Goal: Obtain resource: Obtain resource

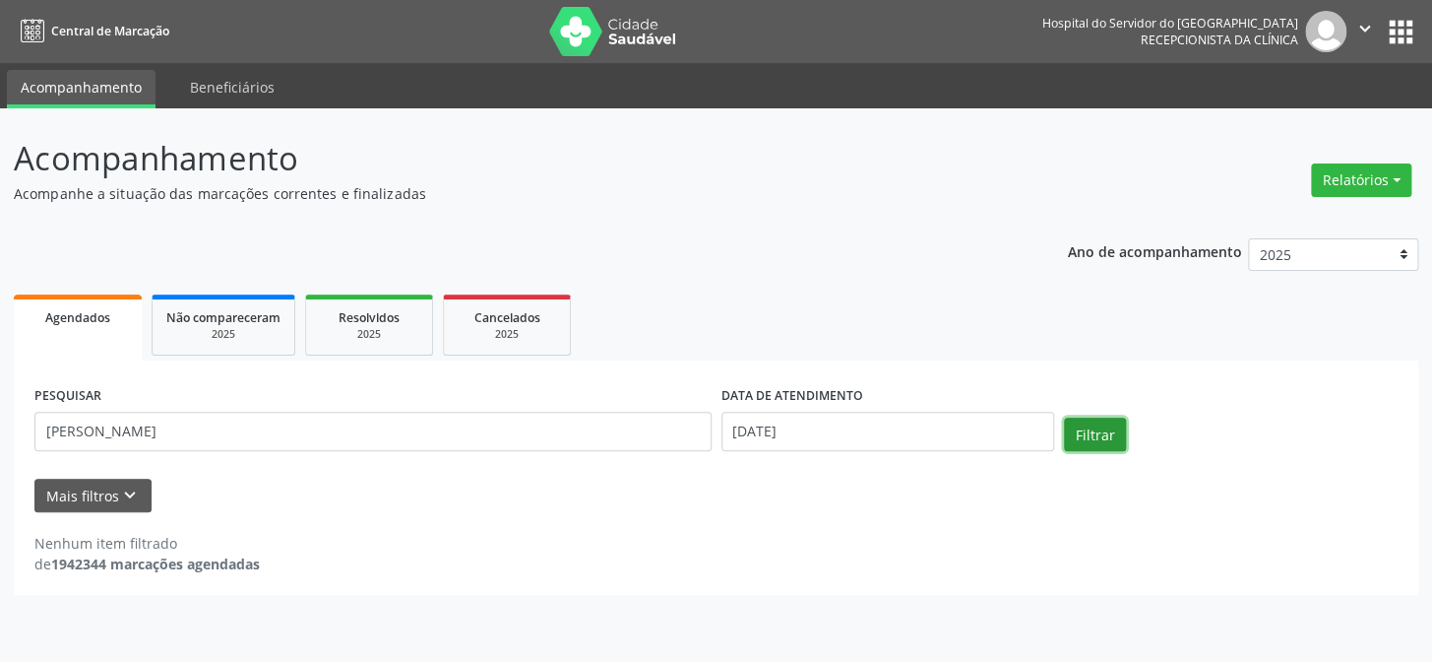
click at [1088, 441] on button "Filtrar" at bounding box center [1095, 433] width 62 height 33
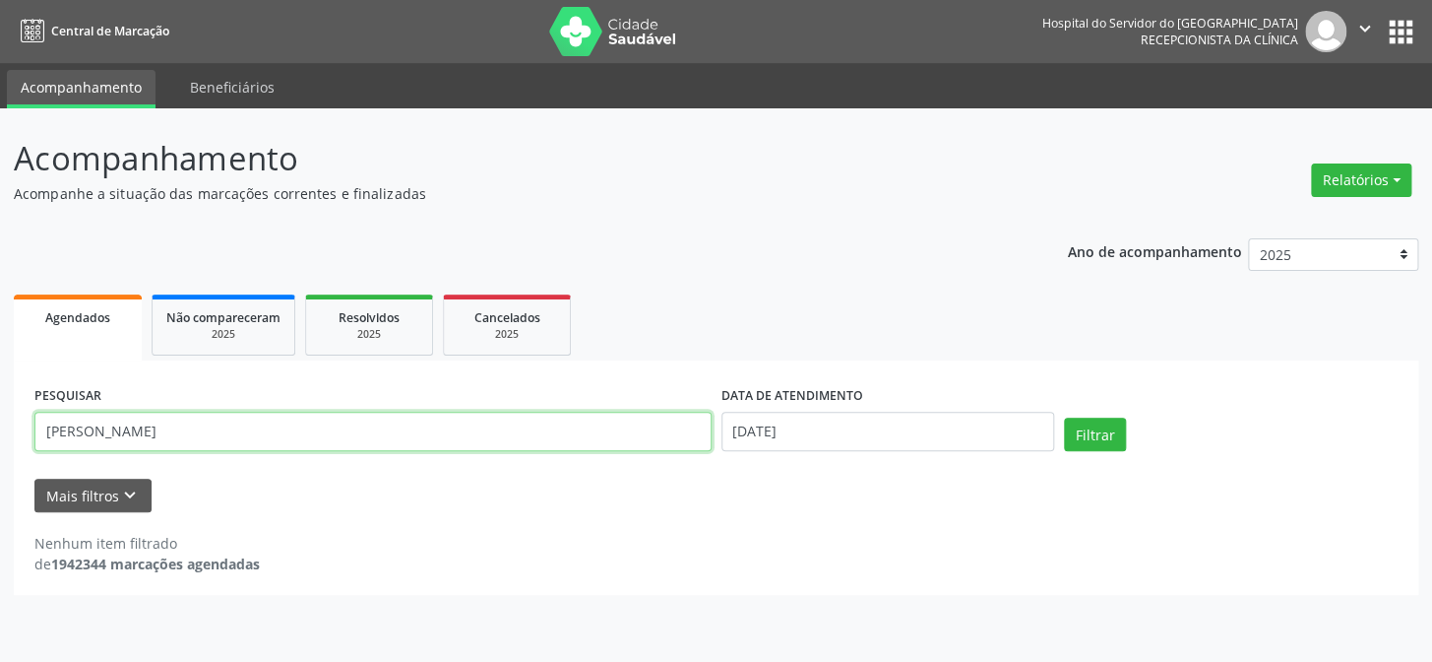
click at [246, 431] on input "[PERSON_NAME]" at bounding box center [372, 430] width 677 height 39
drag, startPoint x: 258, startPoint y: 430, endPoint x: 3, endPoint y: 397, distance: 257.1
click at [3, 397] on div "Acompanhamento Acompanhe a situação das marcações correntes e finalizadas Relat…" at bounding box center [716, 384] width 1432 height 553
paste input "17233925453"
click at [40, 427] on input "17233925453" at bounding box center [372, 430] width 677 height 39
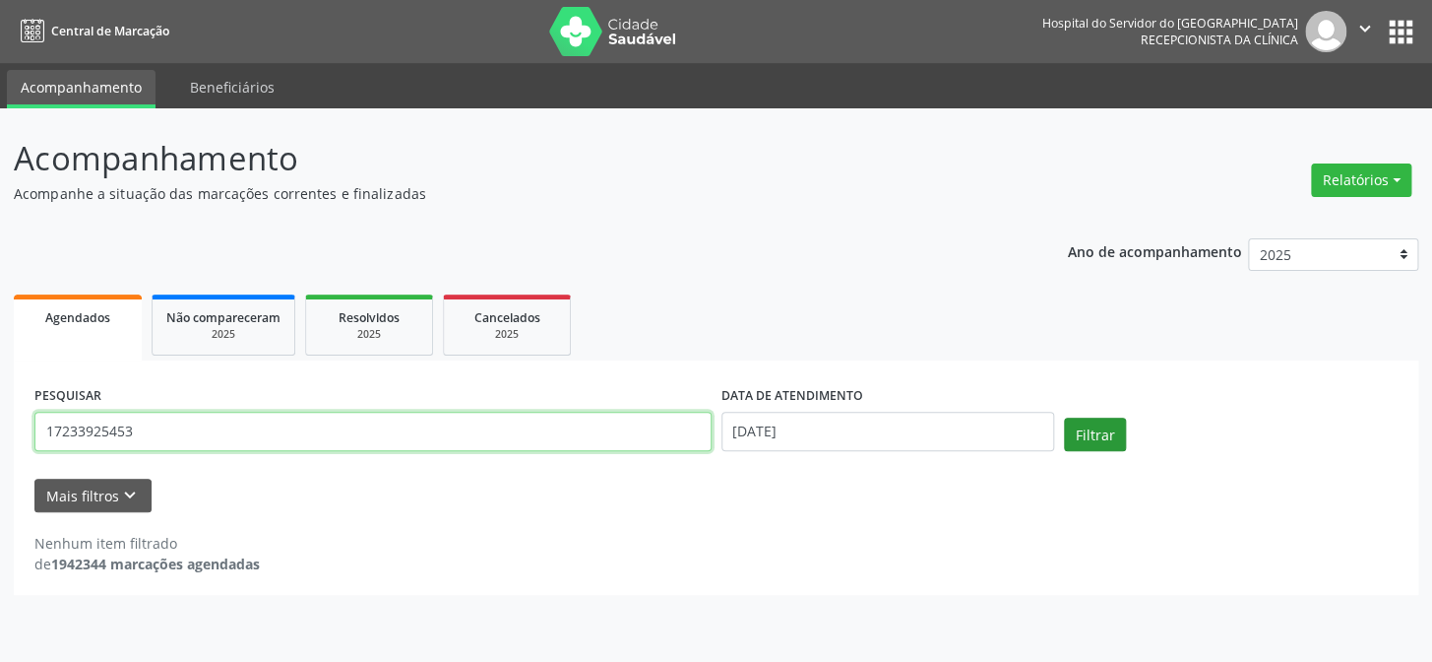
type input "17233925453"
click at [1102, 433] on button "Filtrar" at bounding box center [1095, 433] width 62 height 33
click at [378, 337] on div "2025" at bounding box center [369, 334] width 98 height 15
click at [132, 437] on input "[PERSON_NAME]" at bounding box center [372, 430] width 677 height 39
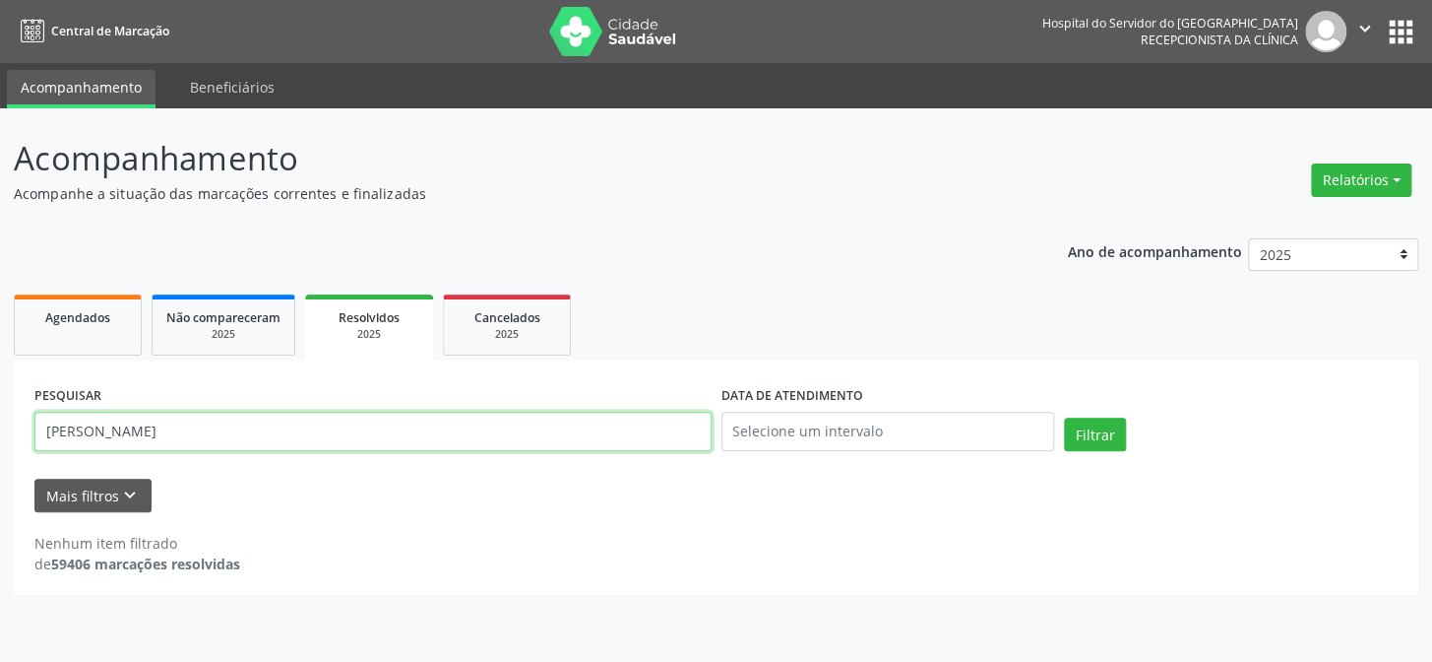
click at [132, 437] on input "[PERSON_NAME]" at bounding box center [372, 430] width 677 height 39
paste input "17233925453"
type input "17233925453"
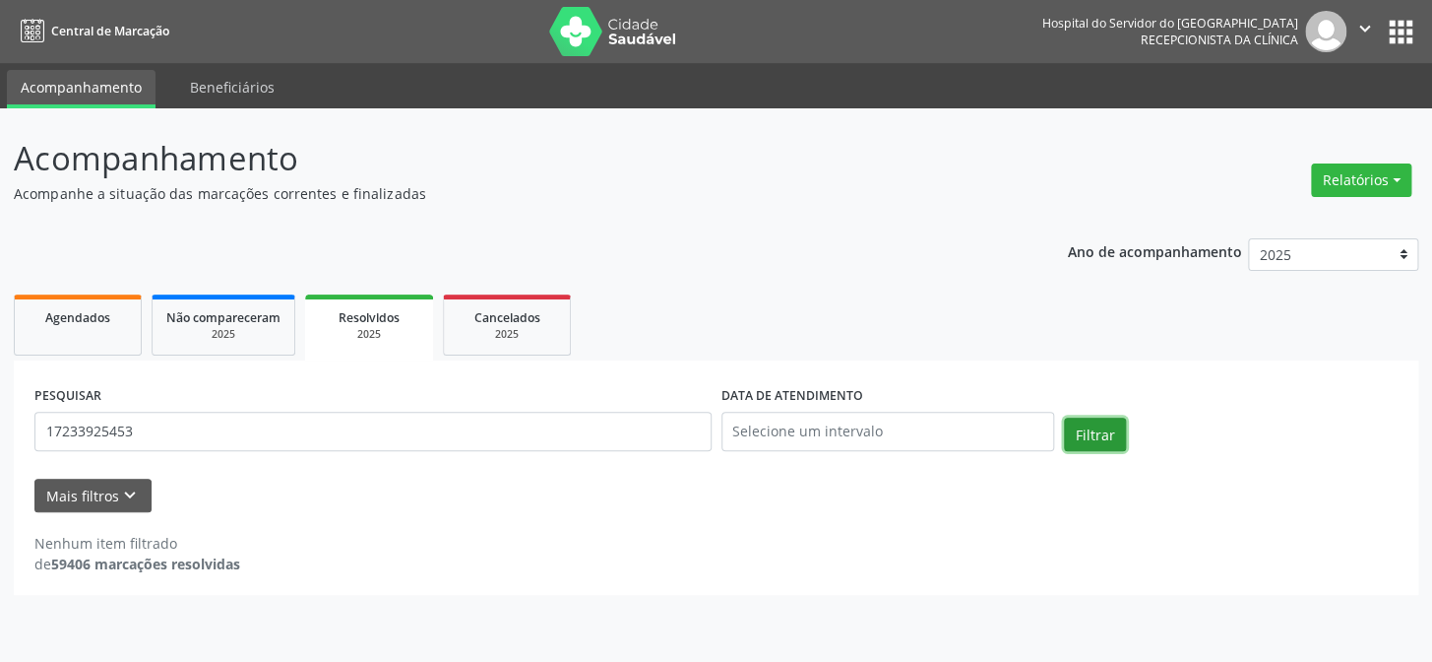
click at [1096, 424] on button "Filtrar" at bounding box center [1095, 433] width 62 height 33
click at [521, 332] on div "2025" at bounding box center [507, 334] width 98 height 15
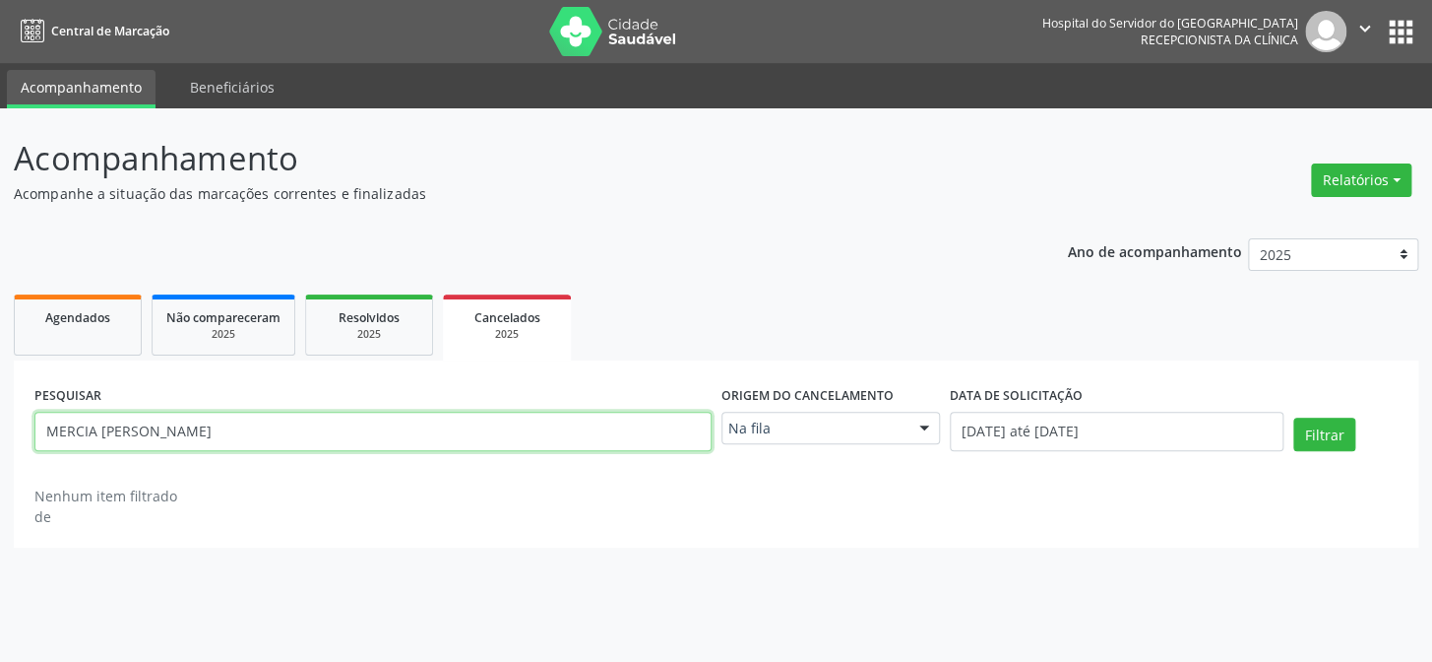
click at [314, 426] on input "MERCIA [PERSON_NAME]" at bounding box center [372, 430] width 677 height 39
paste input "17233925453"
type input "17233925453"
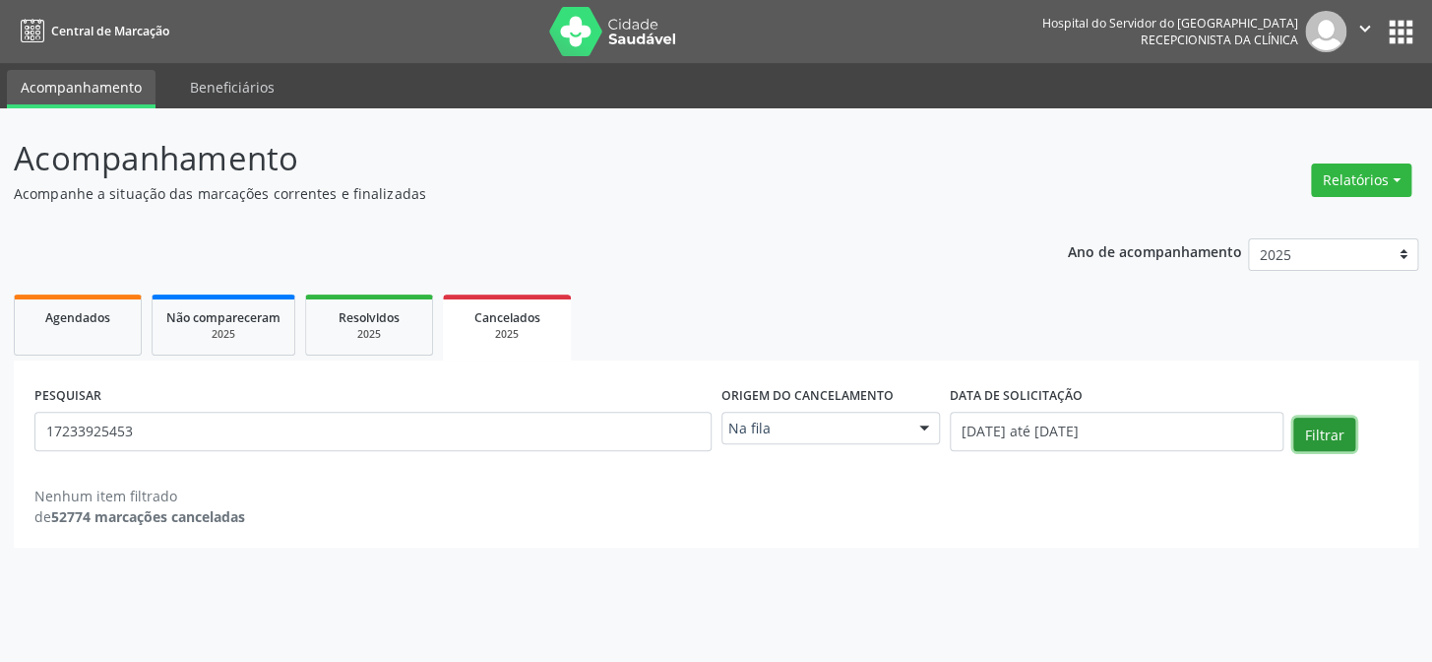
click at [1323, 426] on button "Filtrar" at bounding box center [1325, 433] width 62 height 33
click at [266, 327] on div "2025" at bounding box center [223, 334] width 114 height 15
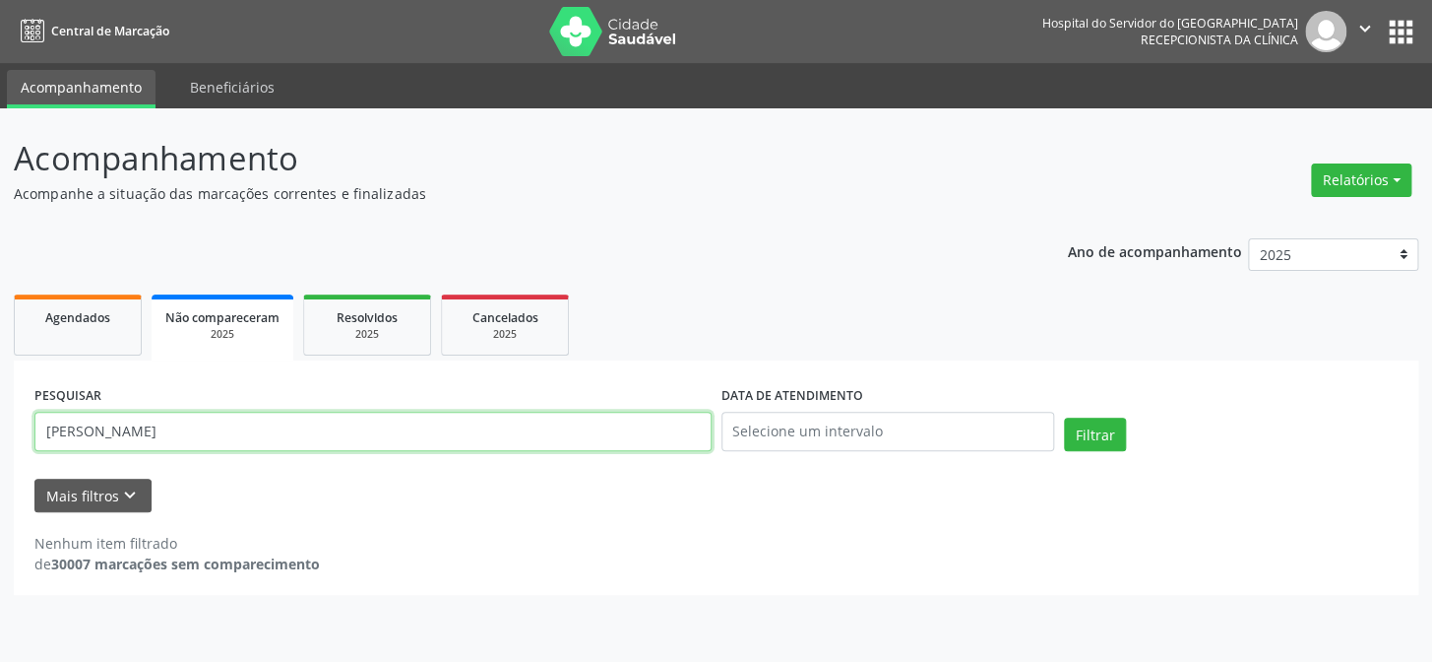
click at [128, 431] on input "[PERSON_NAME]" at bounding box center [372, 430] width 677 height 39
click at [128, 430] on input "[PERSON_NAME]" at bounding box center [372, 430] width 677 height 39
paste input "17233925453"
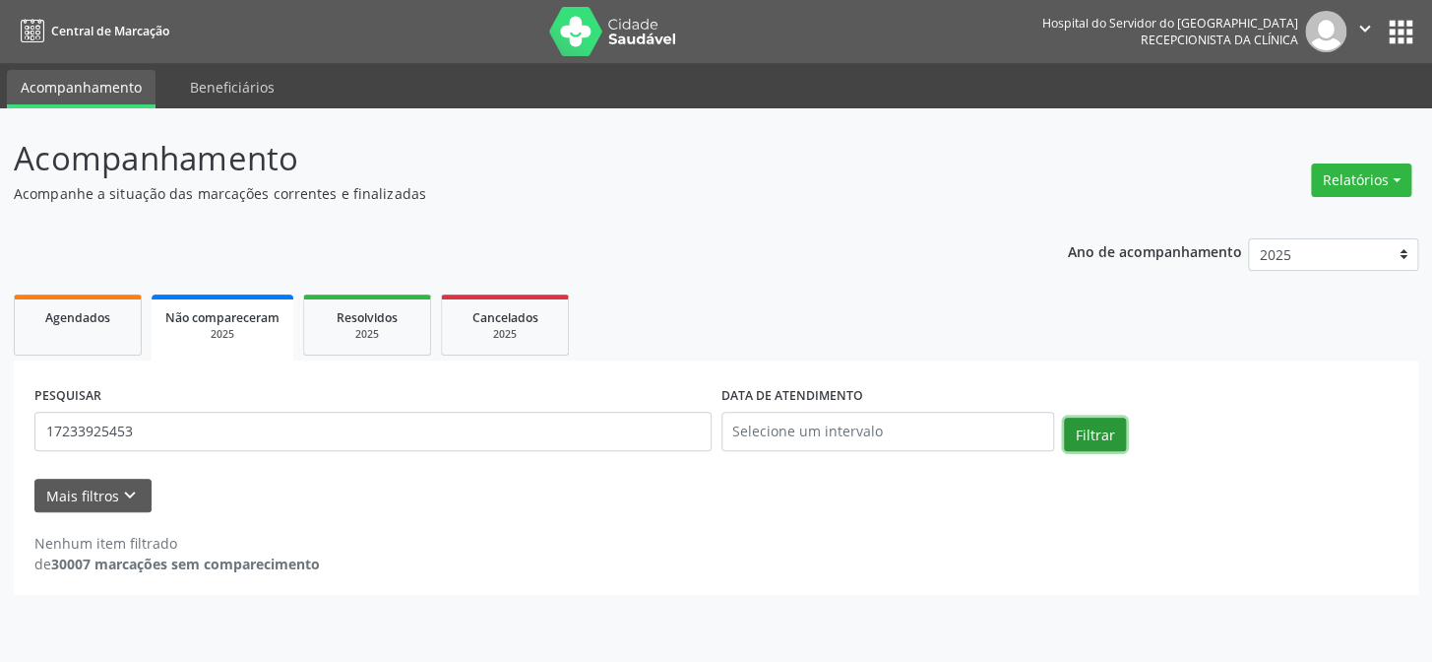
click at [1077, 435] on button "Filtrar" at bounding box center [1095, 433] width 62 height 33
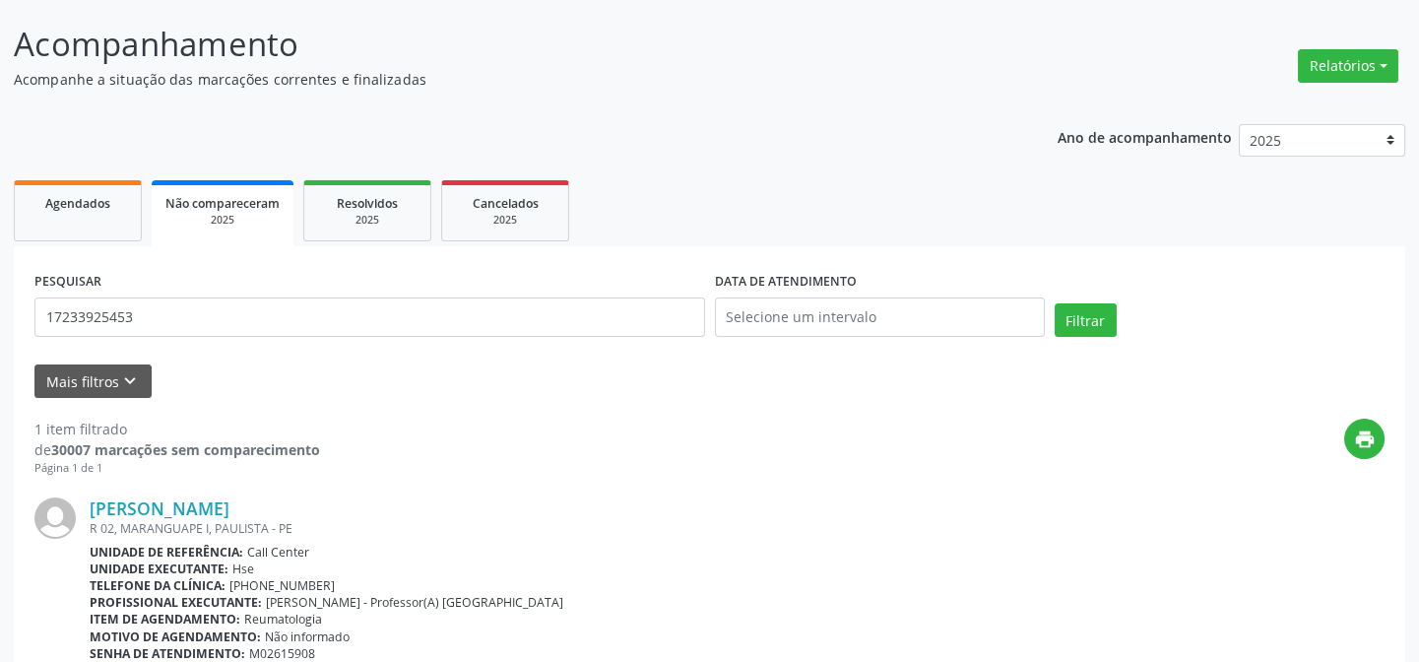
scroll to position [222, 0]
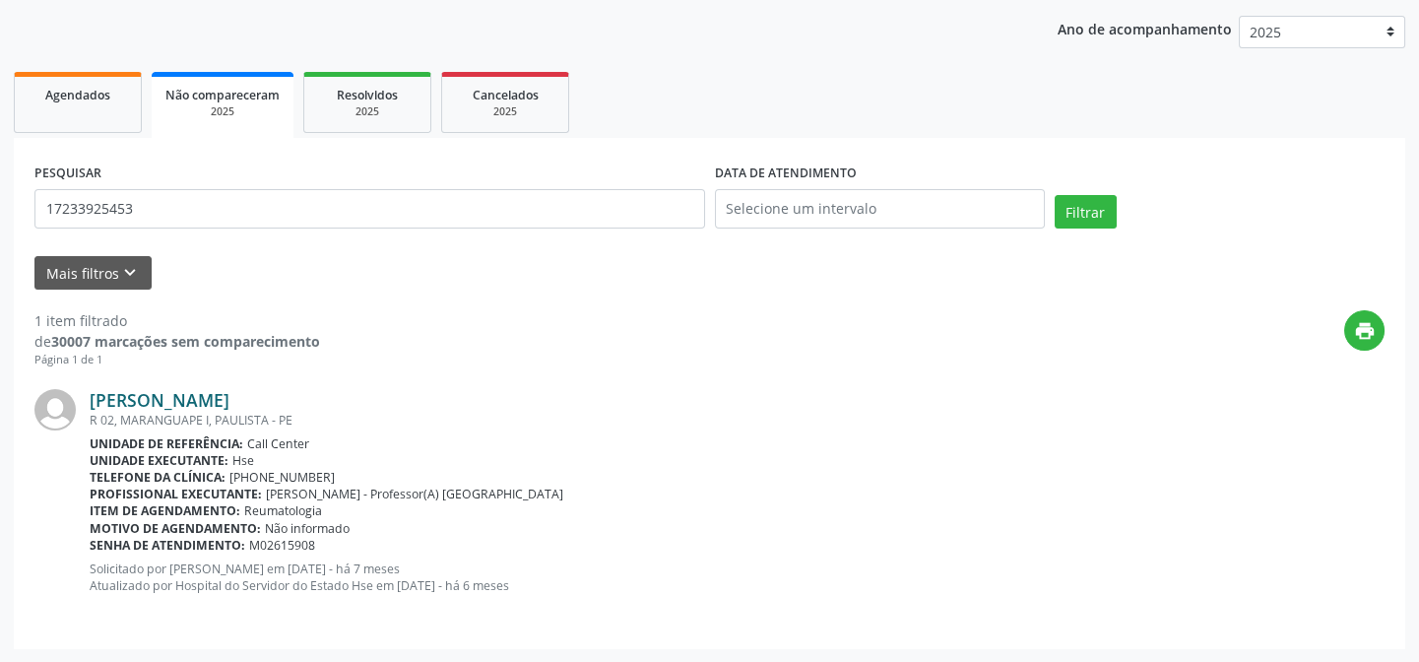
click at [229, 402] on link "[PERSON_NAME]" at bounding box center [160, 400] width 140 height 22
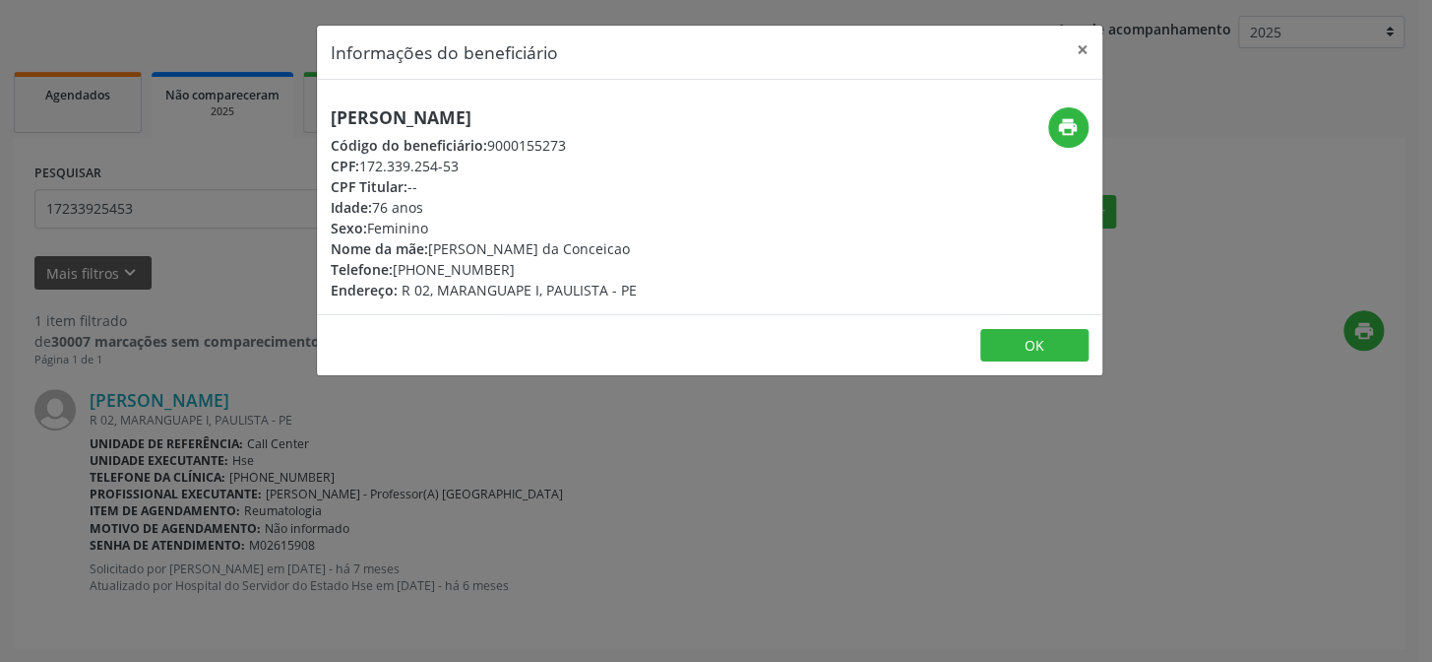
click at [1076, 104] on div "[PERSON_NAME] Código do beneficiário: 9000155273 CPF: 172.339.254-53 CPF Titula…" at bounding box center [710, 197] width 786 height 234
click at [1070, 119] on icon "print" at bounding box center [1068, 127] width 22 height 22
click at [1079, 46] on button "×" at bounding box center [1082, 50] width 39 height 48
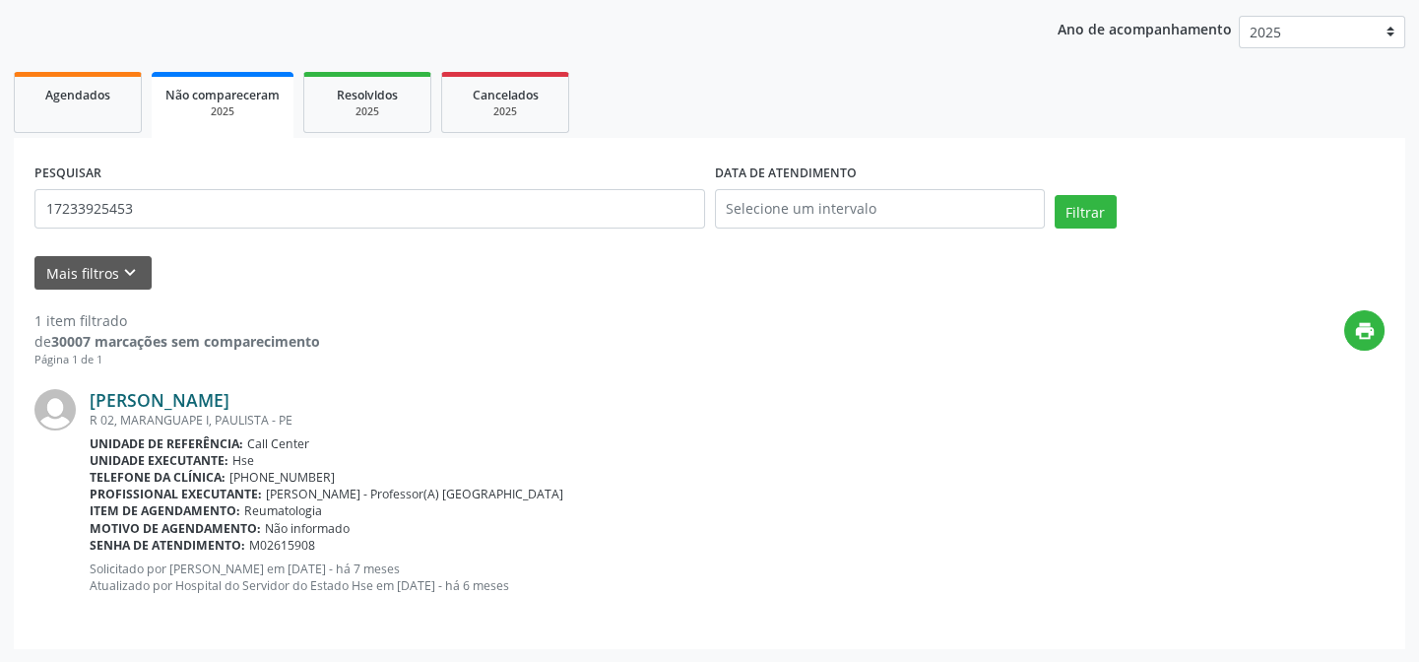
click at [203, 402] on link "[PERSON_NAME]" at bounding box center [160, 400] width 140 height 22
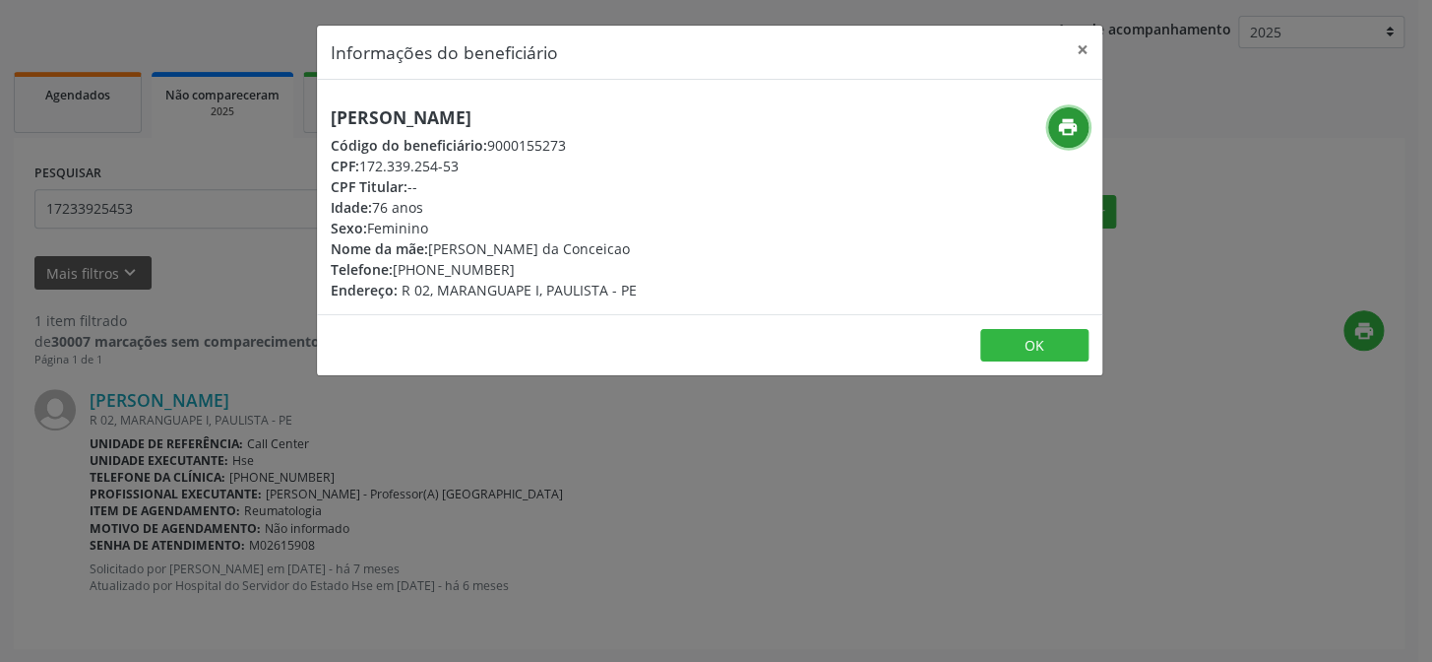
click at [1055, 130] on button "print" at bounding box center [1068, 127] width 40 height 40
click at [1077, 44] on button "×" at bounding box center [1082, 50] width 39 height 48
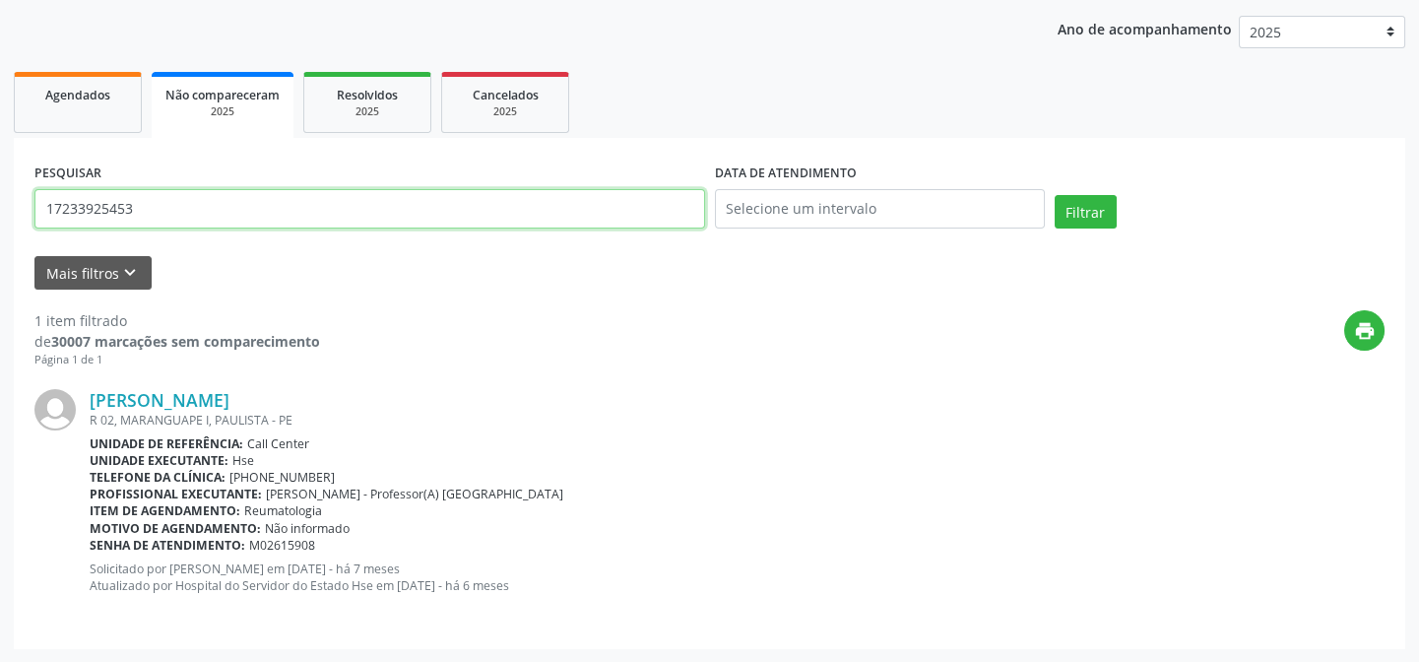
click at [164, 199] on input "17233925453" at bounding box center [369, 208] width 670 height 39
click at [160, 220] on input "17233925453" at bounding box center [369, 208] width 670 height 39
drag, startPoint x: 158, startPoint y: 217, endPoint x: 53, endPoint y: 207, distance: 104.8
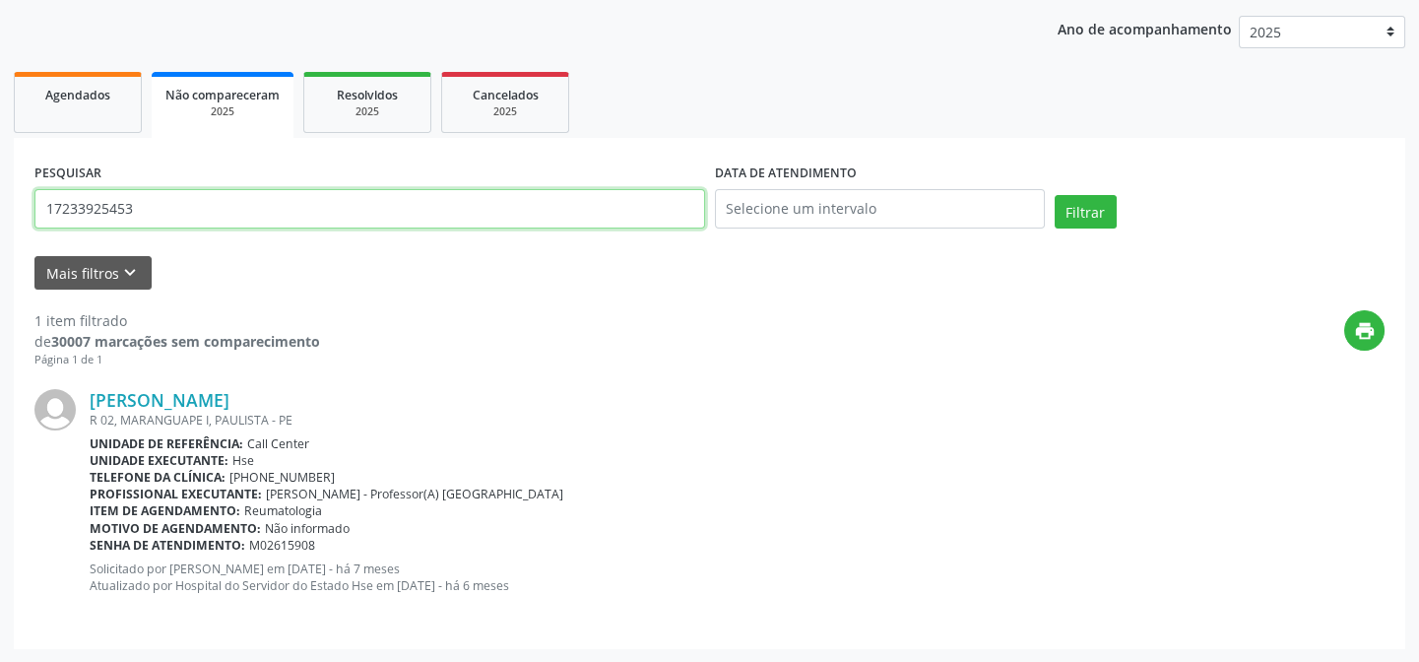
click at [53, 206] on input "17233925453" at bounding box center [369, 208] width 670 height 39
click at [209, 221] on input "17233925453" at bounding box center [369, 208] width 670 height 39
click at [203, 210] on input "17233925453" at bounding box center [369, 208] width 670 height 39
paste input "[PERSON_NAME]"
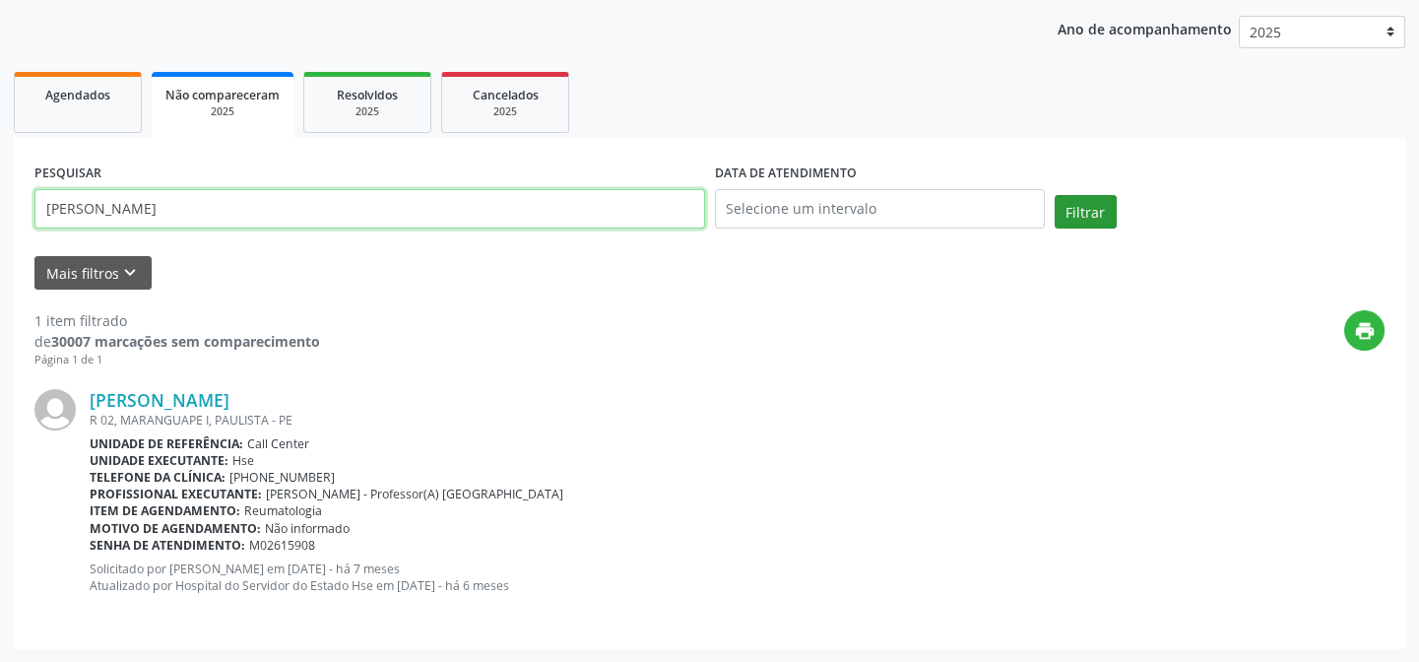
type input "[PERSON_NAME]"
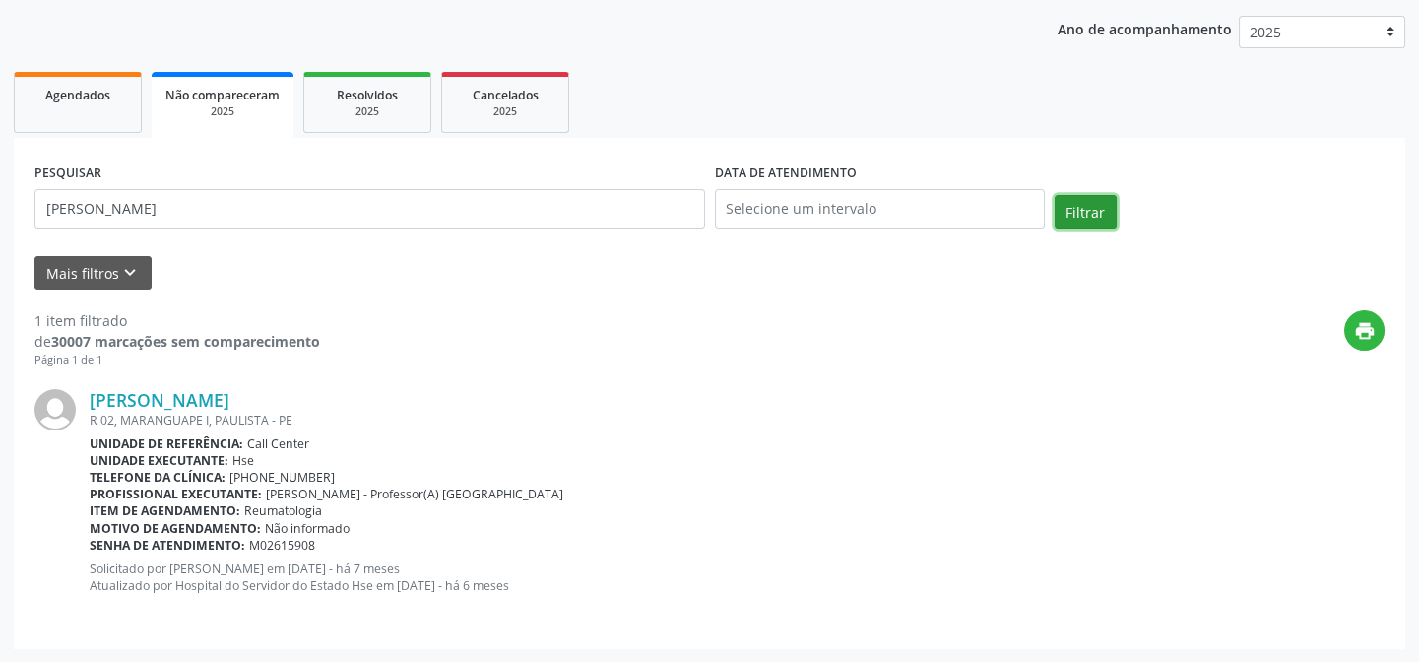
click at [1087, 201] on button "Filtrar" at bounding box center [1085, 211] width 62 height 33
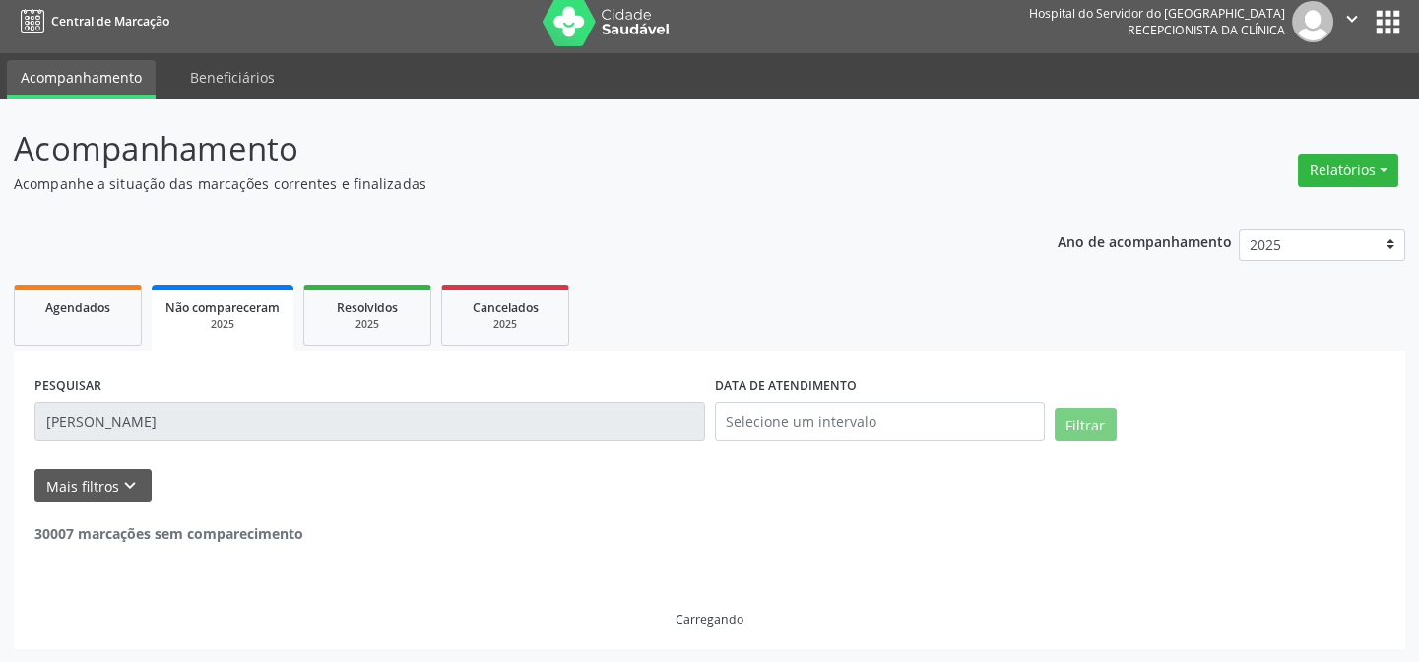
scroll to position [0, 0]
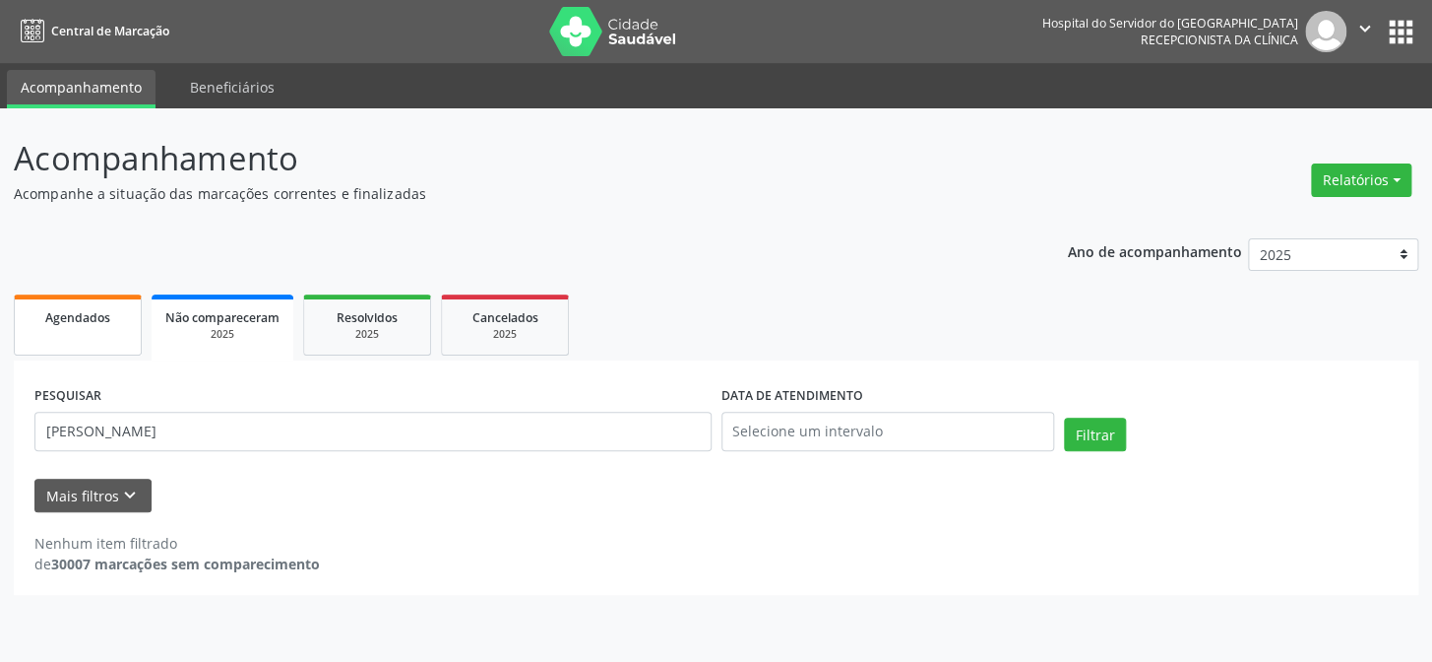
click at [79, 320] on span "Agendados" at bounding box center [77, 317] width 65 height 17
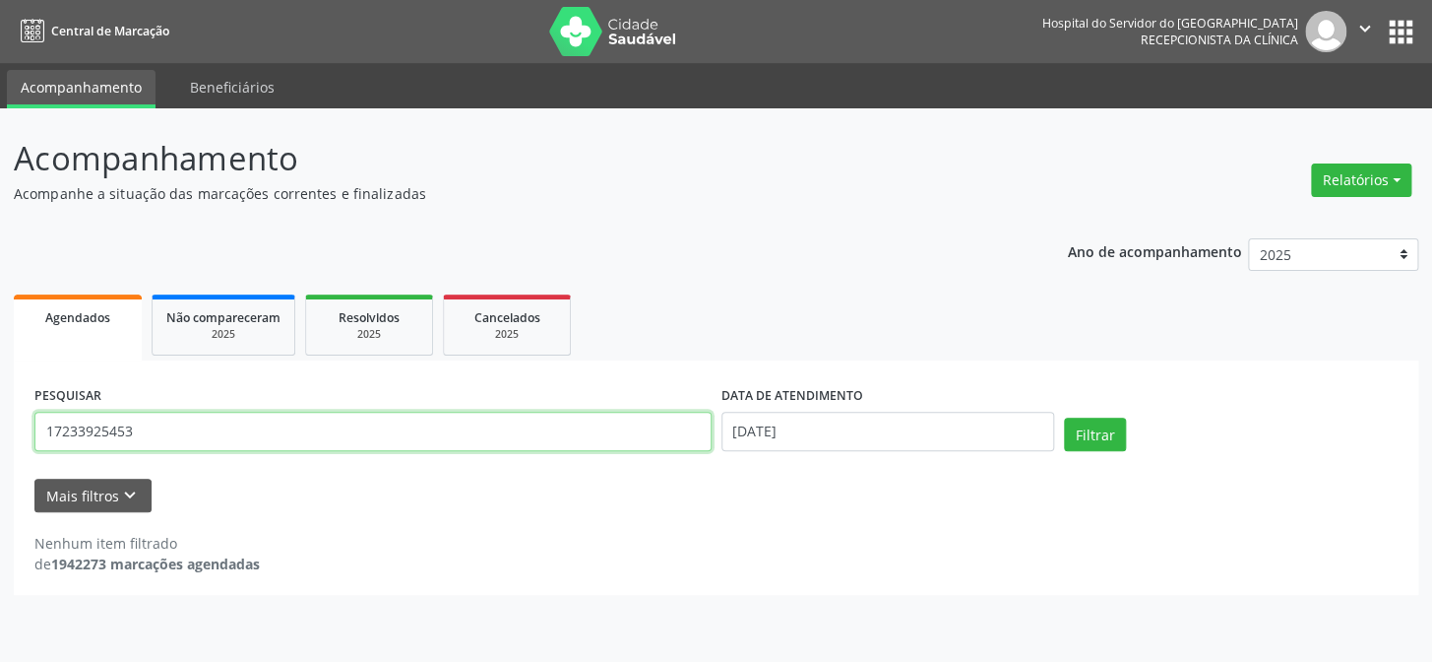
click at [167, 427] on input "17233925453" at bounding box center [372, 430] width 677 height 39
paste input "[PERSON_NAME]"
type input "[PERSON_NAME]"
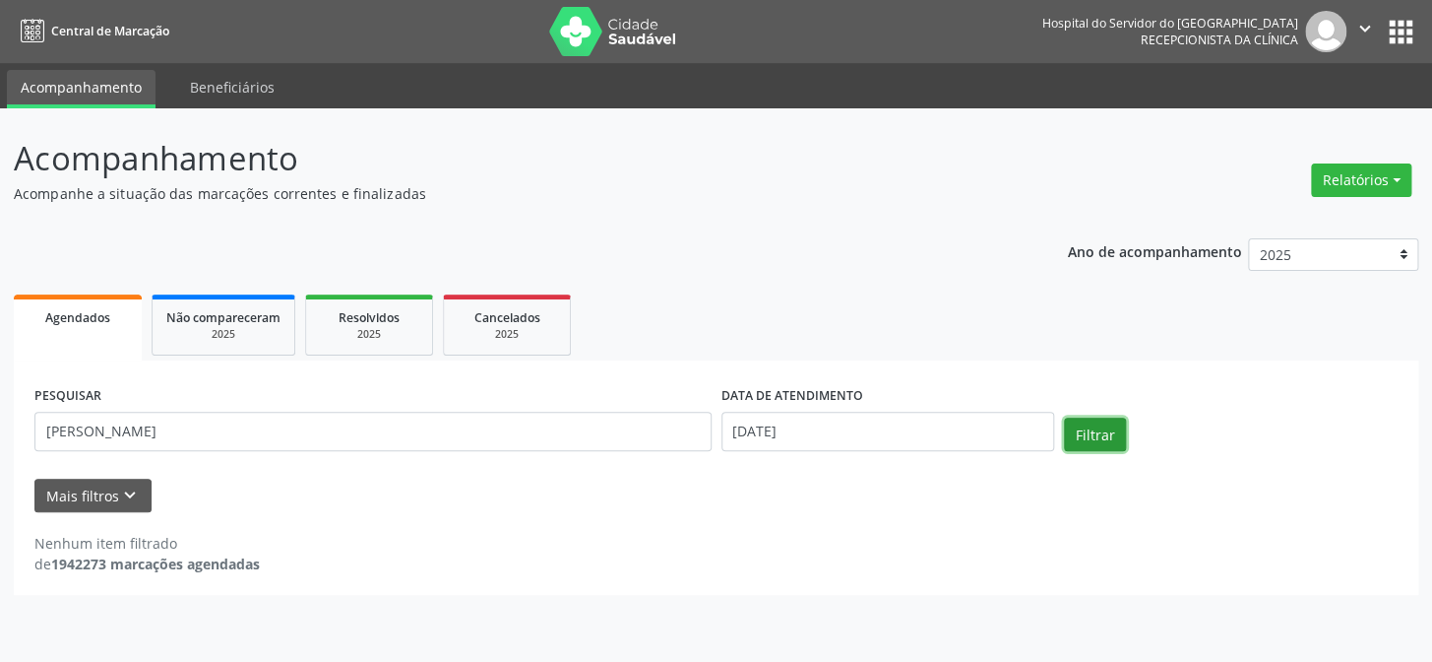
click at [1104, 435] on button "Filtrar" at bounding box center [1095, 433] width 62 height 33
click at [353, 329] on div "2025" at bounding box center [369, 334] width 98 height 15
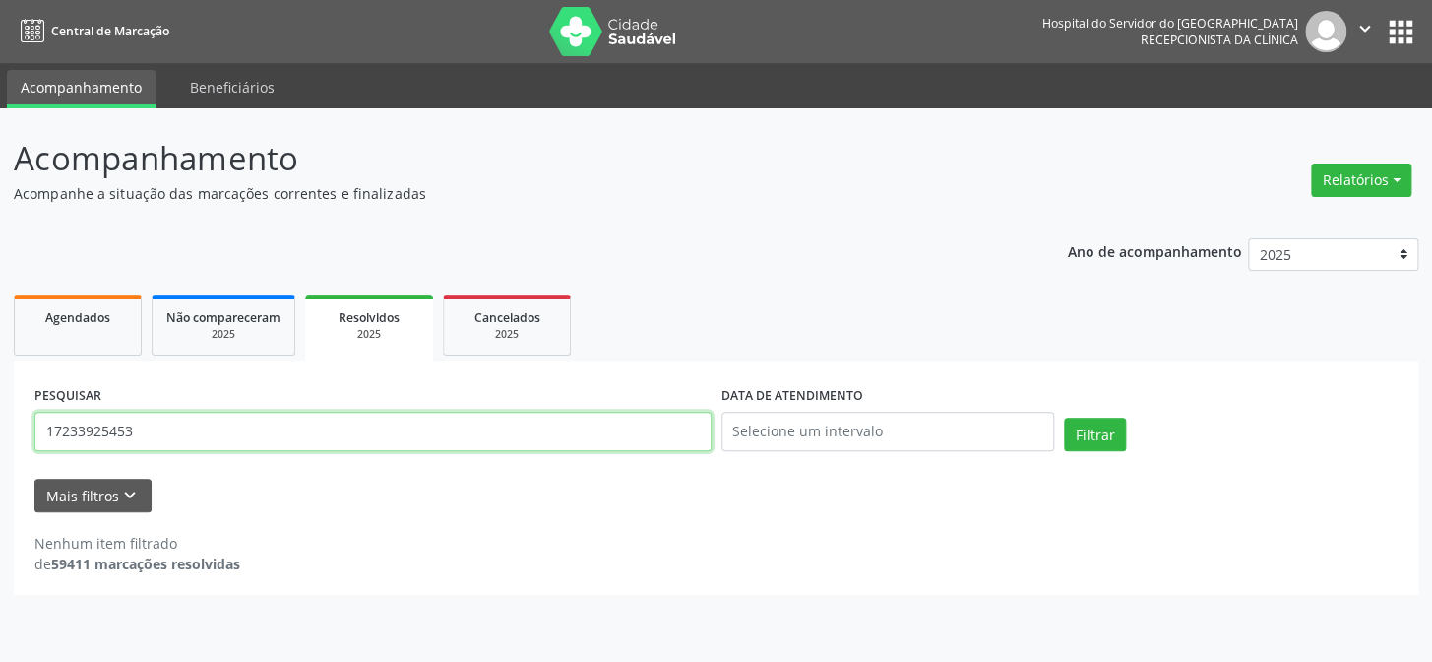
click at [148, 430] on input "17233925453" at bounding box center [372, 430] width 677 height 39
paste input "[PERSON_NAME]"
type input "[PERSON_NAME]"
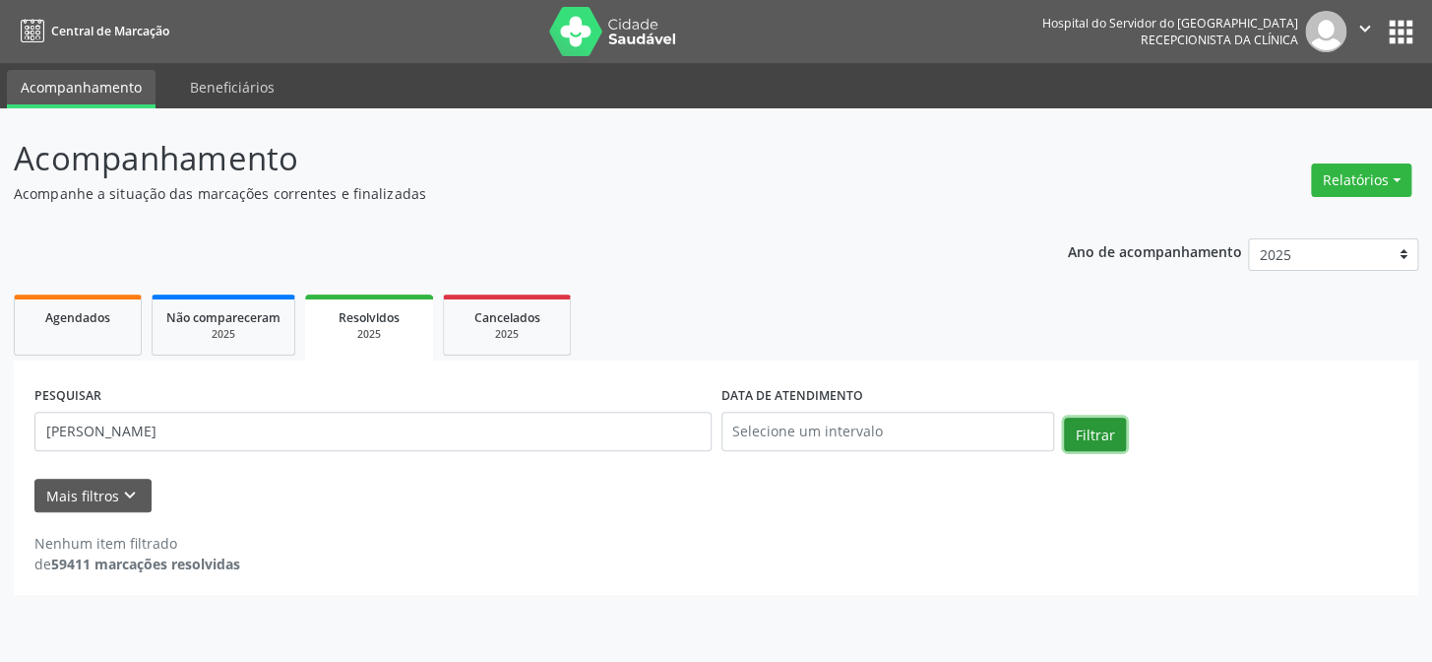
click at [1090, 425] on button "Filtrar" at bounding box center [1095, 433] width 62 height 33
click at [499, 321] on span "Cancelados" at bounding box center [507, 317] width 66 height 17
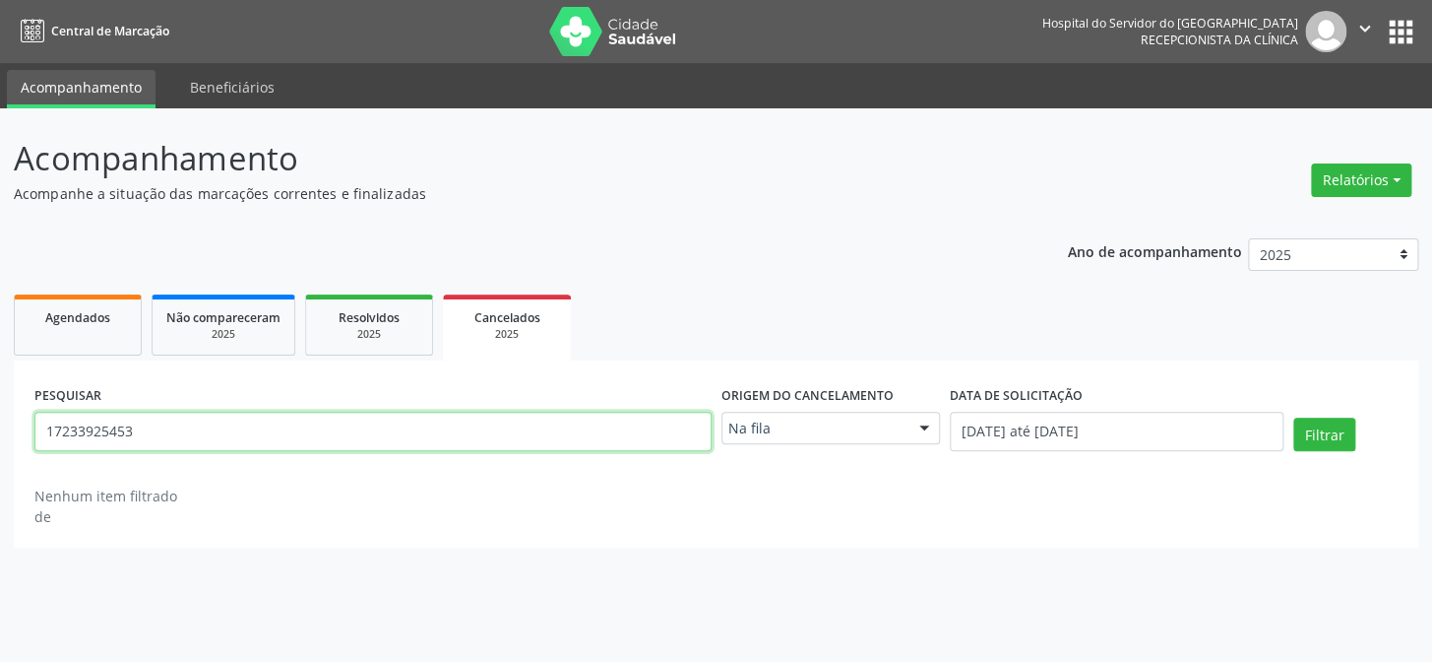
click at [138, 435] on input "17233925453" at bounding box center [372, 430] width 677 height 39
click at [137, 435] on input "17233925453" at bounding box center [372, 430] width 677 height 39
paste input "[PERSON_NAME]"
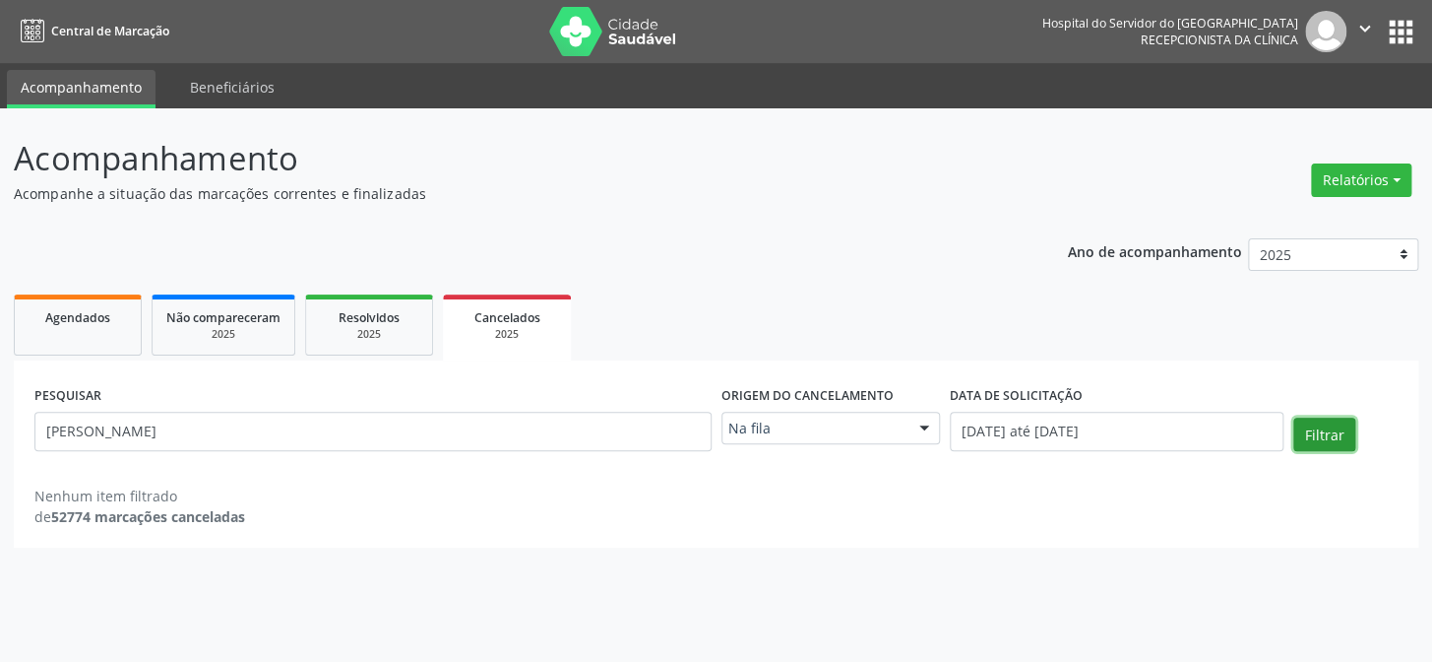
click at [1320, 437] on button "Filtrar" at bounding box center [1325, 433] width 62 height 33
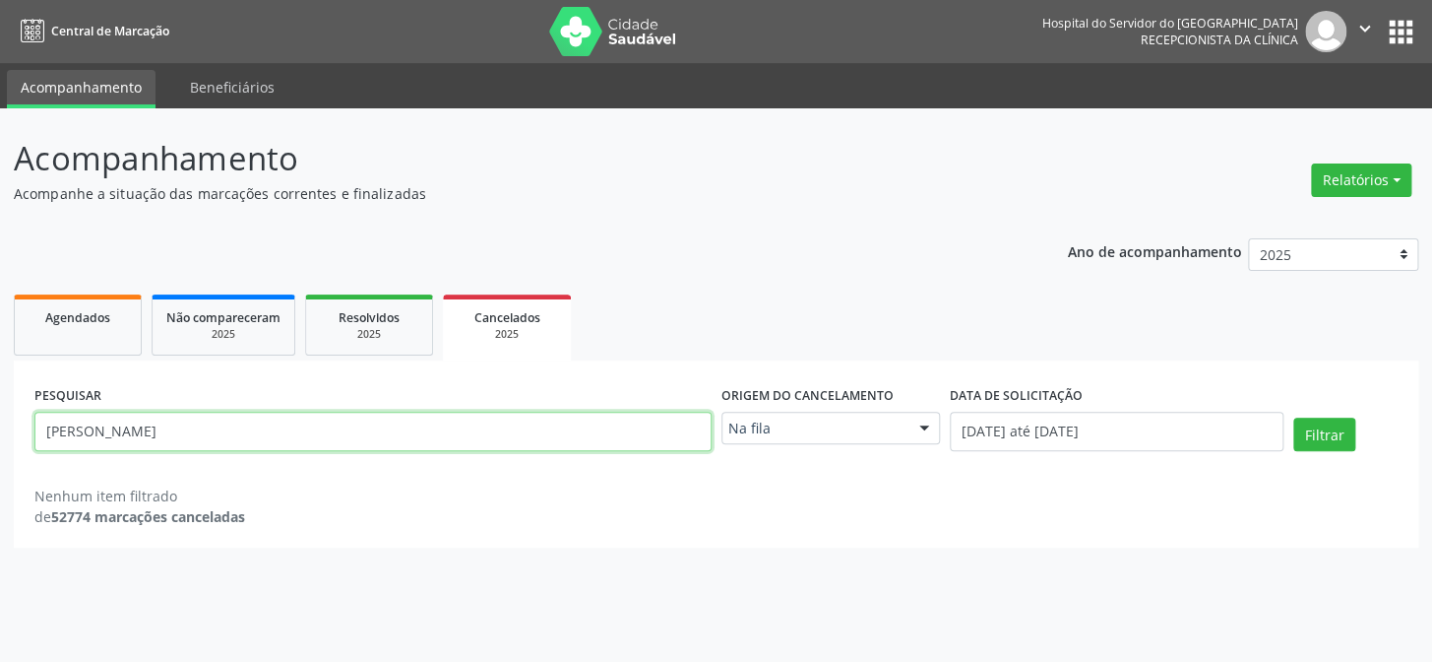
drag, startPoint x: 258, startPoint y: 438, endPoint x: 0, endPoint y: 416, distance: 258.8
click at [0, 438] on div "Acompanhamento Acompanhe a situação das marcações correntes e finalizadas Relat…" at bounding box center [716, 384] width 1432 height 553
type input "9001016247"
click at [1294, 417] on button "Filtrar" at bounding box center [1325, 433] width 62 height 33
click at [84, 332] on link "Agendados" at bounding box center [78, 324] width 128 height 61
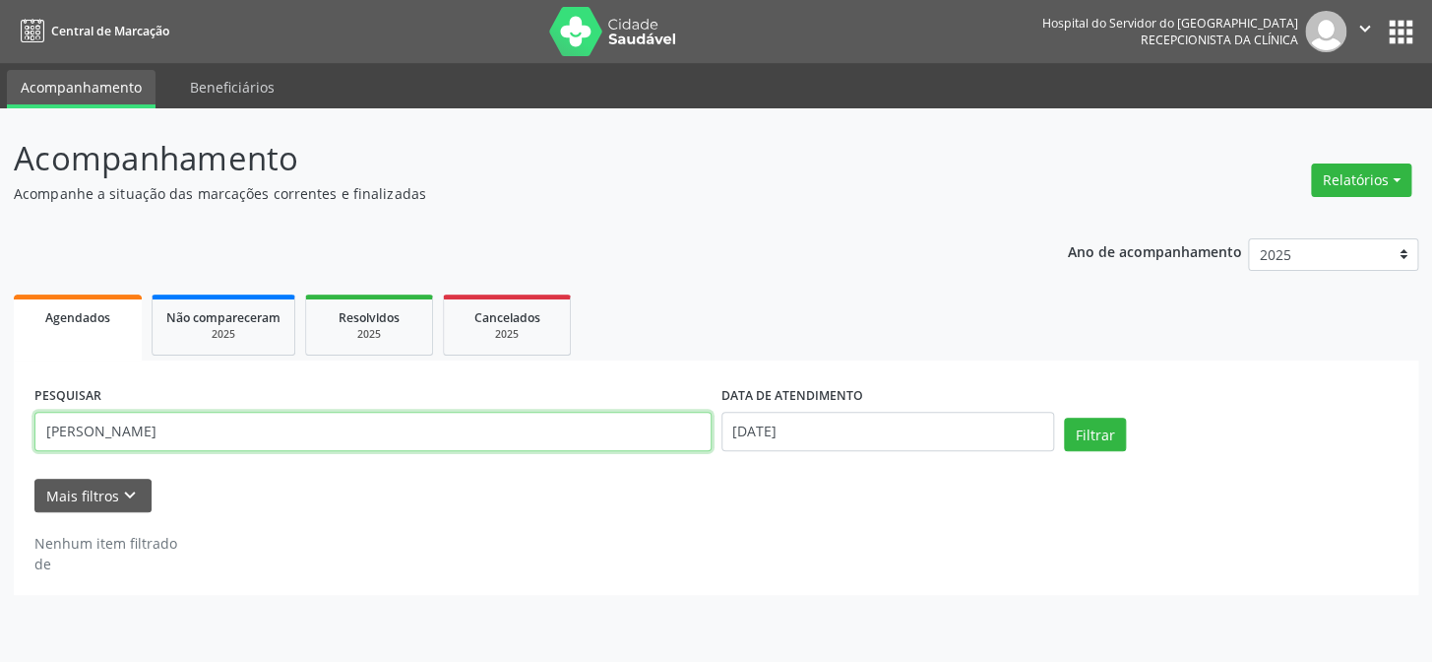
drag, startPoint x: 279, startPoint y: 426, endPoint x: 0, endPoint y: 439, distance: 278.9
click at [0, 439] on div "Acompanhamento Acompanhe a situação das marcações correntes e finalizadas Relat…" at bounding box center [716, 384] width 1432 height 553
type input "9001016247"
click at [1064, 417] on button "Filtrar" at bounding box center [1095, 433] width 62 height 33
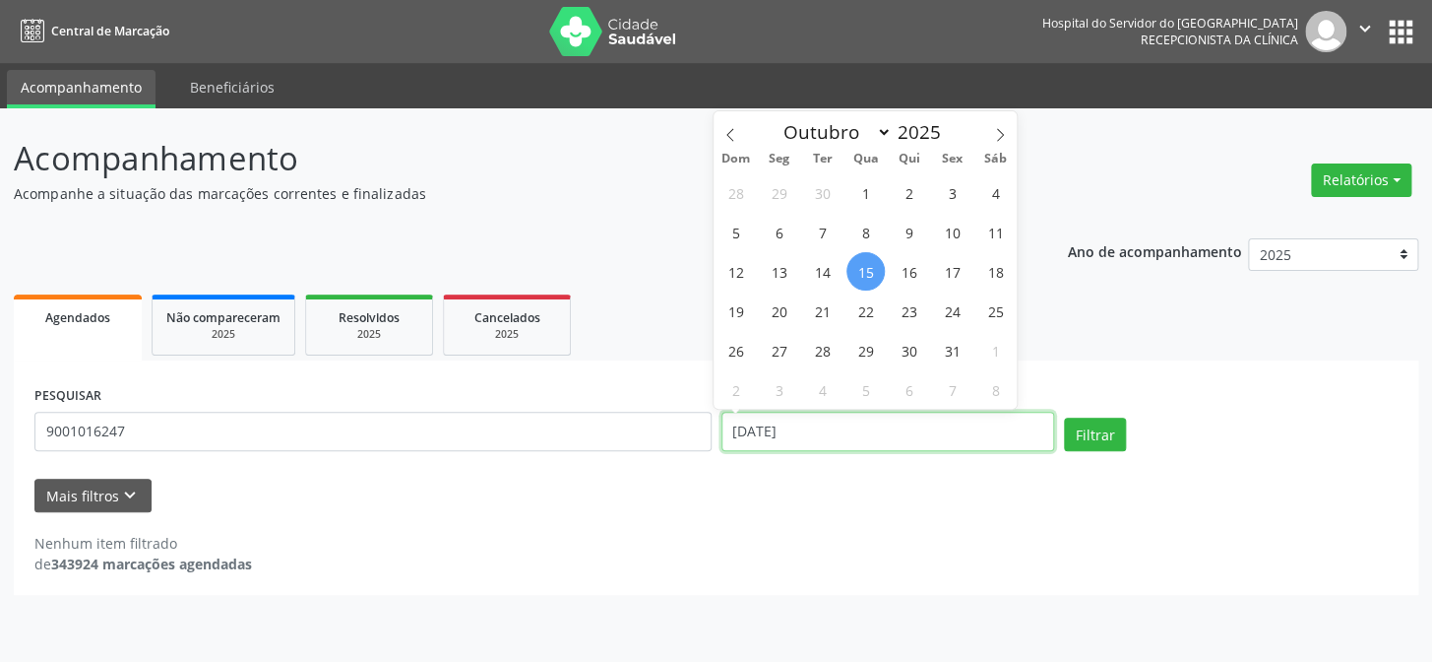
click at [867, 441] on input "[DATE]" at bounding box center [889, 430] width 334 height 39
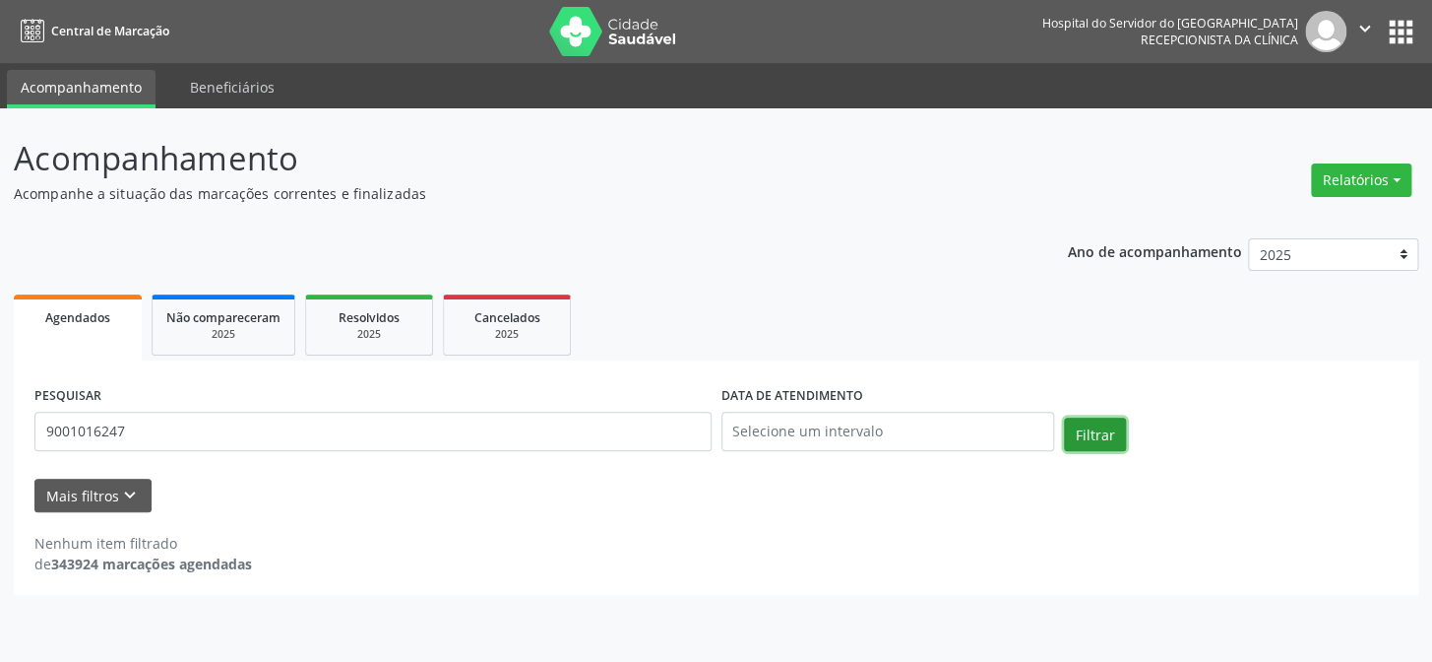
click at [1087, 432] on button "Filtrar" at bounding box center [1095, 433] width 62 height 33
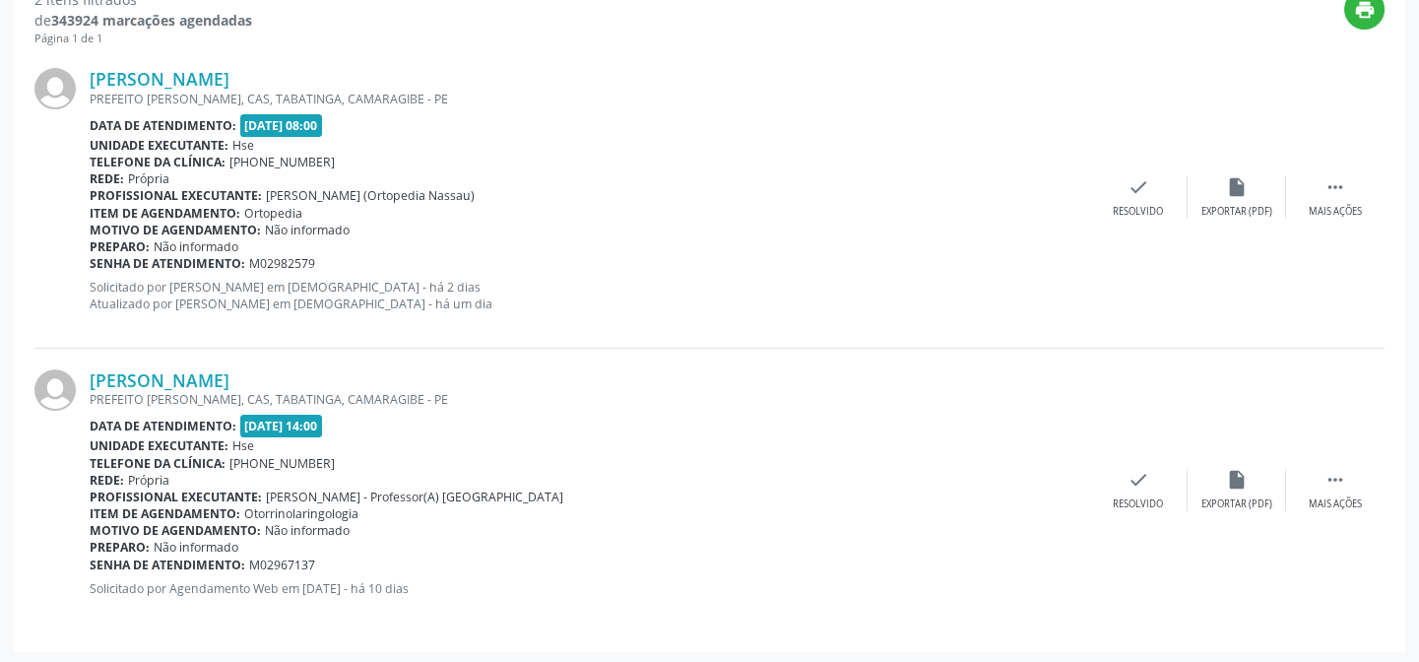
scroll to position [545, 0]
click at [229, 372] on link "[PERSON_NAME]" at bounding box center [160, 378] width 140 height 22
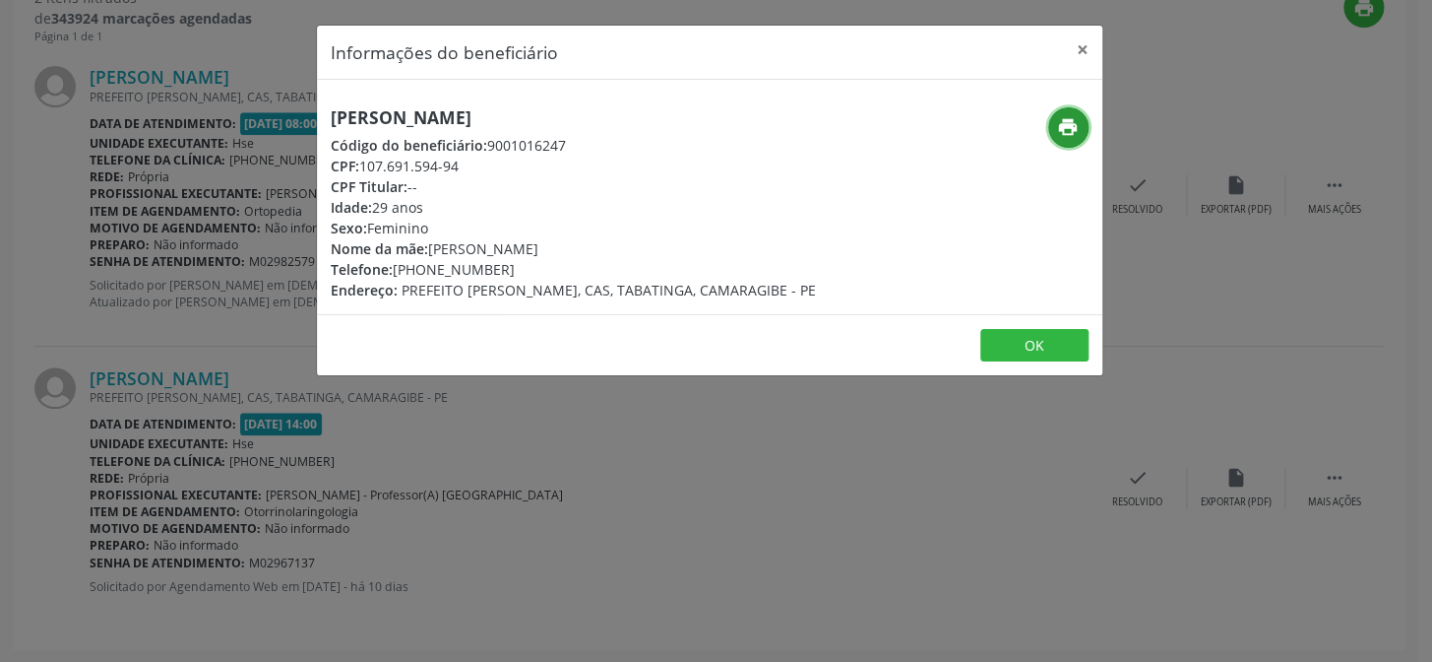
click at [1060, 117] on icon "print" at bounding box center [1068, 127] width 22 height 22
click at [1083, 44] on button "×" at bounding box center [1082, 50] width 39 height 48
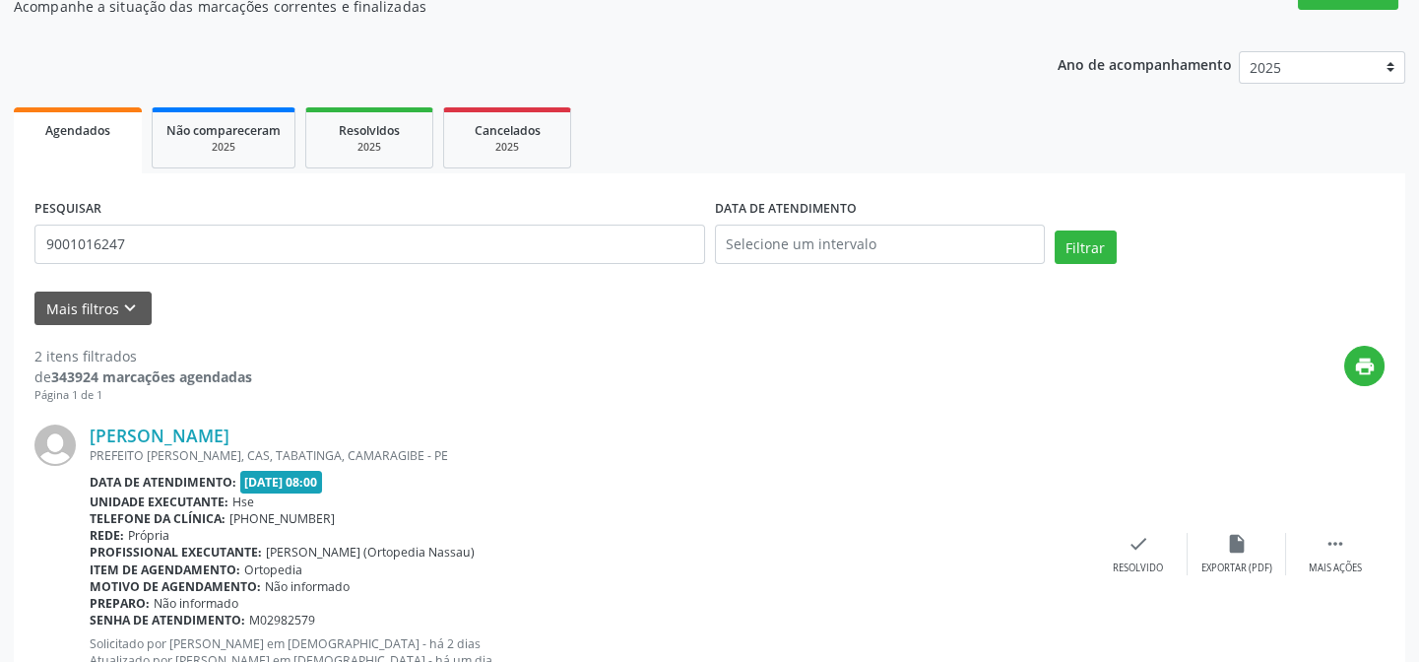
scroll to position [9, 0]
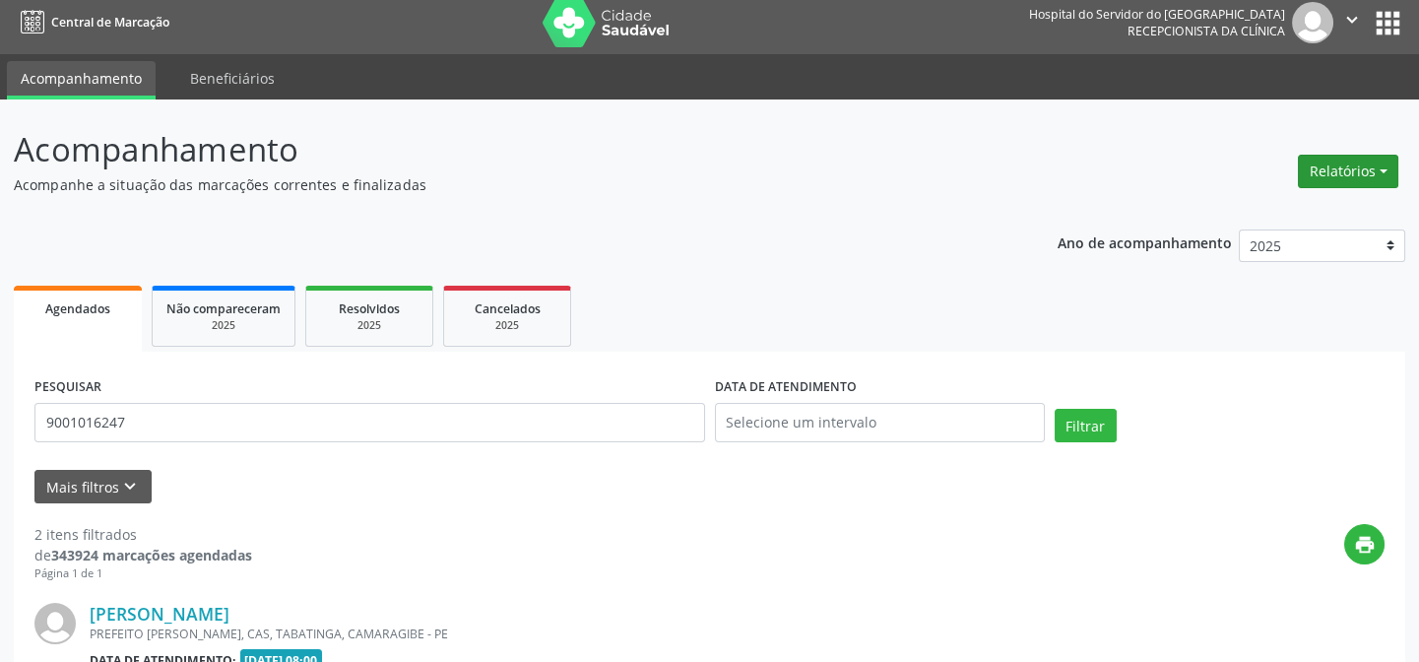
click at [1389, 171] on button "Relatórios" at bounding box center [1347, 171] width 100 height 33
click at [1344, 209] on link "Agendamentos" at bounding box center [1292, 213] width 212 height 28
select select "9"
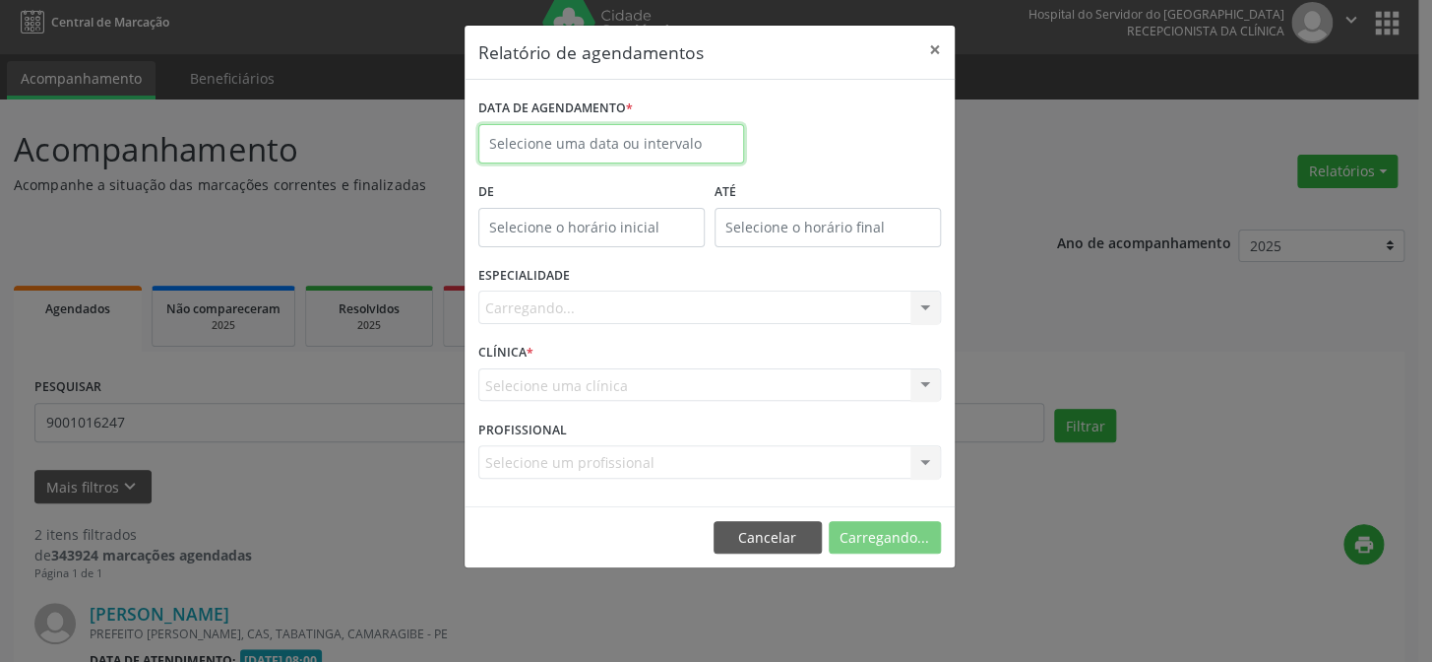
click at [606, 147] on input "text" at bounding box center [611, 143] width 266 height 39
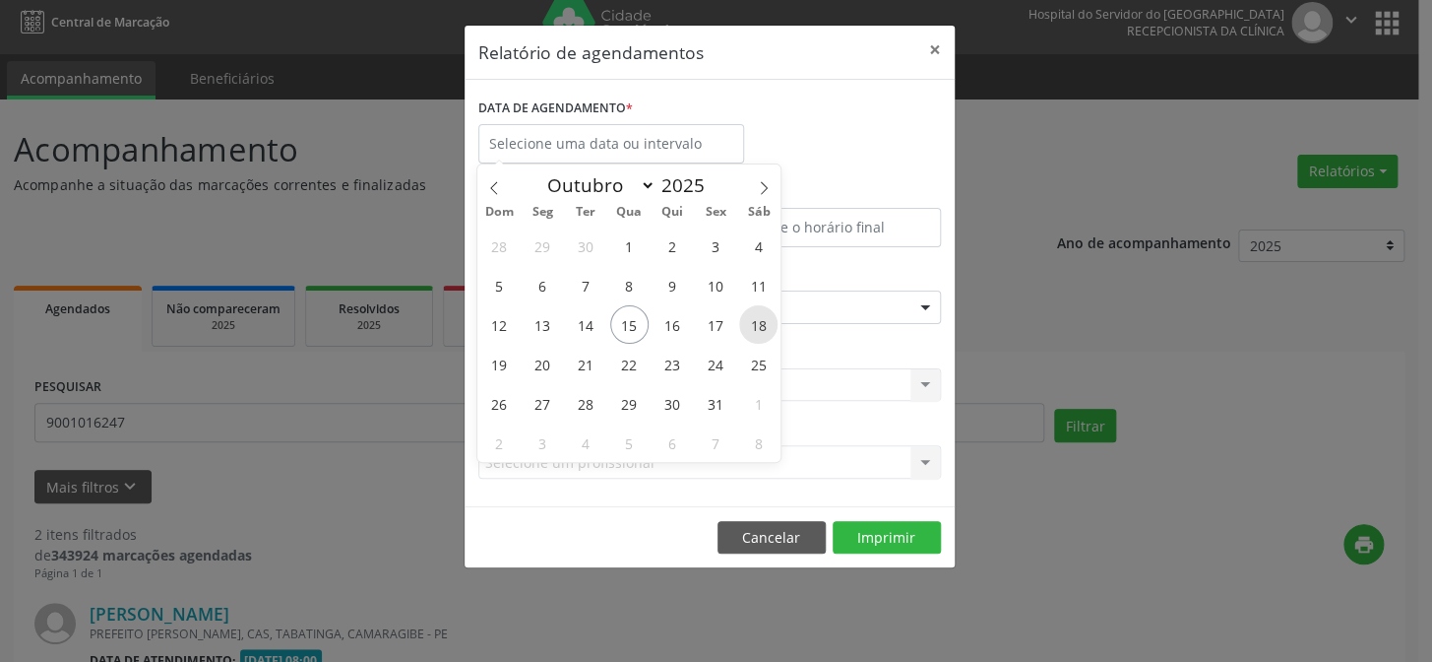
click at [772, 322] on span "18" at bounding box center [758, 324] width 38 height 38
type input "[DATE]"
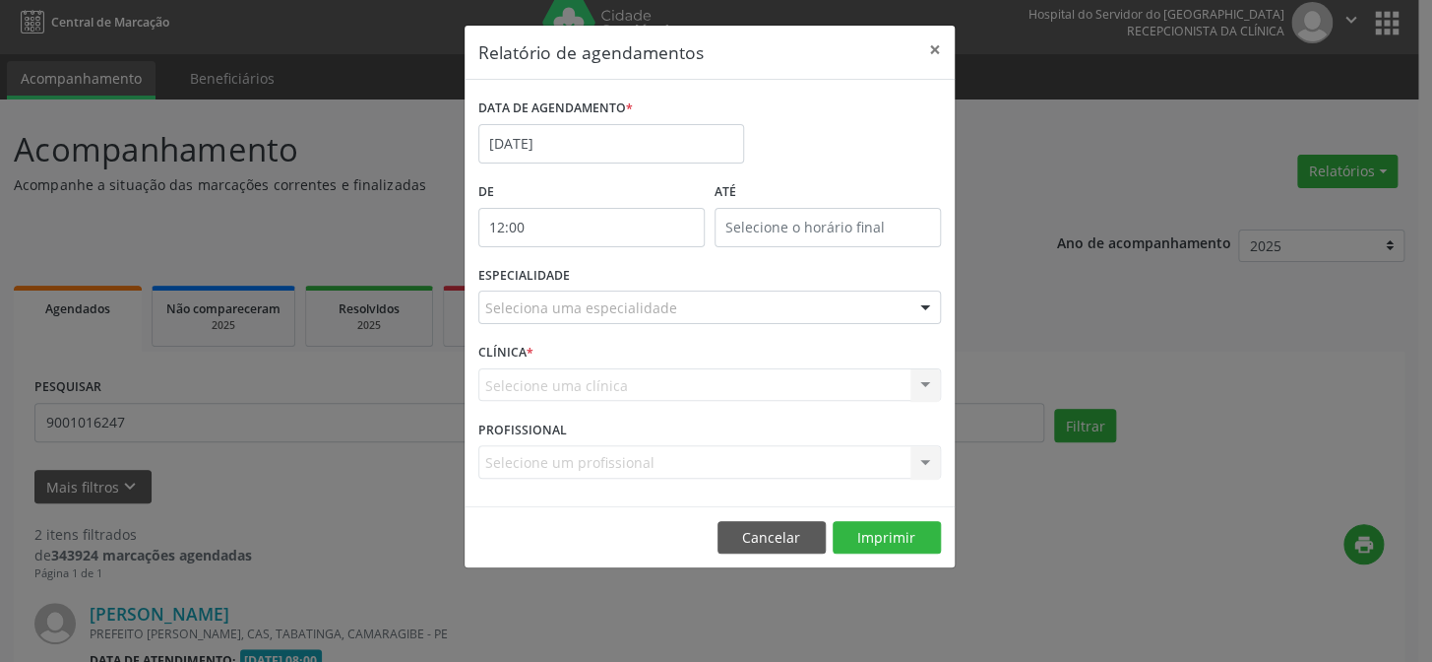
click at [590, 226] on input "12:00" at bounding box center [591, 227] width 226 height 39
click at [619, 275] on span at bounding box center [619, 279] width 14 height 20
type input "11:00"
type input "11"
click at [619, 275] on span at bounding box center [619, 279] width 14 height 20
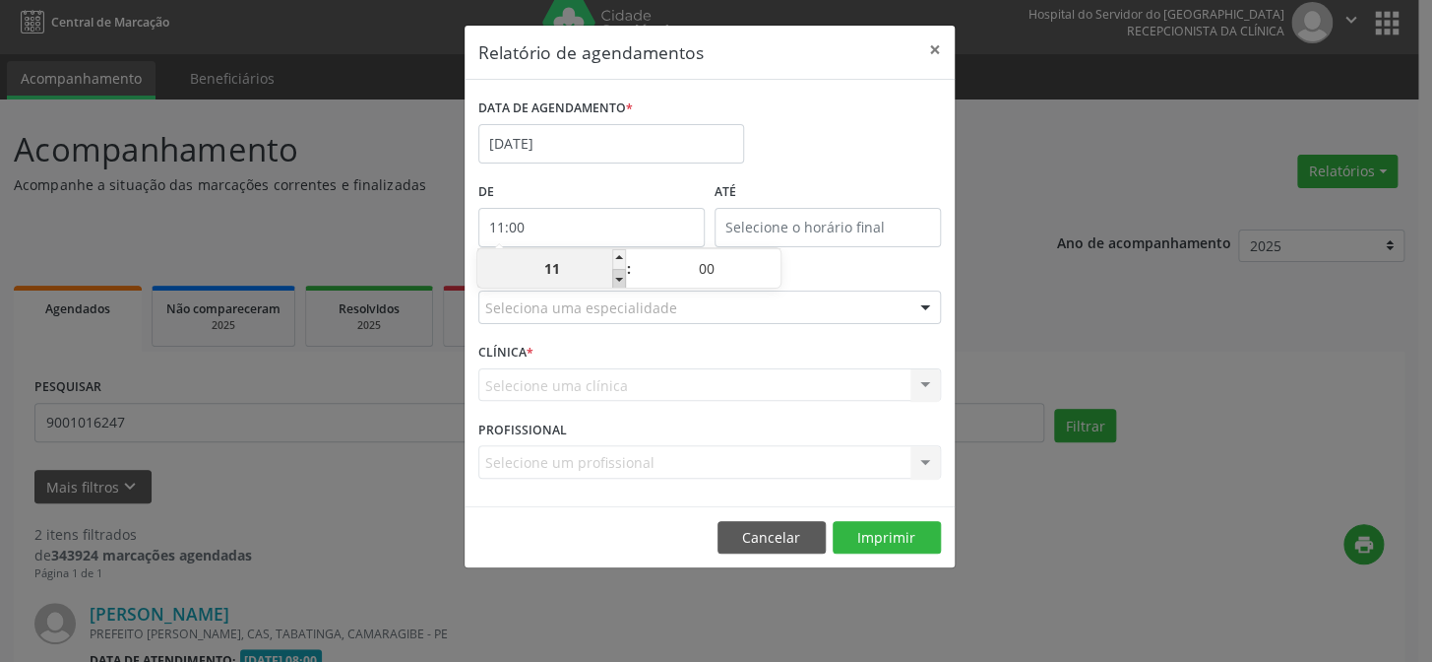
type input "10:00"
type input "10"
click at [619, 275] on span at bounding box center [619, 279] width 14 height 20
type input "09:00"
type input "09"
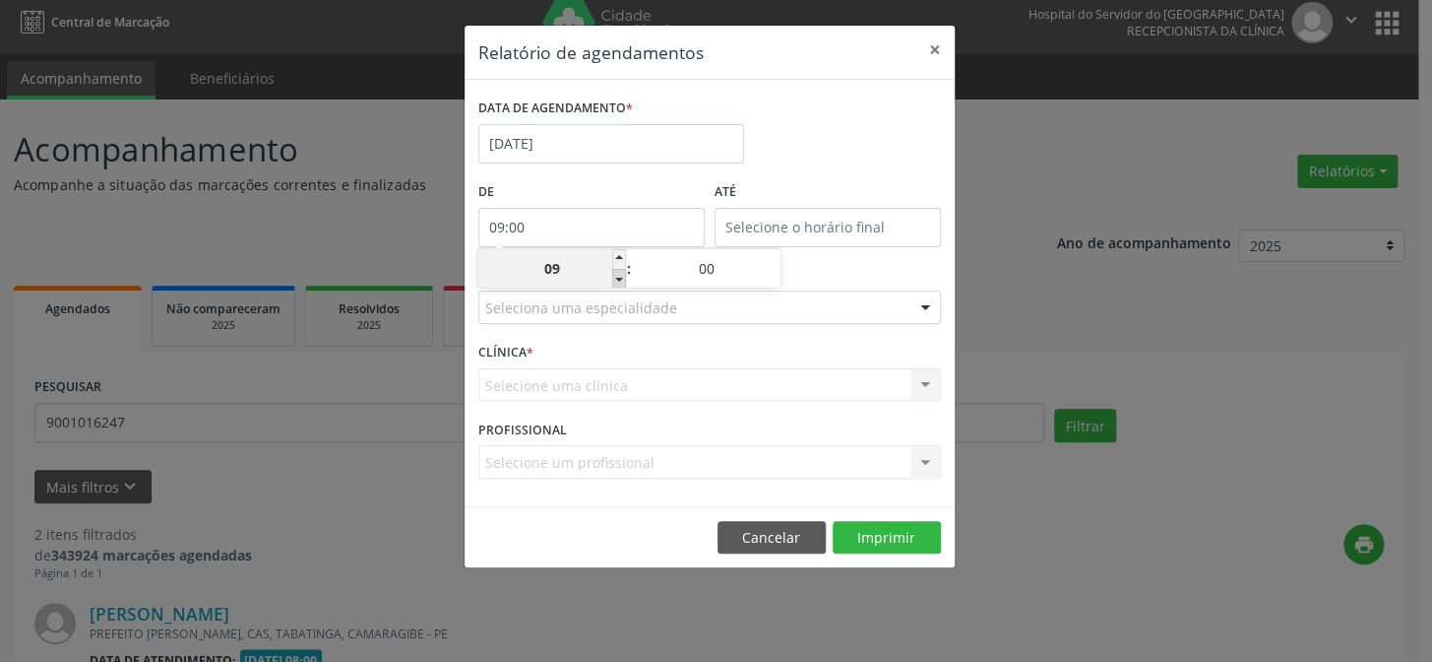
click at [619, 275] on span at bounding box center [619, 279] width 14 height 20
type input "08:00"
type input "08"
click at [619, 275] on span at bounding box center [619, 279] width 14 height 20
type input "07:00"
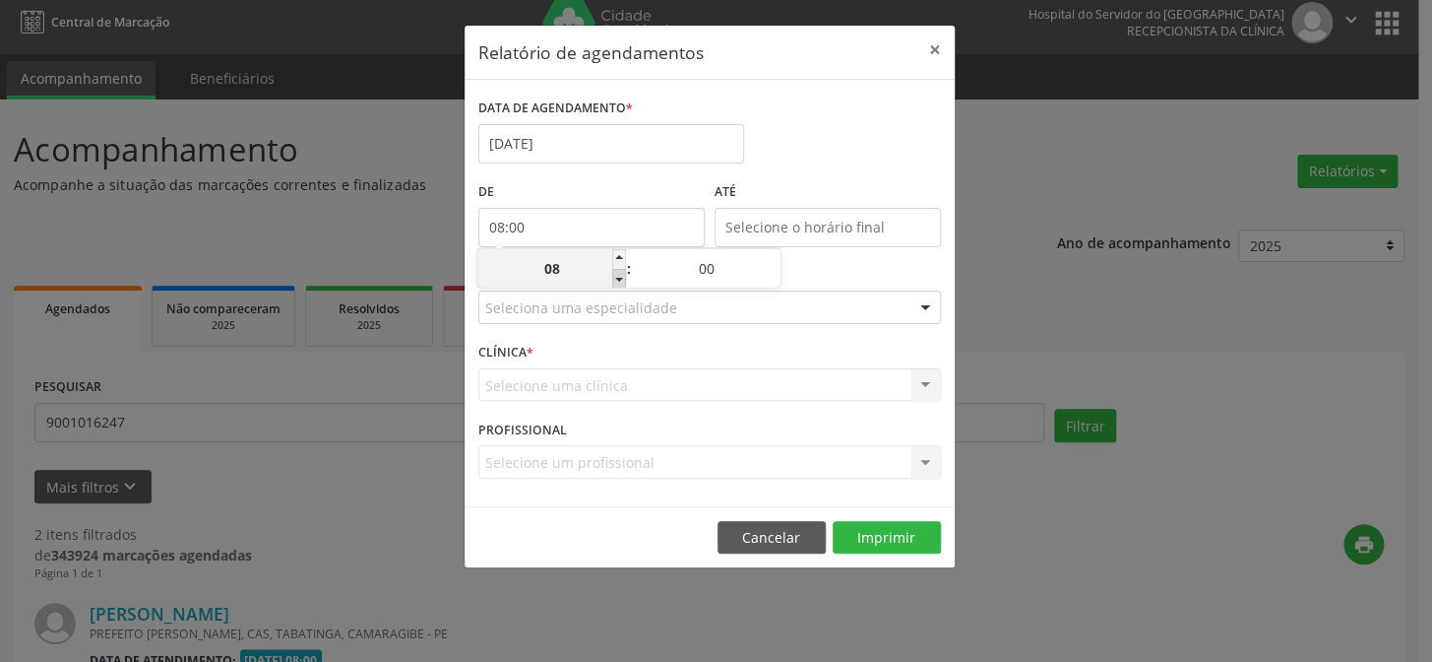
type input "07"
click at [619, 275] on span at bounding box center [619, 279] width 14 height 20
type input "06:00"
type input "06"
click at [797, 224] on input "12:00" at bounding box center [828, 227] width 226 height 39
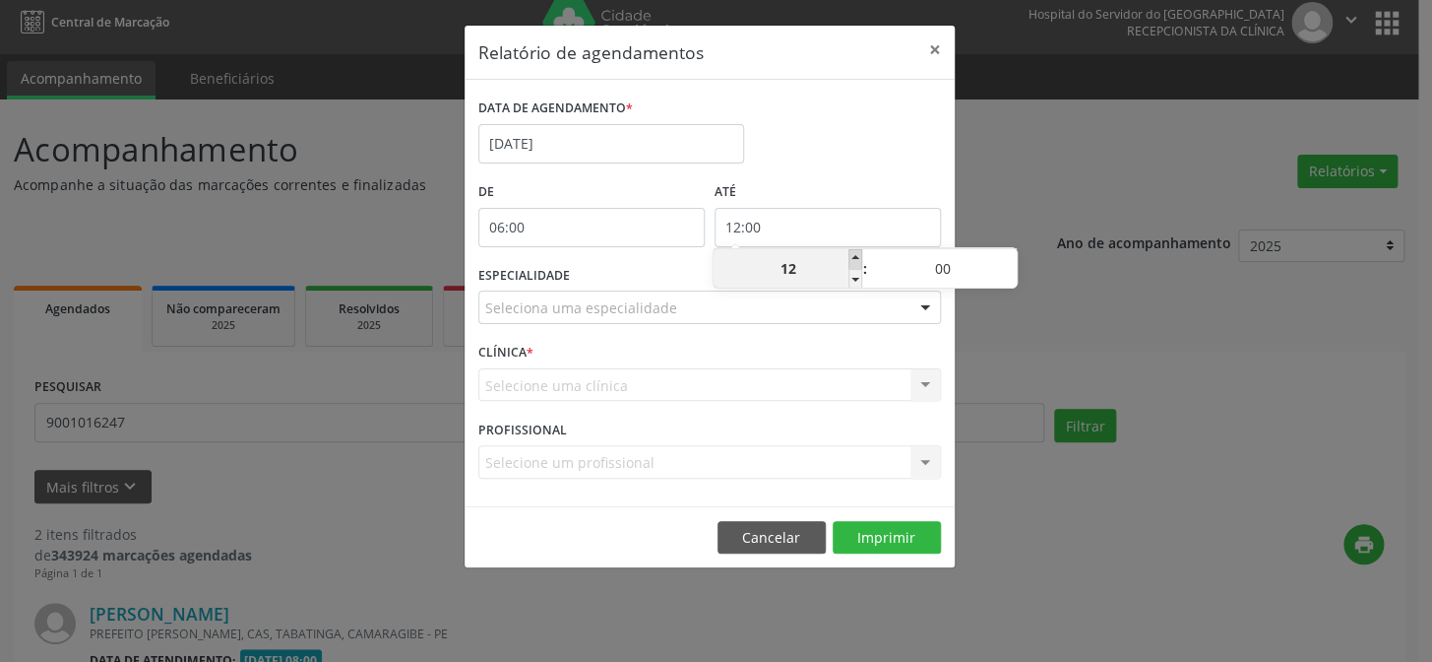
click at [855, 256] on span at bounding box center [856, 259] width 14 height 20
type input "13:00"
type input "13"
click at [855, 256] on span at bounding box center [856, 259] width 14 height 20
type input "14:00"
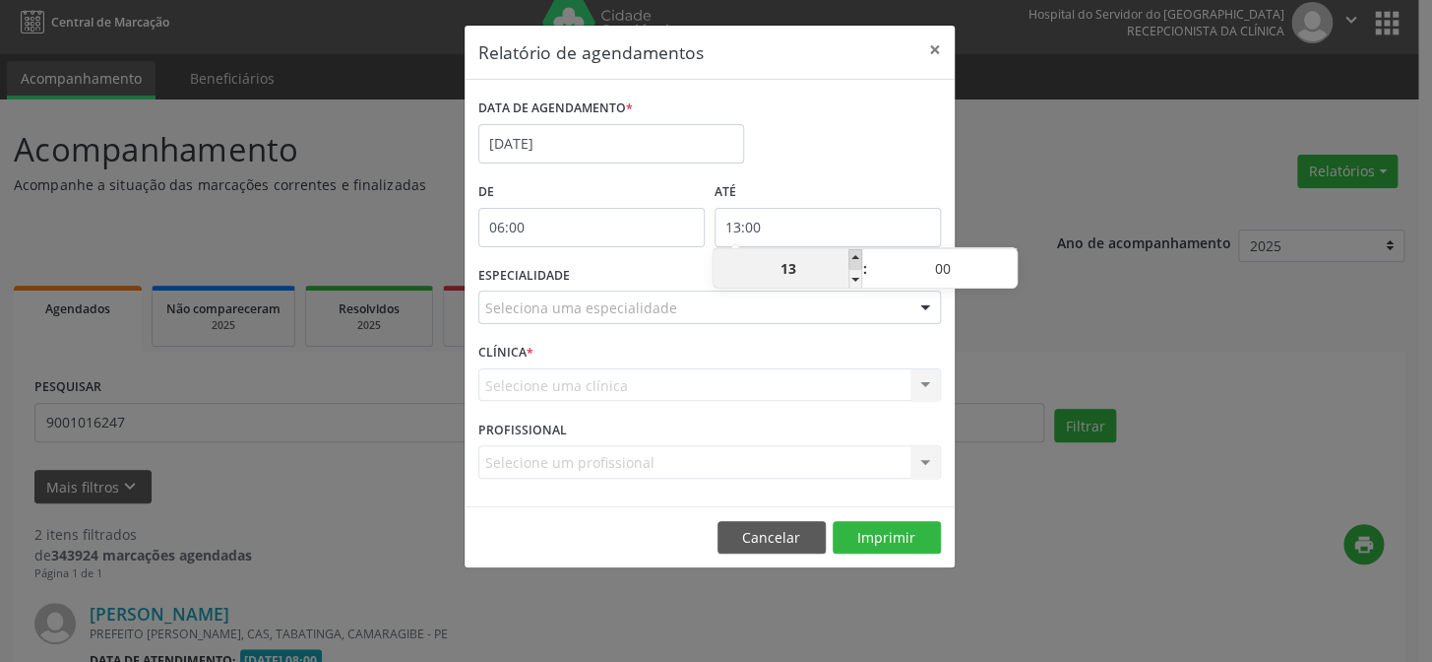
type input "14"
click at [855, 256] on span at bounding box center [856, 259] width 14 height 20
type input "15:00"
type input "15"
click at [855, 256] on span at bounding box center [856, 259] width 14 height 20
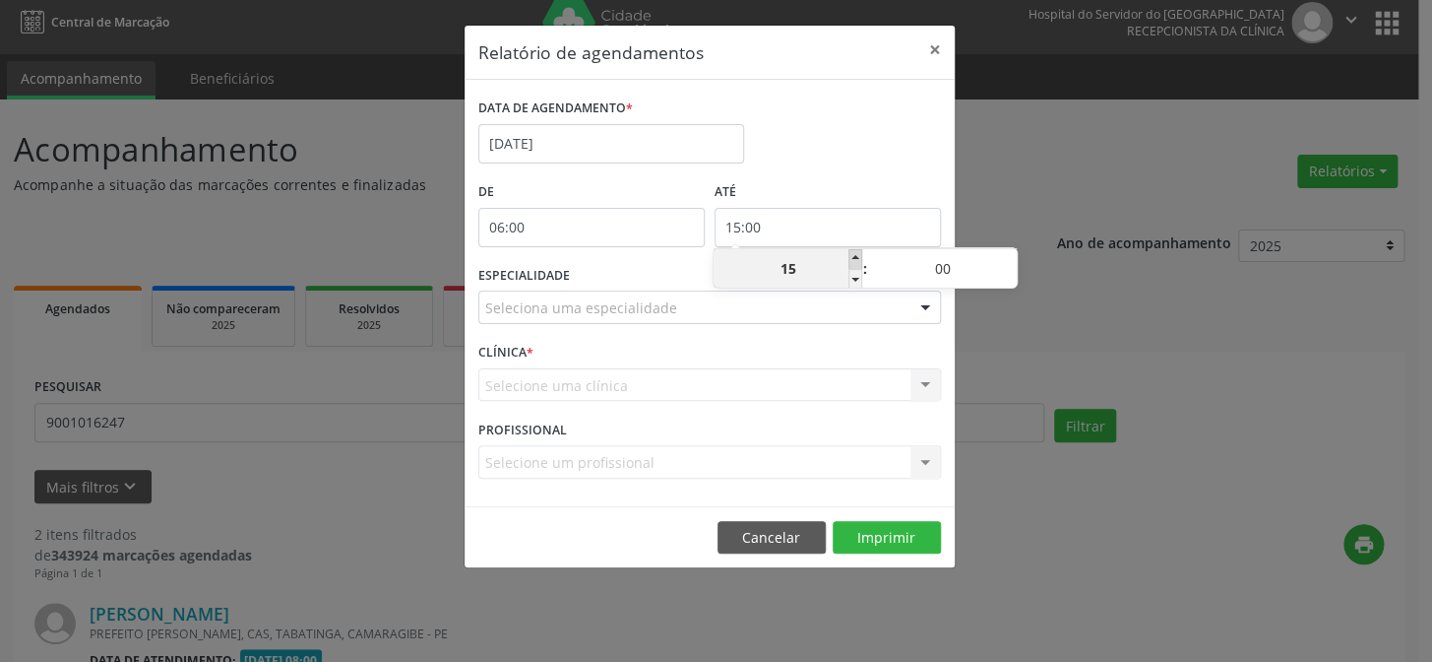
type input "16:00"
type input "16"
click at [855, 256] on span at bounding box center [856, 259] width 14 height 20
type input "17:00"
type input "17"
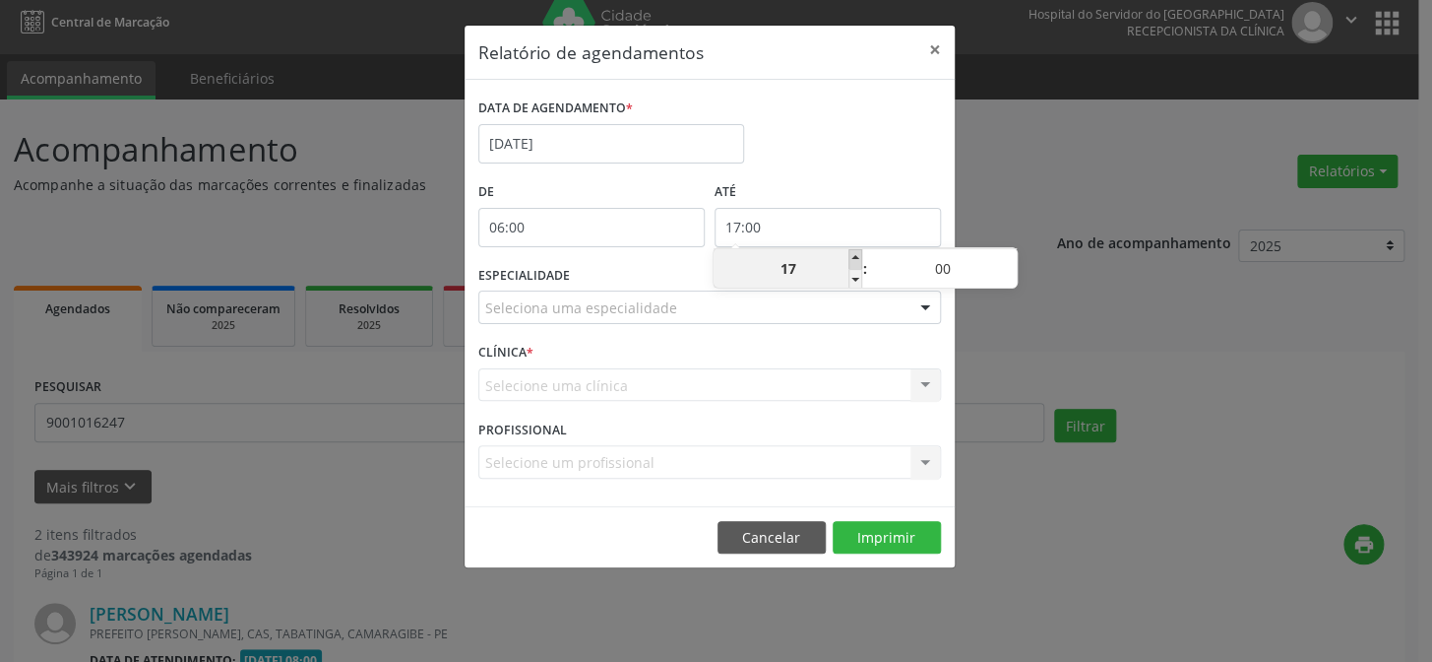
click at [855, 256] on span at bounding box center [856, 259] width 14 height 20
type input "18:00"
type input "18"
click at [855, 256] on span at bounding box center [856, 259] width 14 height 20
type input "19:00"
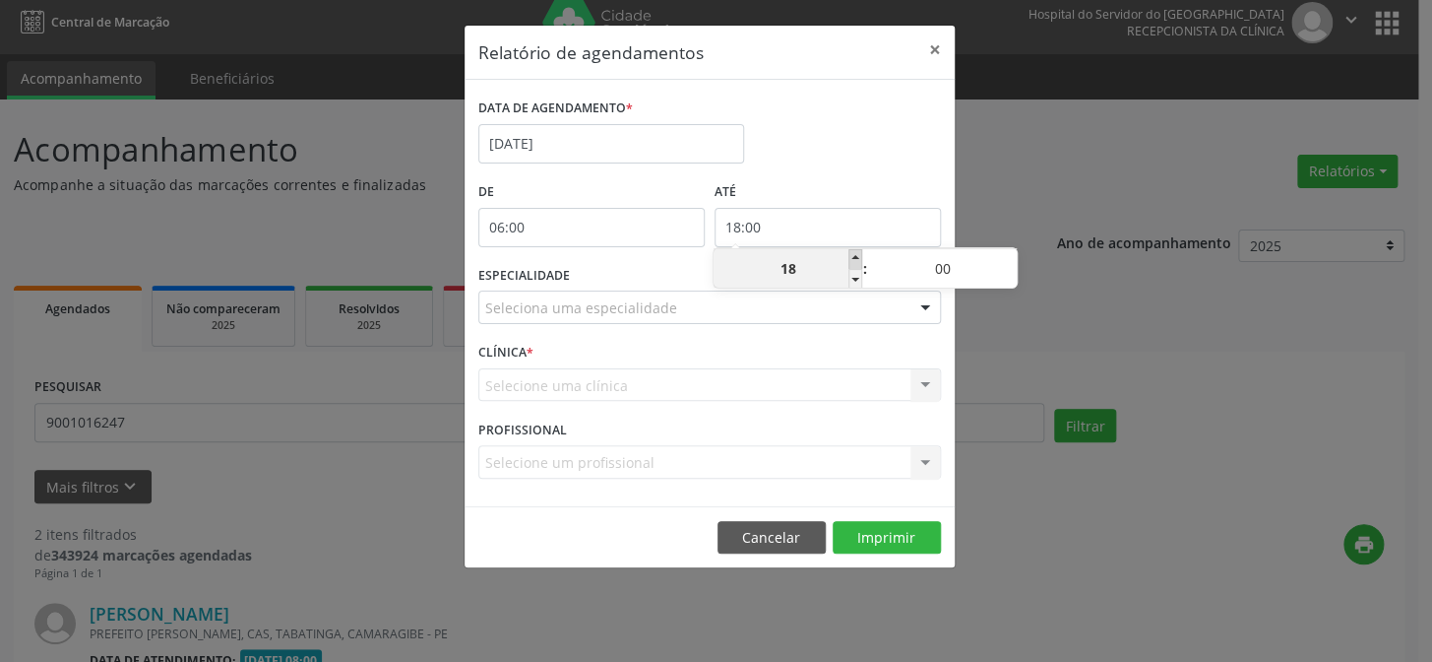
type input "19"
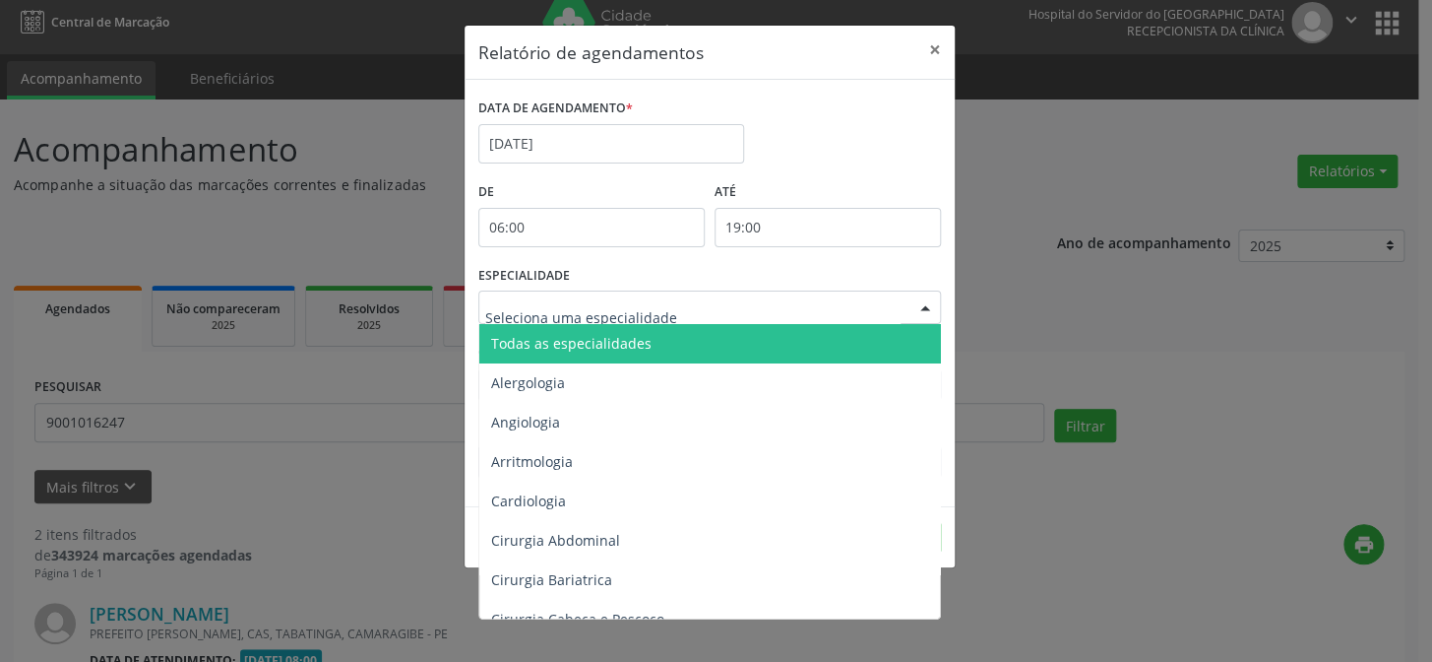
click at [921, 306] on div at bounding box center [926, 307] width 30 height 33
click at [878, 330] on span "Todas as especialidades" at bounding box center [711, 343] width 464 height 39
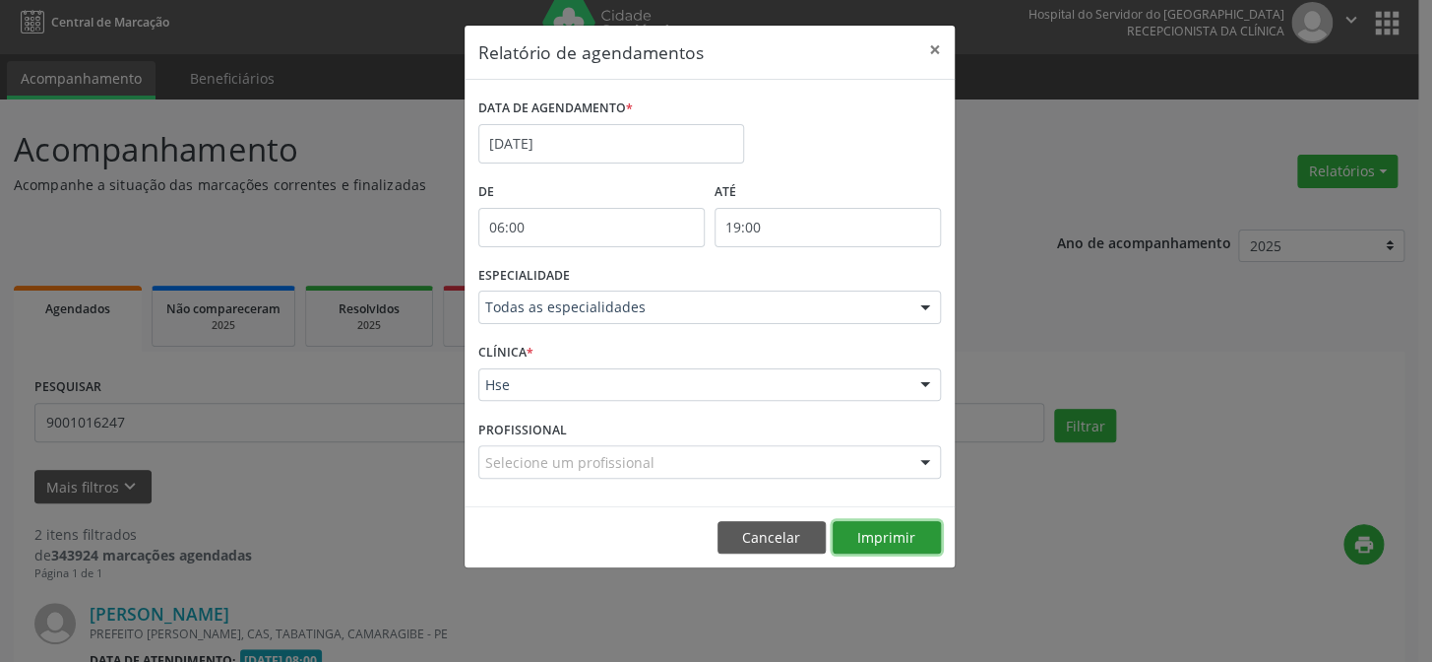
click at [885, 534] on button "Imprimir" at bounding box center [887, 537] width 108 height 33
click at [936, 49] on button "×" at bounding box center [934, 50] width 39 height 48
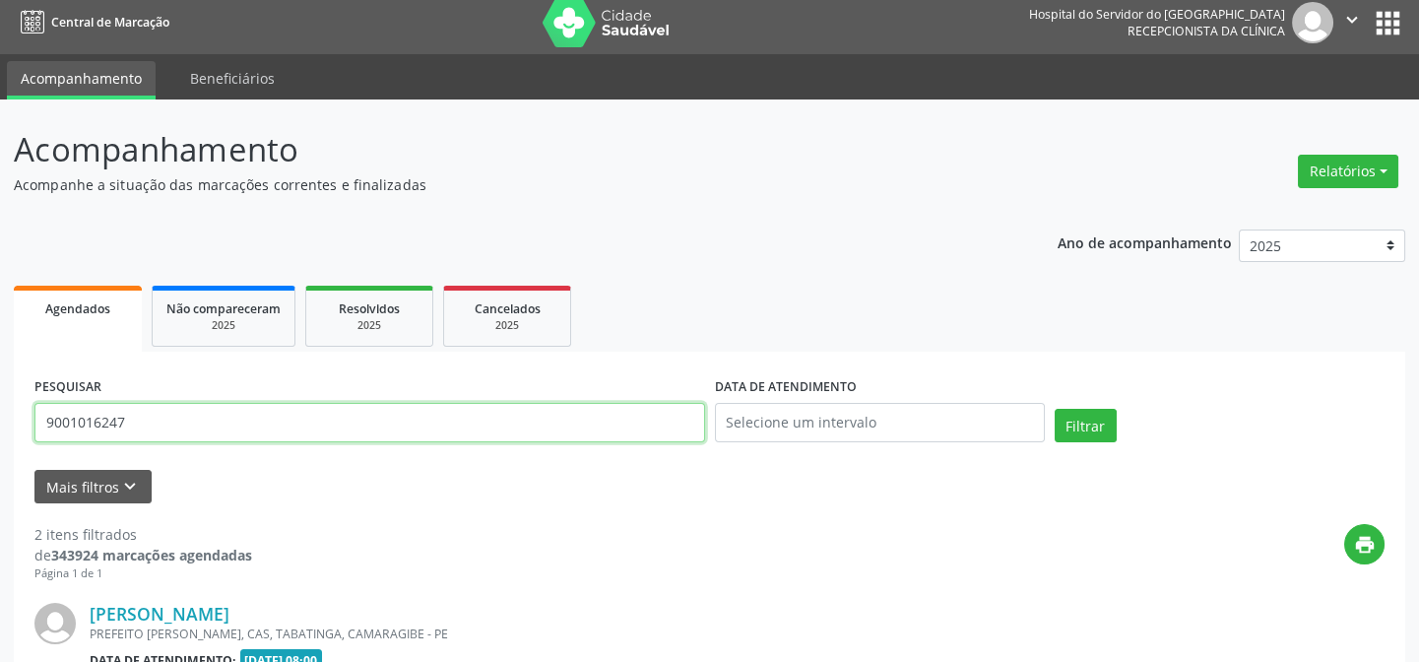
drag, startPoint x: 167, startPoint y: 417, endPoint x: 0, endPoint y: 417, distance: 167.3
click at [0, 417] on div "Acompanhamento Acompanhe a situação das marcações correntes e finalizadas Relat…" at bounding box center [709, 649] width 1419 height 1101
paste input "[PERSON_NAME]"
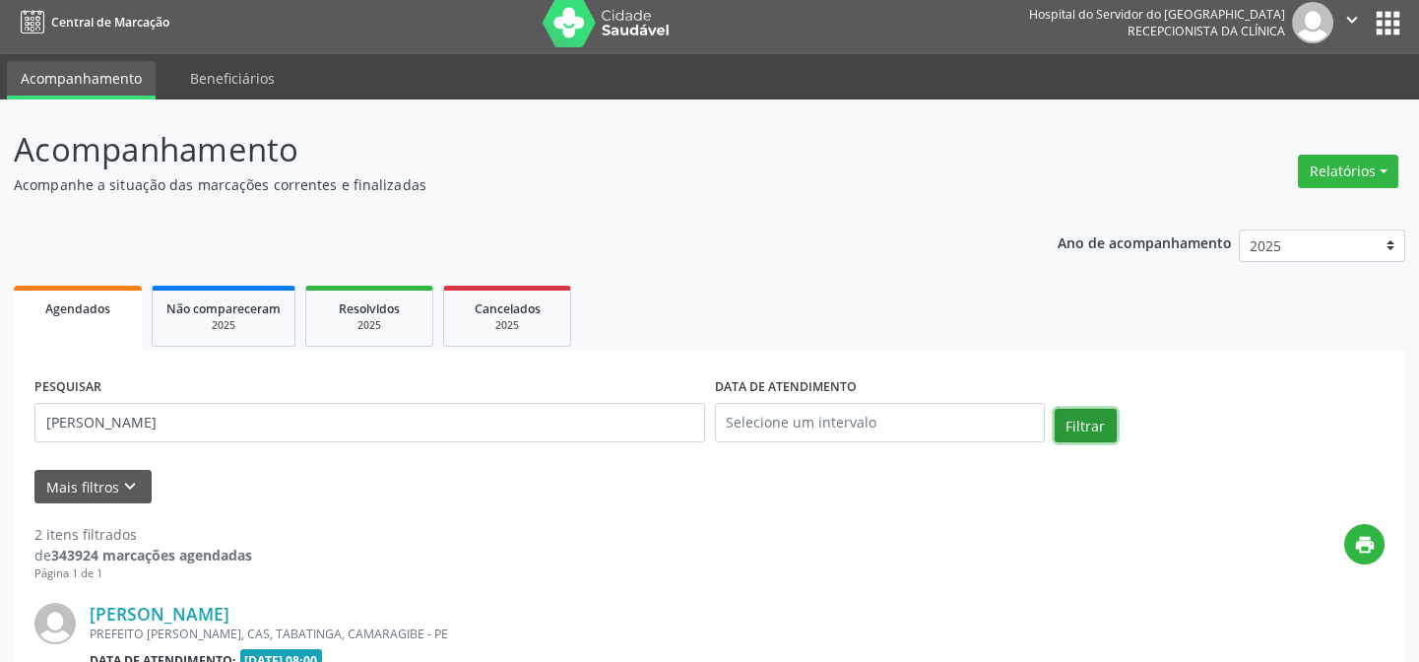
click at [1070, 422] on button "Filtrar" at bounding box center [1085, 425] width 62 height 33
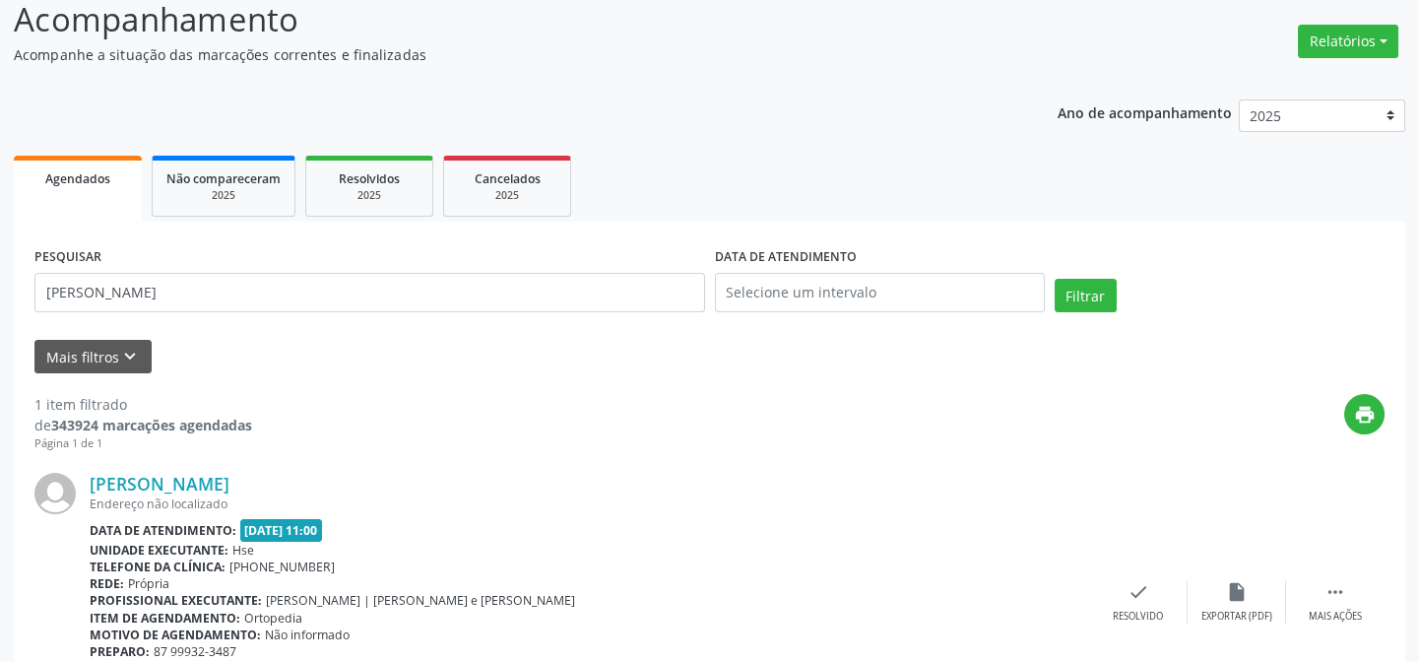
scroll to position [263, 0]
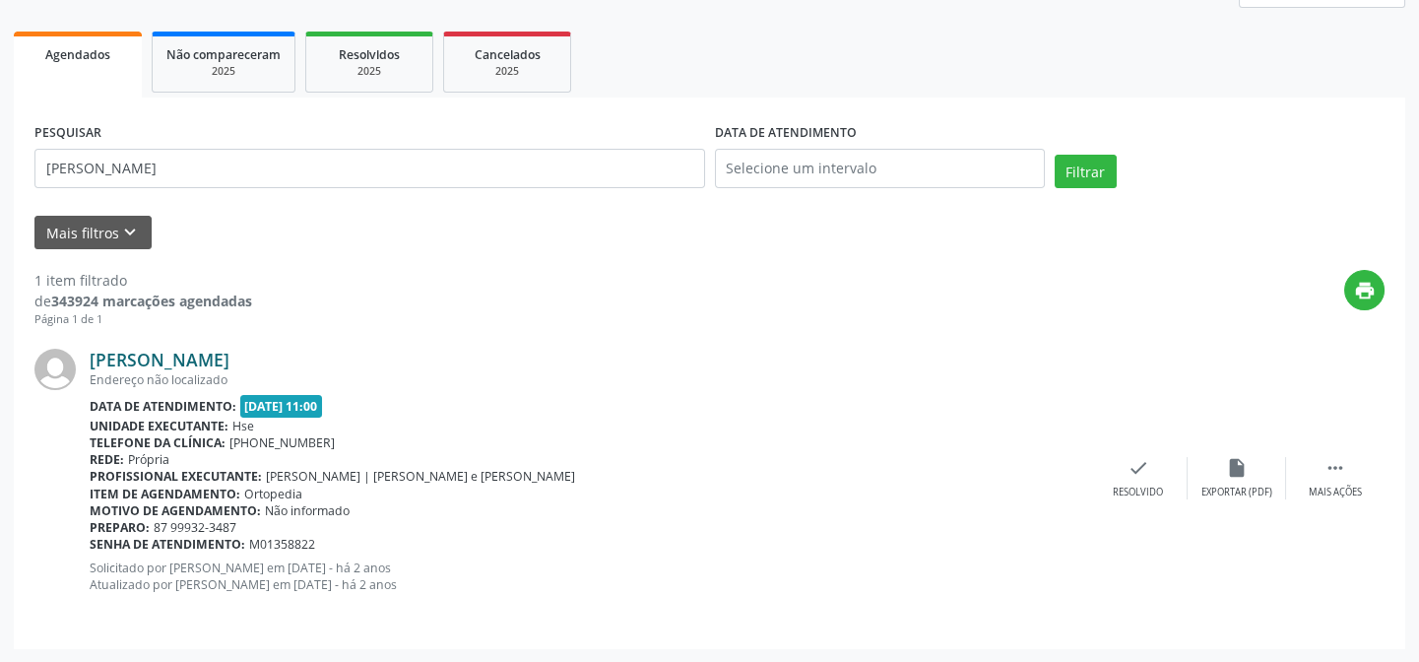
click at [229, 364] on link "[PERSON_NAME]" at bounding box center [160, 359] width 140 height 22
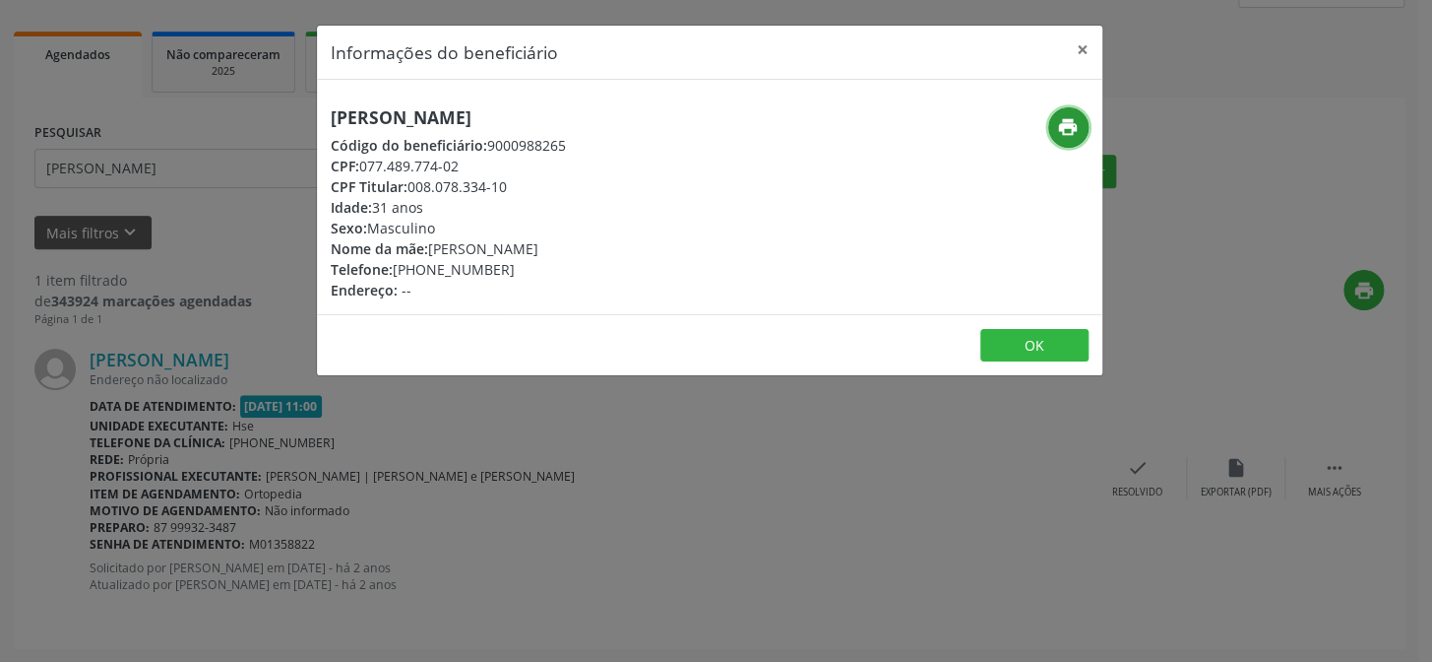
click at [1081, 130] on button "print" at bounding box center [1068, 127] width 40 height 40
click at [1076, 49] on button "×" at bounding box center [1082, 50] width 39 height 48
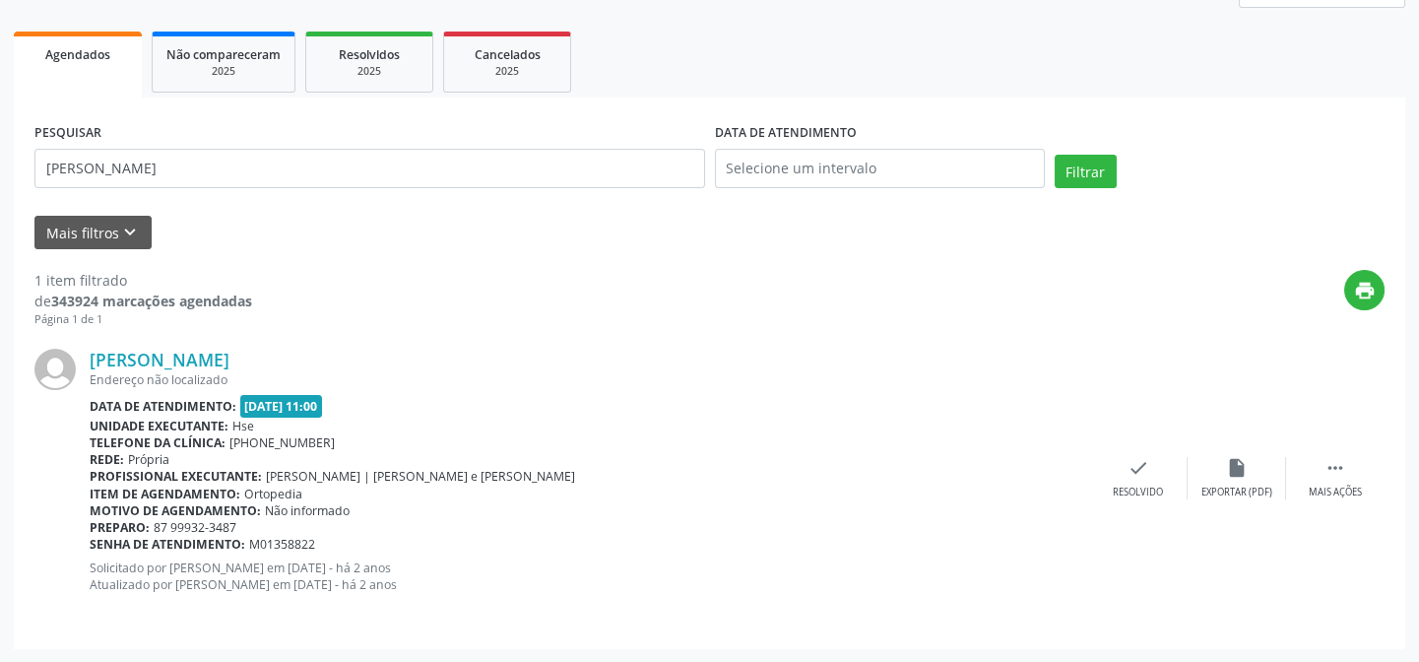
drag, startPoint x: 432, startPoint y: 353, endPoint x: 75, endPoint y: 351, distance: 357.3
click at [75, 351] on div "[PERSON_NAME] Endereço não localizado Data de atendimento: [DATE] 11:00 Unidade…" at bounding box center [709, 477] width 1350 height 299
copy div "[PERSON_NAME]"
drag, startPoint x: 323, startPoint y: 174, endPoint x: 0, endPoint y: 173, distance: 322.9
click at [0, 173] on div "Acompanhamento Acompanhe a situação das marcações correntes e finalizadas Relat…" at bounding box center [709, 253] width 1419 height 817
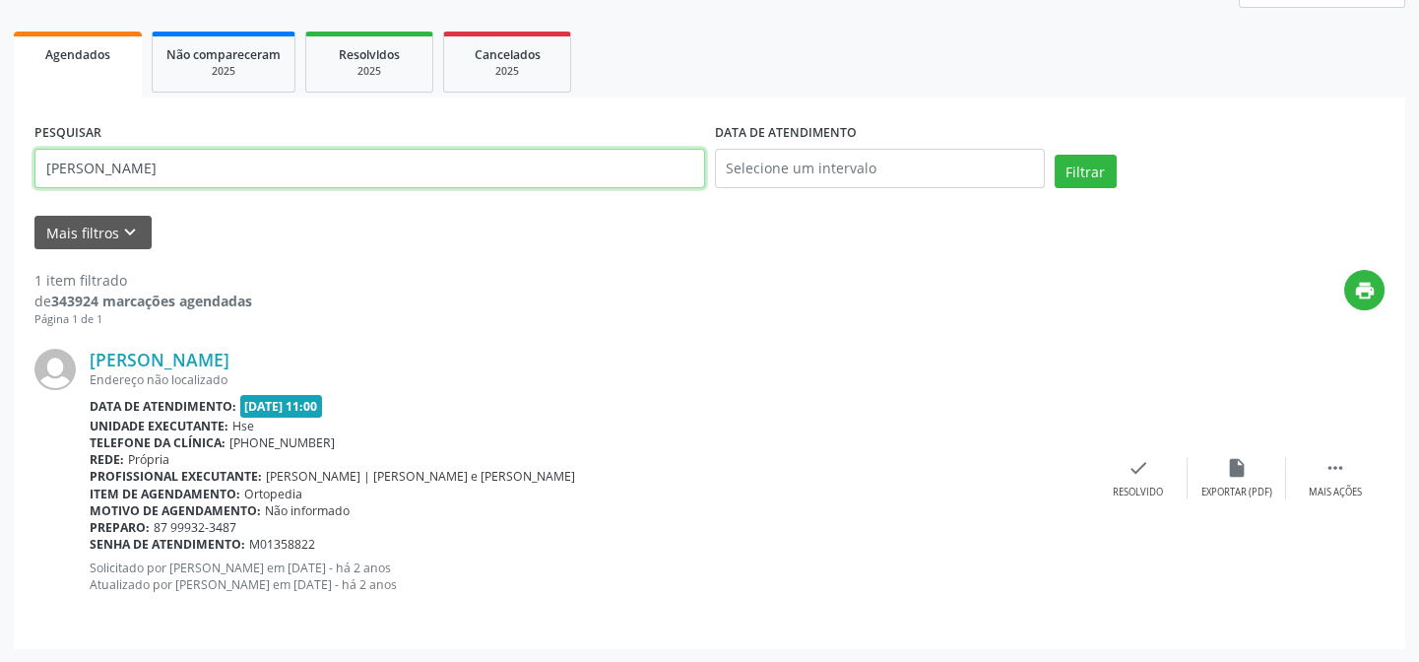
paste input "123.251.714-34"
type input "123.251.714-34"
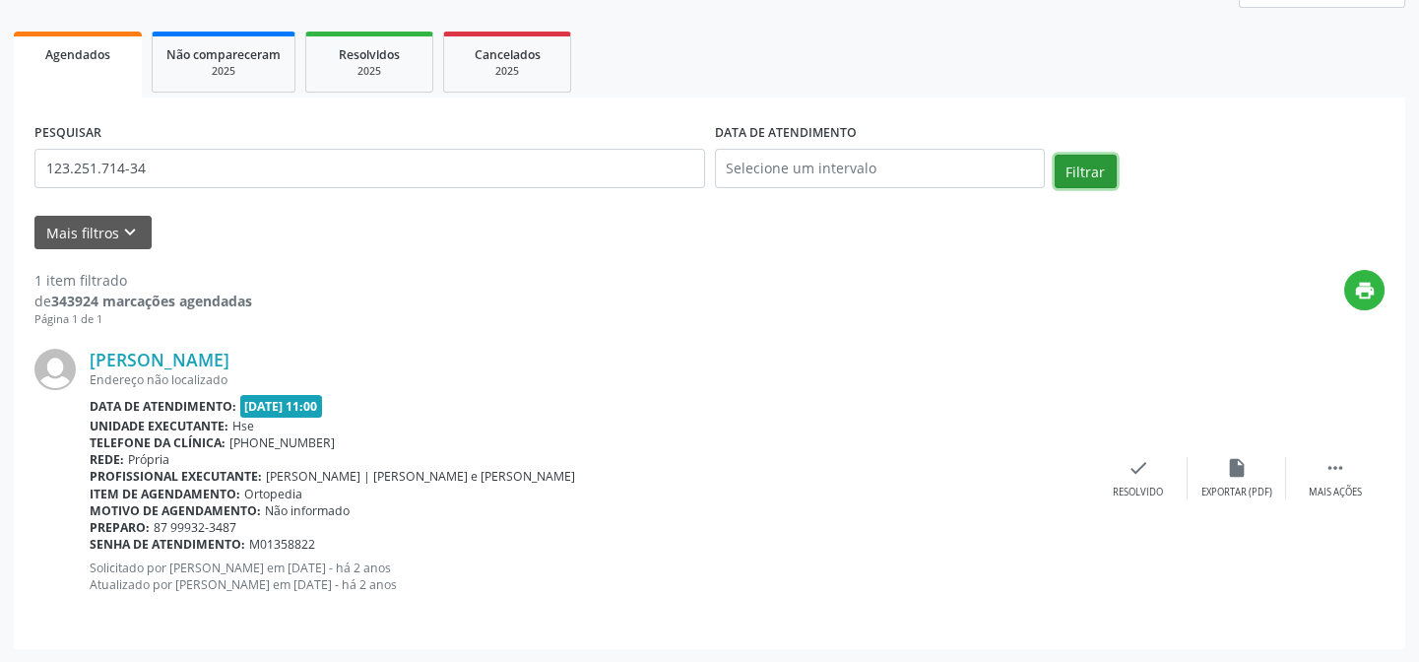
click at [1077, 166] on button "Filtrar" at bounding box center [1085, 171] width 62 height 33
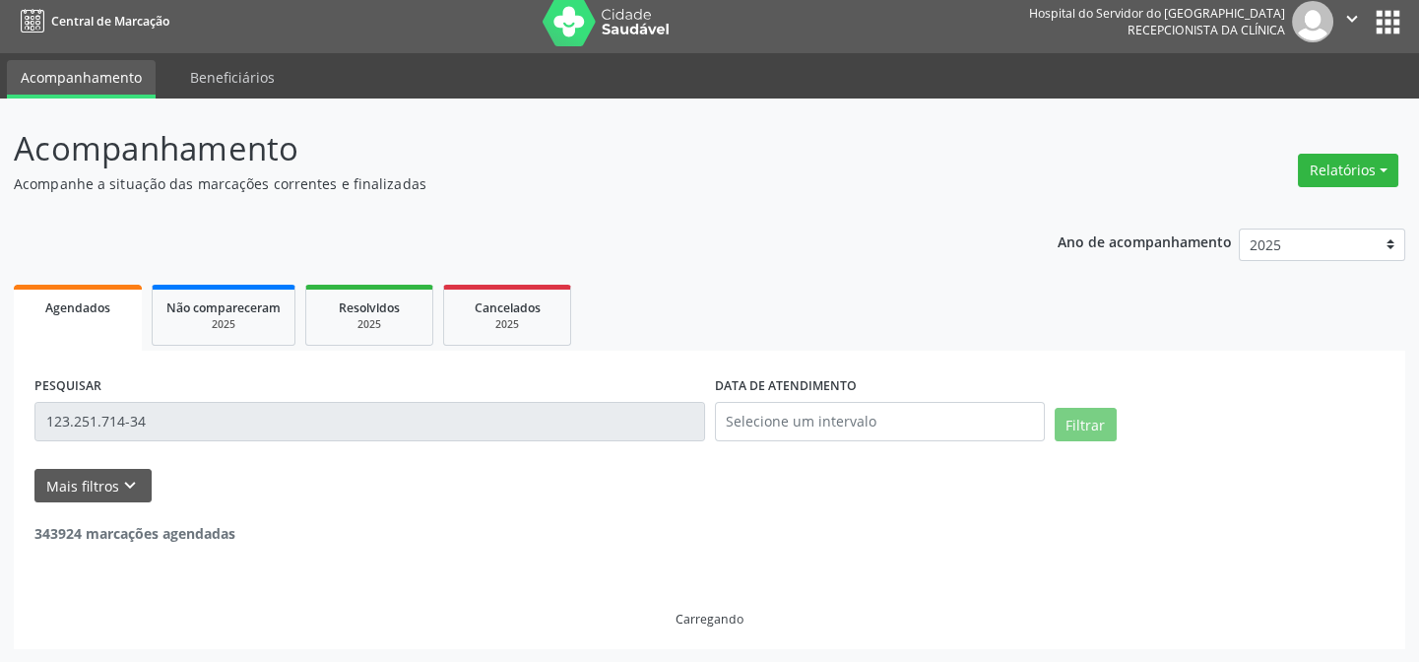
scroll to position [246, 0]
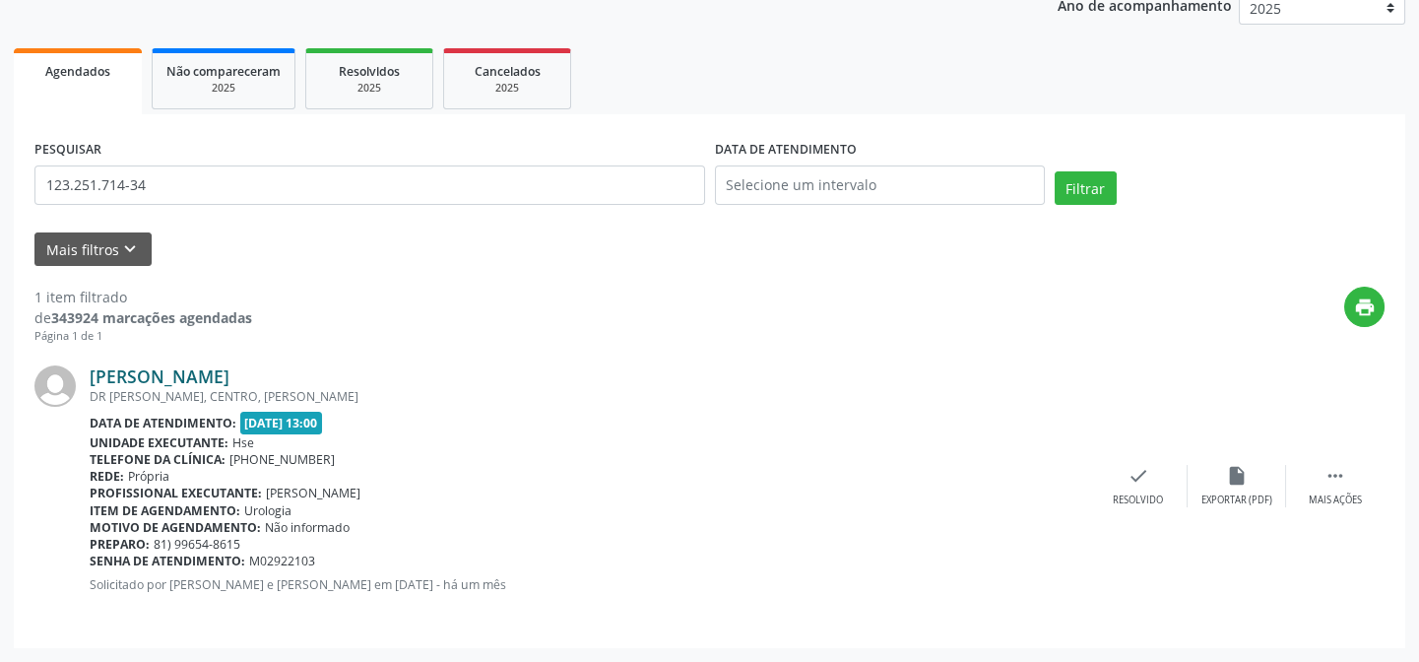
click at [229, 382] on link "[PERSON_NAME]" at bounding box center [160, 376] width 140 height 22
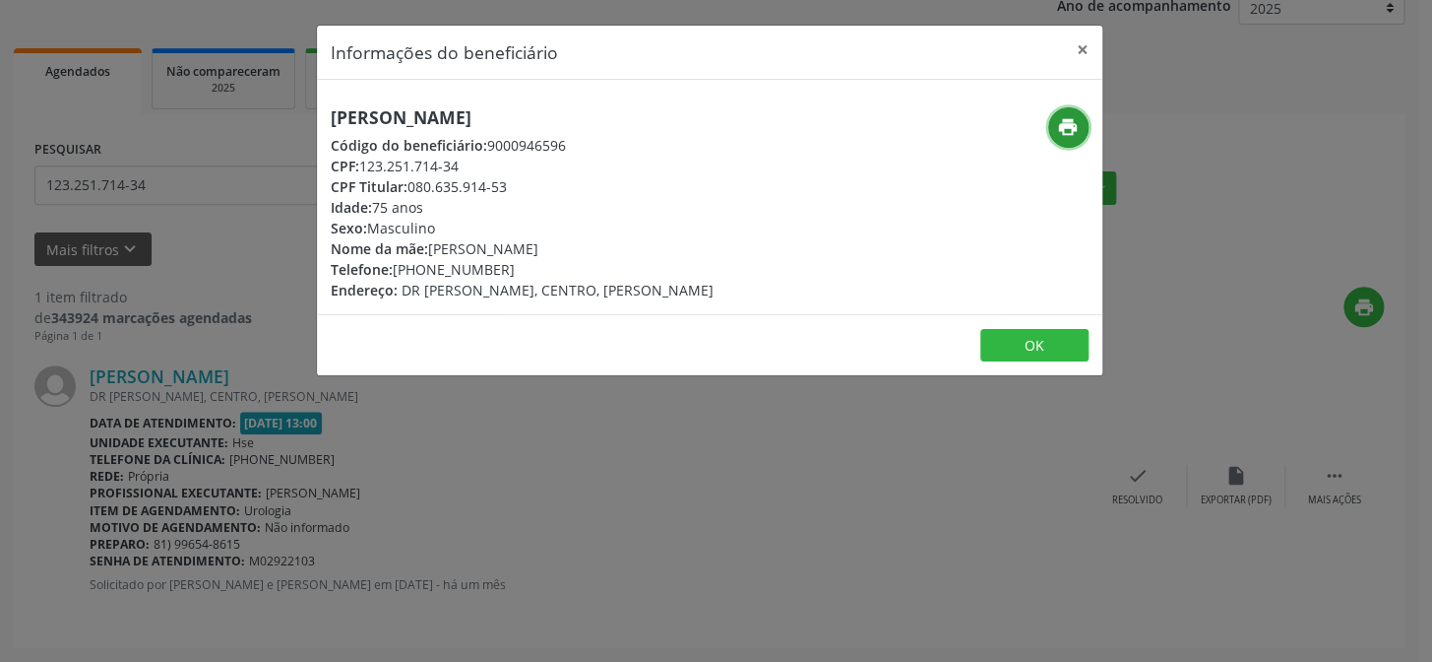
click at [1055, 132] on button "print" at bounding box center [1068, 127] width 40 height 40
click at [1083, 46] on button "×" at bounding box center [1082, 50] width 39 height 48
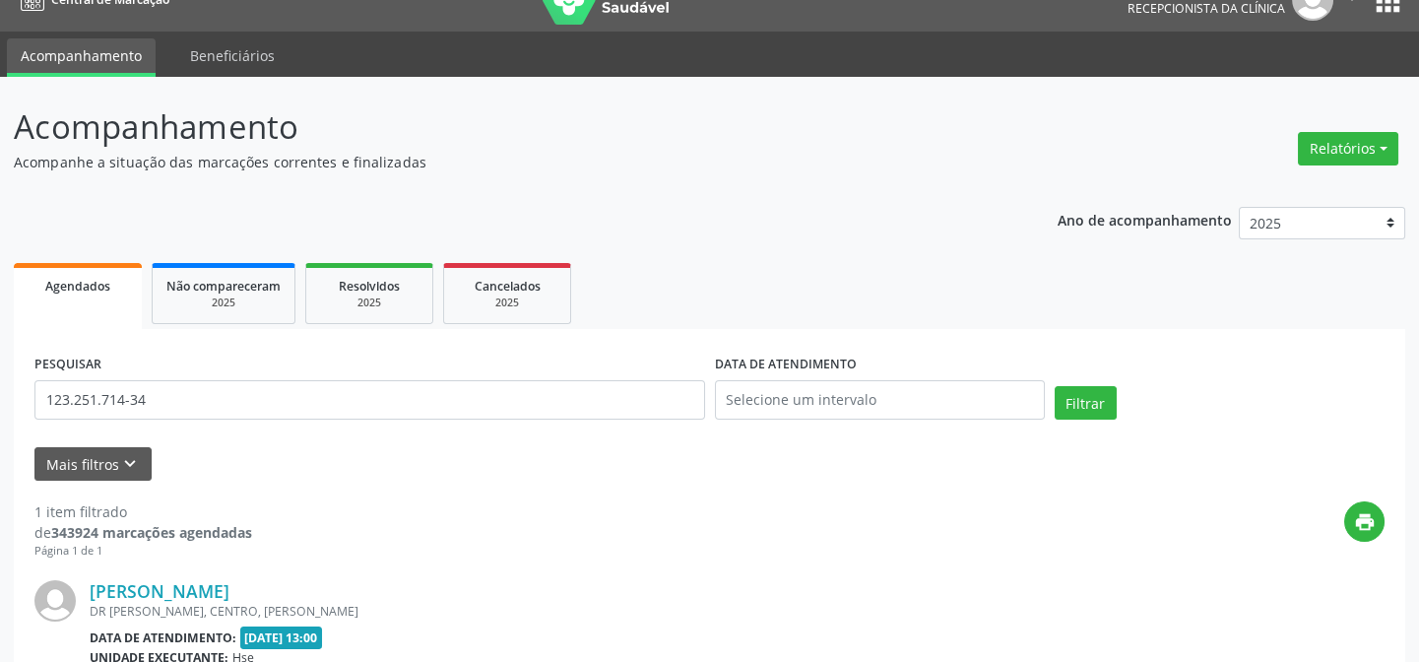
scroll to position [0, 0]
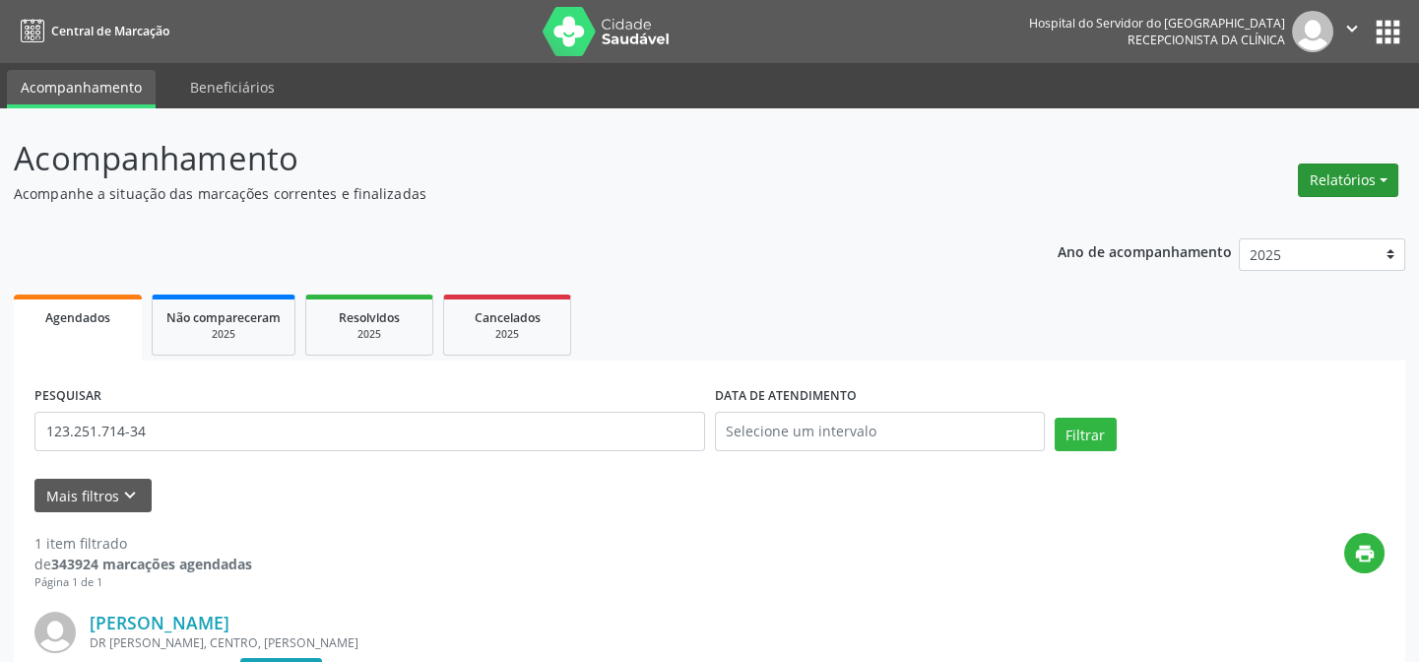
click at [1336, 180] on button "Relatórios" at bounding box center [1347, 179] width 100 height 33
click at [1314, 208] on link "Agendamentos" at bounding box center [1292, 222] width 212 height 28
select select "9"
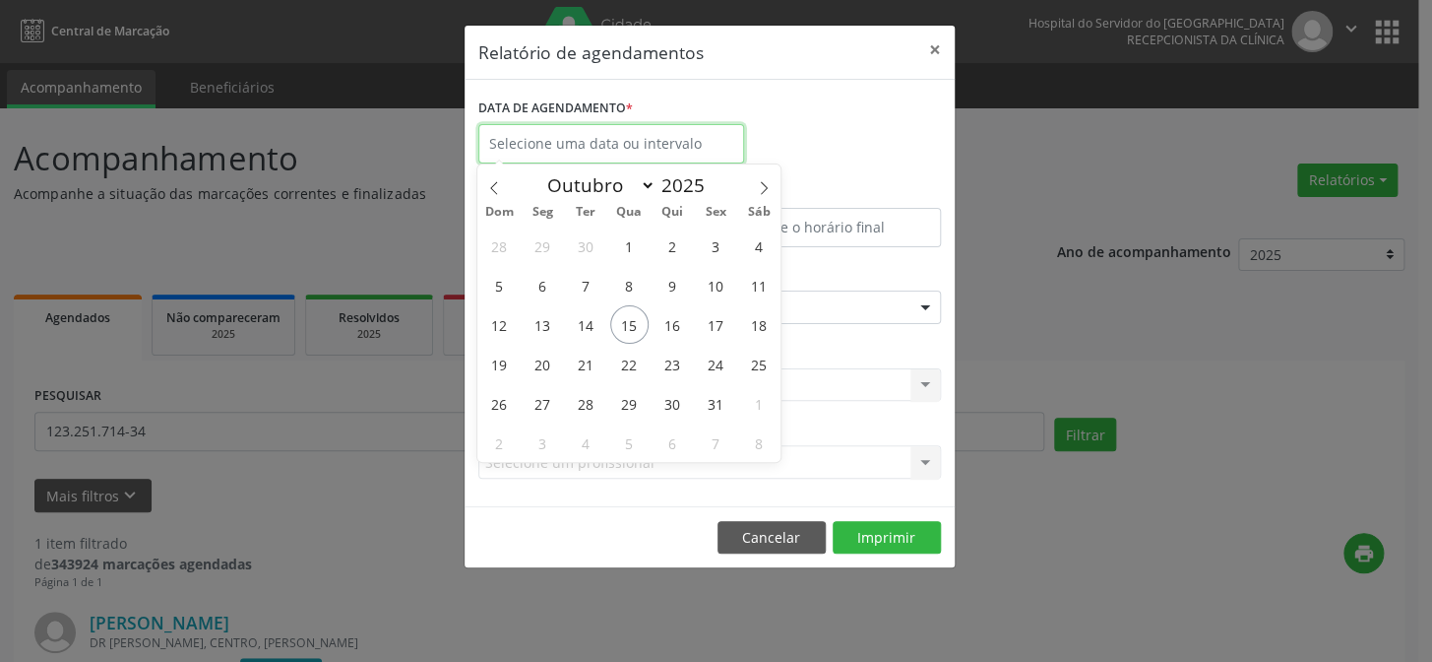
click at [688, 150] on input "text" at bounding box center [611, 143] width 266 height 39
click at [757, 324] on span "18" at bounding box center [758, 324] width 38 height 38
type input "[DATE]"
click at [757, 324] on span "18" at bounding box center [758, 324] width 38 height 38
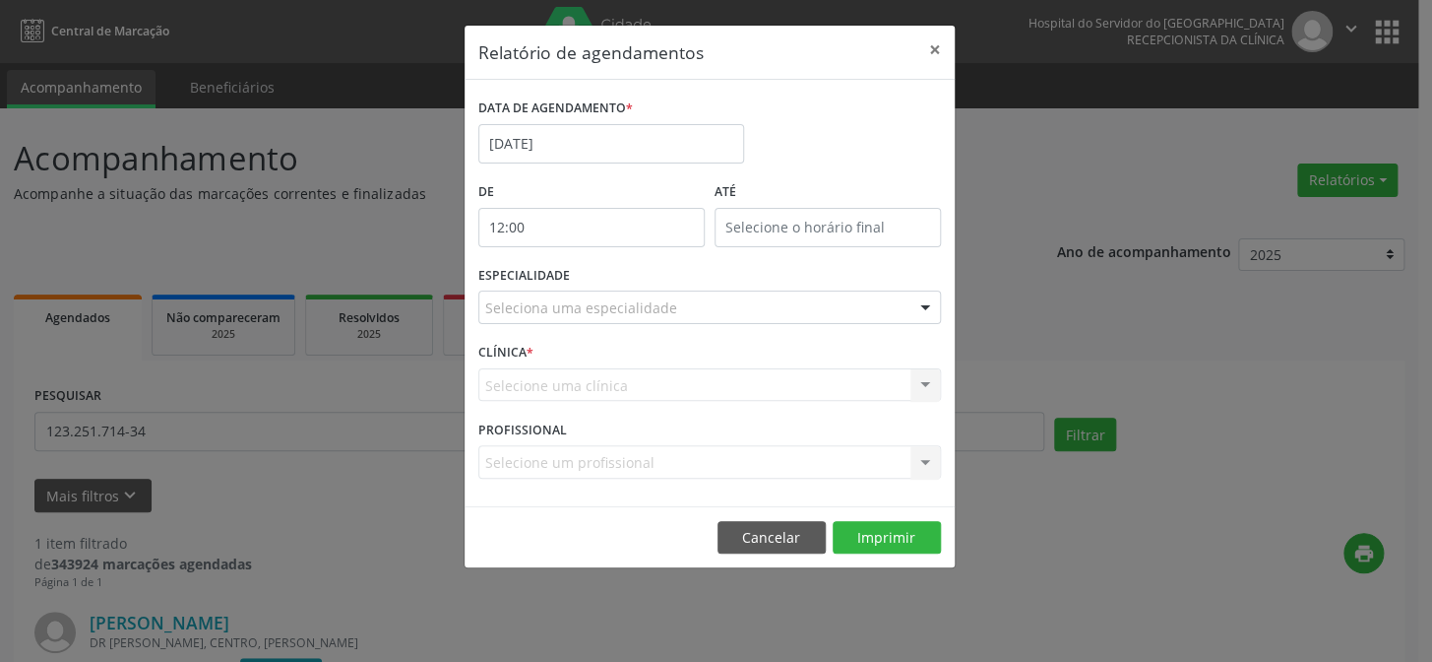
click at [620, 218] on input "12:00" at bounding box center [591, 227] width 226 height 39
click at [619, 281] on span at bounding box center [619, 279] width 14 height 20
type input "11:00"
type input "11"
click at [619, 281] on span at bounding box center [619, 279] width 14 height 20
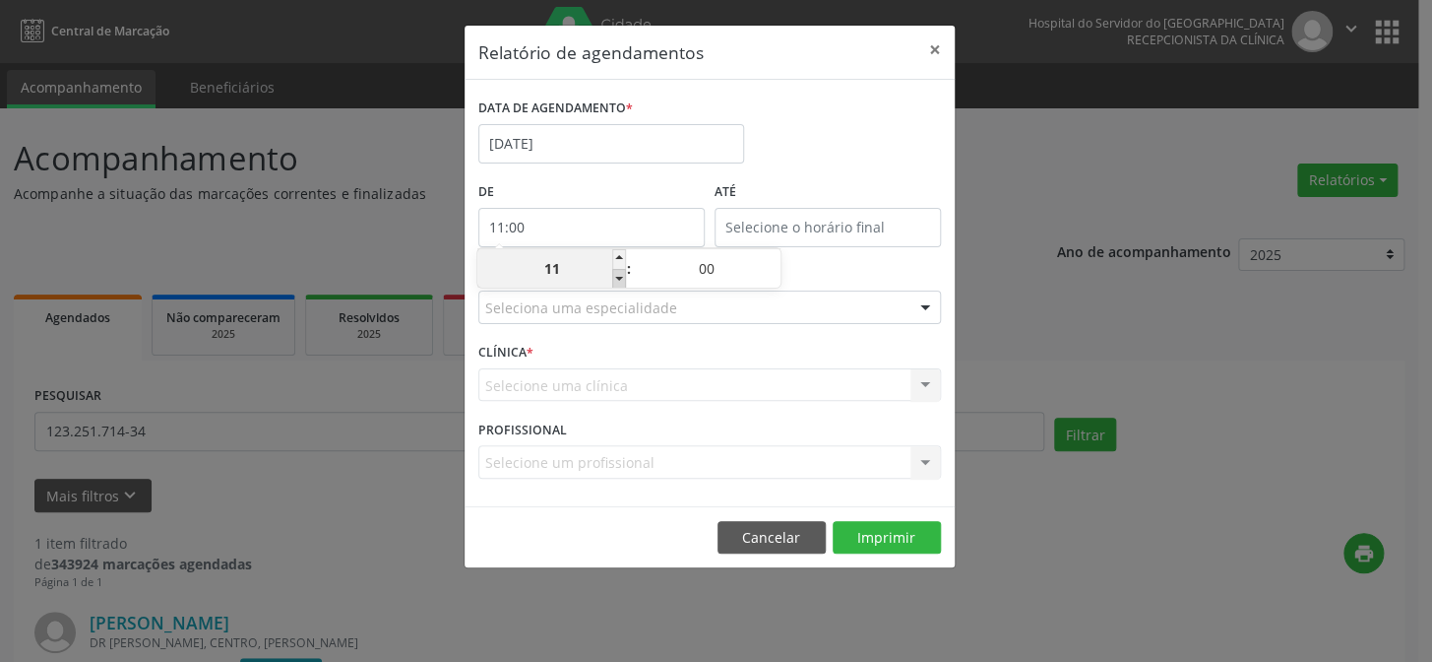
type input "10:00"
type input "10"
click at [619, 281] on span at bounding box center [619, 279] width 14 height 20
type input "09:00"
type input "09"
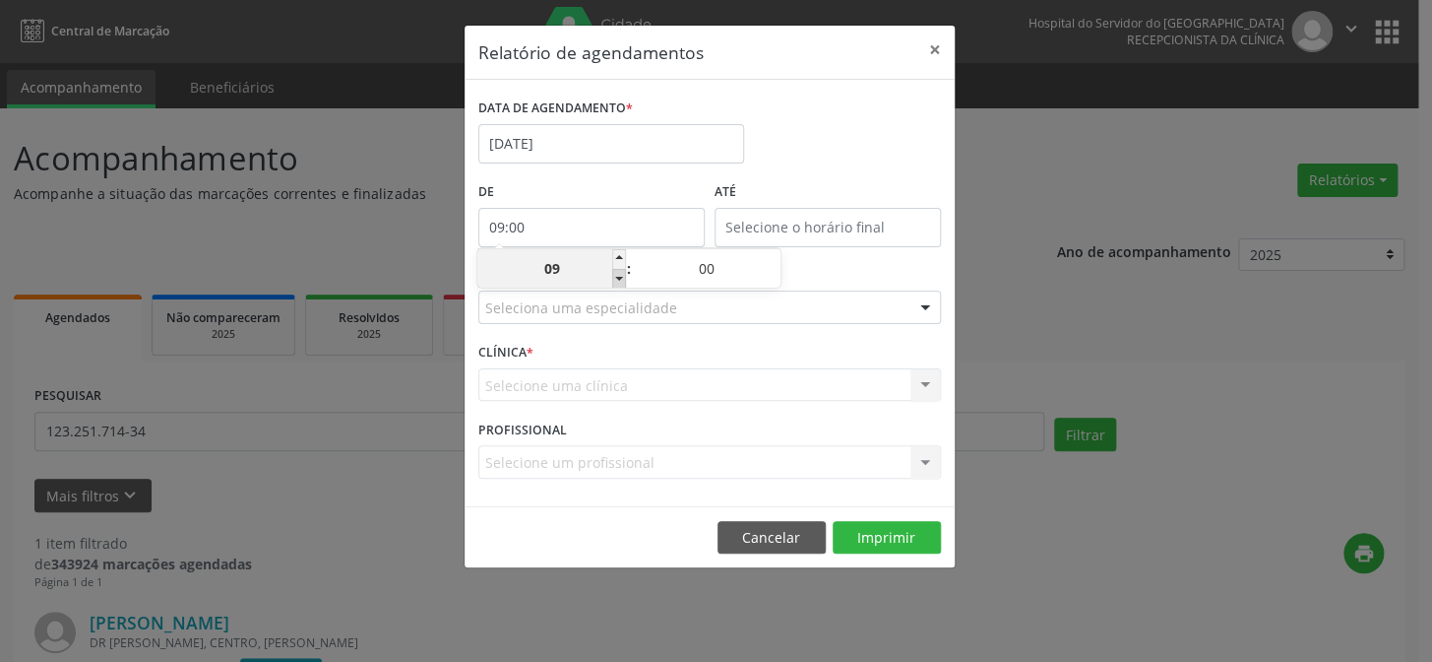
click at [619, 281] on span at bounding box center [619, 279] width 14 height 20
type input "08:00"
type input "08"
click at [619, 281] on span at bounding box center [619, 279] width 14 height 20
type input "07:00"
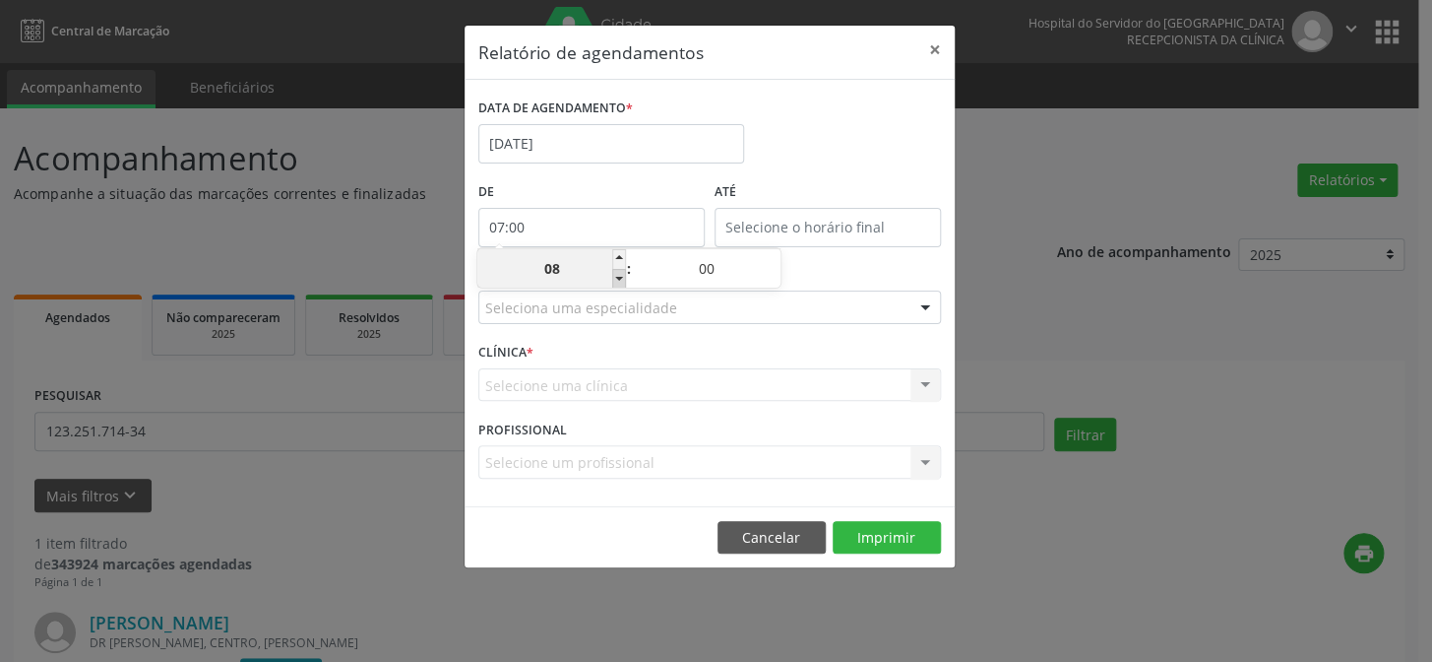
type input "07"
click at [619, 281] on span at bounding box center [619, 279] width 14 height 20
type input "06:00"
type input "06"
click at [764, 225] on input "12:00" at bounding box center [828, 227] width 226 height 39
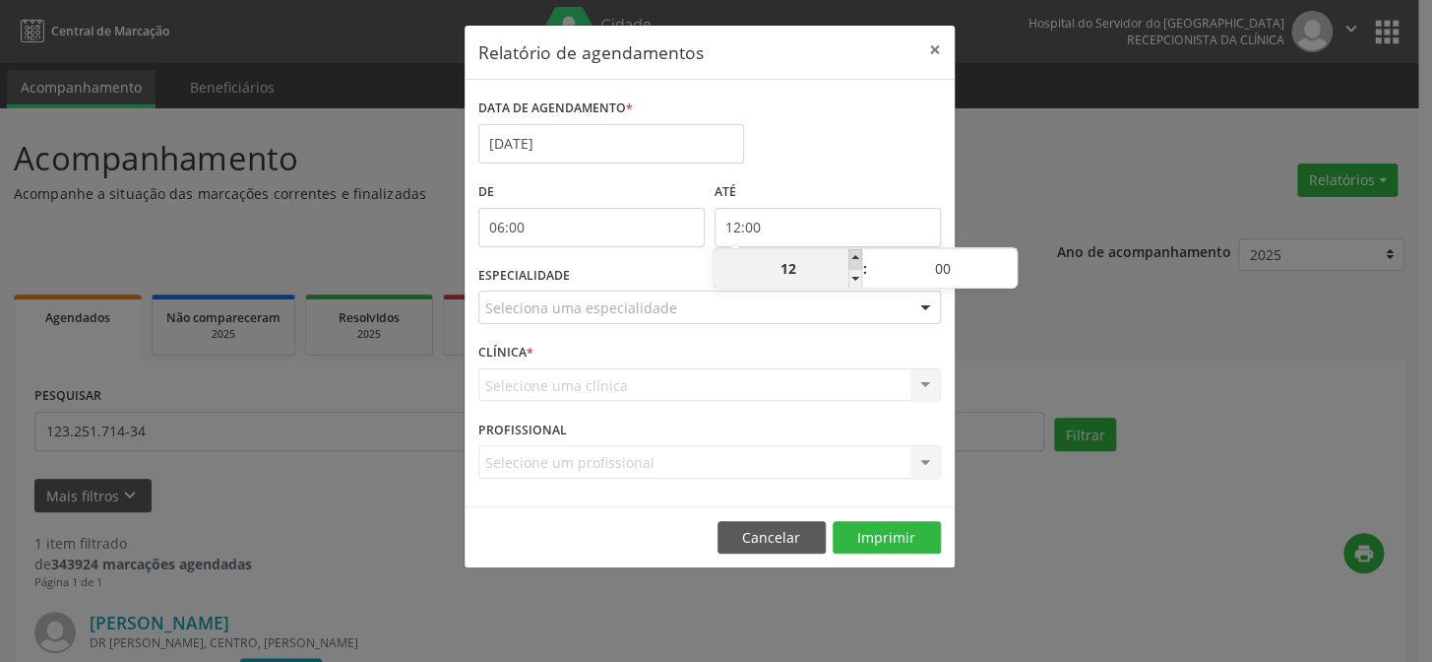
click at [849, 258] on span at bounding box center [856, 259] width 14 height 20
type input "13:00"
type input "13"
click at [849, 258] on span at bounding box center [856, 259] width 14 height 20
type input "14:00"
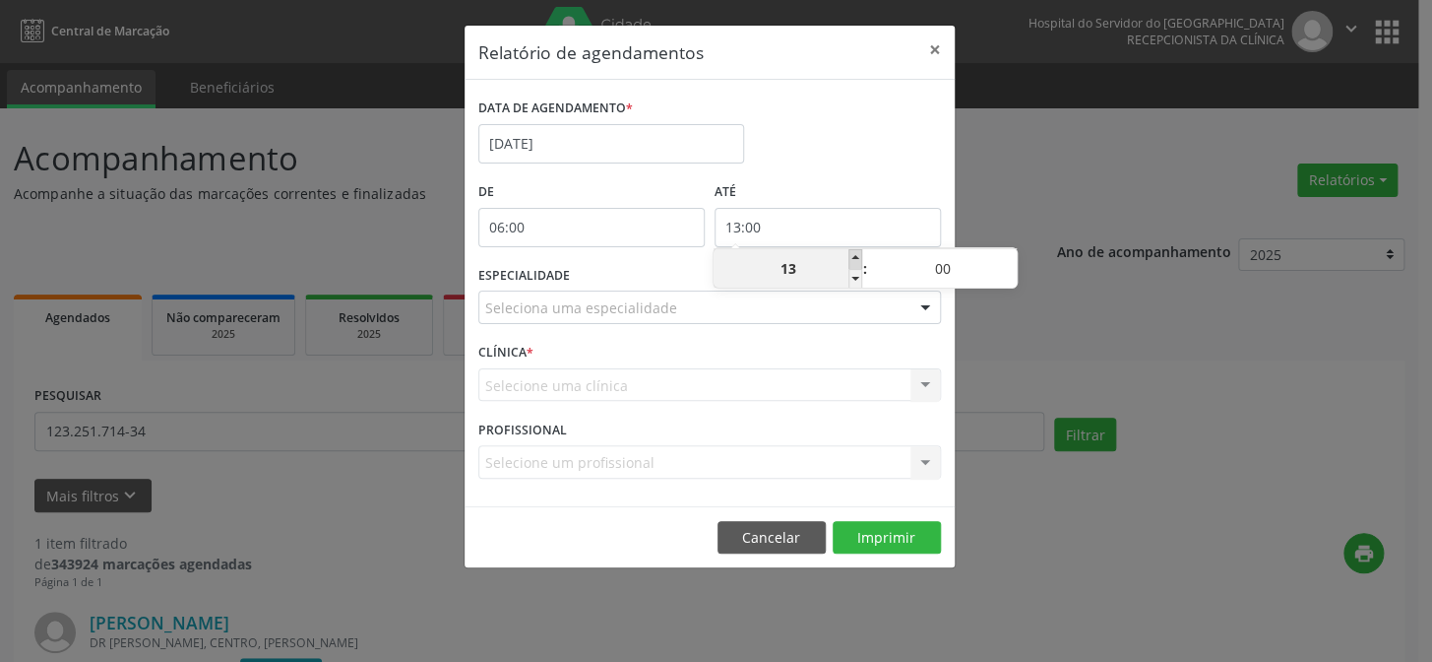
type input "14"
click at [849, 258] on span at bounding box center [856, 259] width 14 height 20
type input "15:00"
type input "15"
click at [849, 258] on span at bounding box center [856, 259] width 14 height 20
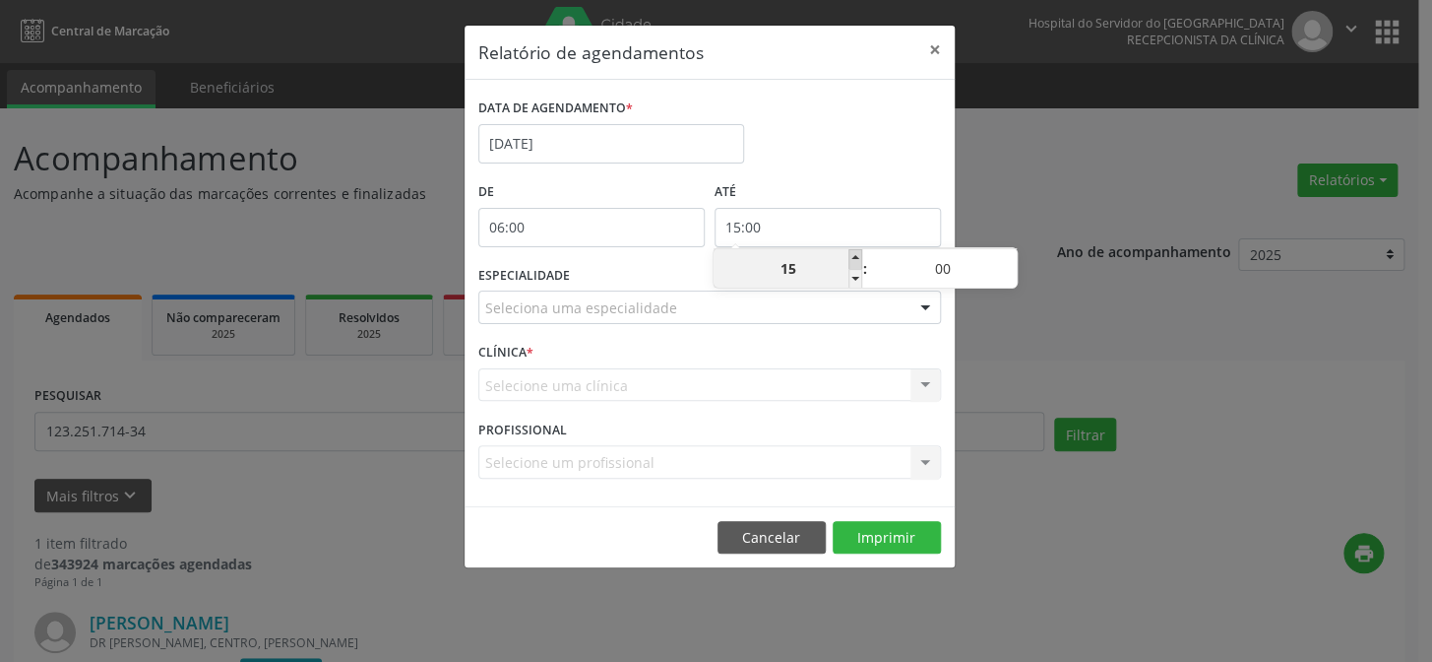
type input "16:00"
type input "16"
click at [849, 258] on span at bounding box center [856, 259] width 14 height 20
type input "17:00"
type input "17"
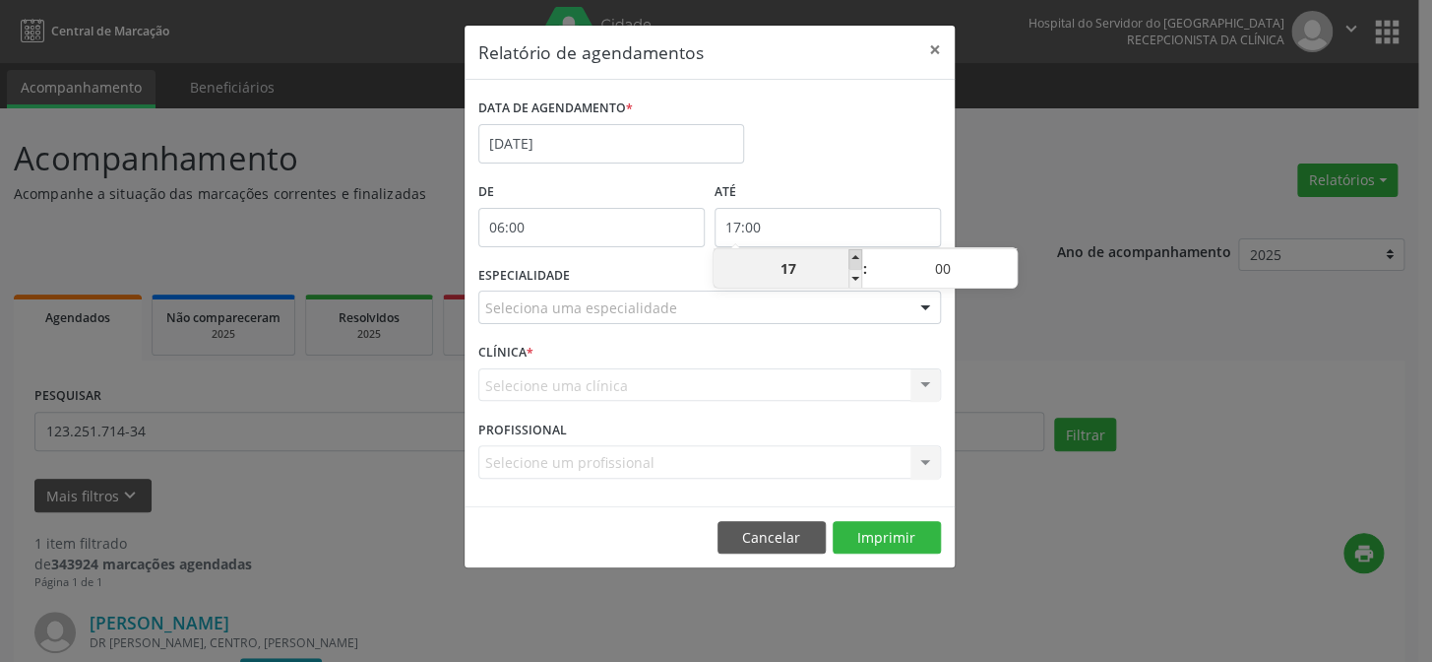
click at [849, 258] on span at bounding box center [856, 259] width 14 height 20
type input "18:00"
type input "18"
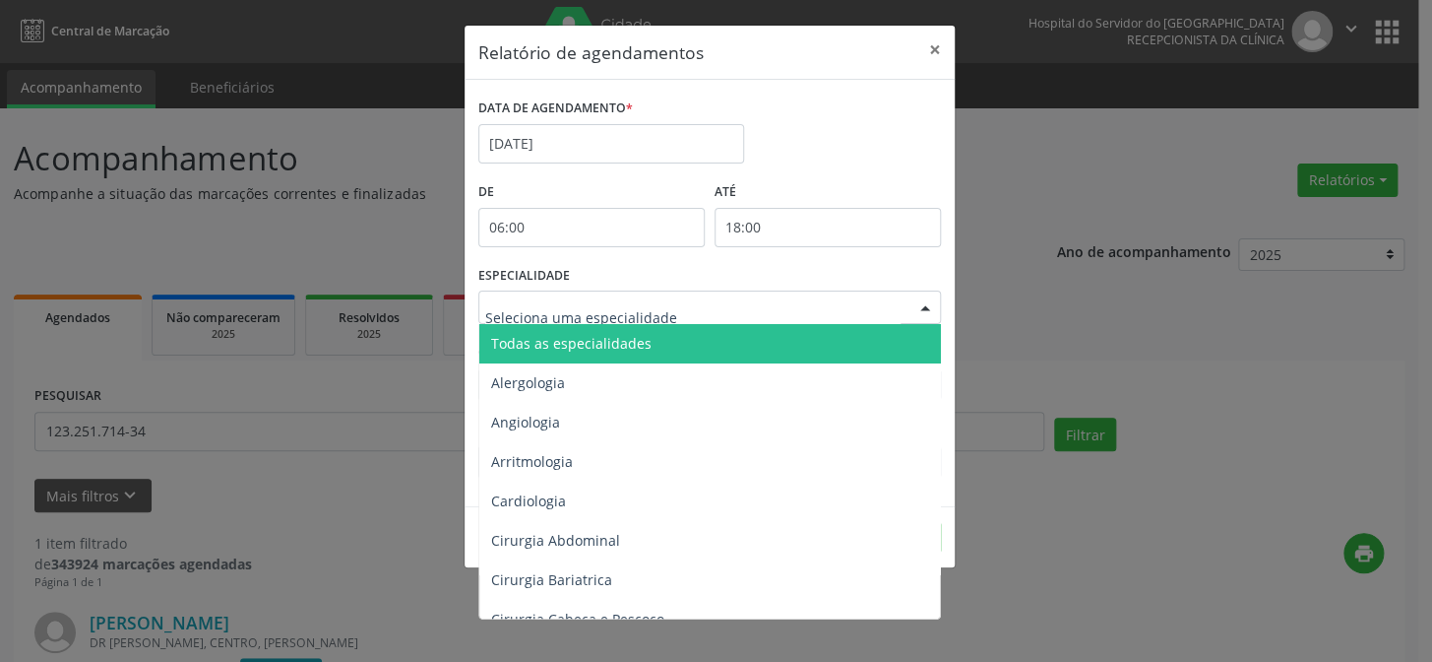
click at [884, 316] on div at bounding box center [709, 306] width 463 height 33
click at [875, 336] on span "Todas as especialidades" at bounding box center [711, 343] width 464 height 39
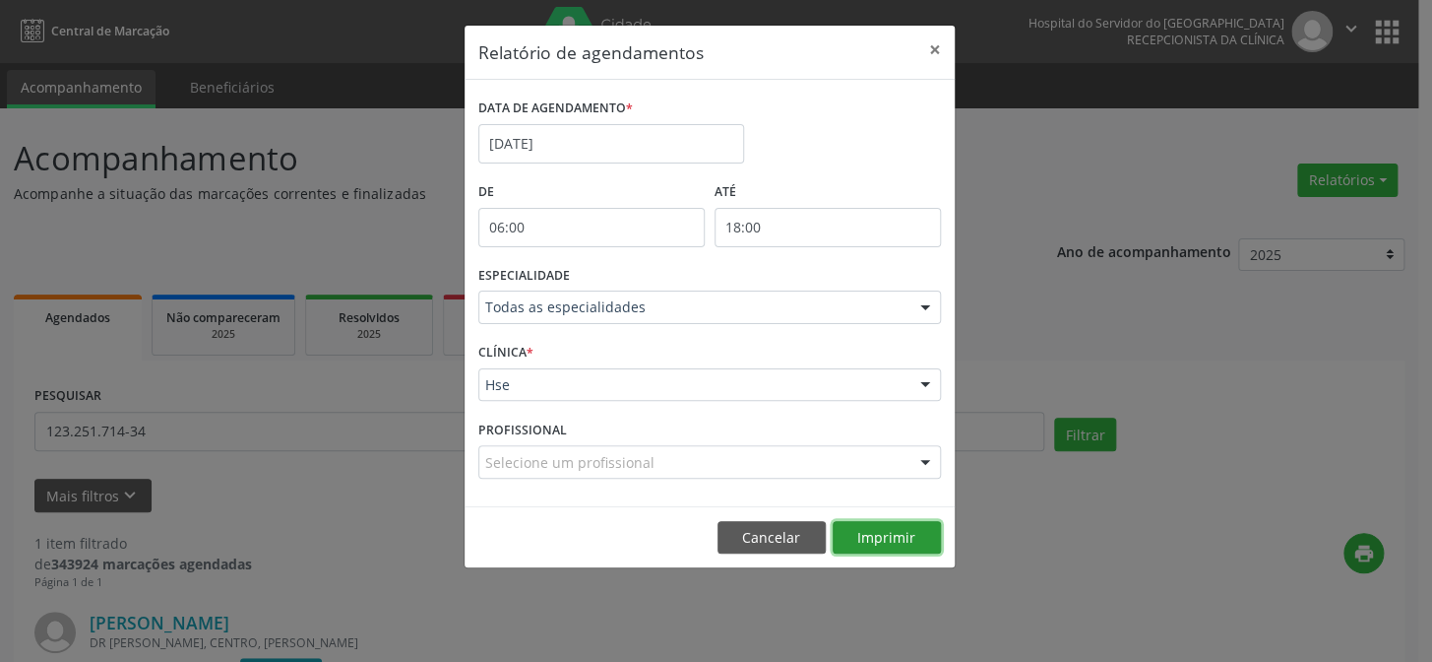
click at [903, 530] on button "Imprimir" at bounding box center [887, 537] width 108 height 33
click at [930, 49] on button "×" at bounding box center [934, 50] width 39 height 48
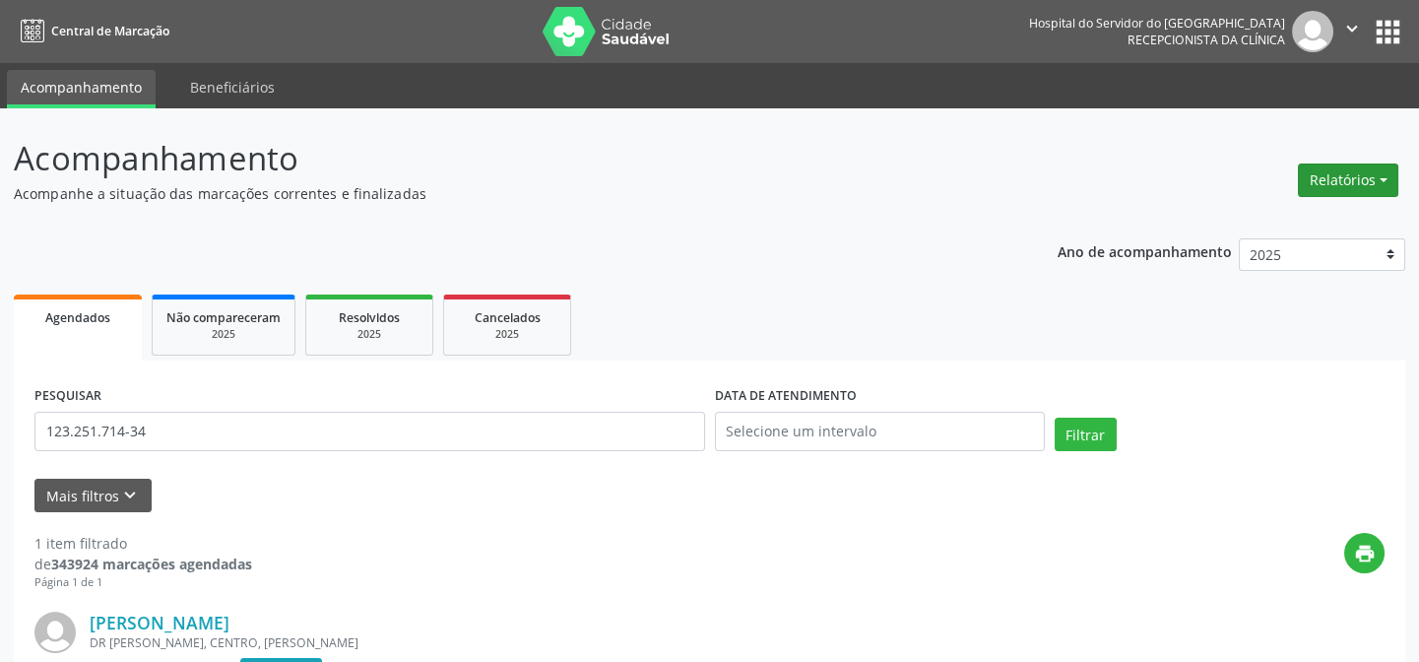
click at [1349, 165] on button "Relatórios" at bounding box center [1347, 179] width 100 height 33
click at [1337, 223] on link "Agendamentos" at bounding box center [1292, 222] width 212 height 28
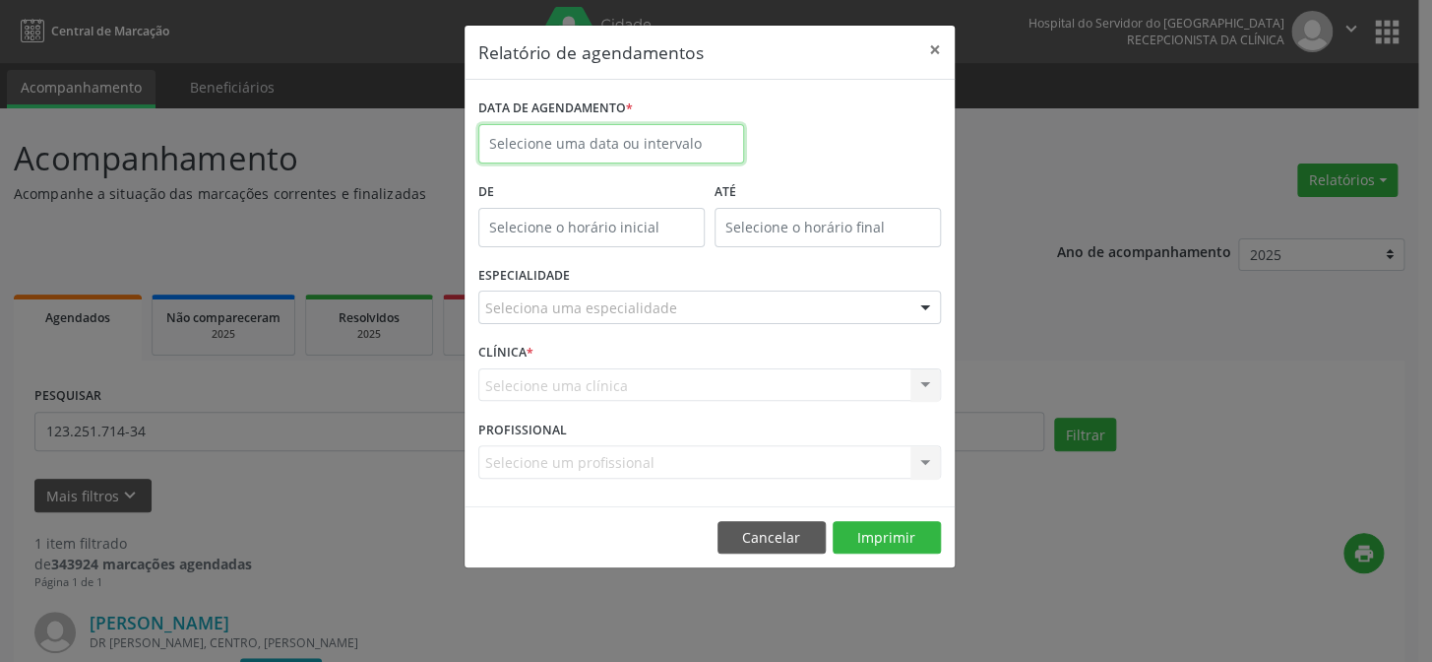
click at [626, 155] on input "text" at bounding box center [611, 143] width 266 height 39
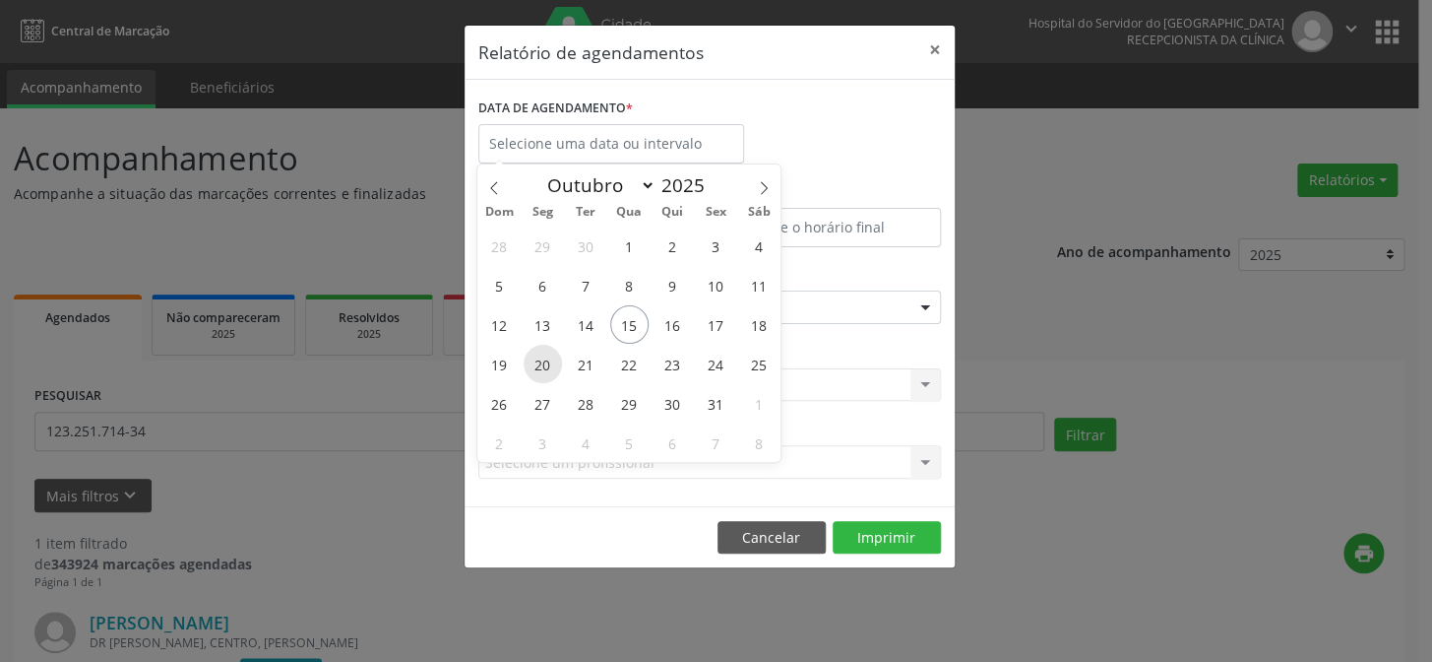
click at [540, 372] on span "20" at bounding box center [543, 364] width 38 height 38
type input "[DATE]"
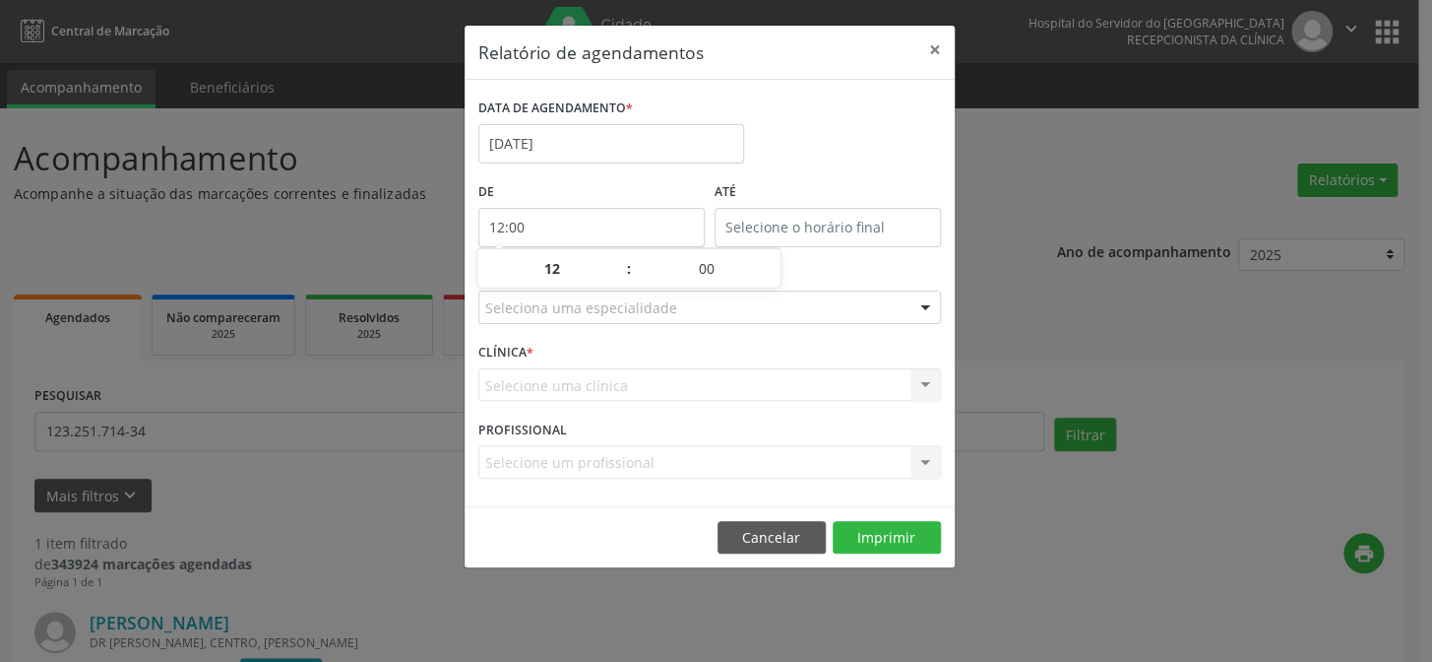
click at [555, 237] on input "12:00" at bounding box center [591, 227] width 226 height 39
click at [617, 276] on span at bounding box center [619, 279] width 14 height 20
type input "11:00"
type input "11"
click at [617, 276] on span at bounding box center [619, 279] width 14 height 20
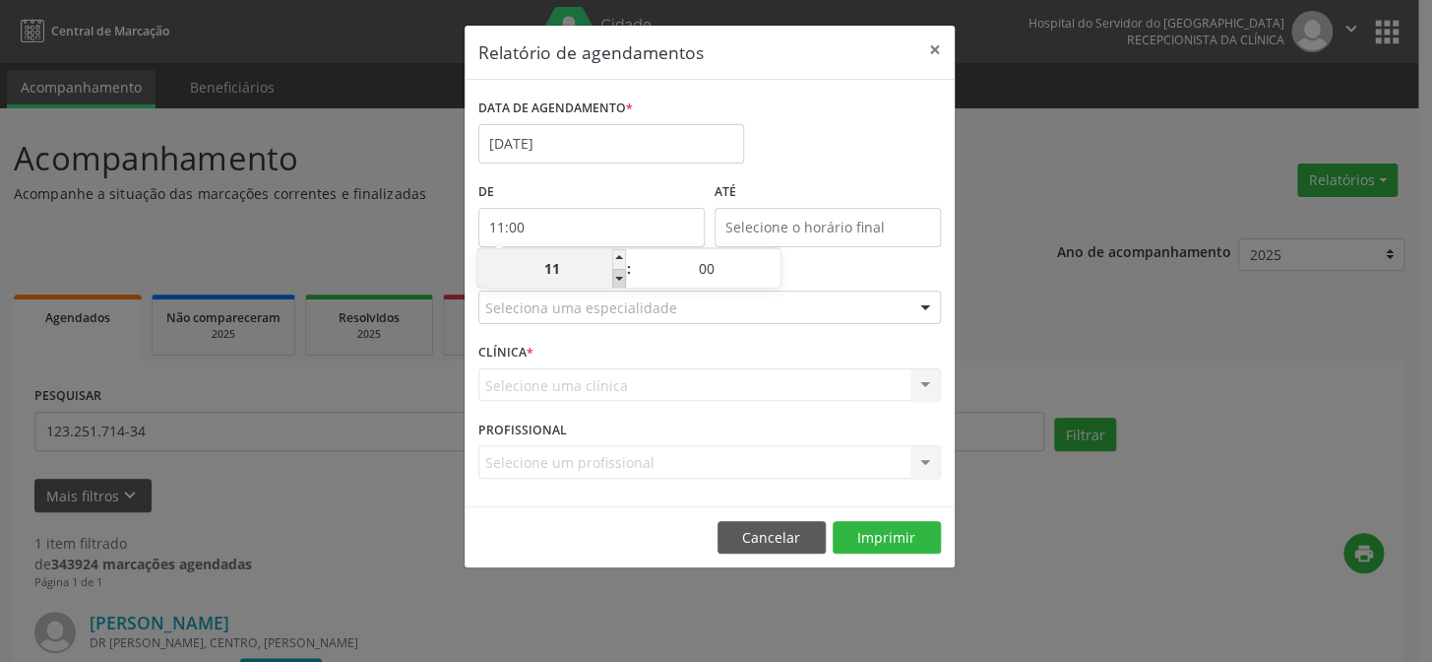
type input "10:00"
type input "10"
click at [617, 276] on span at bounding box center [619, 279] width 14 height 20
type input "09:00"
type input "09"
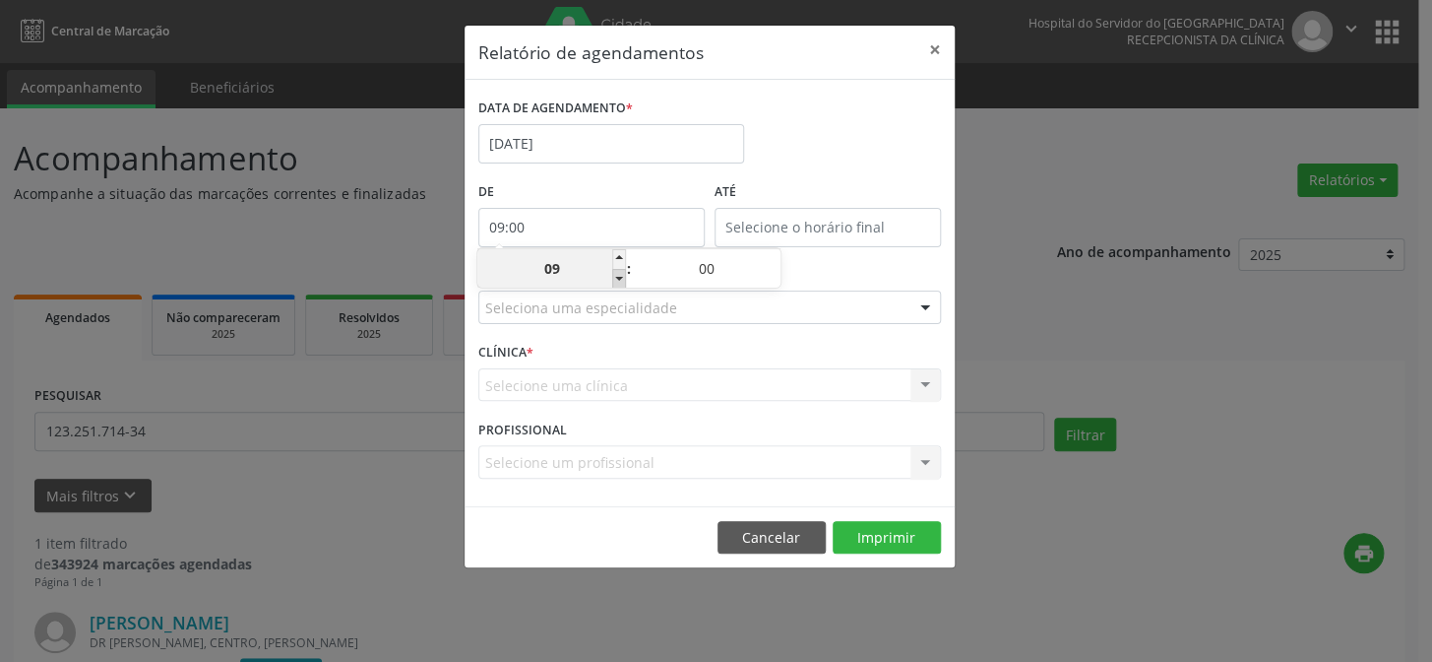
click at [617, 276] on span at bounding box center [619, 279] width 14 height 20
type input "08:00"
type input "08"
click at [617, 276] on span at bounding box center [619, 279] width 14 height 20
type input "07:00"
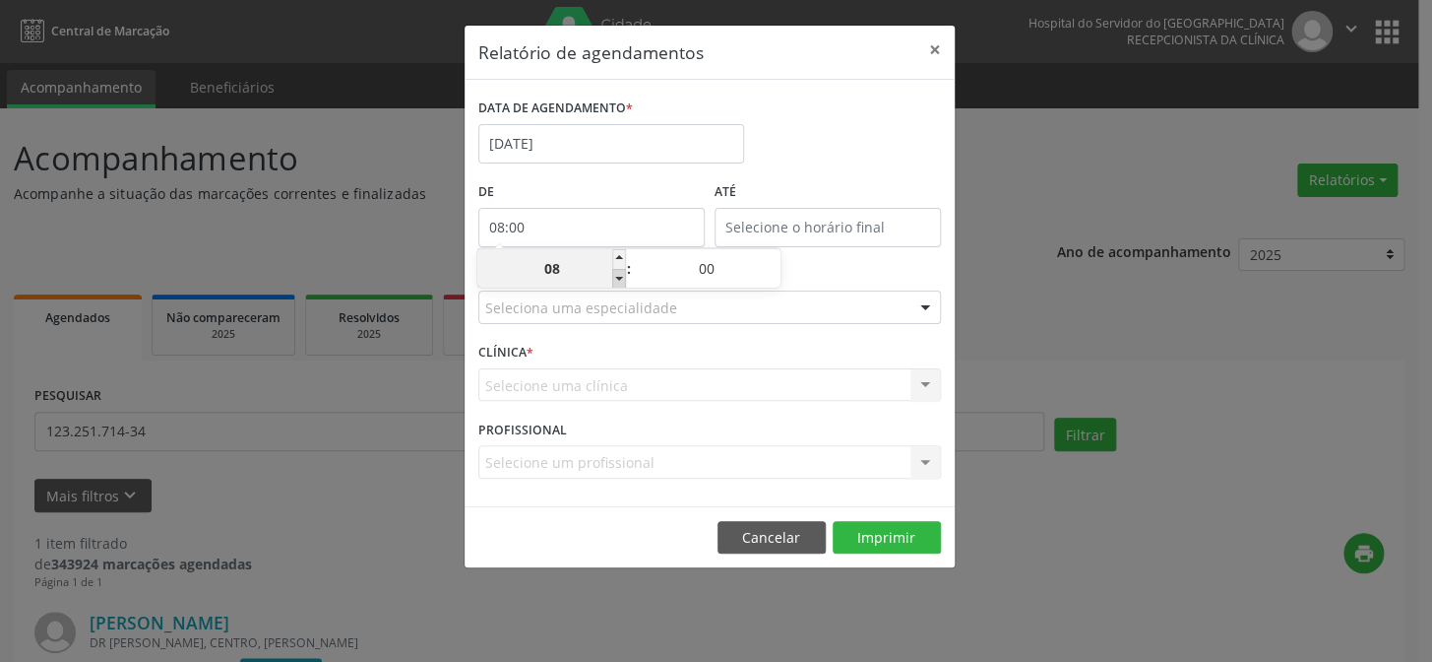
type input "07"
click at [617, 276] on span at bounding box center [619, 279] width 14 height 20
type input "06:00"
type input "06"
click at [617, 276] on span at bounding box center [619, 279] width 14 height 20
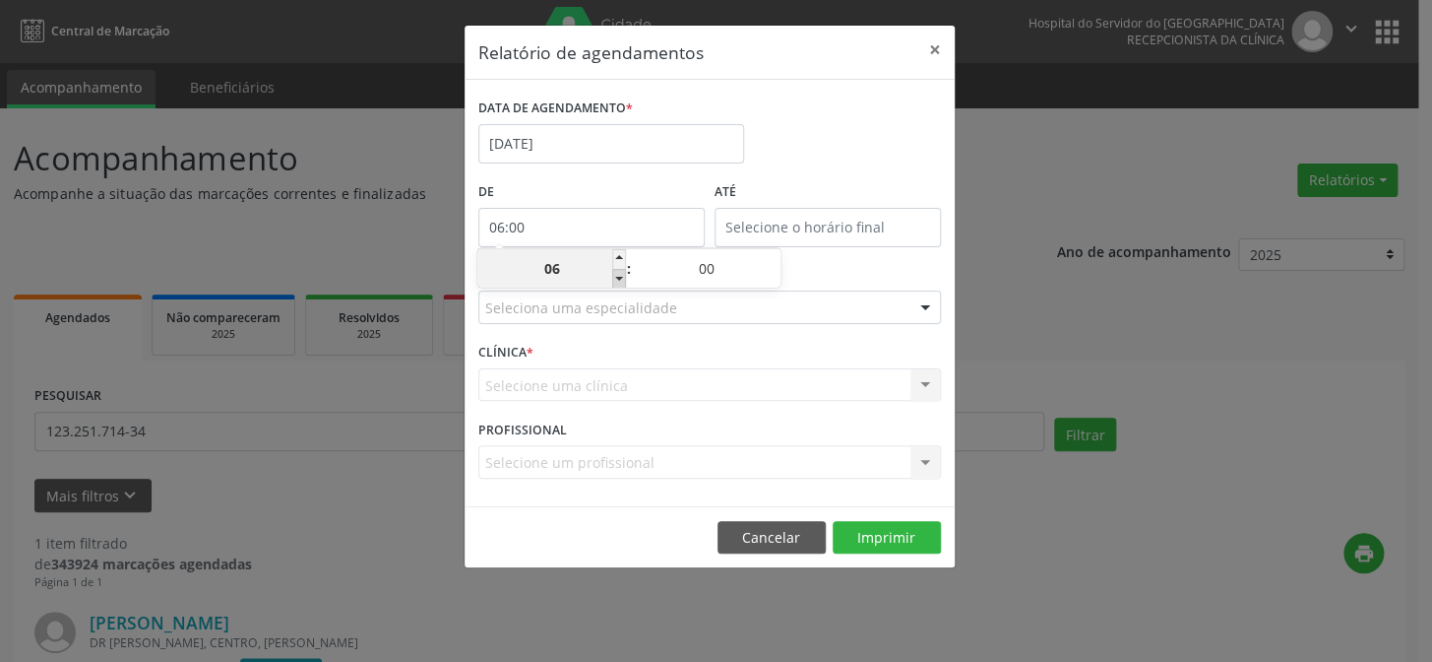
type input "05:00"
type input "05"
click at [783, 217] on input "12:00" at bounding box center [828, 227] width 226 height 39
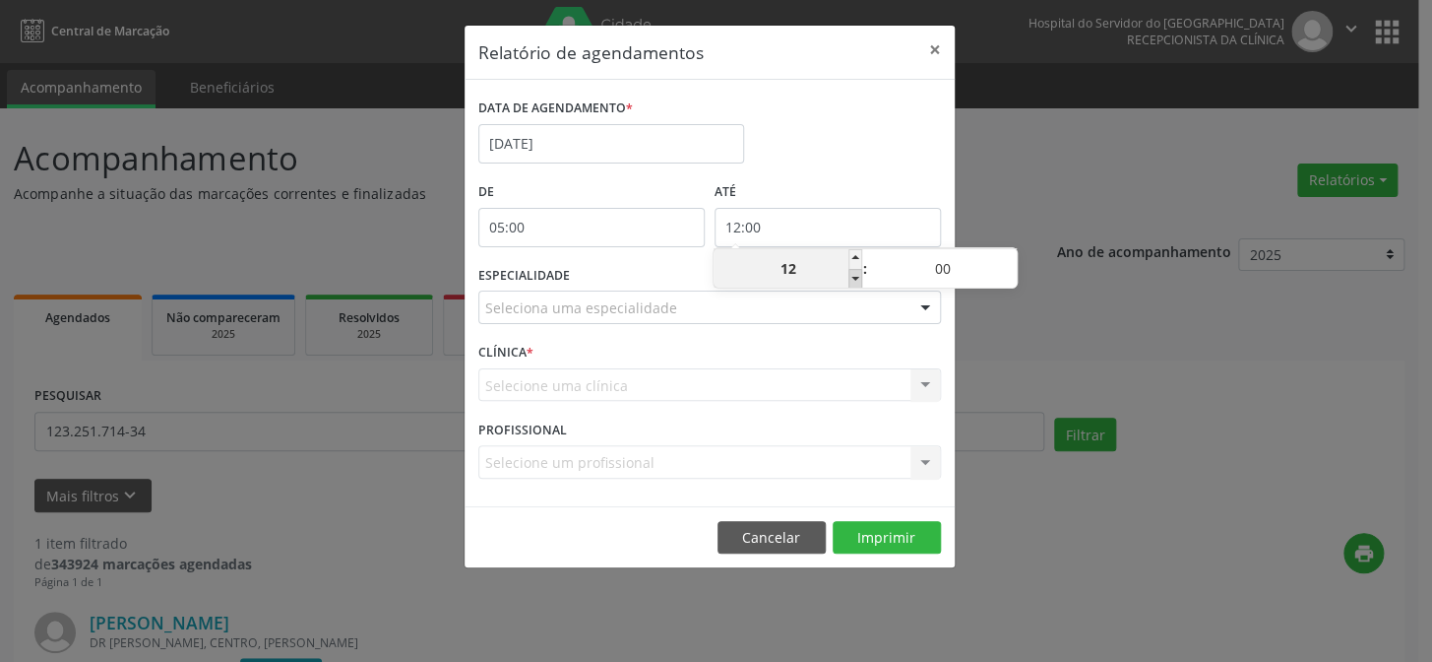
click at [857, 280] on span at bounding box center [856, 279] width 14 height 20
type input "11:00"
type input "11"
click at [857, 280] on span at bounding box center [856, 279] width 14 height 20
type input "10:00"
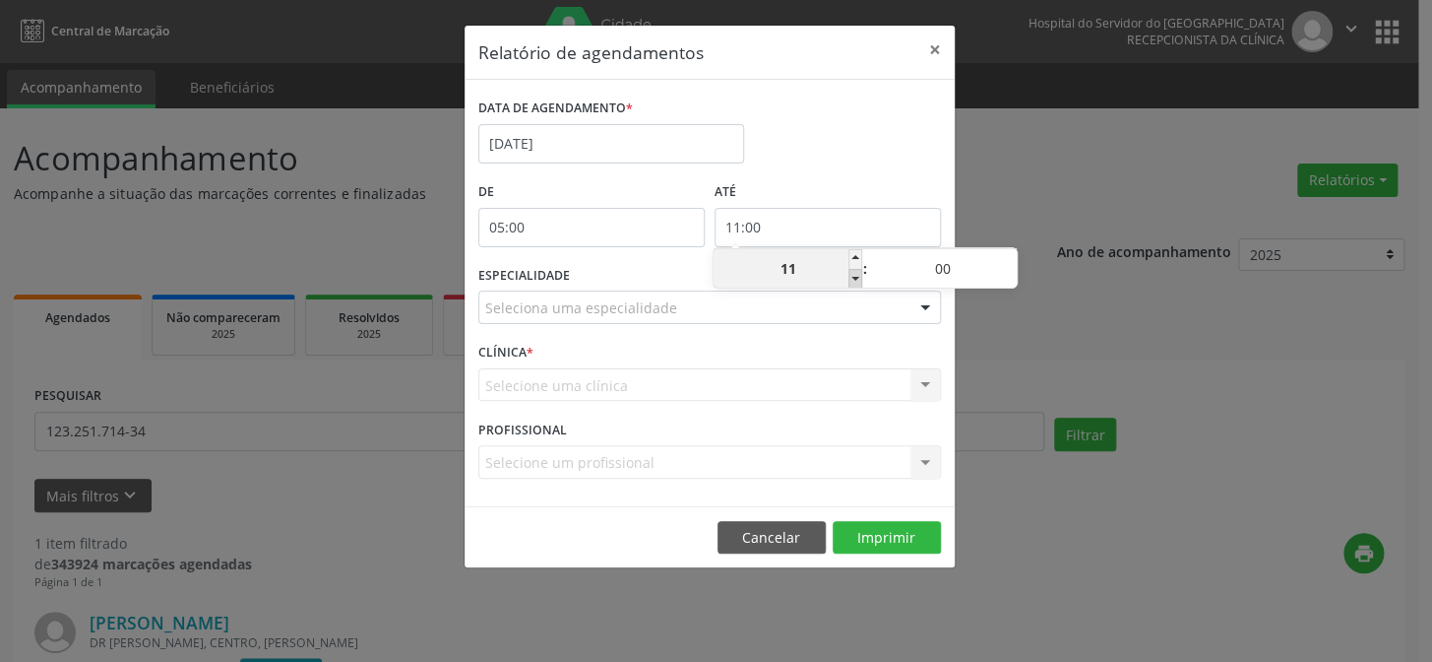
type input "10"
click at [1004, 253] on span at bounding box center [1010, 259] width 14 height 20
type input "10:05"
type input "05"
click at [1004, 253] on span at bounding box center [1010, 259] width 14 height 20
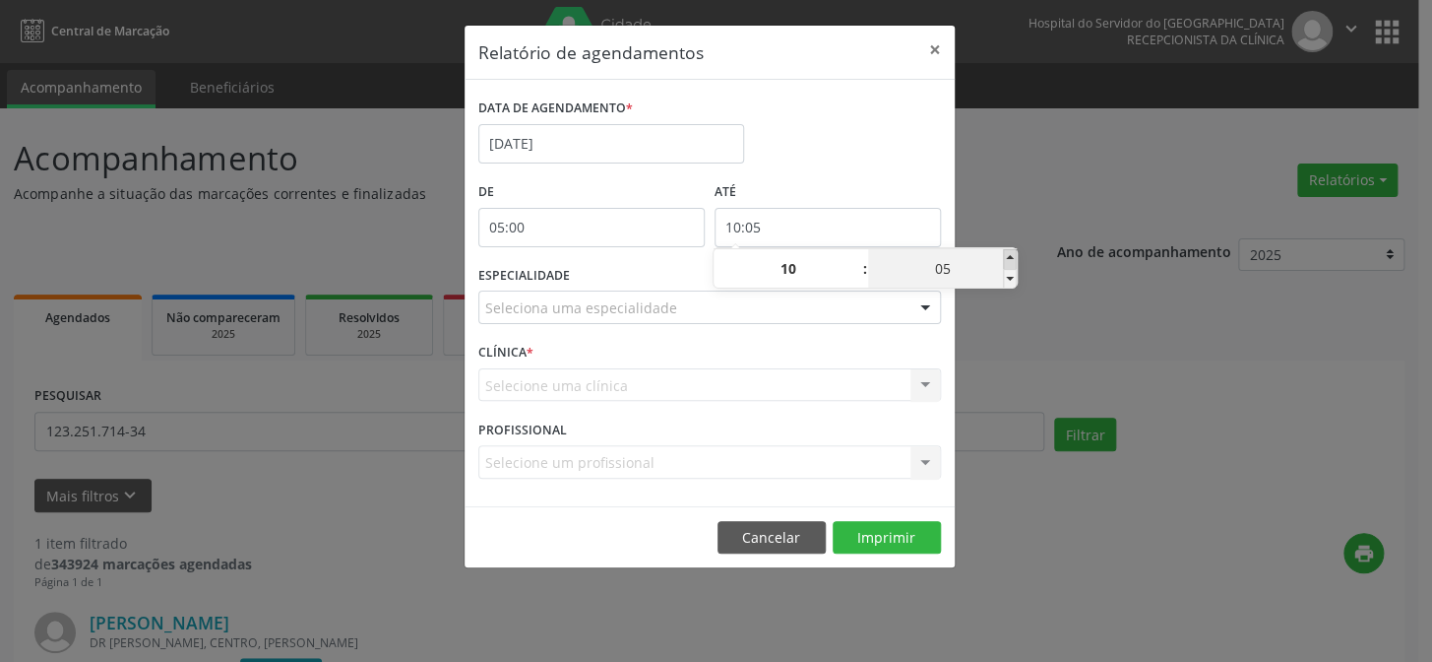
type input "10:10"
type input "10"
click at [1004, 253] on span at bounding box center [1010, 259] width 14 height 20
type input "10:15"
type input "15"
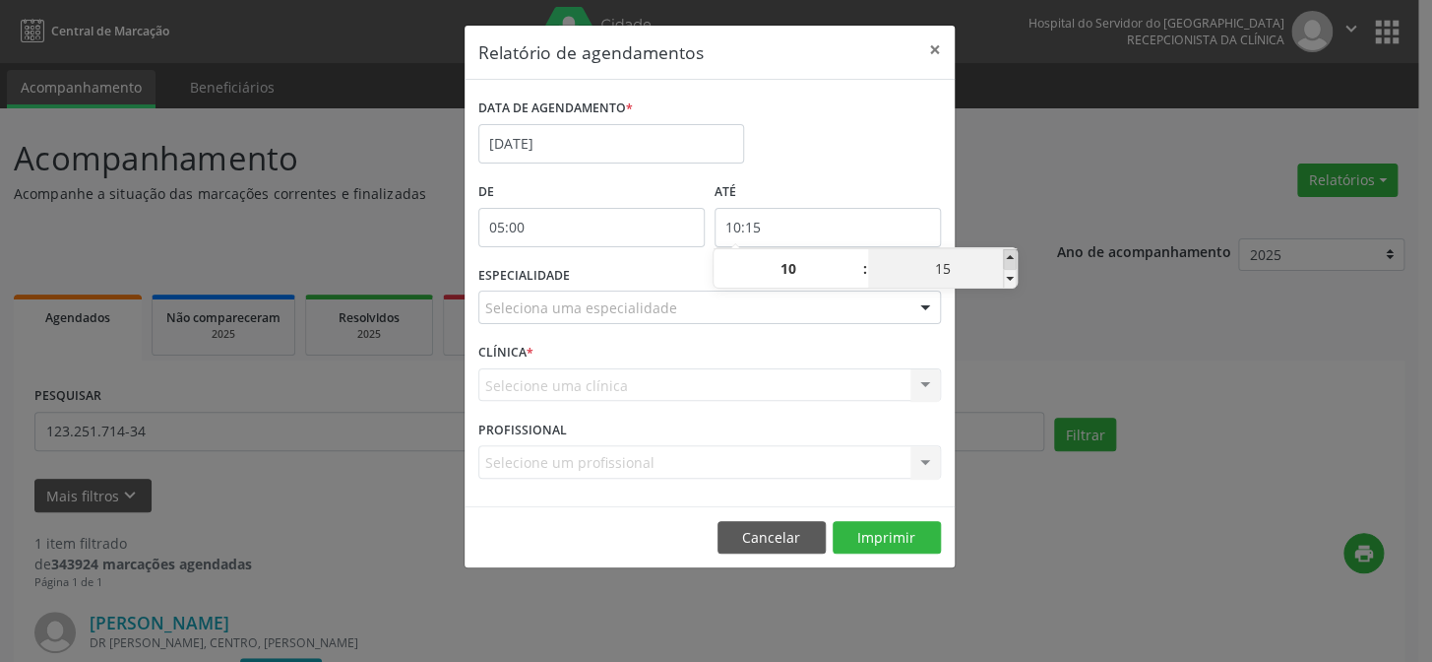
click at [1004, 253] on span at bounding box center [1010, 259] width 14 height 20
type input "10:20"
type input "20"
click at [1004, 253] on span at bounding box center [1010, 259] width 14 height 20
type input "10:25"
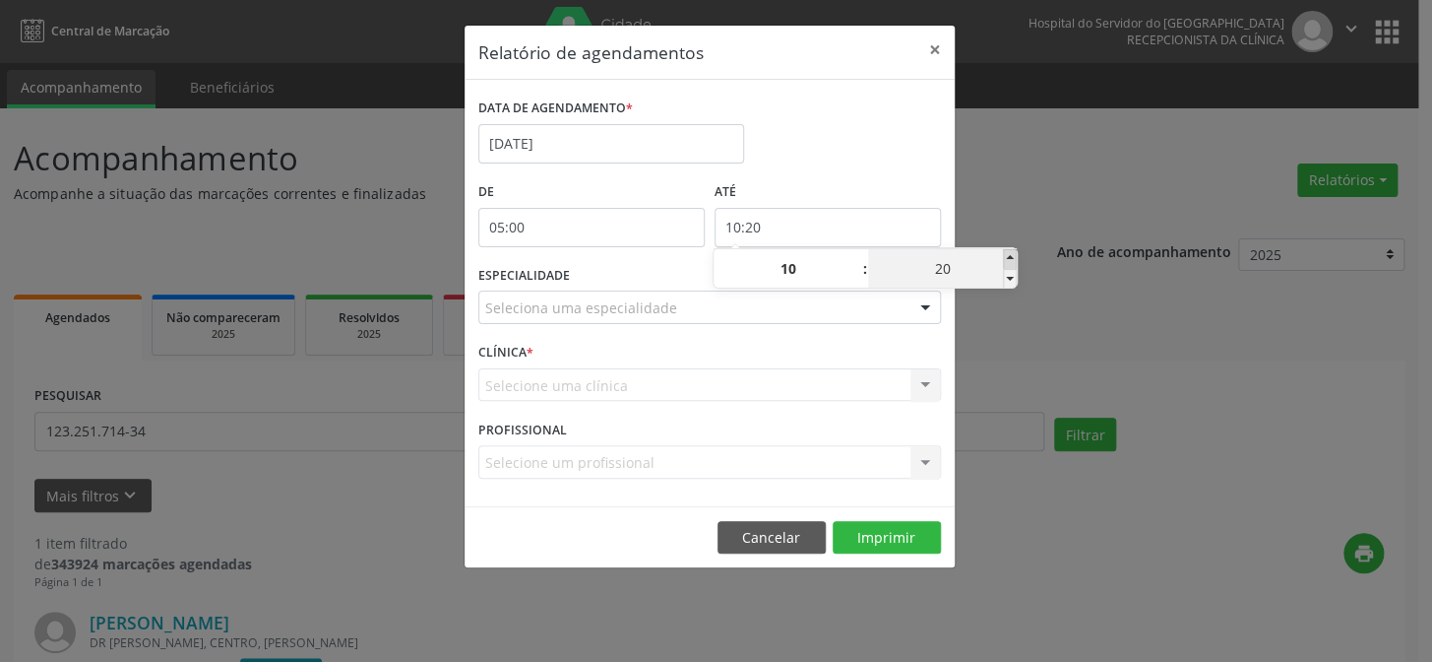
type input "25"
click at [1004, 253] on span at bounding box center [1010, 259] width 14 height 20
type input "10:30"
type input "30"
click at [1004, 253] on span at bounding box center [1010, 259] width 14 height 20
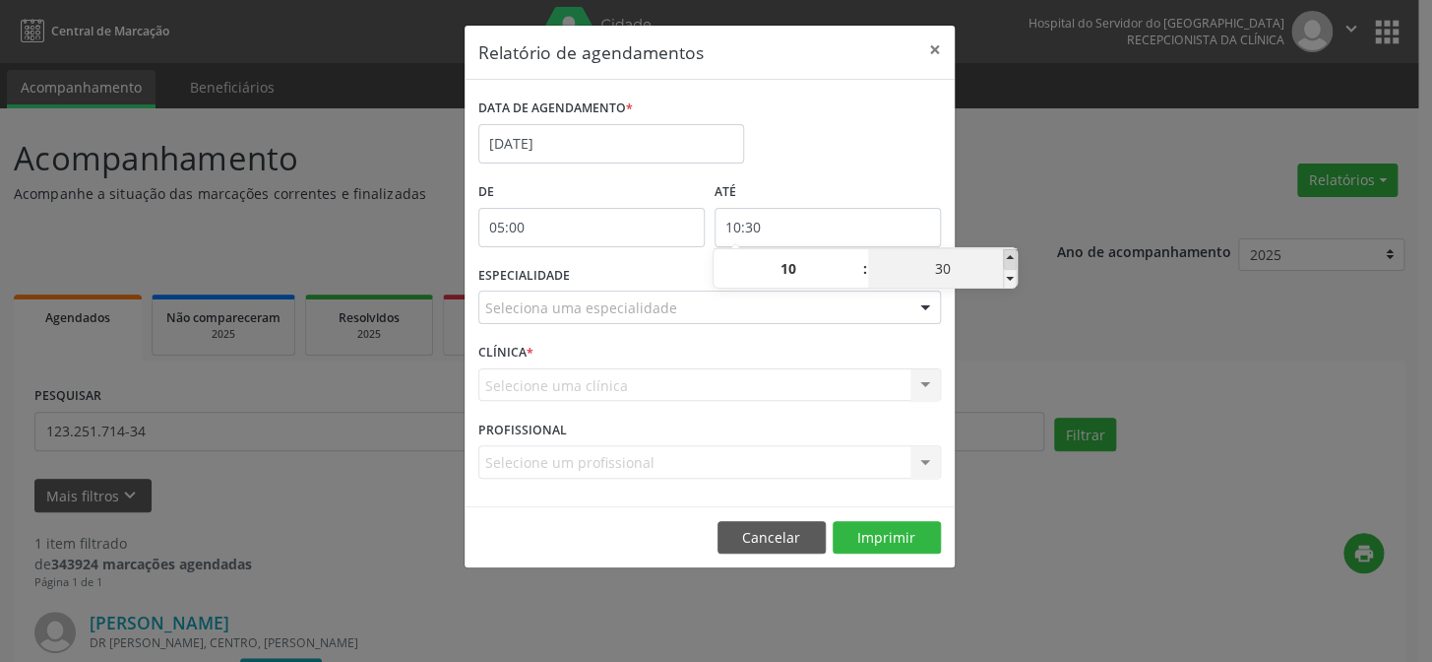
type input "10:35"
type input "35"
click at [1004, 253] on span at bounding box center [1010, 259] width 14 height 20
type input "10:40"
type input "40"
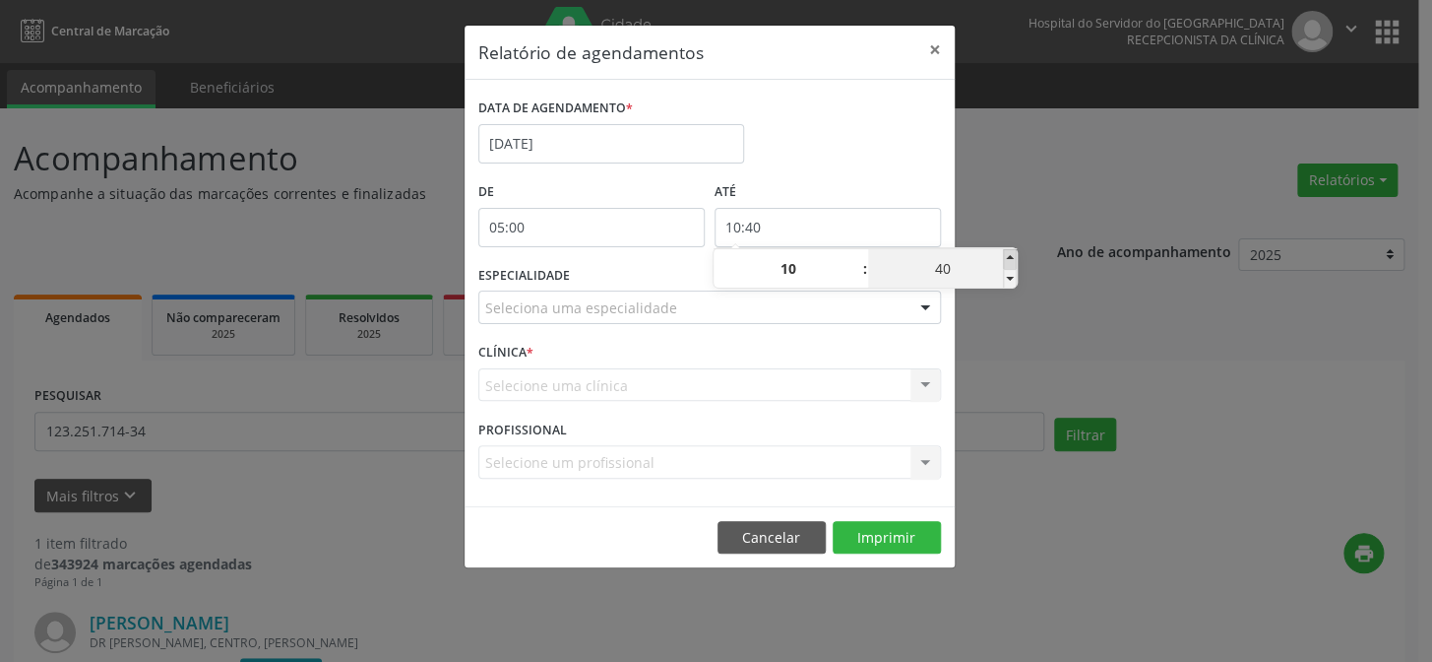
click at [1004, 253] on span at bounding box center [1010, 259] width 14 height 20
type input "10:45"
type input "45"
click at [1004, 253] on span at bounding box center [1010, 259] width 14 height 20
type input "10:50"
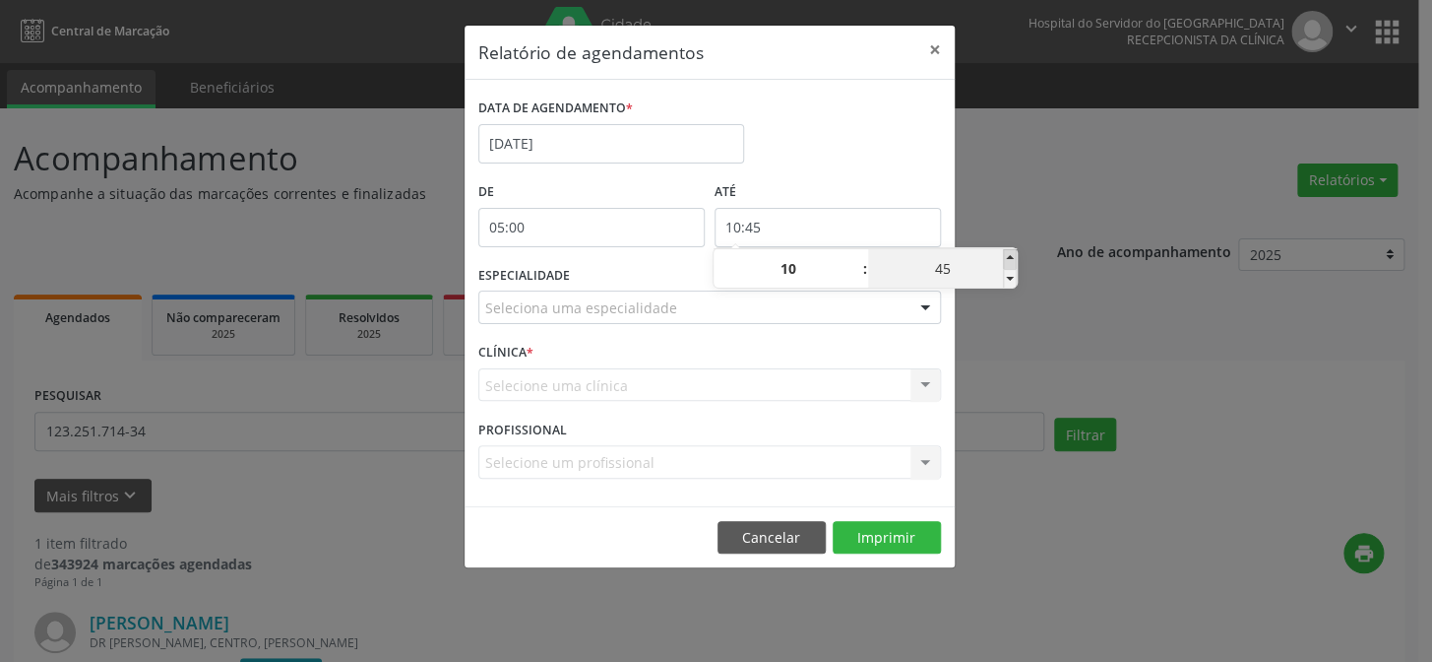
type input "50"
click at [1004, 253] on span at bounding box center [1010, 259] width 14 height 20
type input "10:55"
type input "55"
click at [1021, 220] on div "Relatório de agendamentos × DATA DE AGENDAMENTO * [DATE] De 05:00 ATÉ 10:55 ESP…" at bounding box center [716, 331] width 1432 height 662
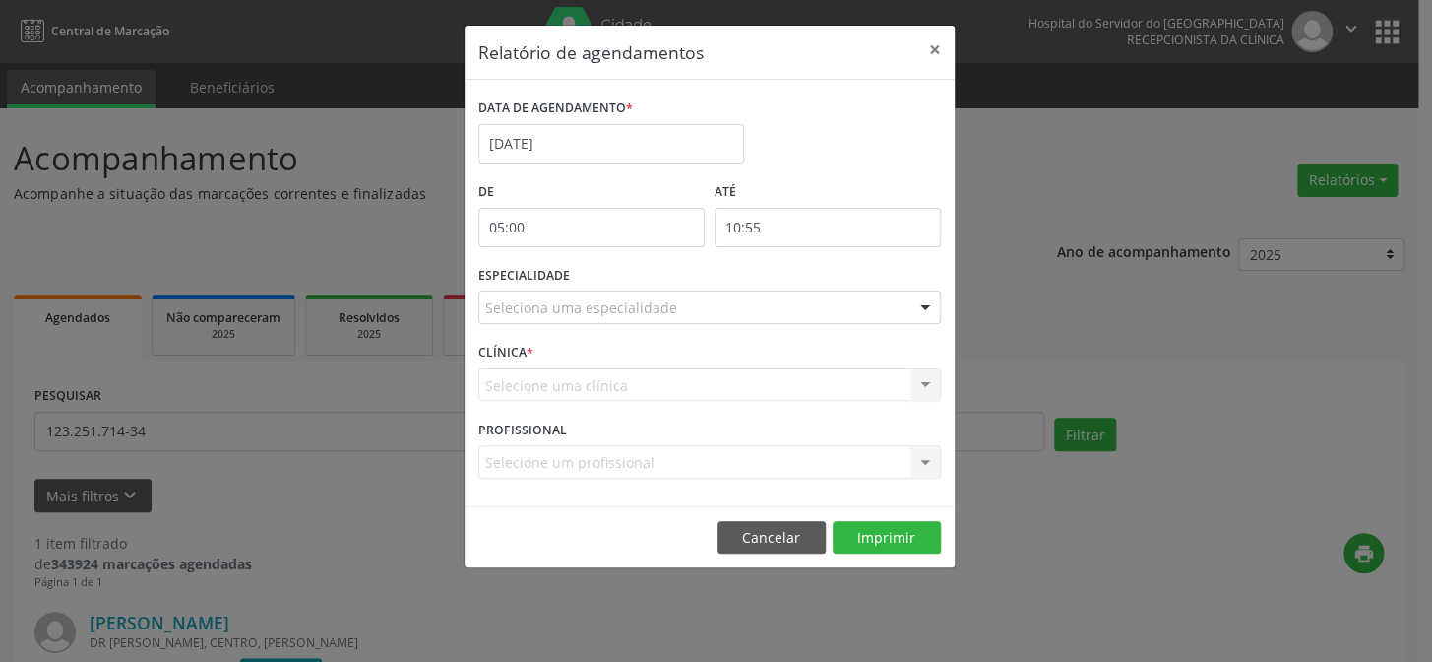
click at [922, 307] on div at bounding box center [926, 307] width 30 height 33
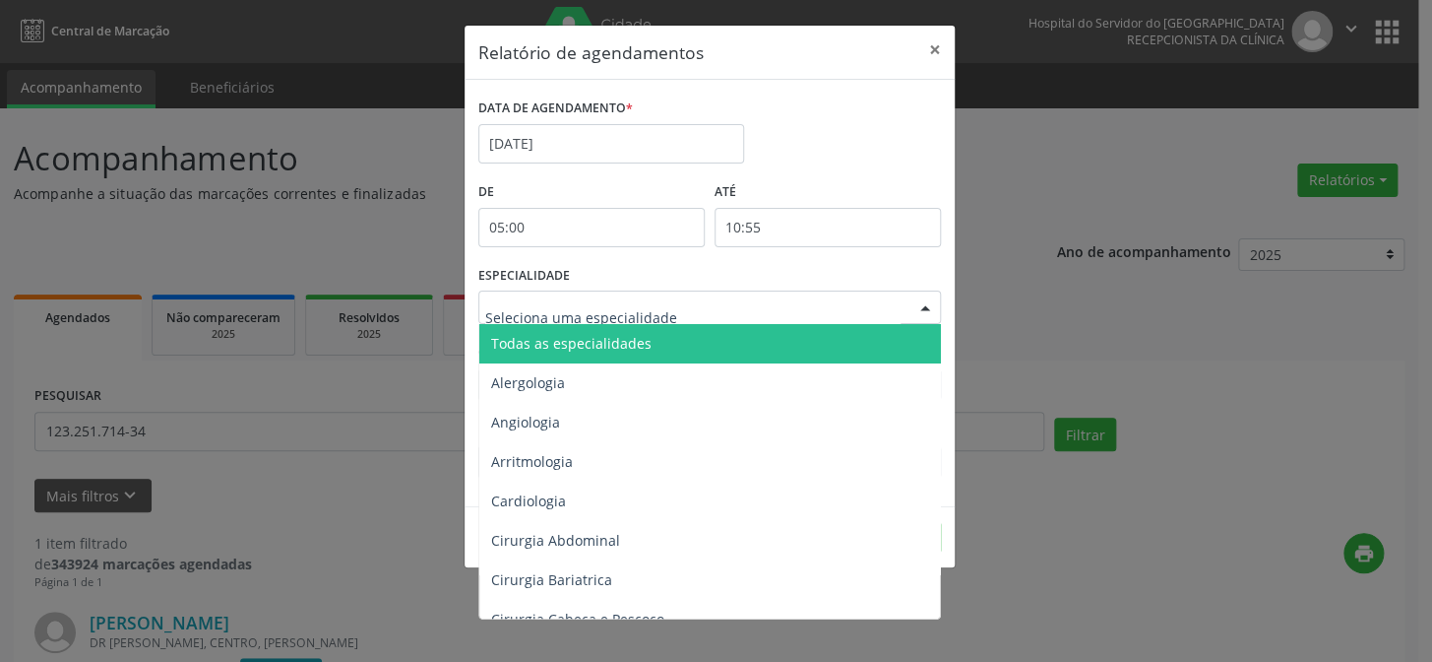
click at [915, 347] on span "Todas as especialidades" at bounding box center [711, 343] width 464 height 39
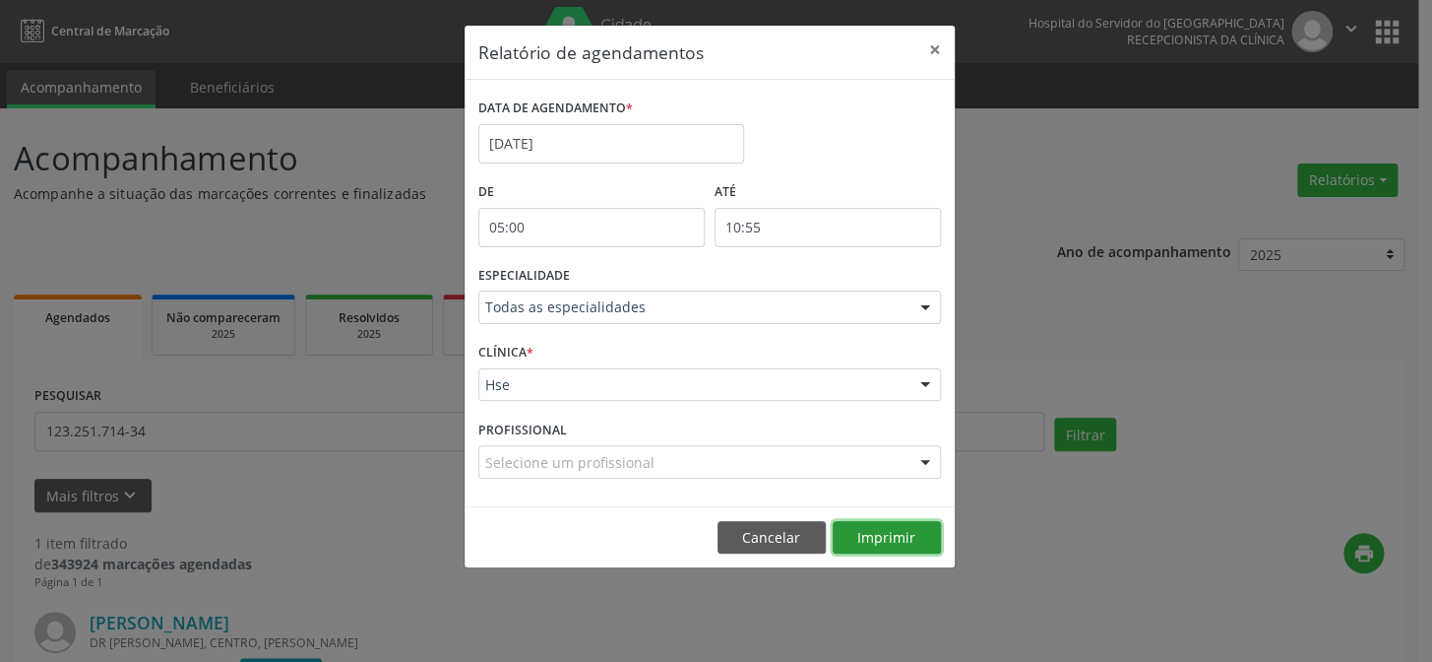
click at [903, 533] on button "Imprimir" at bounding box center [887, 537] width 108 height 33
click at [929, 48] on button "×" at bounding box center [934, 50] width 39 height 48
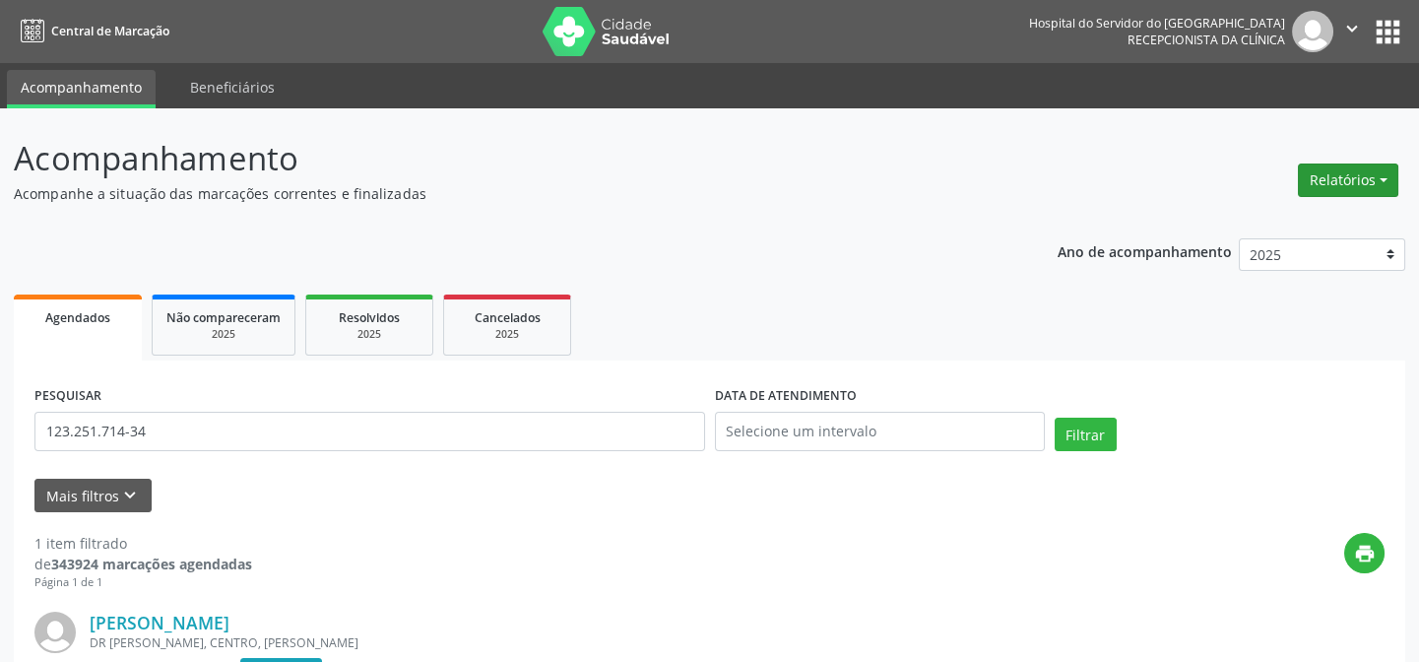
click at [1347, 184] on button "Relatórios" at bounding box center [1347, 179] width 100 height 33
click at [1327, 221] on link "Agendamentos" at bounding box center [1292, 222] width 212 height 28
select select "9"
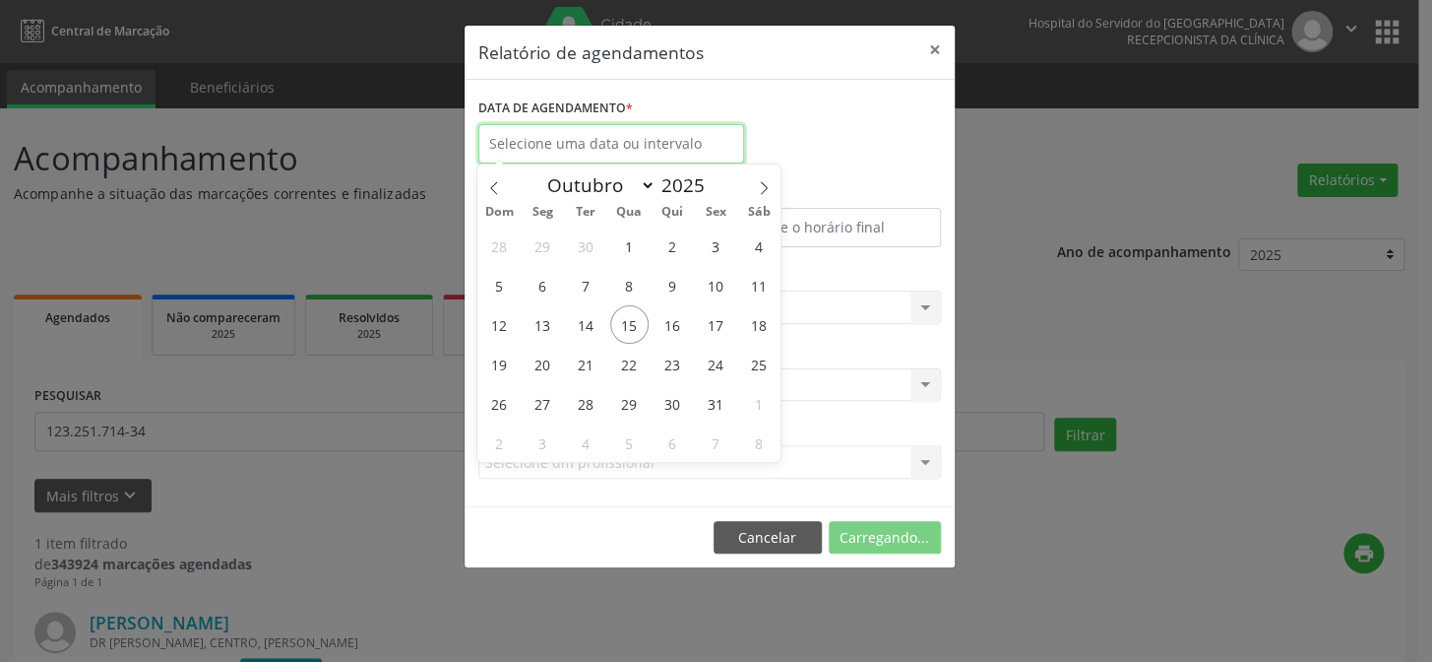
click at [675, 150] on input "text" at bounding box center [611, 143] width 266 height 39
click at [558, 361] on span "20" at bounding box center [543, 364] width 38 height 38
type input "[DATE]"
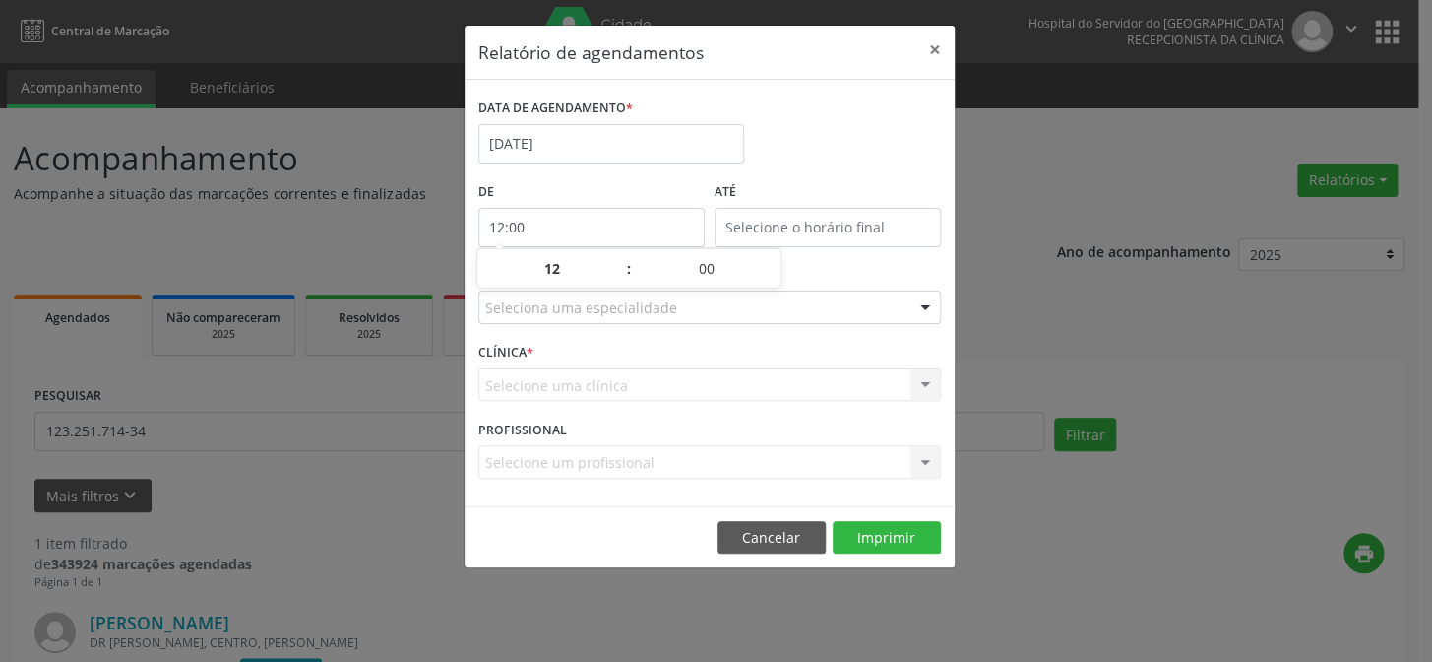
click at [563, 225] on input "12:00" at bounding box center [591, 227] width 226 height 39
click at [618, 280] on span at bounding box center [619, 279] width 14 height 20
type input "11:00"
type input "11"
click at [784, 221] on input "12:00" at bounding box center [828, 227] width 226 height 39
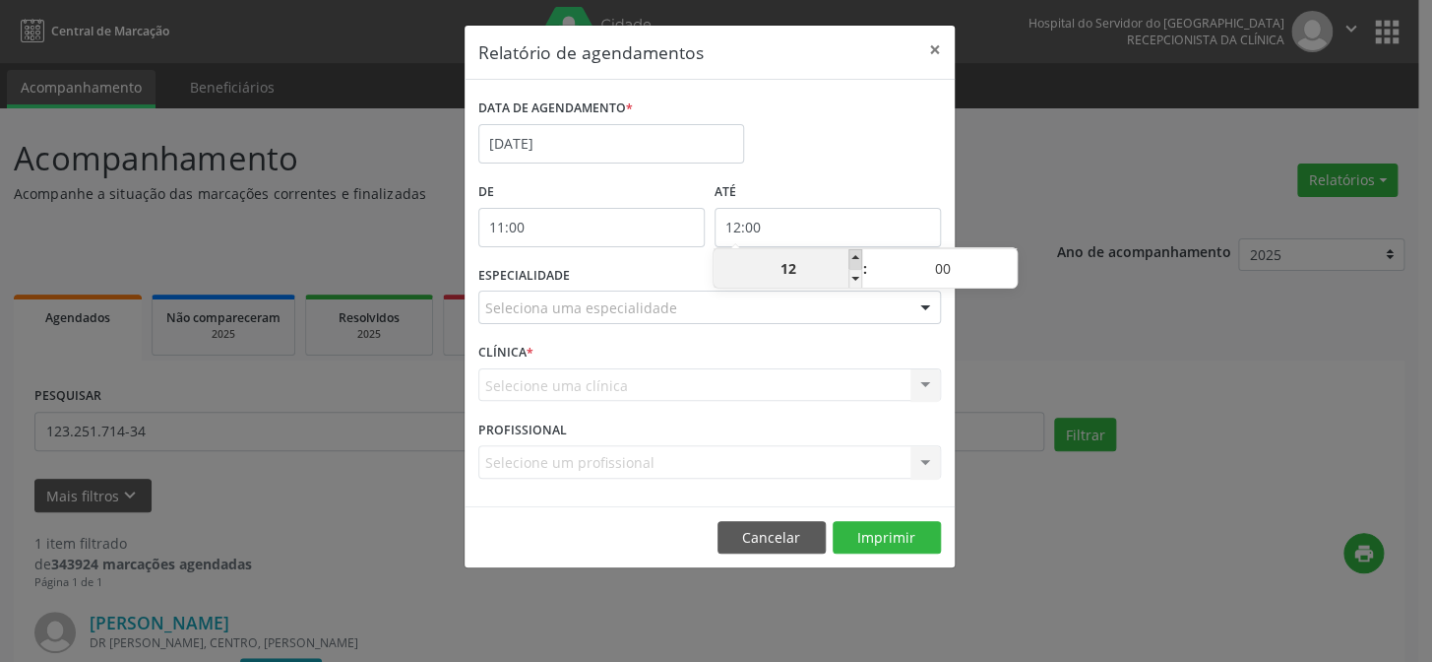
click at [856, 256] on span at bounding box center [856, 259] width 14 height 20
type input "13:00"
type input "13"
click at [856, 256] on span at bounding box center [856, 259] width 14 height 20
type input "14:00"
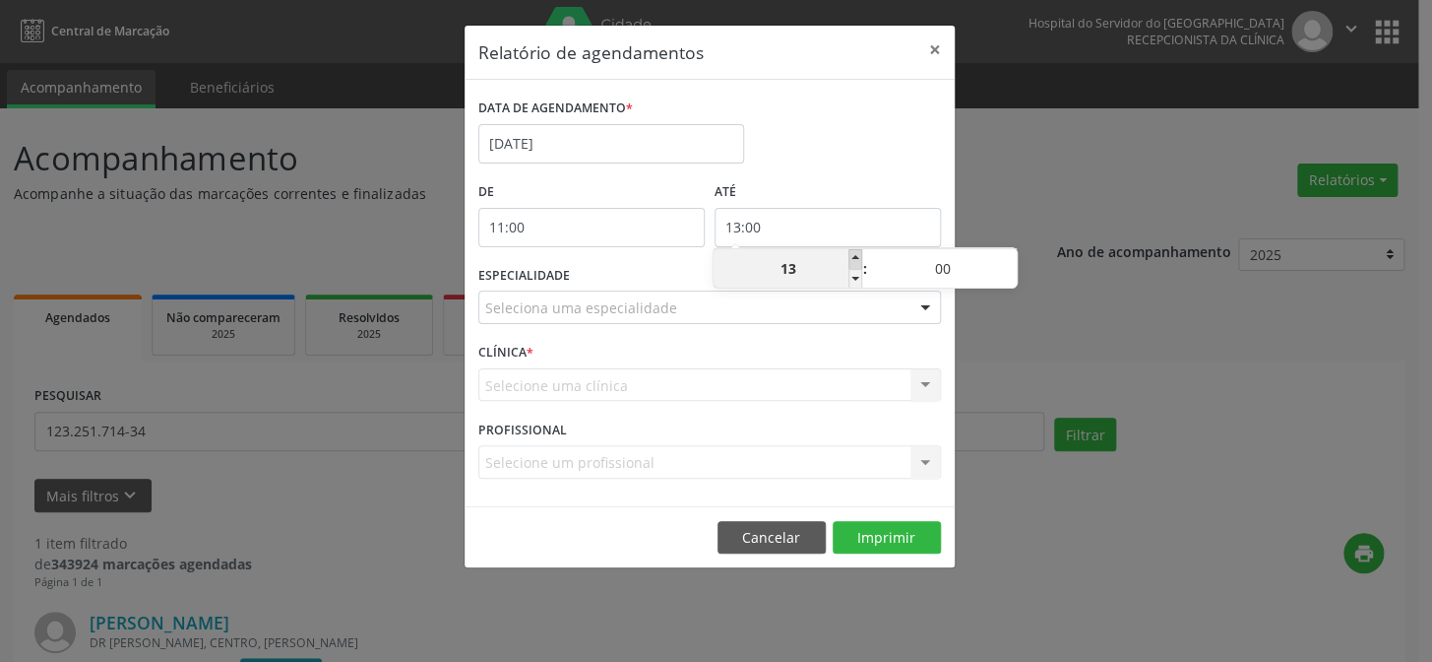
type input "14"
click at [1011, 254] on span at bounding box center [1010, 259] width 14 height 20
type input "14:05"
type input "05"
click at [1011, 254] on span at bounding box center [1010, 259] width 14 height 20
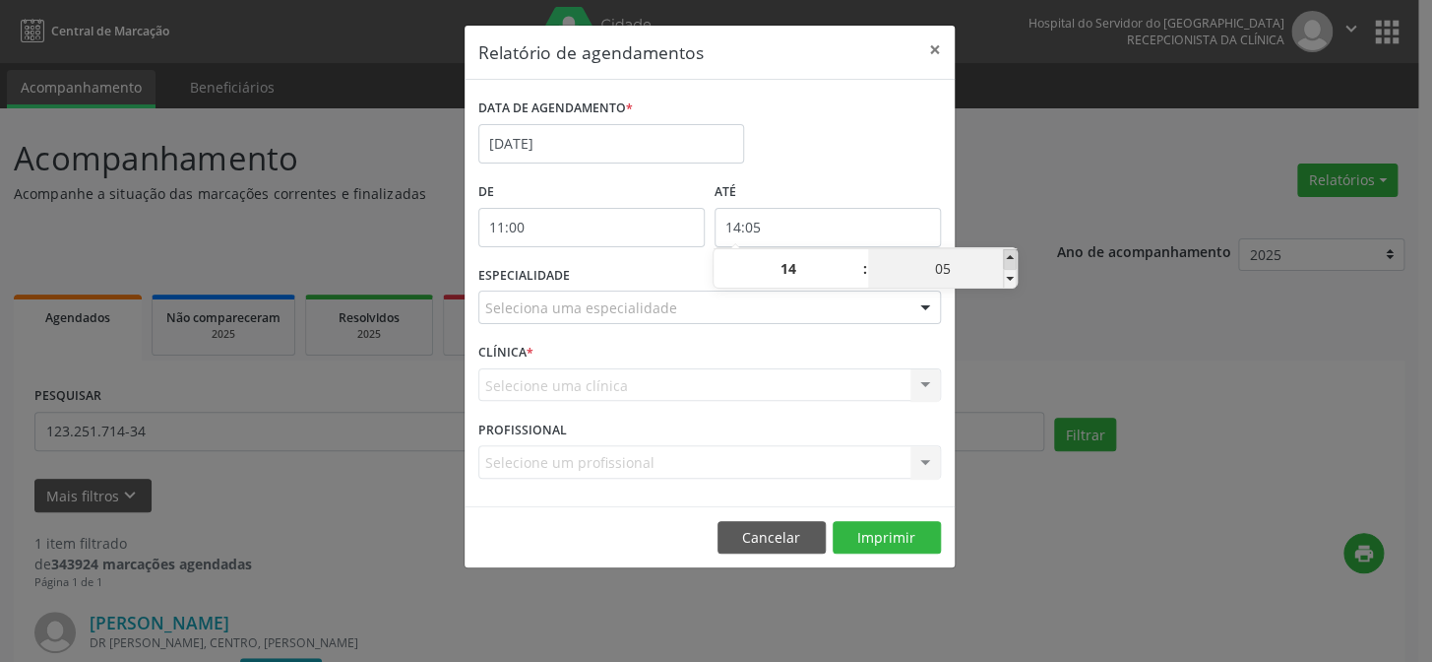
type input "14:10"
type input "10"
click at [1011, 254] on span at bounding box center [1010, 259] width 14 height 20
type input "14:15"
type input "15"
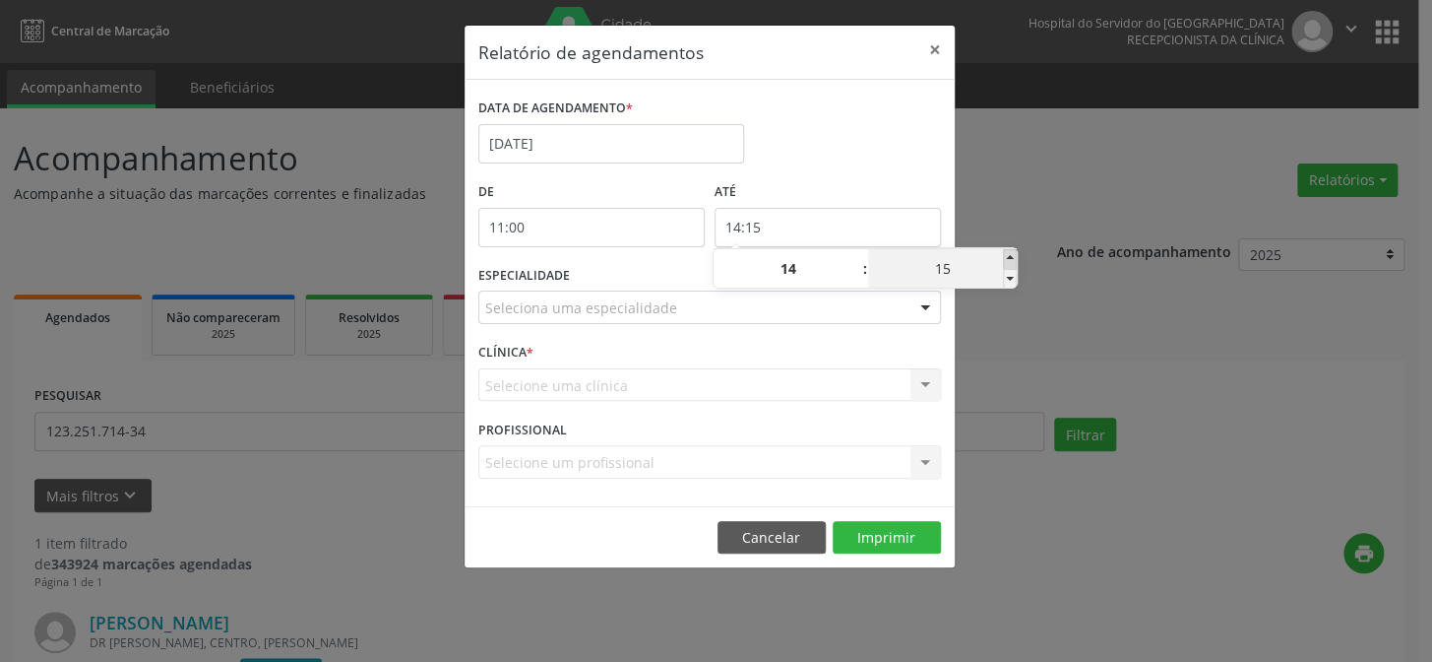
click at [1011, 254] on span at bounding box center [1010, 259] width 14 height 20
type input "14:20"
type input "20"
click at [1011, 254] on span at bounding box center [1010, 259] width 14 height 20
type input "14:25"
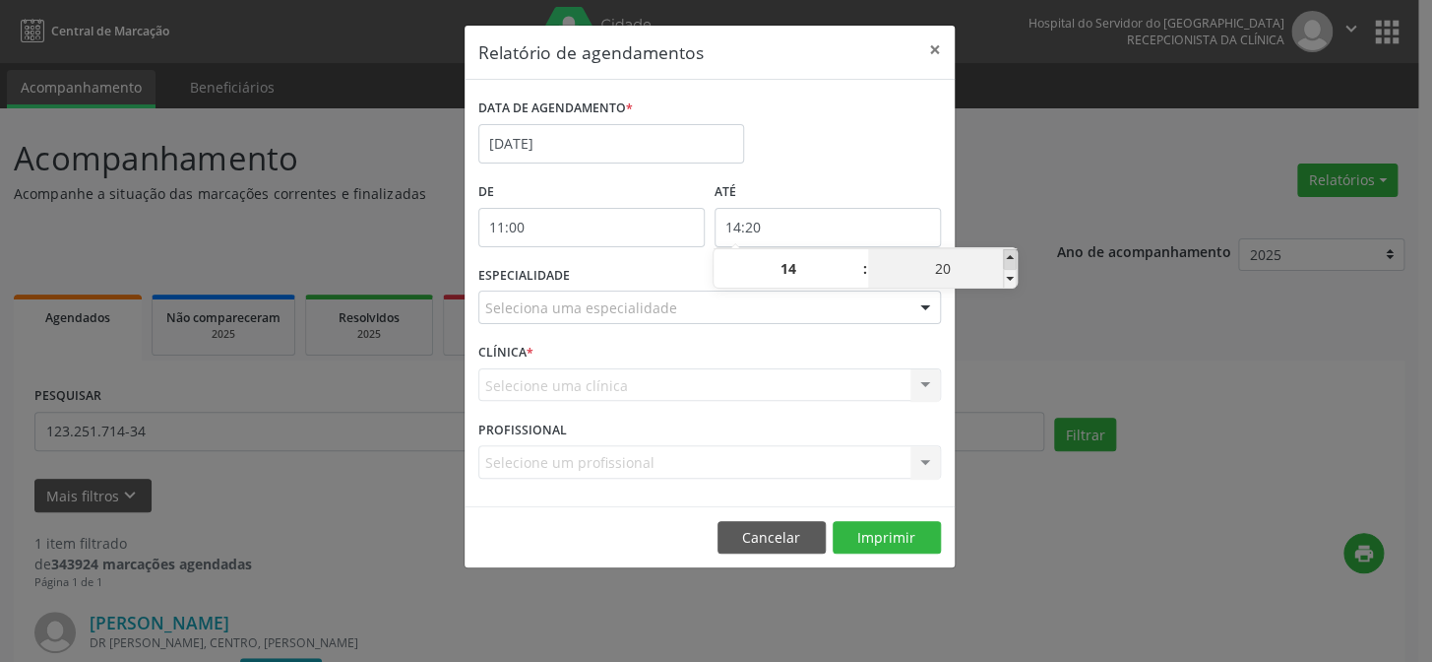
type input "25"
click at [1011, 254] on span at bounding box center [1010, 259] width 14 height 20
type input "14:30"
type input "30"
click at [1011, 254] on span at bounding box center [1010, 259] width 14 height 20
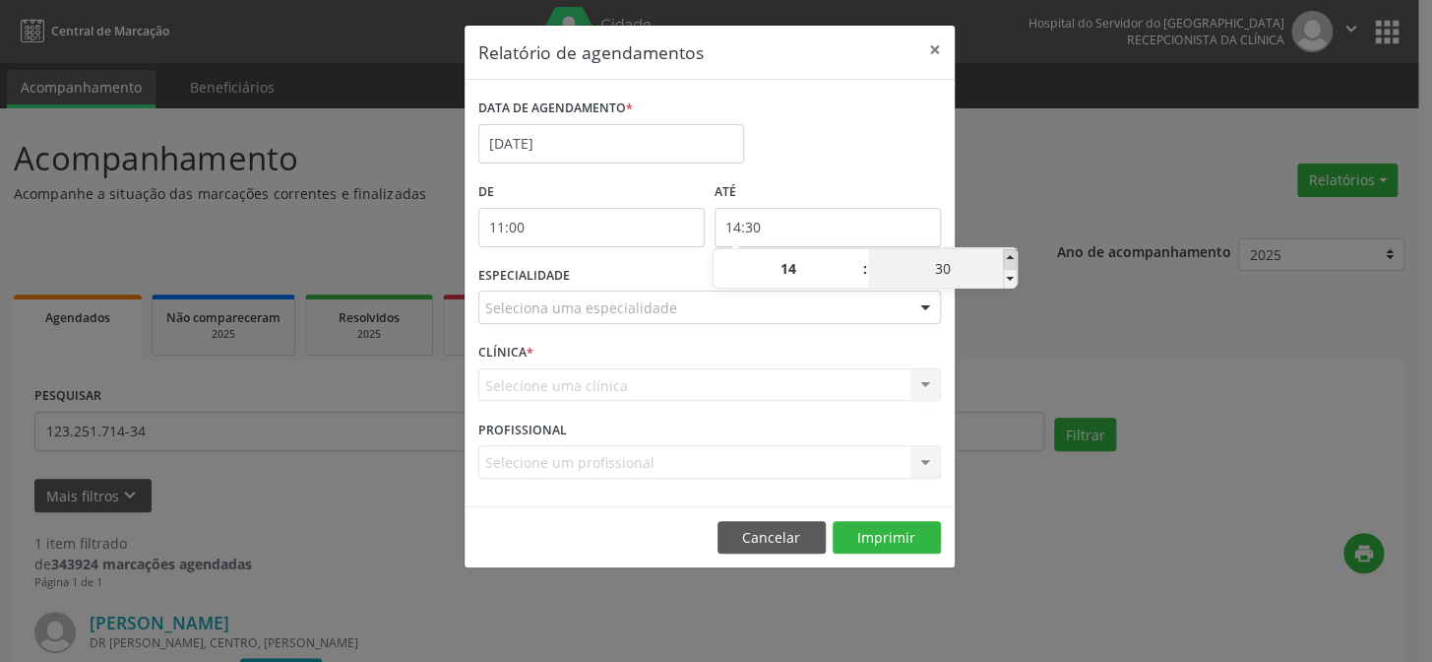
type input "14:35"
type input "35"
click at [1011, 254] on span at bounding box center [1010, 259] width 14 height 20
type input "14:40"
type input "40"
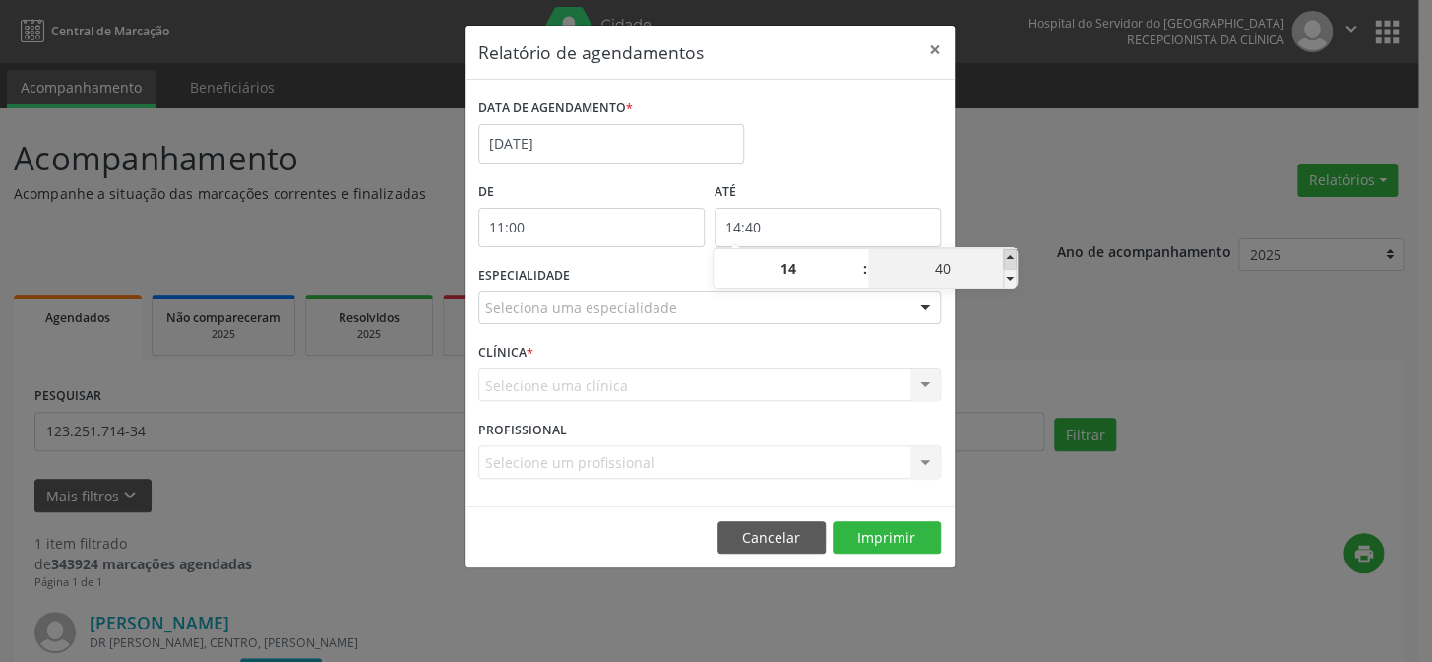
click at [1011, 254] on span at bounding box center [1010, 259] width 14 height 20
type input "14:45"
type input "45"
click at [1011, 254] on span at bounding box center [1010, 259] width 14 height 20
type input "14:50"
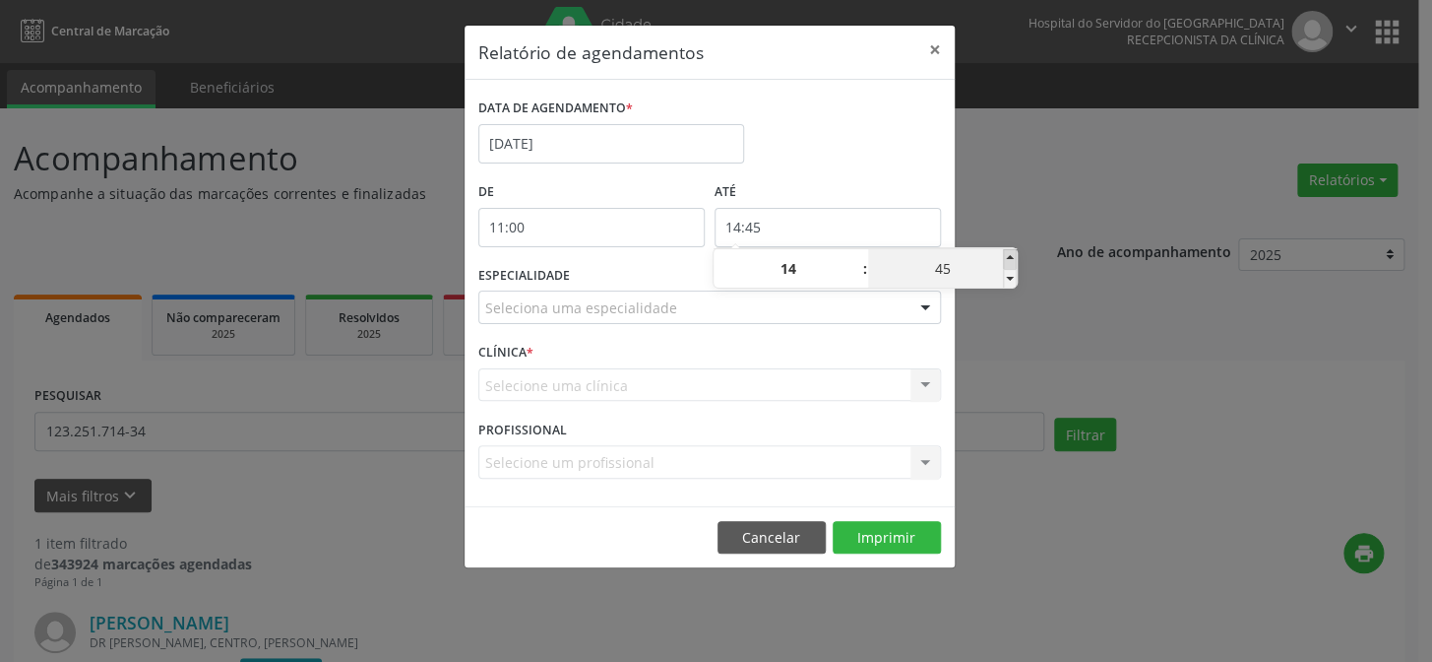
type input "50"
click at [1011, 254] on span at bounding box center [1010, 259] width 14 height 20
type input "14:55"
type input "55"
click at [1021, 202] on div "Relatório de agendamentos × DATA DE AGENDAMENTO * [DATE] De 11:00 ATÉ 14:55 ESP…" at bounding box center [716, 331] width 1432 height 662
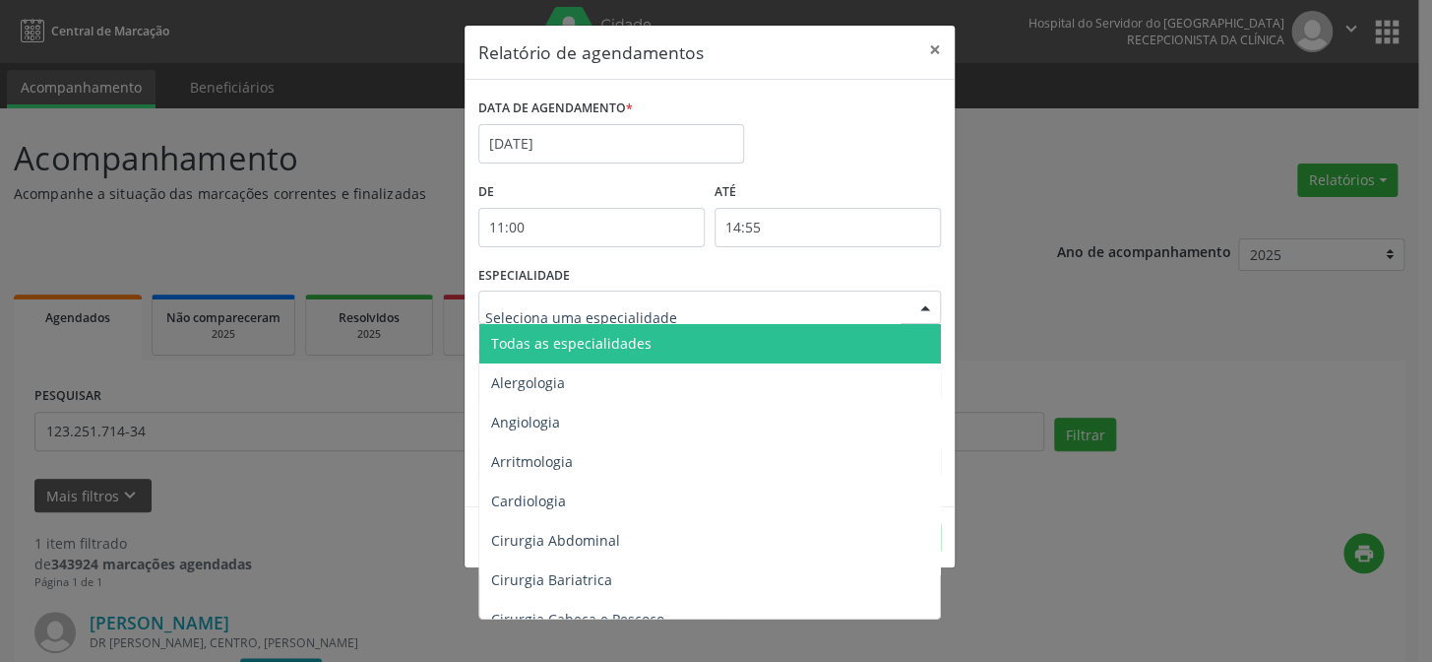
click at [919, 302] on div at bounding box center [926, 307] width 30 height 33
click at [907, 339] on span "Todas as especialidades" at bounding box center [711, 343] width 464 height 39
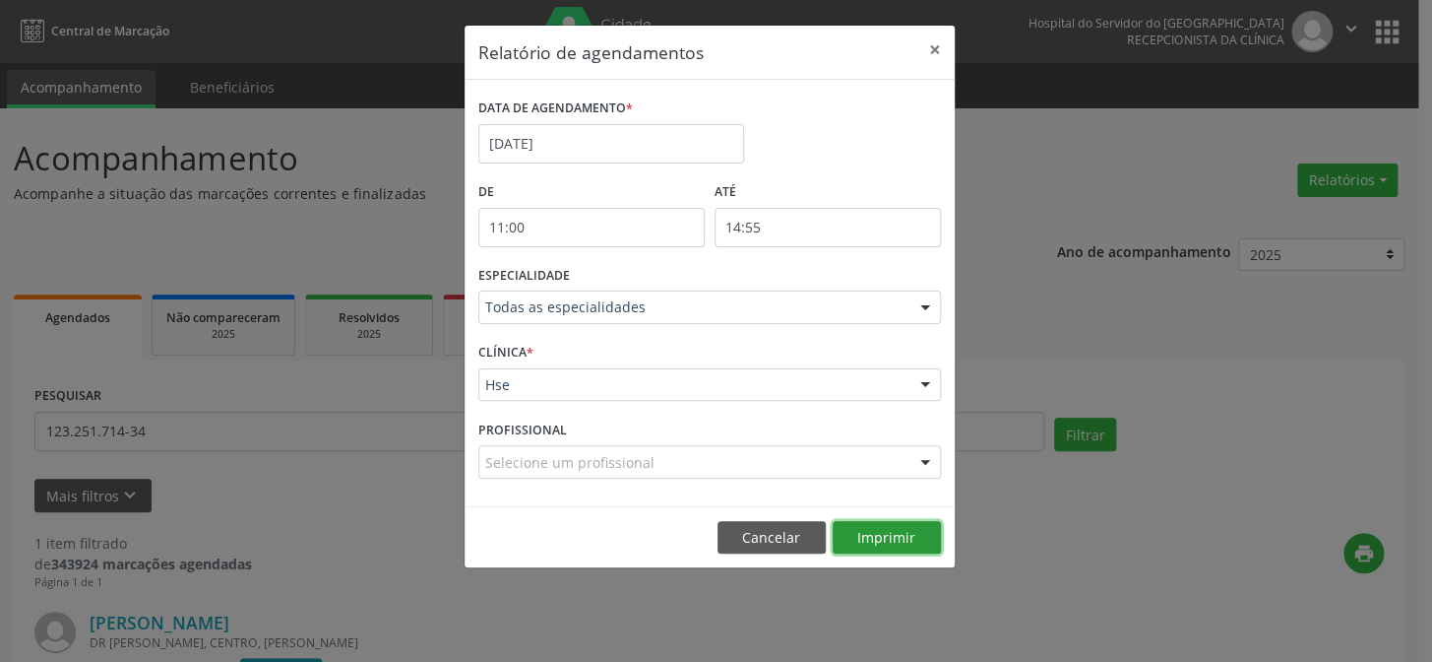
click at [895, 531] on button "Imprimir" at bounding box center [887, 537] width 108 height 33
click at [928, 49] on button "×" at bounding box center [934, 50] width 39 height 48
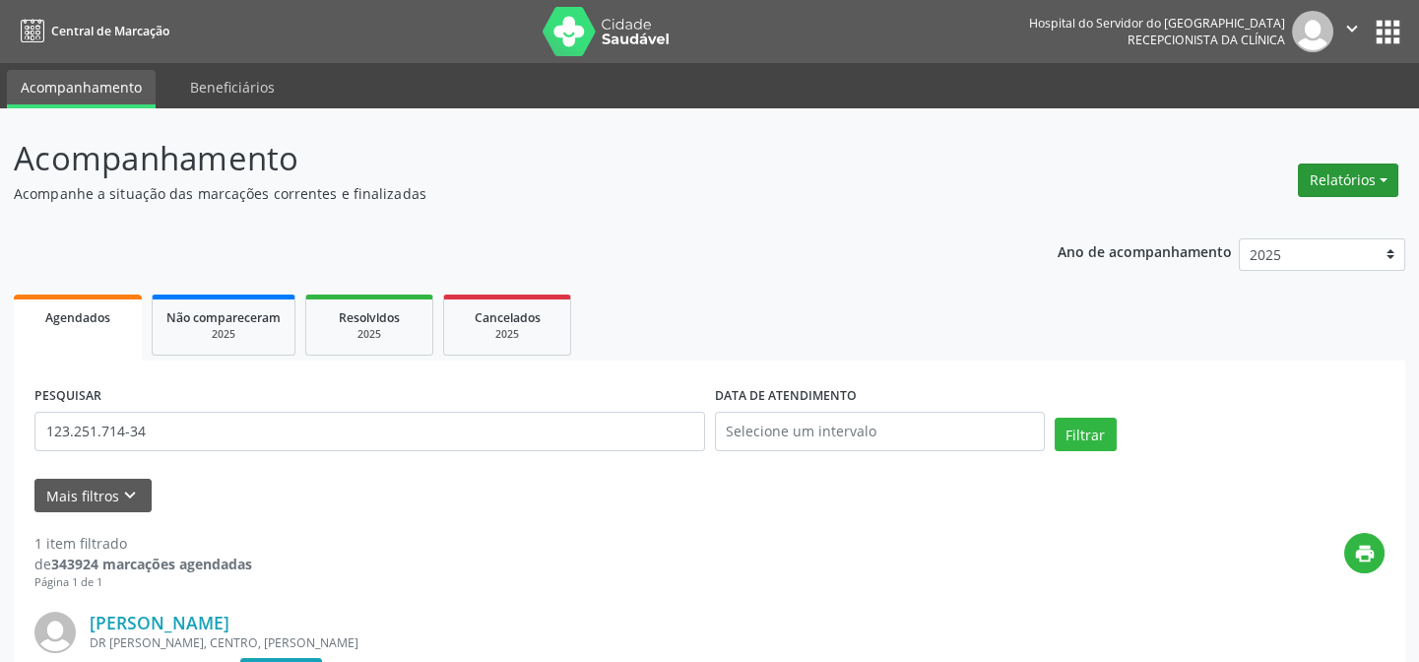
click at [1337, 192] on button "Relatórios" at bounding box center [1347, 179] width 100 height 33
click at [1313, 224] on link "Agendamentos" at bounding box center [1292, 222] width 212 height 28
select select "9"
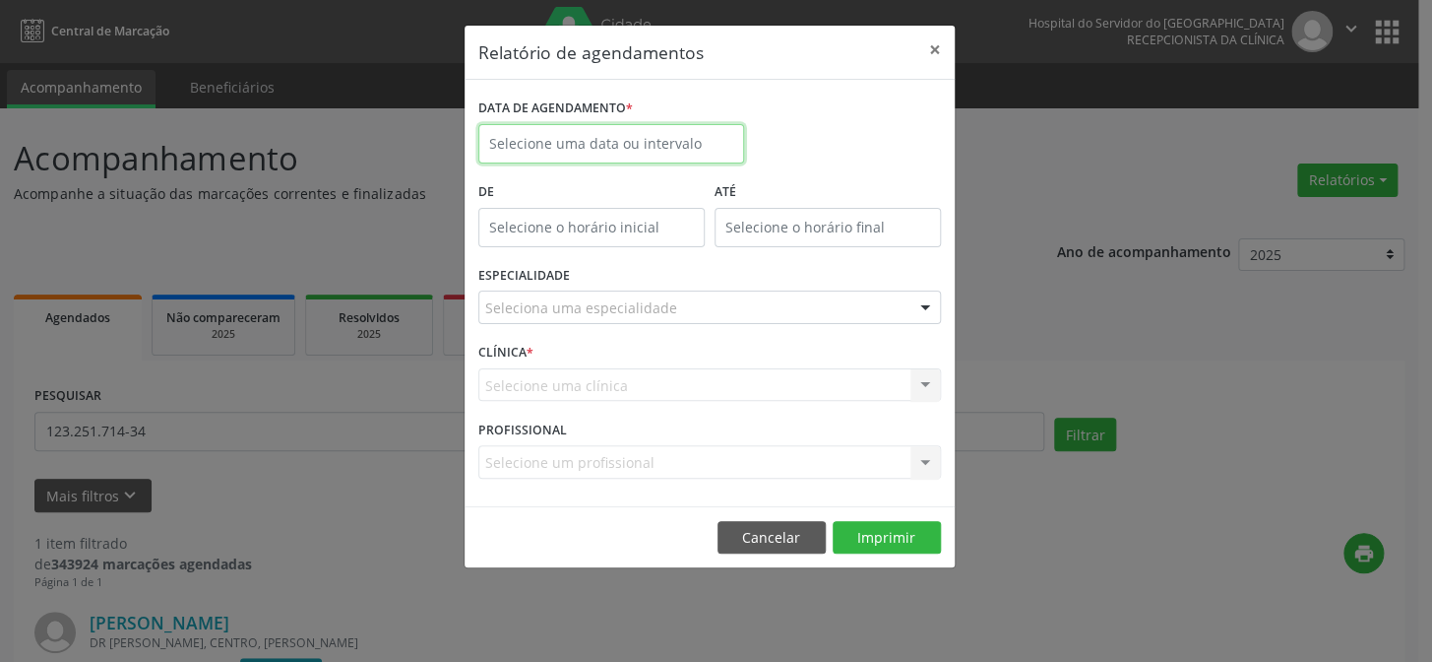
click at [634, 153] on input "text" at bounding box center [611, 143] width 266 height 39
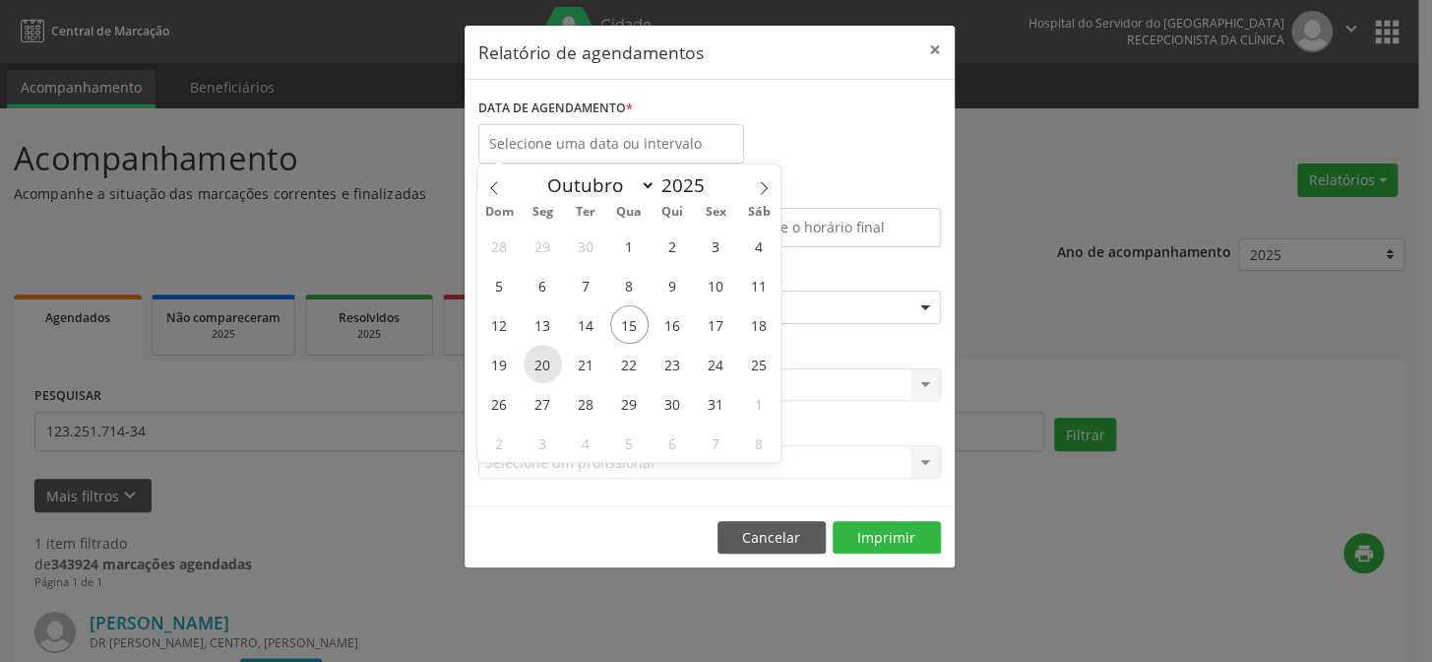
click at [544, 364] on span "20" at bounding box center [543, 364] width 38 height 38
type input "[DATE]"
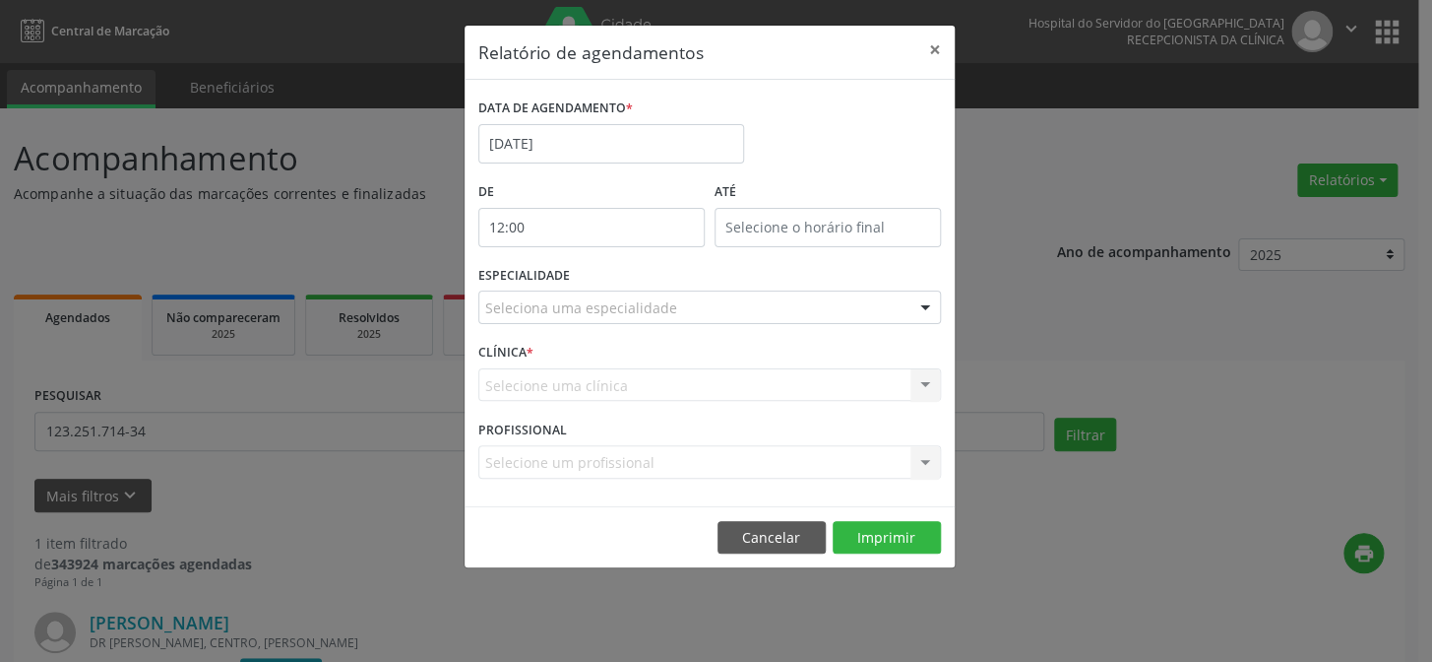
click at [593, 225] on input "12:00" at bounding box center [591, 227] width 226 height 39
click at [621, 256] on span at bounding box center [619, 259] width 14 height 20
type input "13:00"
type input "13"
click at [621, 256] on span at bounding box center [619, 259] width 14 height 20
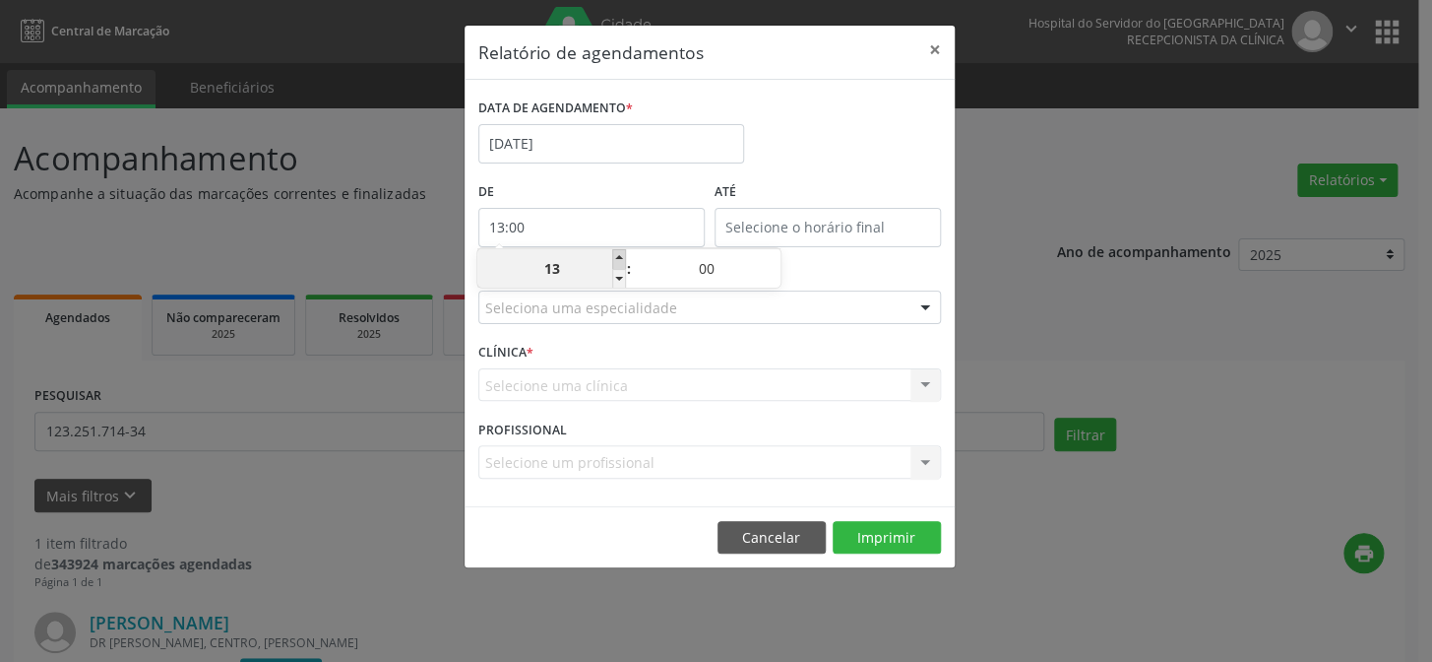
type input "14:00"
type input "14"
click at [621, 256] on span at bounding box center [619, 259] width 14 height 20
type input "15:00"
type input "15"
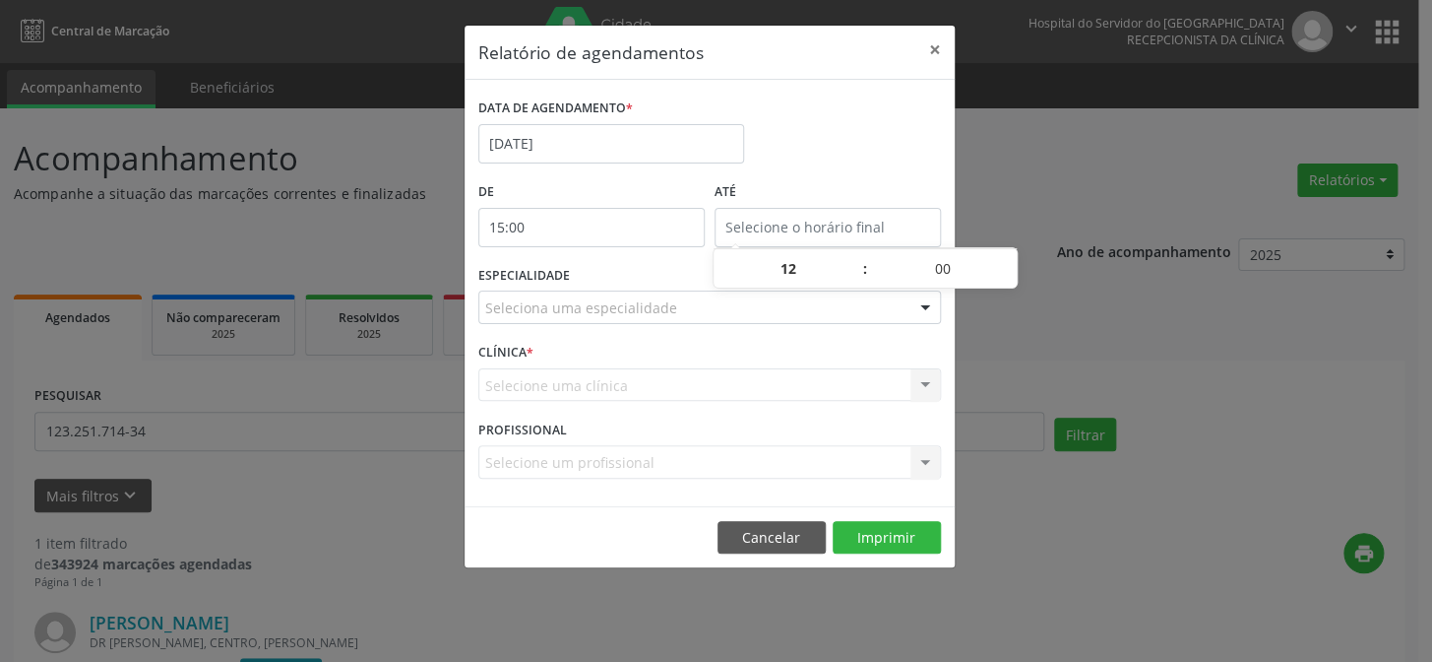
type input "15:00"
type input "15"
click at [768, 220] on input "15:00" at bounding box center [828, 227] width 226 height 39
click at [865, 256] on span ":" at bounding box center [865, 268] width 6 height 39
click at [857, 256] on span at bounding box center [856, 259] width 14 height 20
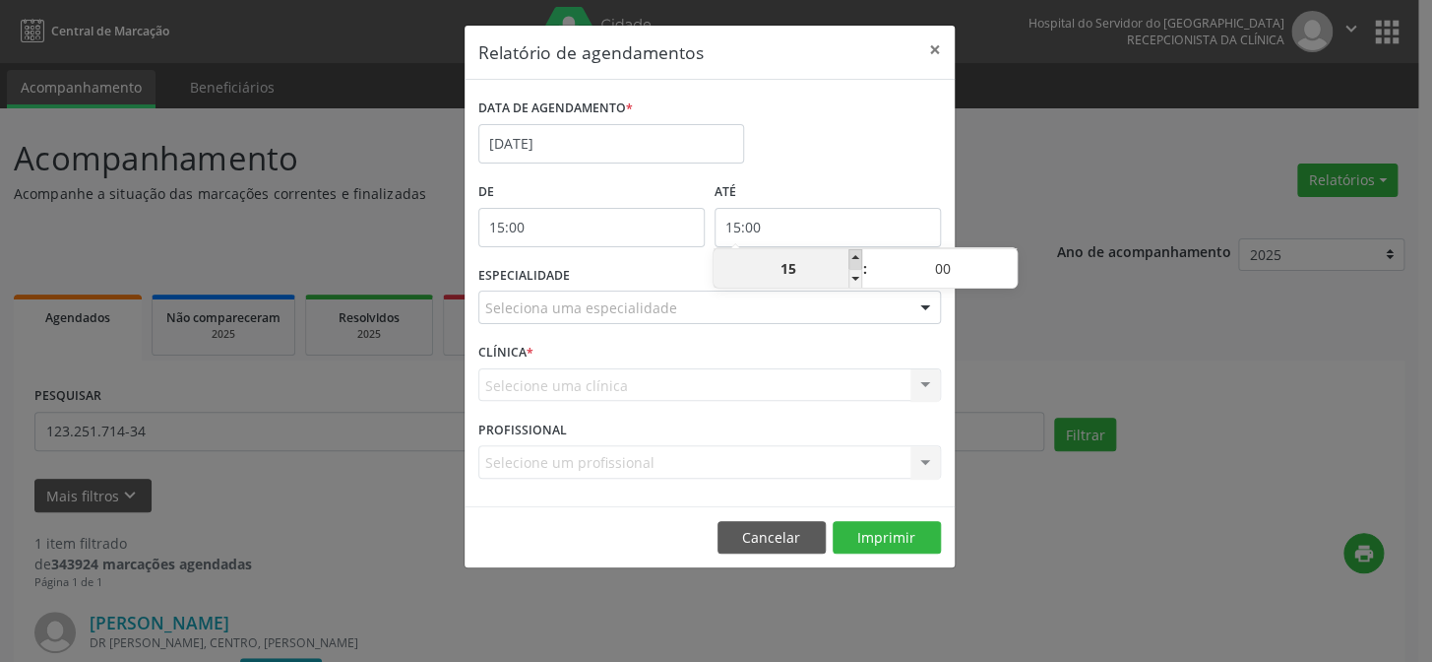
type input "16:00"
type input "16"
click at [857, 256] on span at bounding box center [856, 259] width 14 height 20
type input "17:00"
type input "17"
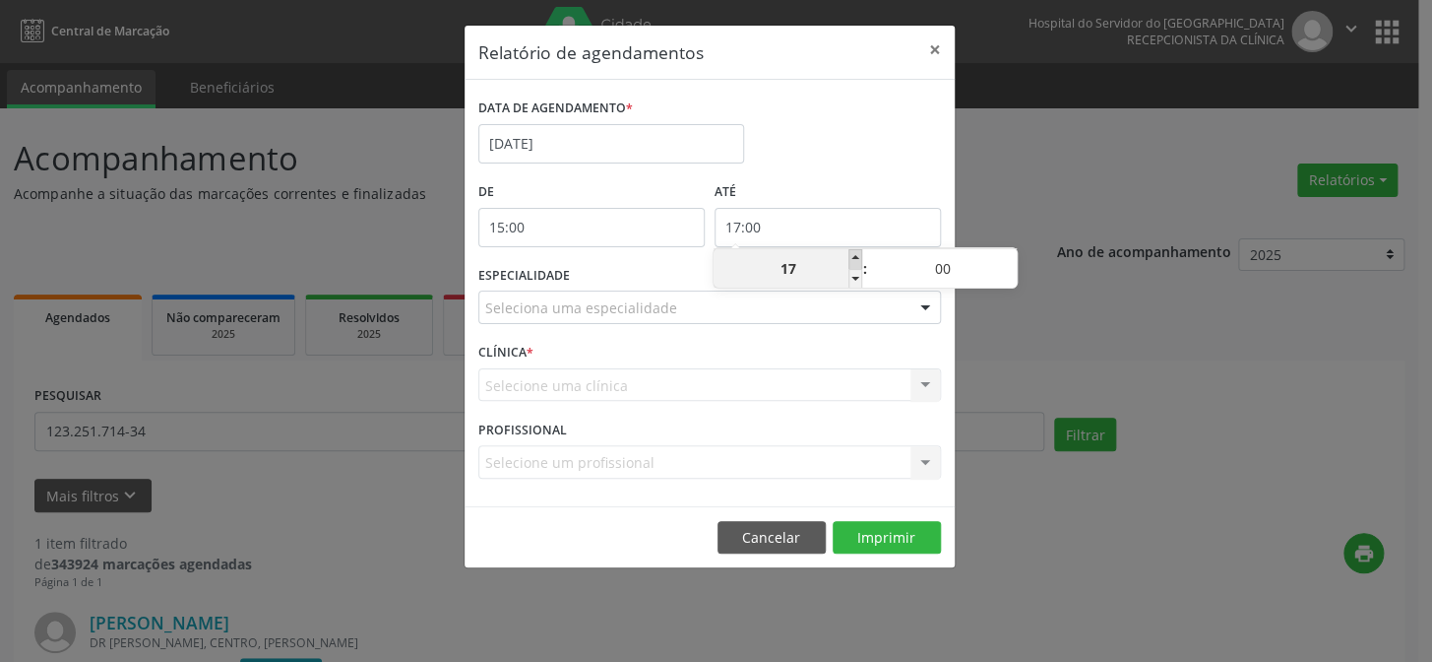
click at [857, 256] on span at bounding box center [856, 259] width 14 height 20
type input "18:00"
type input "18"
click at [857, 256] on span at bounding box center [856, 259] width 14 height 20
type input "19:00"
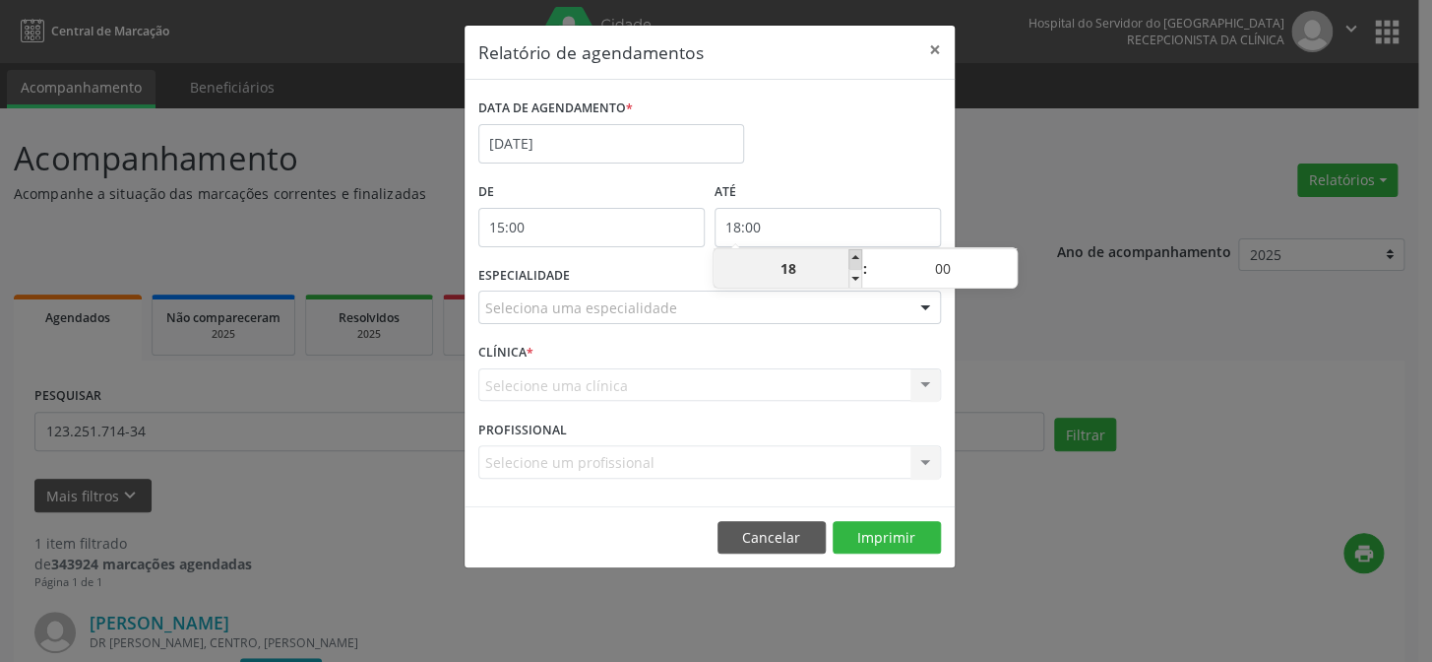
type input "19"
click at [857, 256] on span at bounding box center [856, 259] width 14 height 20
type input "20:00"
type input "20"
click at [880, 307] on div "Seleciona uma especialidade" at bounding box center [709, 306] width 463 height 33
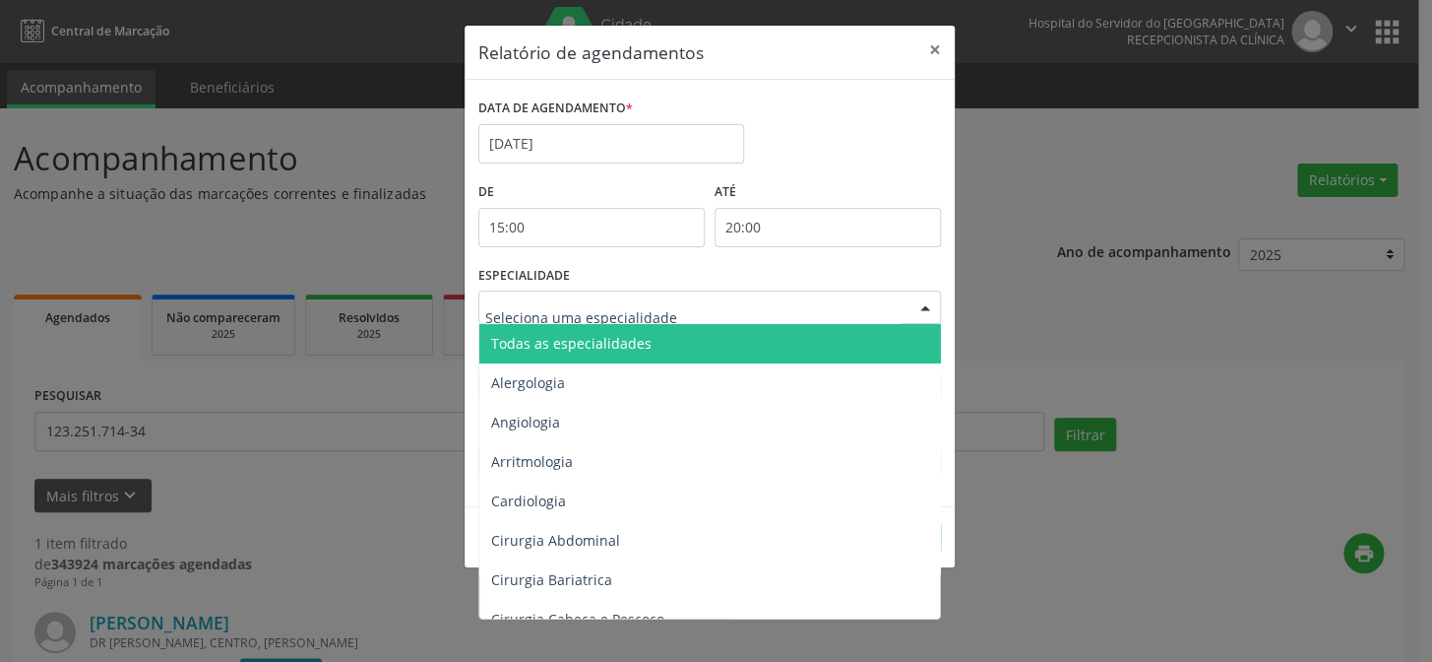
click at [872, 333] on span "Todas as especialidades" at bounding box center [711, 343] width 464 height 39
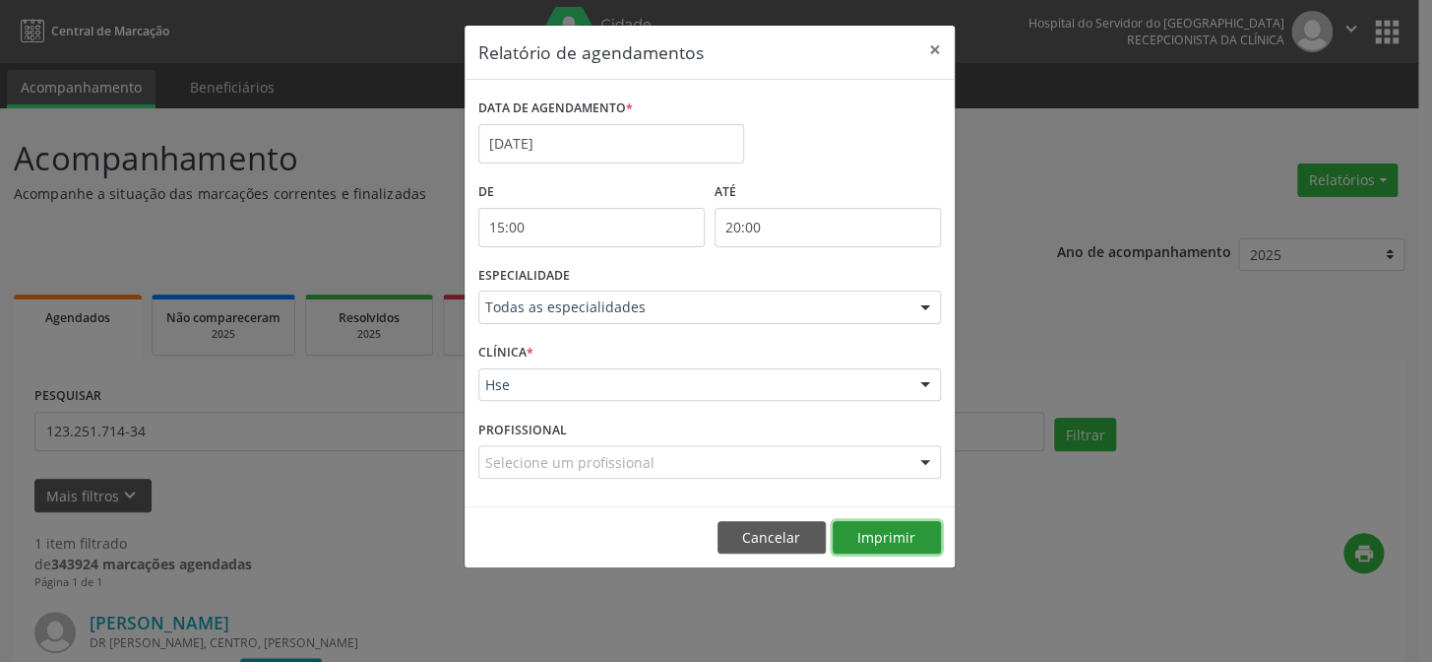
click at [883, 531] on button "Imprimir" at bounding box center [887, 537] width 108 height 33
click at [925, 48] on button "×" at bounding box center [934, 50] width 39 height 48
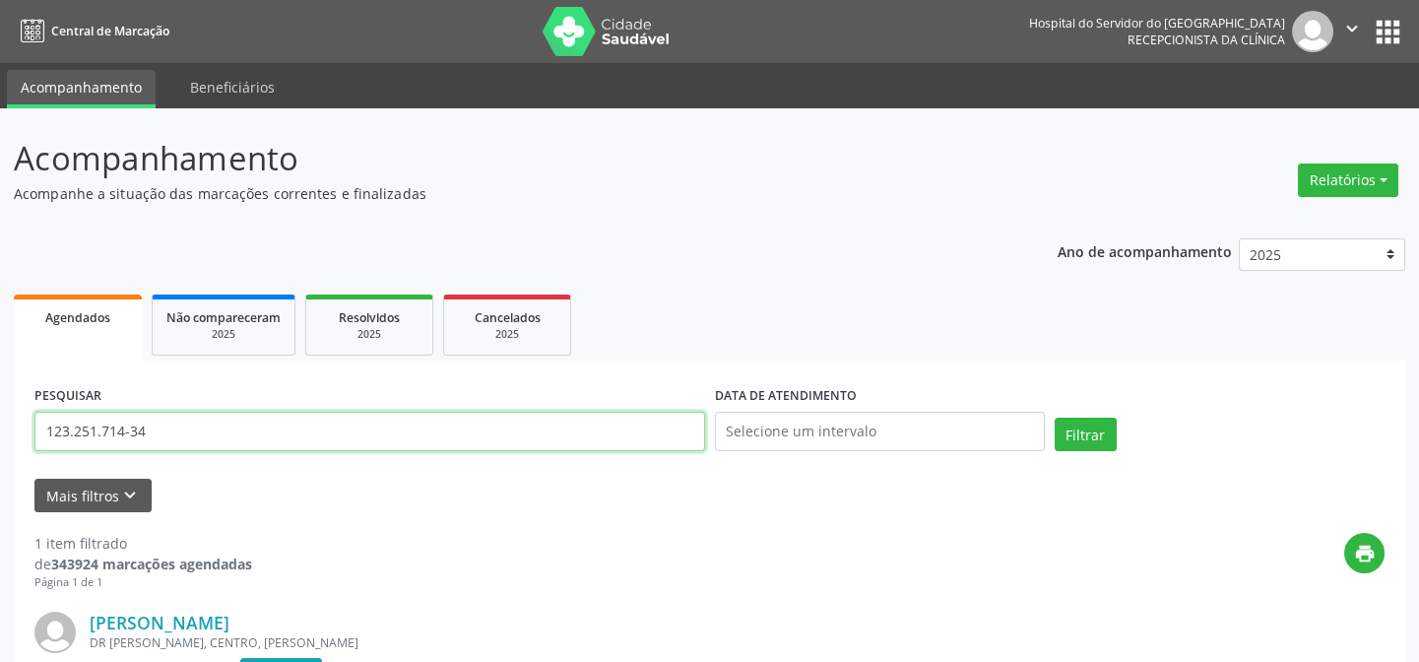
drag, startPoint x: 165, startPoint y: 433, endPoint x: 0, endPoint y: 415, distance: 166.3
click at [0, 415] on div "Acompanhamento Acompanhe a situação das marcações correntes e finalizadas Relat…" at bounding box center [709, 507] width 1419 height 799
paste input "[PERSON_NAME]"
type input "[PERSON_NAME]"
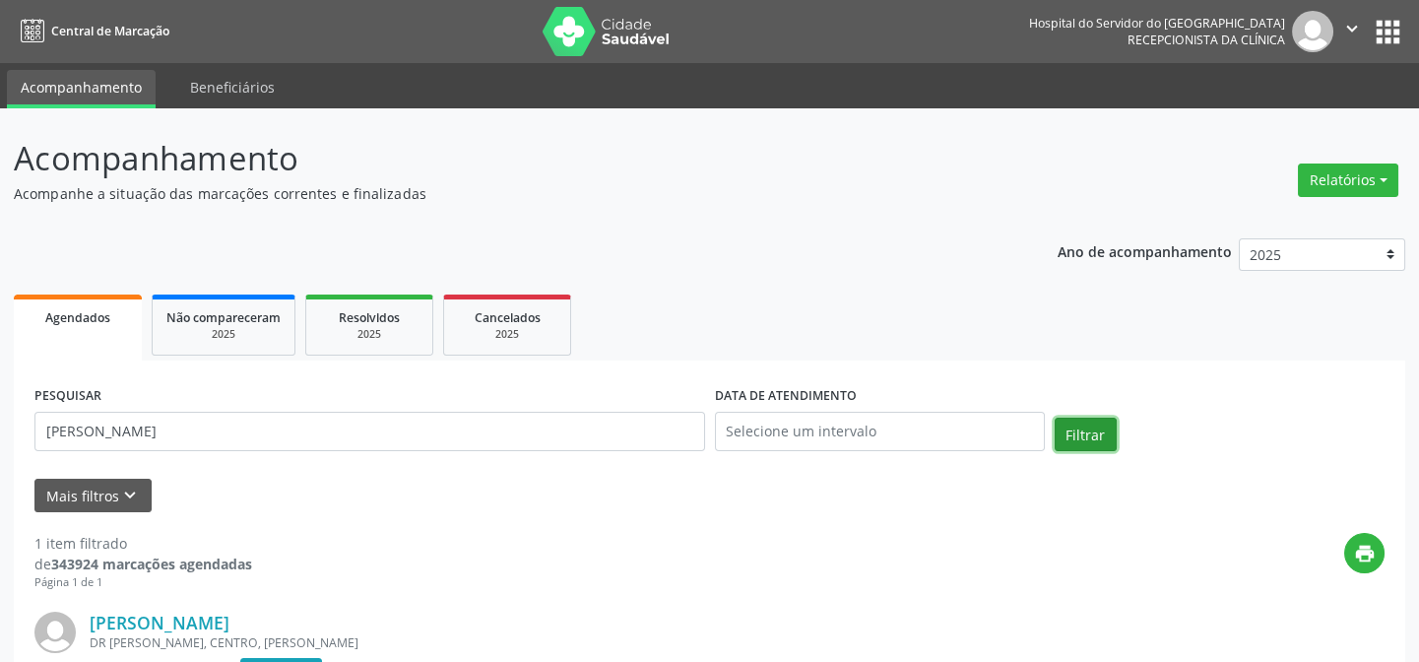
click at [1088, 433] on button "Filtrar" at bounding box center [1085, 433] width 62 height 33
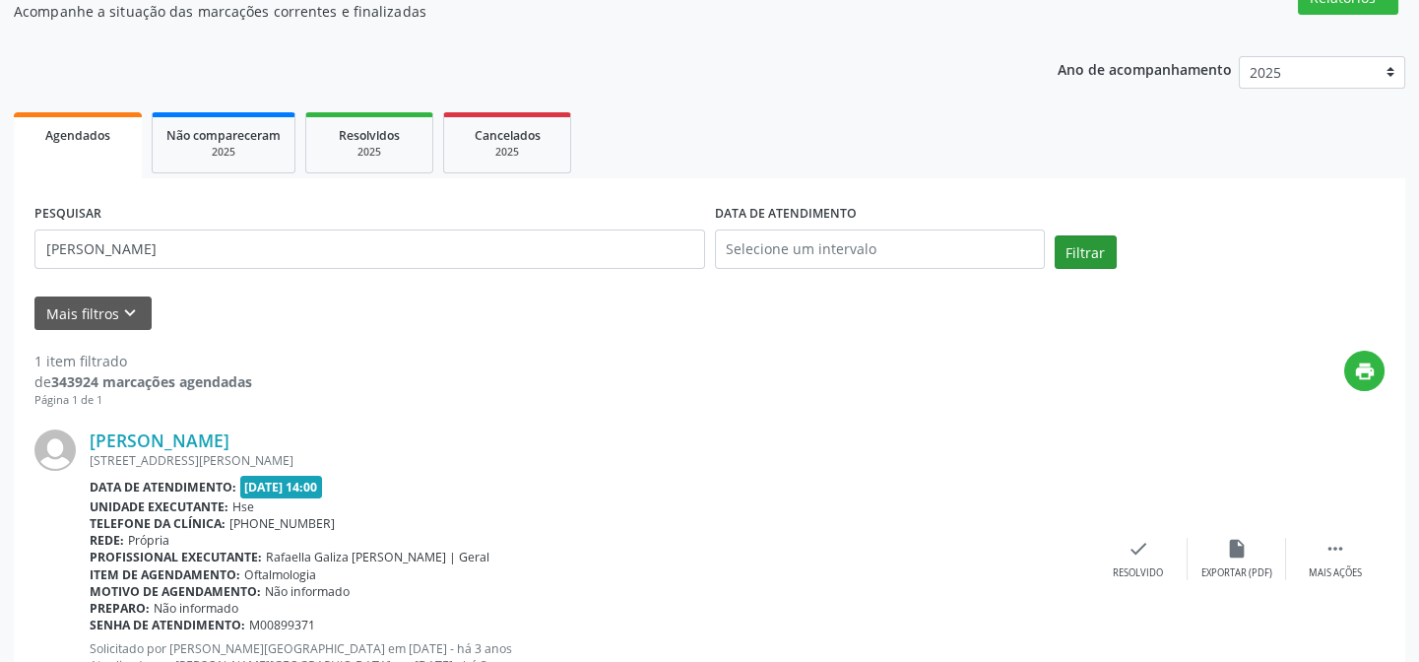
scroll to position [263, 0]
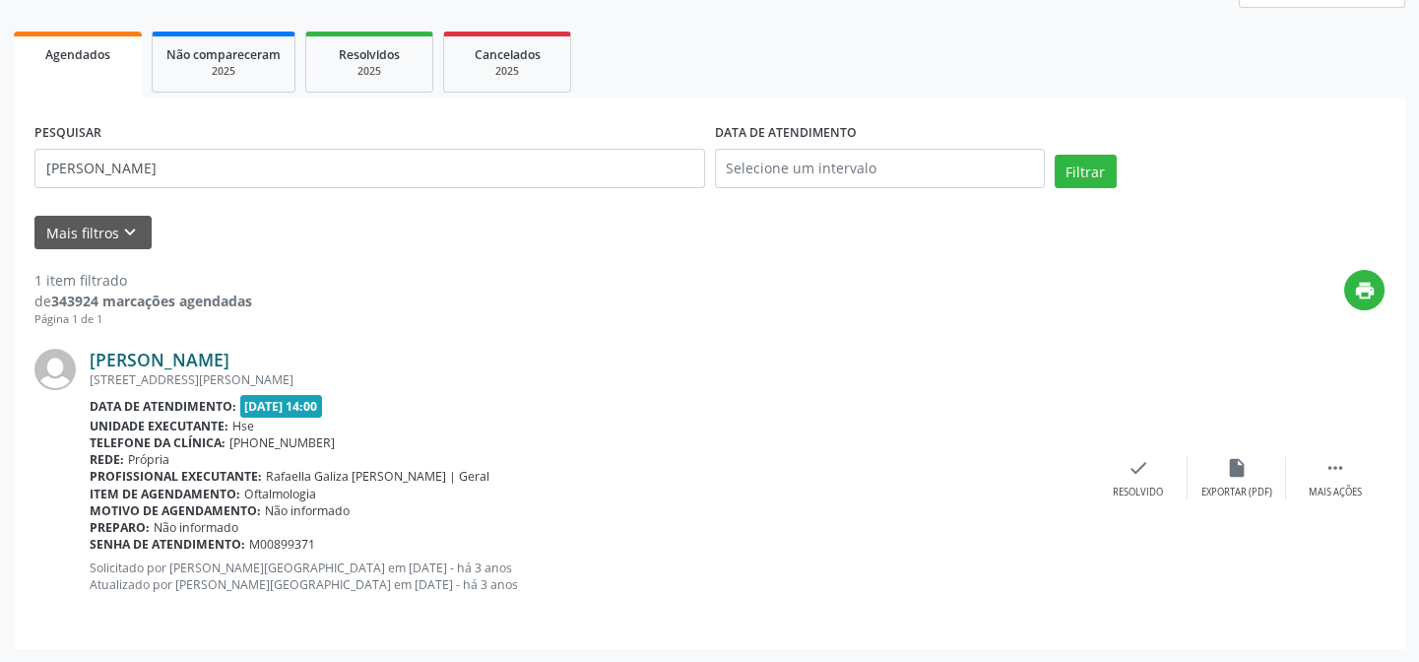
drag, startPoint x: 279, startPoint y: 359, endPoint x: 93, endPoint y: 364, distance: 186.1
click at [93, 364] on div "[PERSON_NAME]" at bounding box center [589, 359] width 999 height 22
copy link "[PERSON_NAME]"
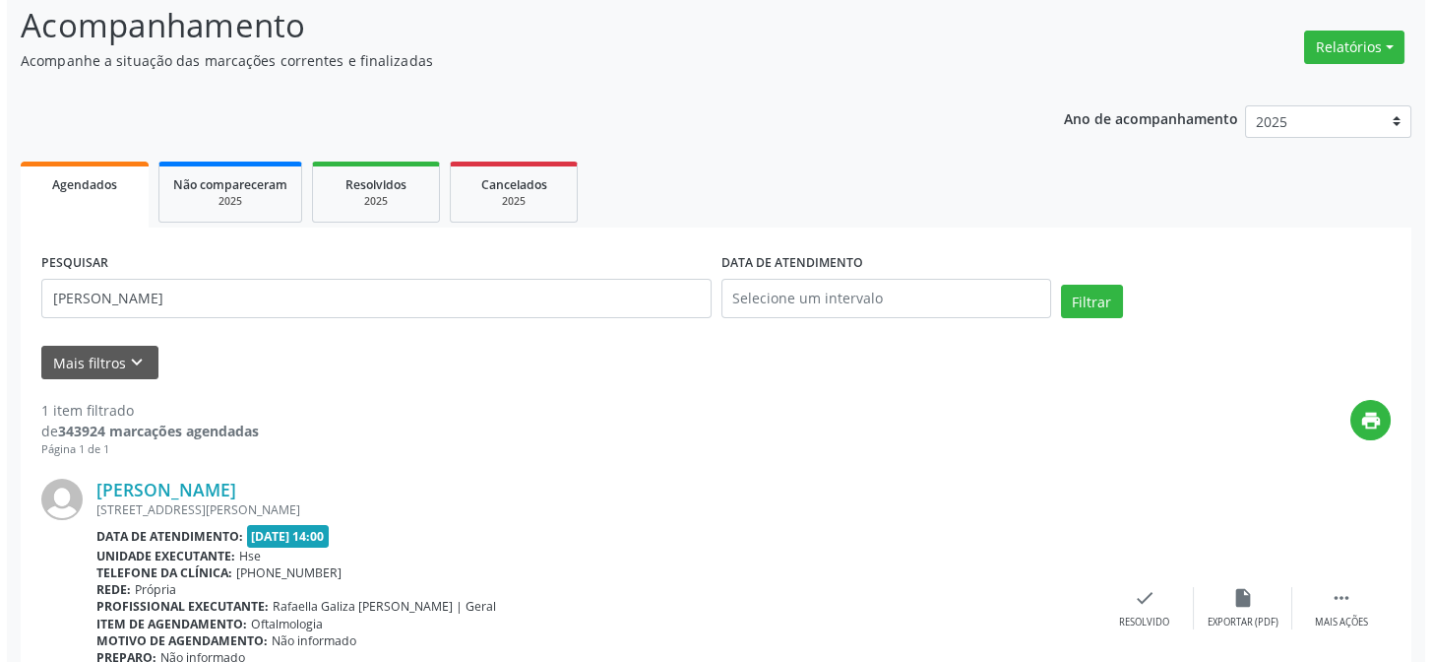
scroll to position [0, 0]
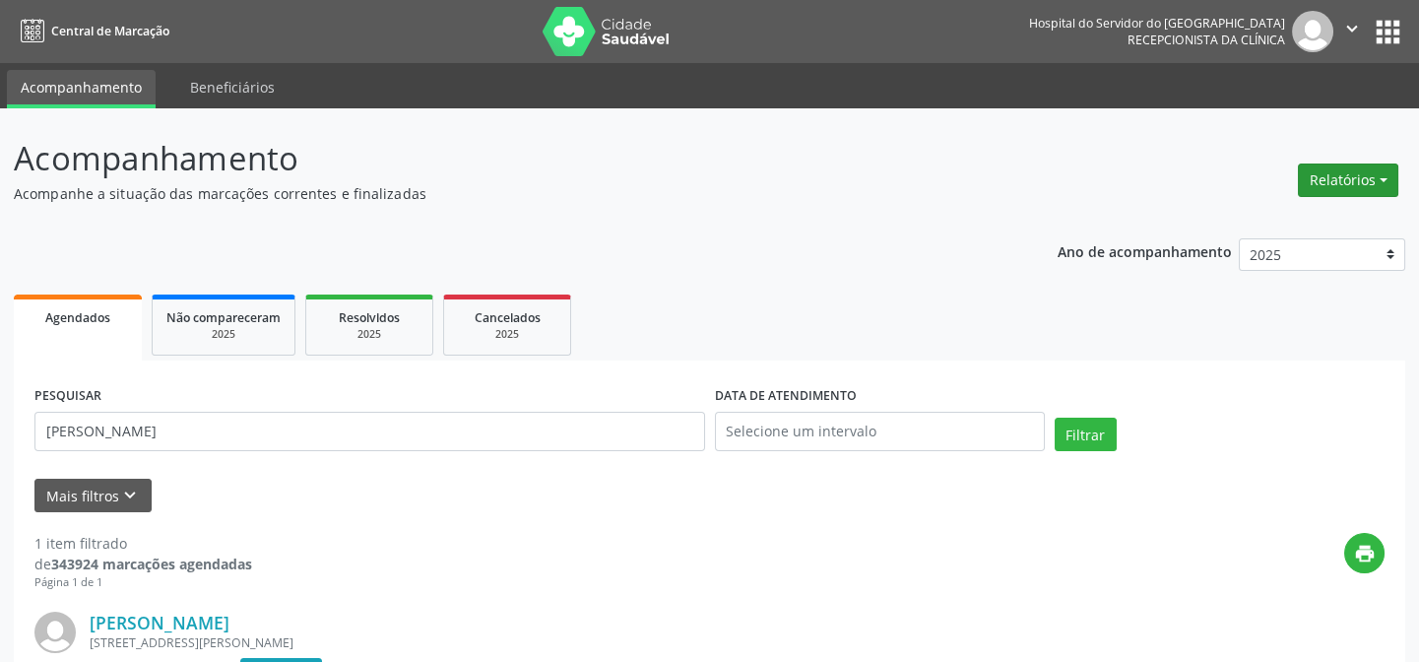
click at [1379, 189] on button "Relatórios" at bounding box center [1347, 179] width 100 height 33
click at [1355, 220] on link "Agendamentos" at bounding box center [1292, 222] width 212 height 28
select select "9"
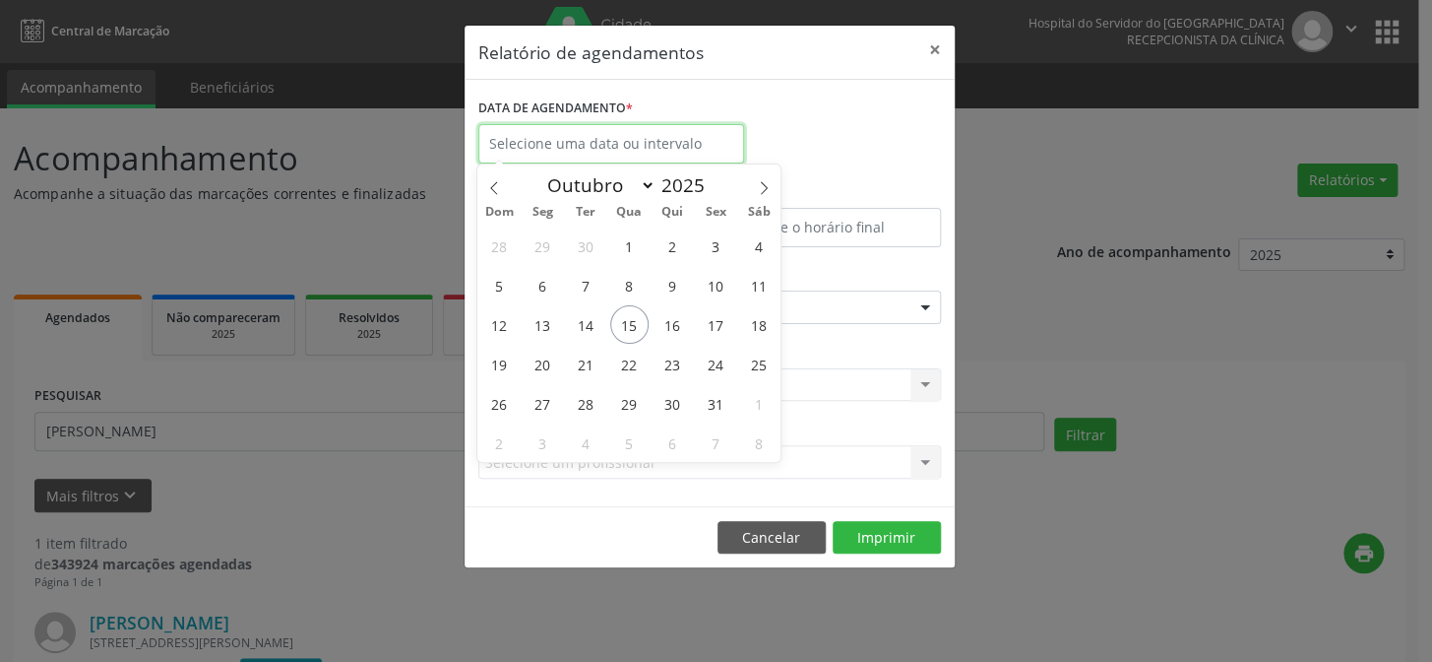
click at [653, 146] on input "text" at bounding box center [611, 143] width 266 height 39
click at [548, 361] on span "20" at bounding box center [543, 364] width 38 height 38
type input "[DATE]"
click at [548, 361] on span "20" at bounding box center [543, 364] width 38 height 38
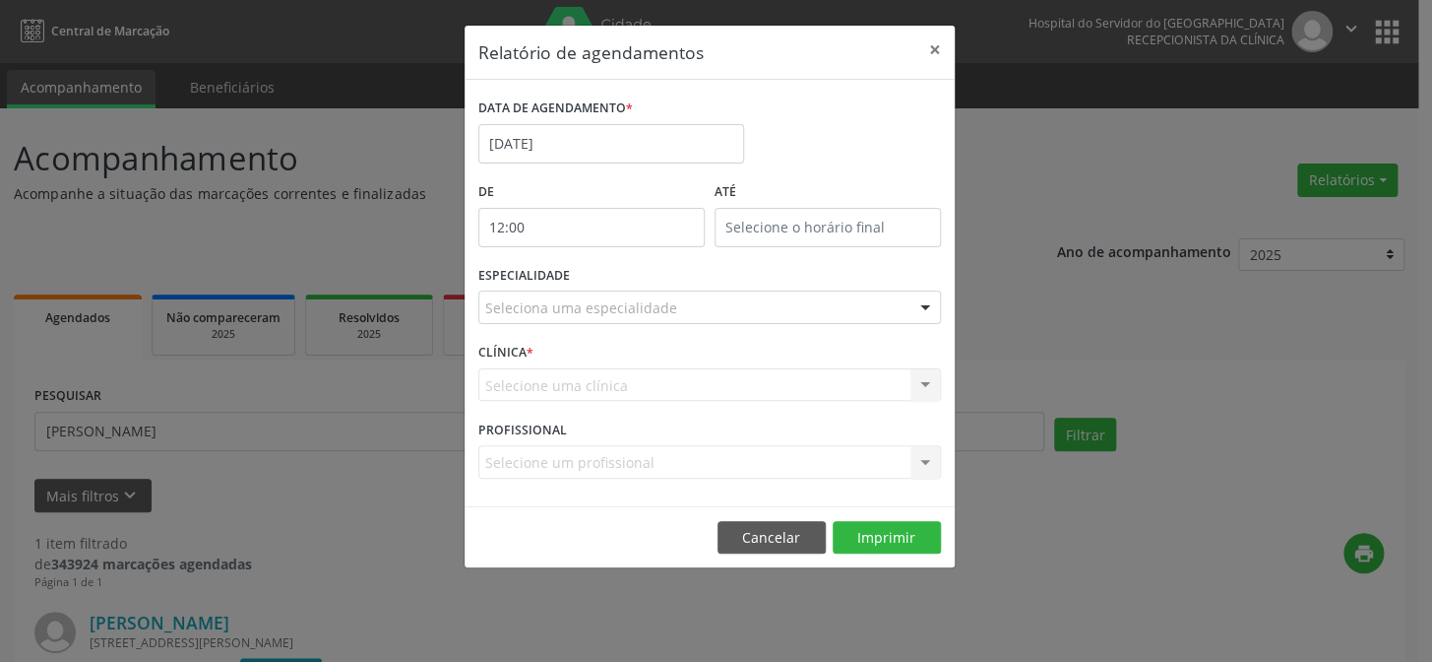
click at [586, 225] on input "12:00" at bounding box center [591, 227] width 226 height 39
click at [617, 269] on span at bounding box center [619, 279] width 14 height 20
type input "11:00"
type input "11"
click at [617, 269] on span at bounding box center [619, 279] width 14 height 20
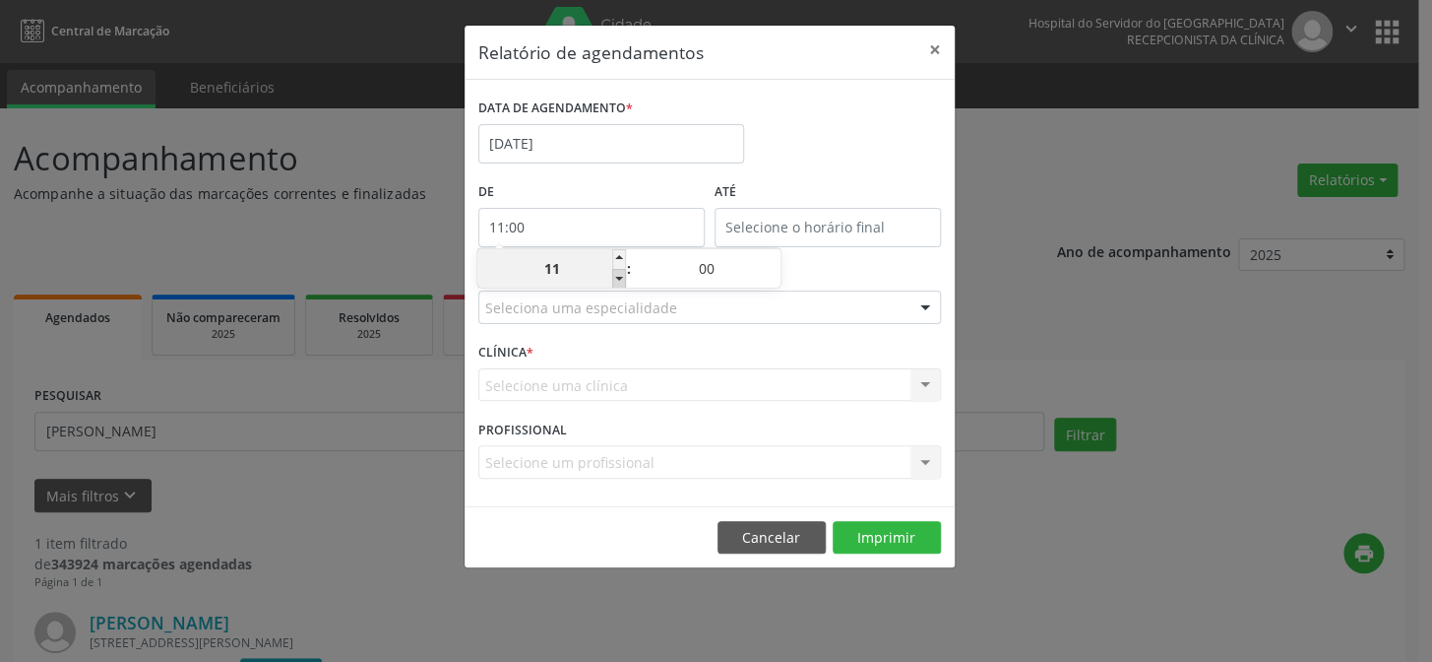
type input "10:00"
type input "10"
click at [617, 269] on span at bounding box center [619, 279] width 14 height 20
type input "09:00"
type input "09"
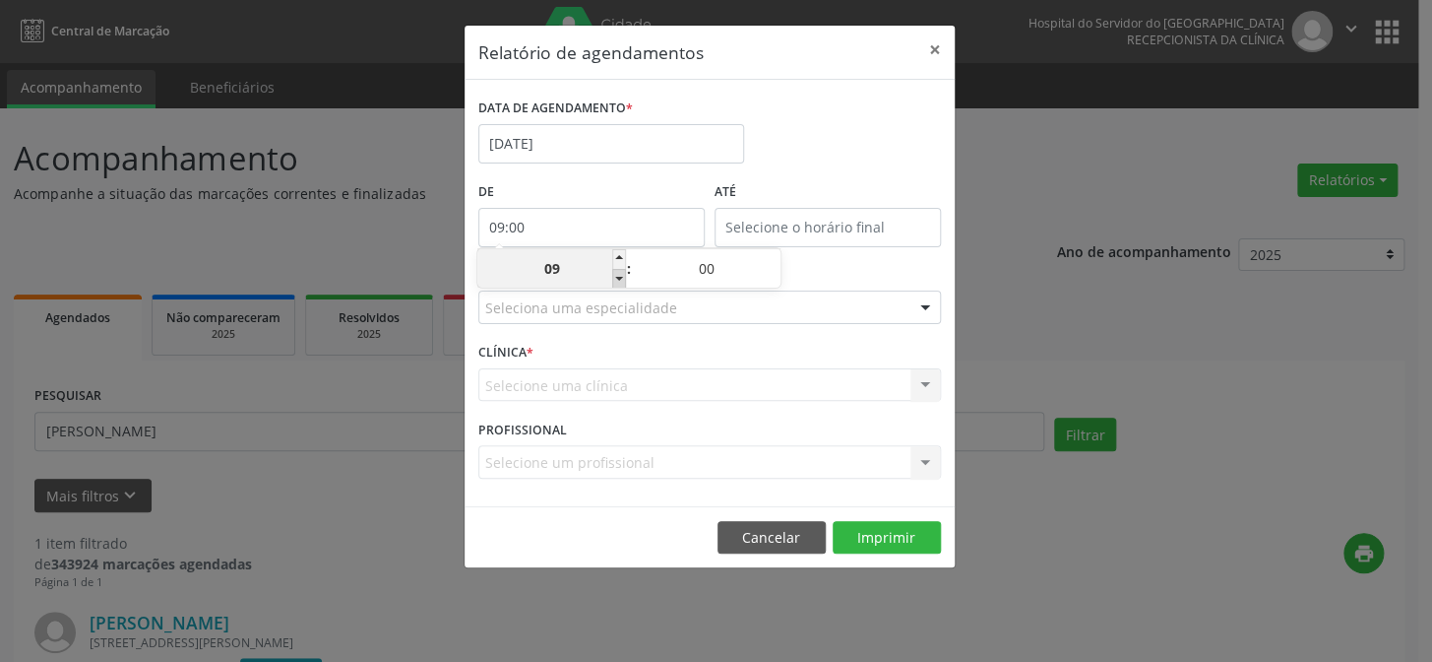
click at [617, 269] on span at bounding box center [619, 279] width 14 height 20
type input "08:00"
type input "08"
click at [617, 269] on span at bounding box center [619, 279] width 14 height 20
type input "07:00"
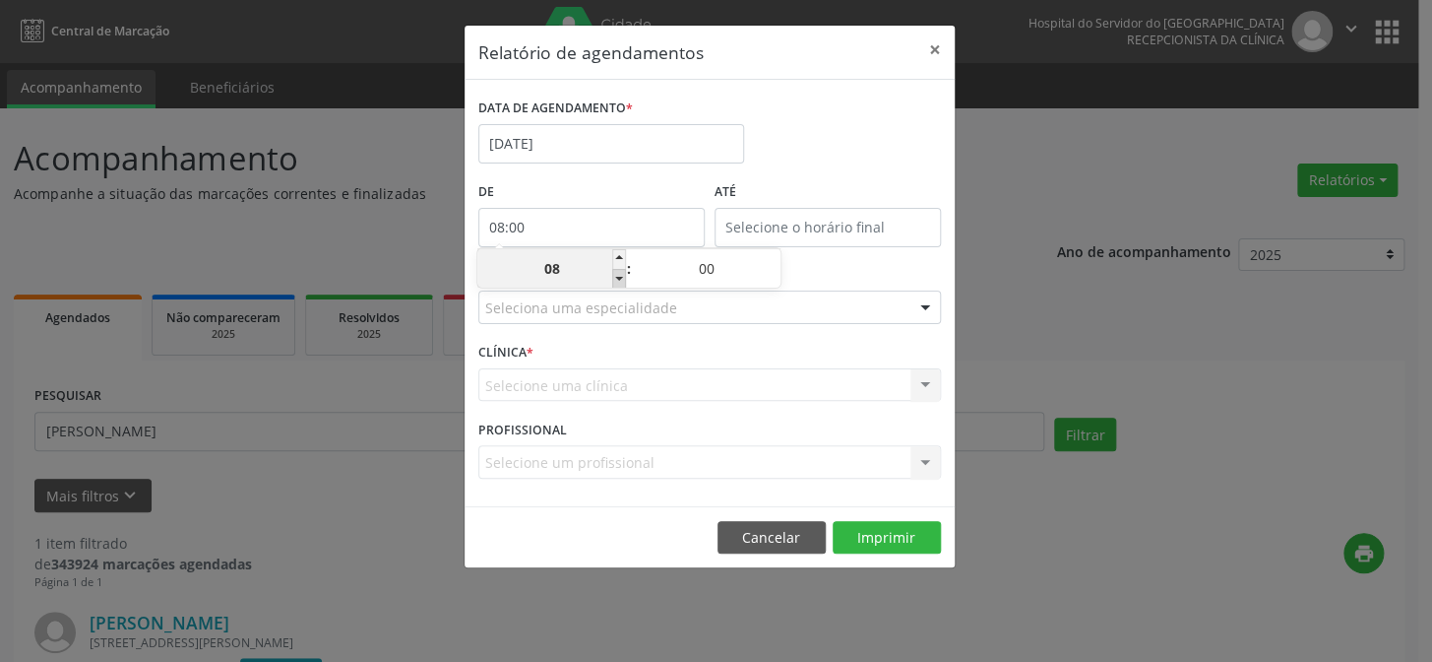
type input "07"
click at [617, 269] on span at bounding box center [619, 279] width 14 height 20
type input "06:00"
type input "06"
click at [770, 234] on input "12:00" at bounding box center [828, 227] width 226 height 39
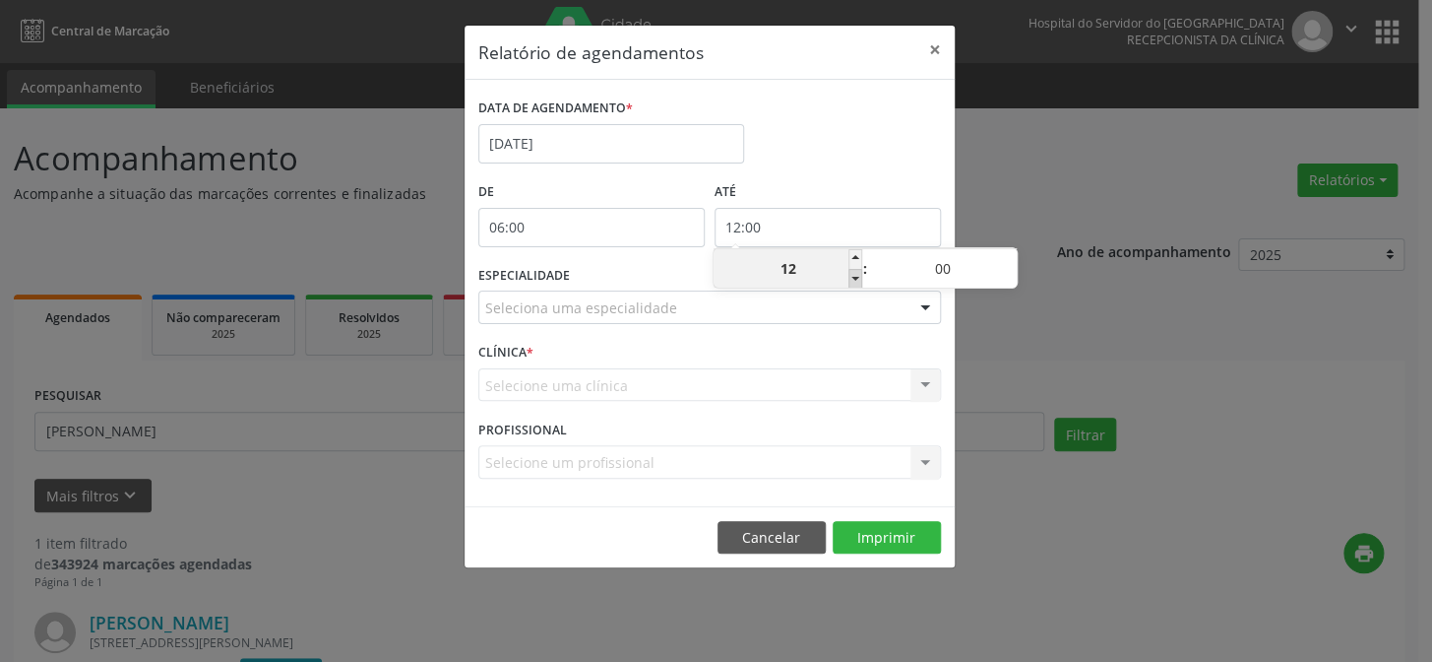
click at [860, 282] on span at bounding box center [856, 279] width 14 height 20
type input "11:00"
type input "11"
click at [860, 282] on span at bounding box center [856, 279] width 14 height 20
type input "10:00"
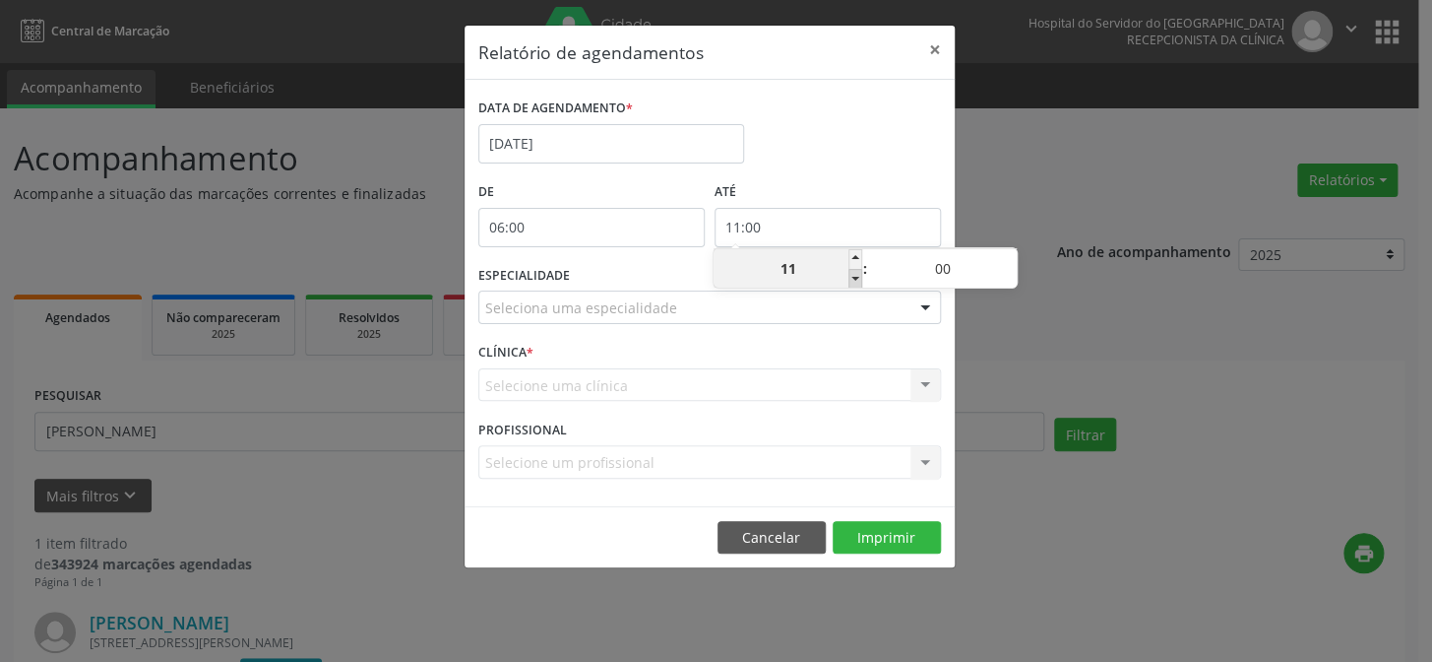
type input "10"
click at [1008, 260] on span at bounding box center [1010, 259] width 14 height 20
type input "10:05"
type input "05"
click at [1008, 260] on span at bounding box center [1010, 259] width 14 height 20
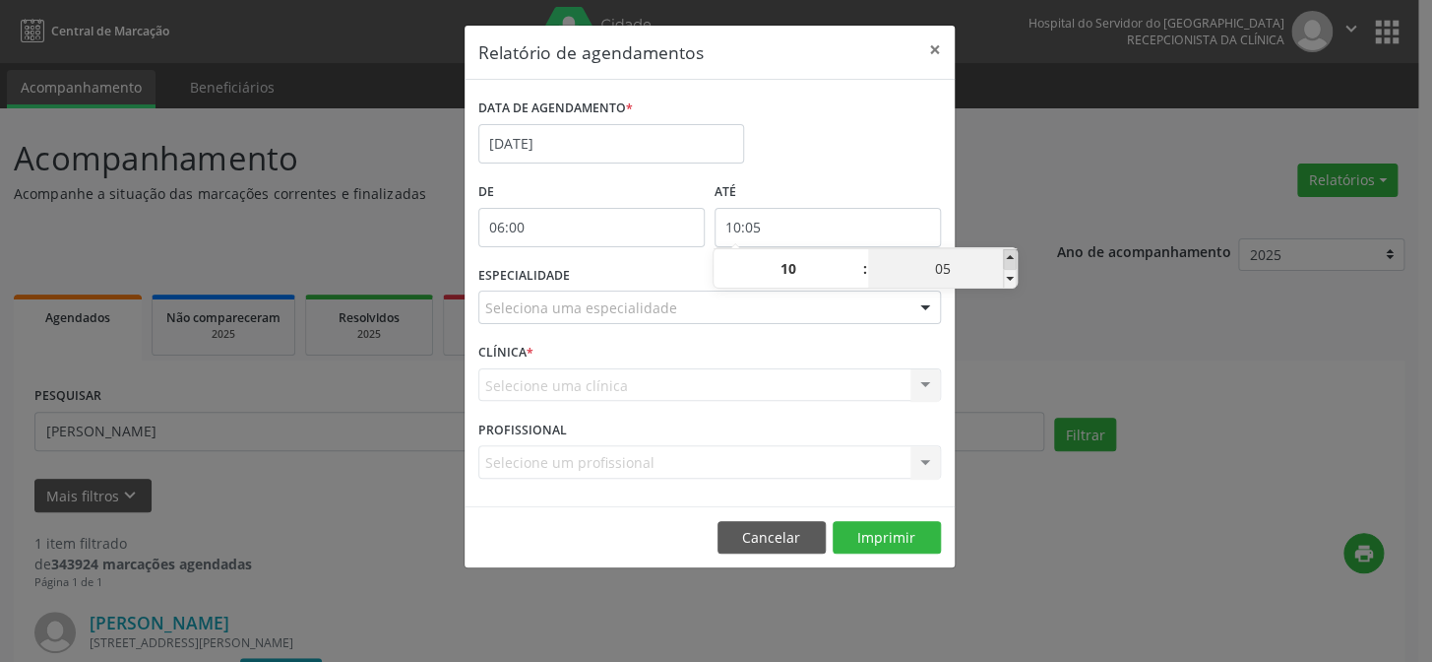
type input "10:10"
type input "10"
click at [1008, 260] on span at bounding box center [1010, 259] width 14 height 20
type input "10:15"
type input "15"
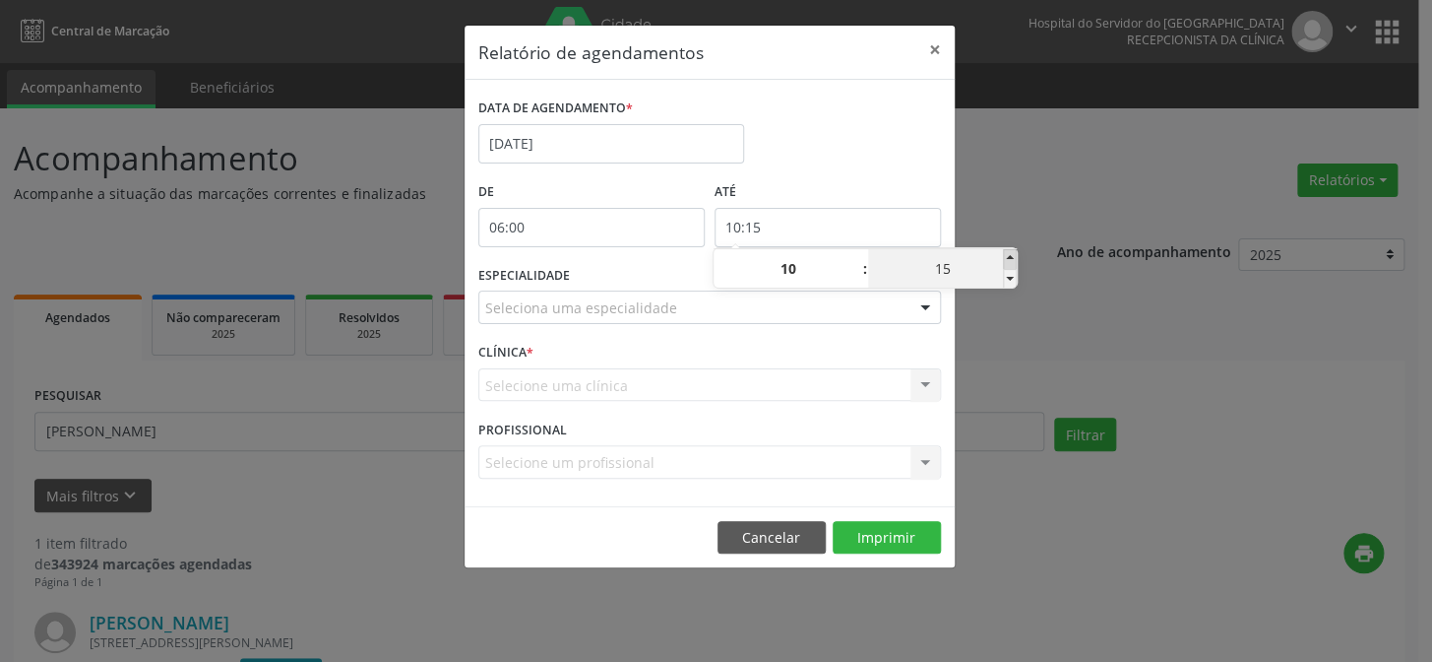
click at [1008, 260] on span at bounding box center [1010, 259] width 14 height 20
type input "10:20"
type input "20"
click at [1008, 260] on span at bounding box center [1010, 259] width 14 height 20
type input "10:25"
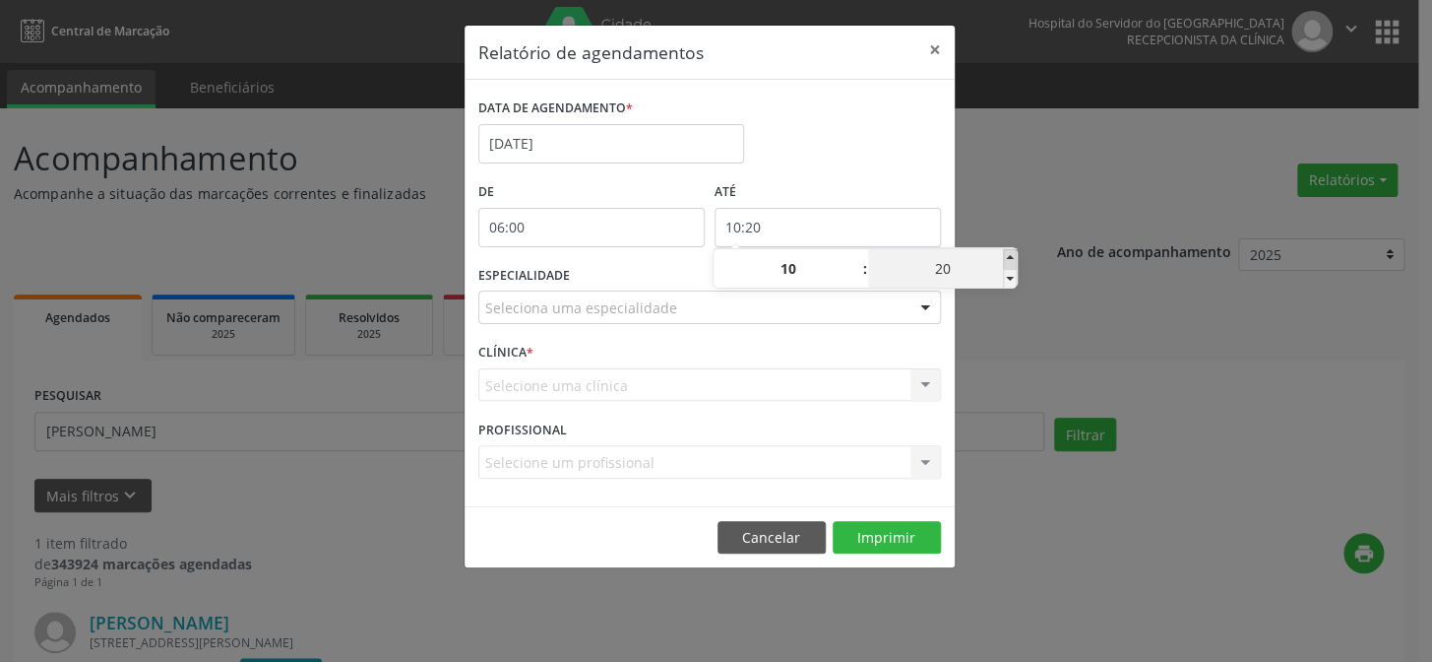
type input "25"
click at [1009, 260] on span at bounding box center [1010, 259] width 14 height 20
type input "10:30"
type input "30"
click at [1009, 260] on span at bounding box center [1010, 259] width 14 height 20
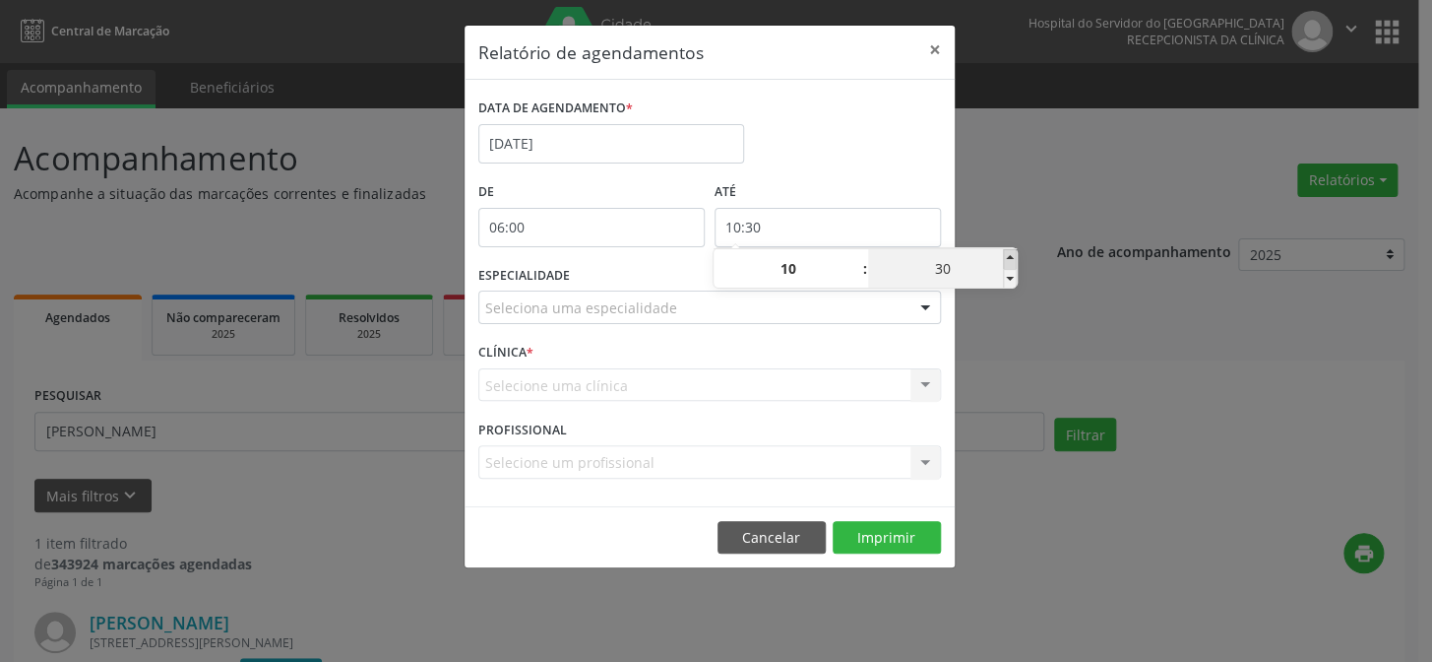
type input "10:35"
type input "35"
click at [1009, 260] on span at bounding box center [1010, 259] width 14 height 20
type input "10:40"
type input "40"
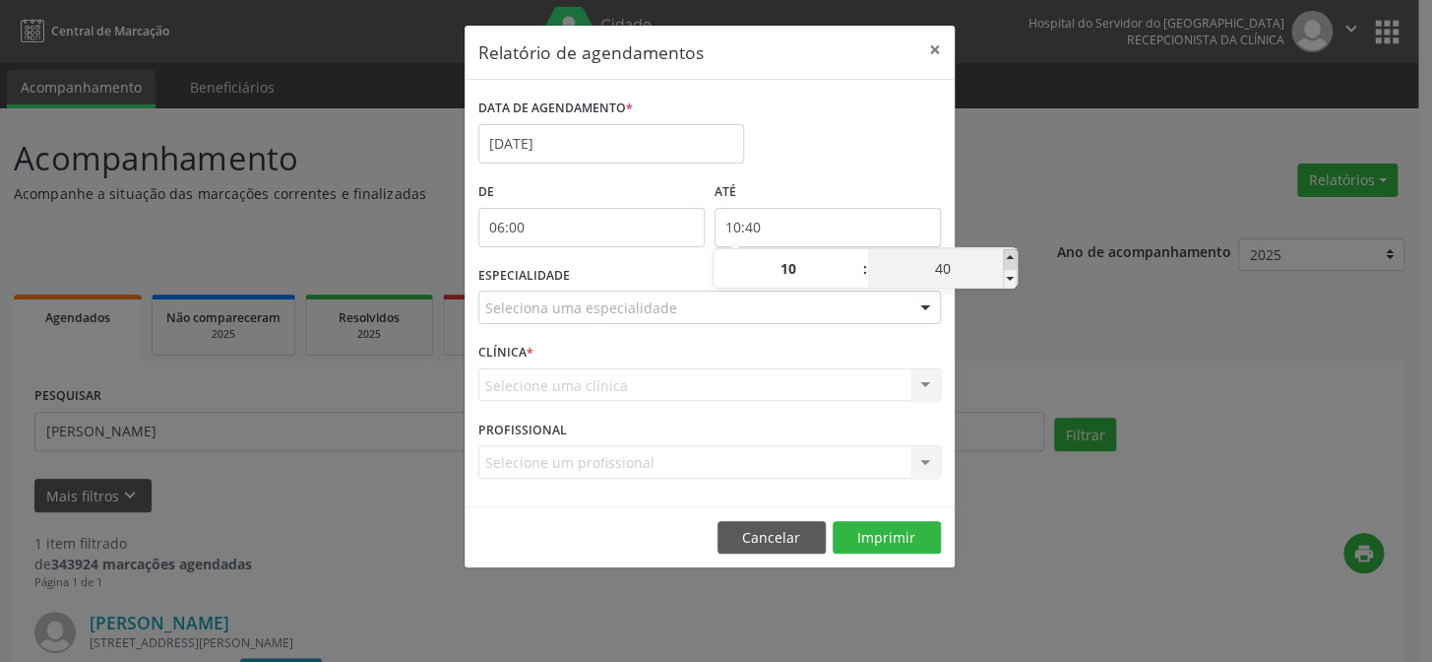
click at [1009, 260] on span at bounding box center [1010, 259] width 14 height 20
type input "10:45"
type input "45"
click at [1009, 260] on span at bounding box center [1010, 259] width 14 height 20
type input "10:50"
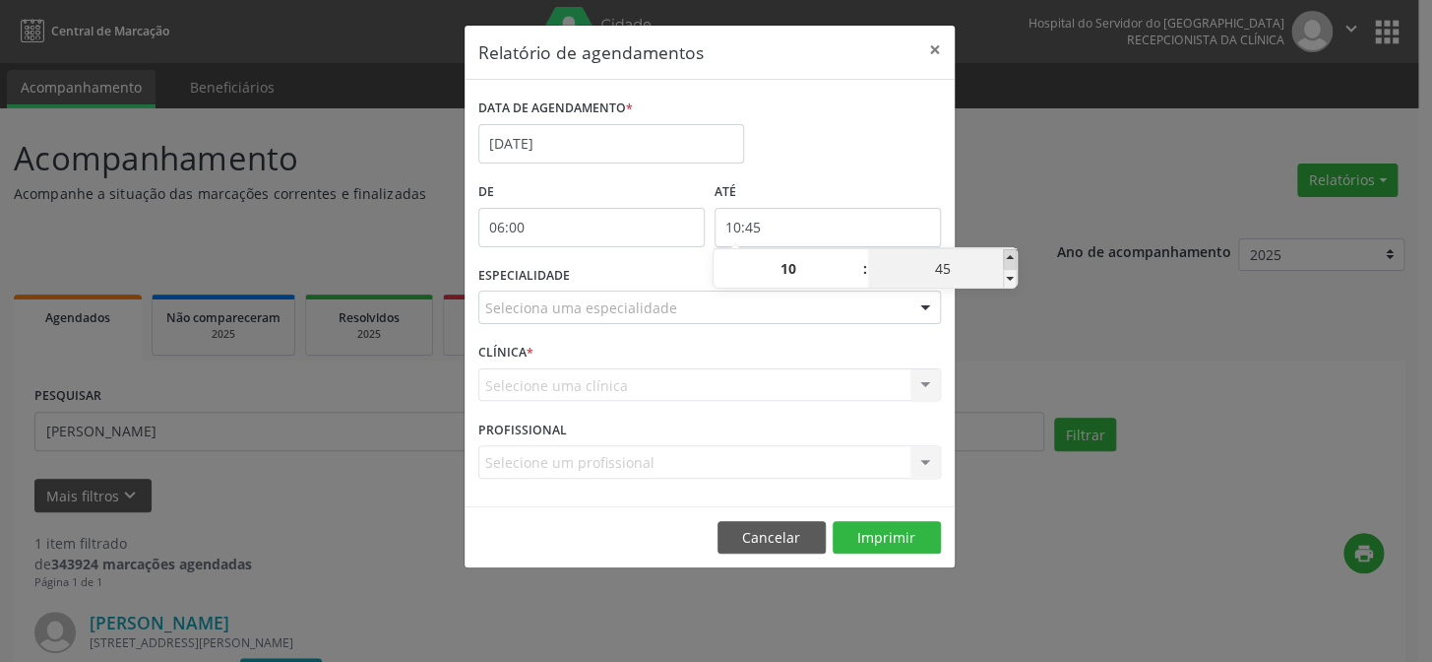
type input "50"
click at [1009, 260] on span at bounding box center [1010, 259] width 14 height 20
type input "10:55"
type input "55"
click at [1014, 194] on div "Relatório de agendamentos × DATA DE AGENDAMENTO * [DATE] De 06:00 ATÉ 10:55 ESP…" at bounding box center [716, 331] width 1432 height 662
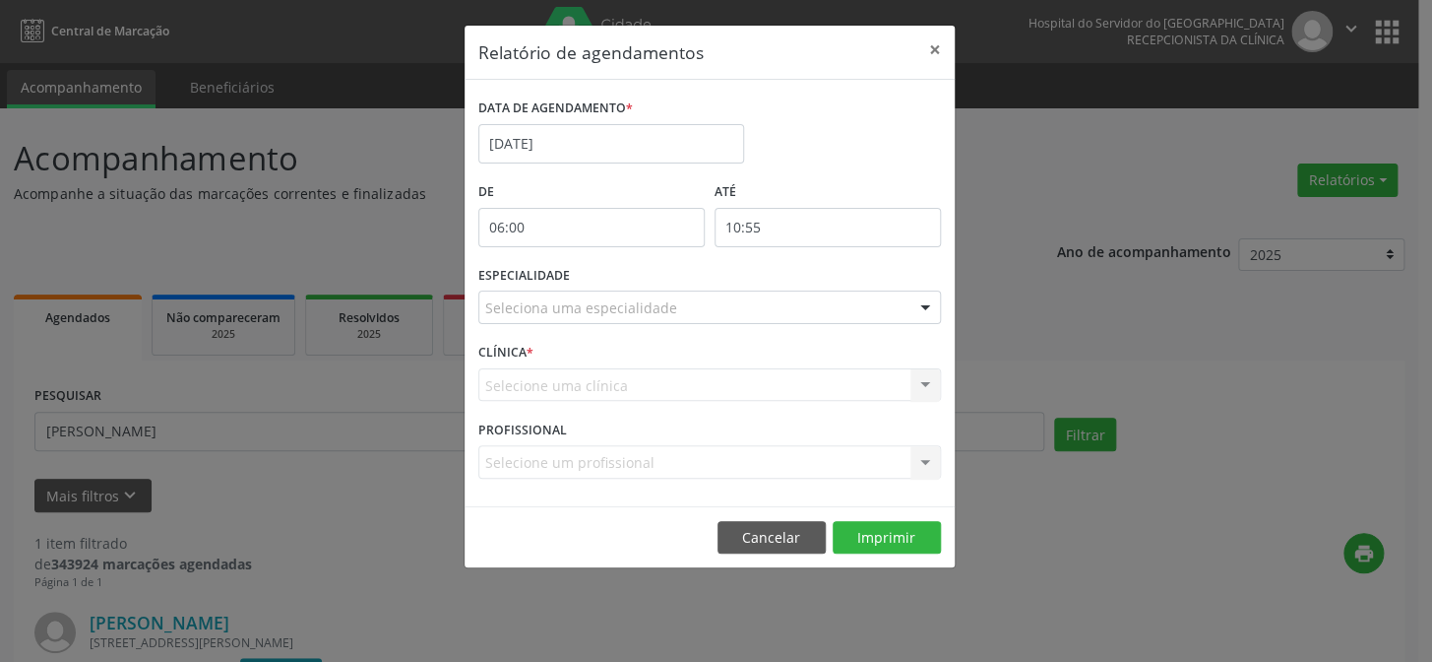
click at [923, 307] on div at bounding box center [926, 307] width 30 height 33
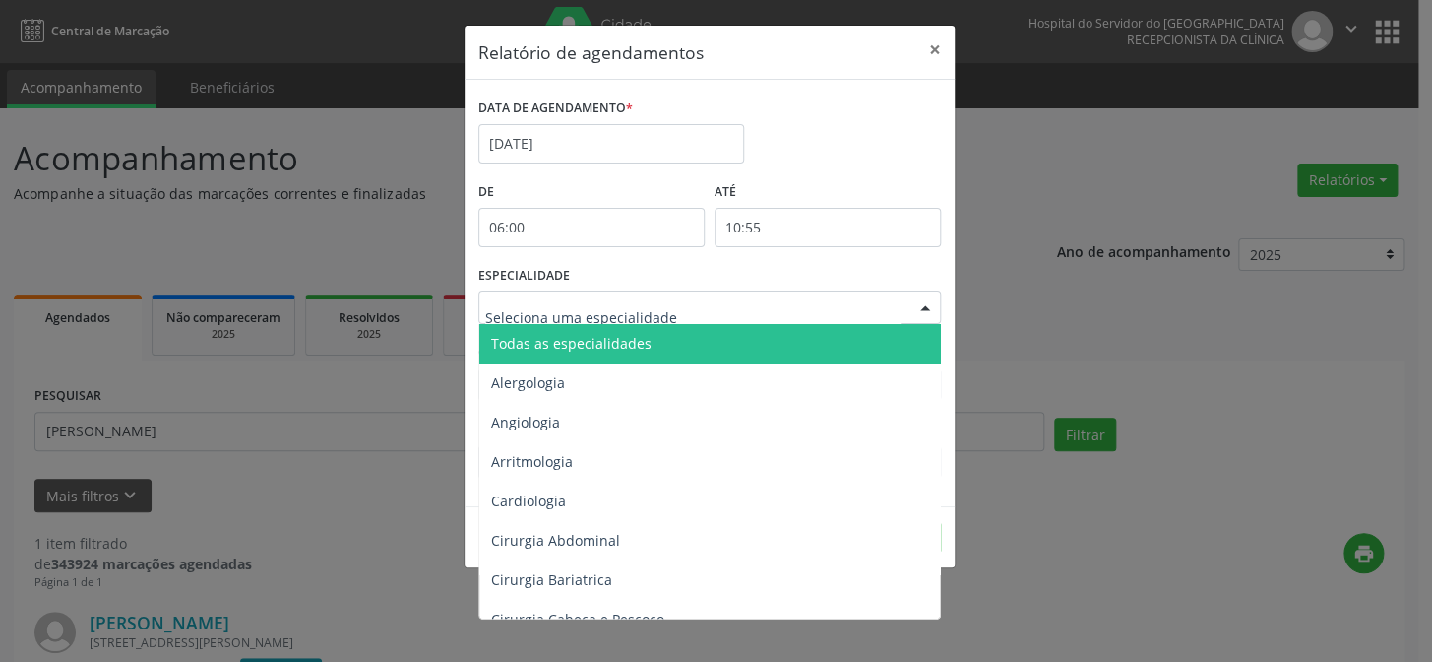
click at [906, 345] on span "Todas as especialidades" at bounding box center [711, 343] width 464 height 39
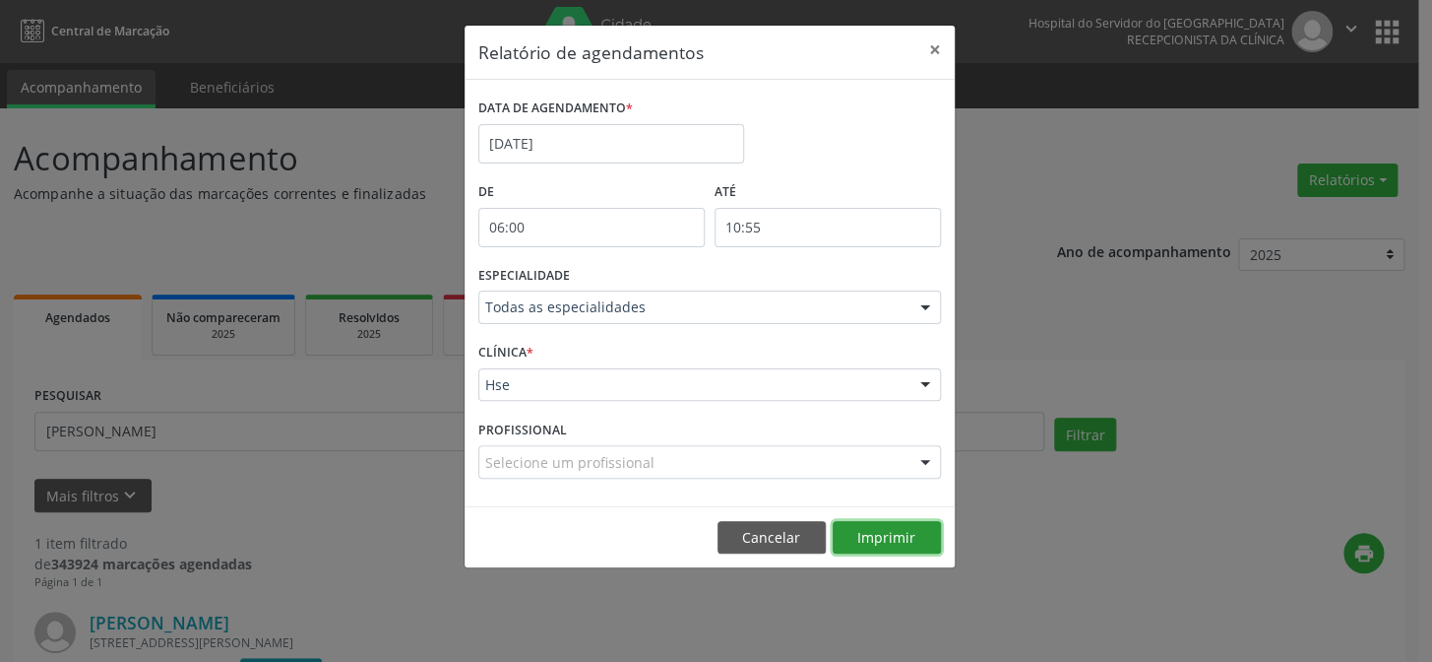
click at [893, 540] on button "Imprimir" at bounding box center [887, 537] width 108 height 33
click at [933, 52] on button "×" at bounding box center [934, 50] width 39 height 48
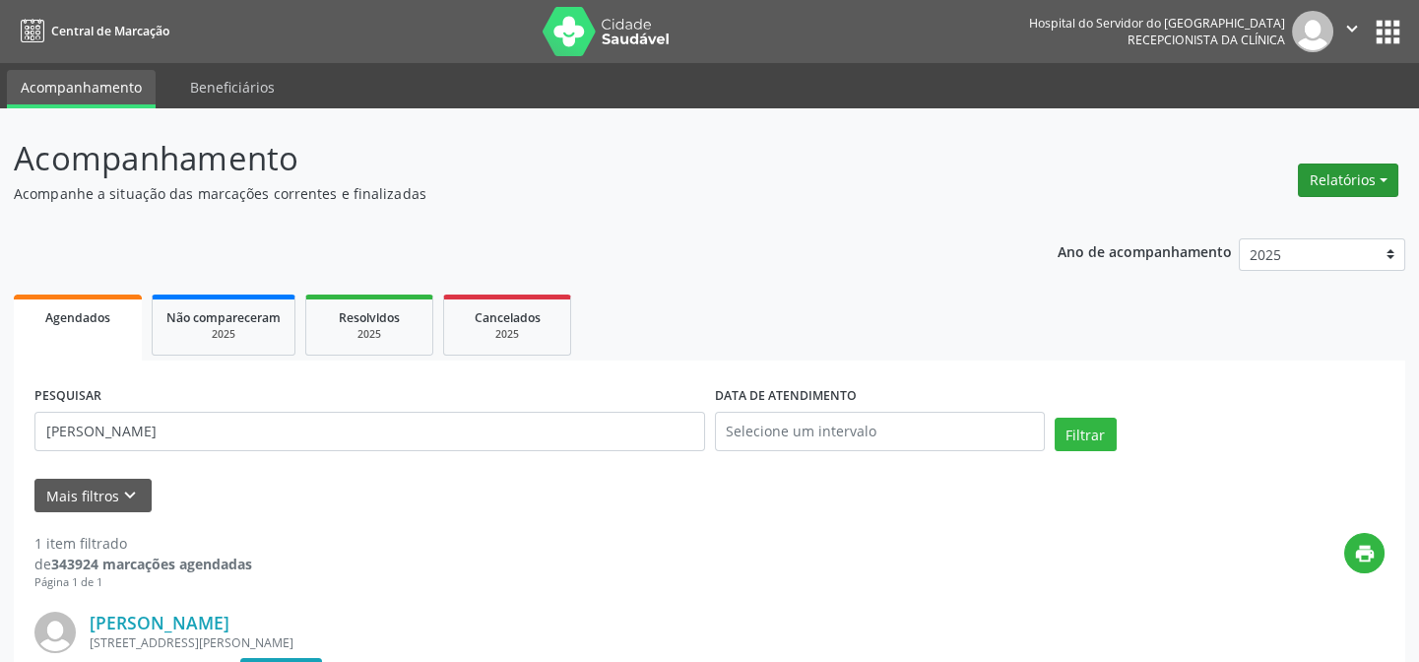
click at [1372, 185] on button "Relatórios" at bounding box center [1347, 179] width 100 height 33
click at [1359, 215] on link "Agendamentos" at bounding box center [1292, 222] width 212 height 28
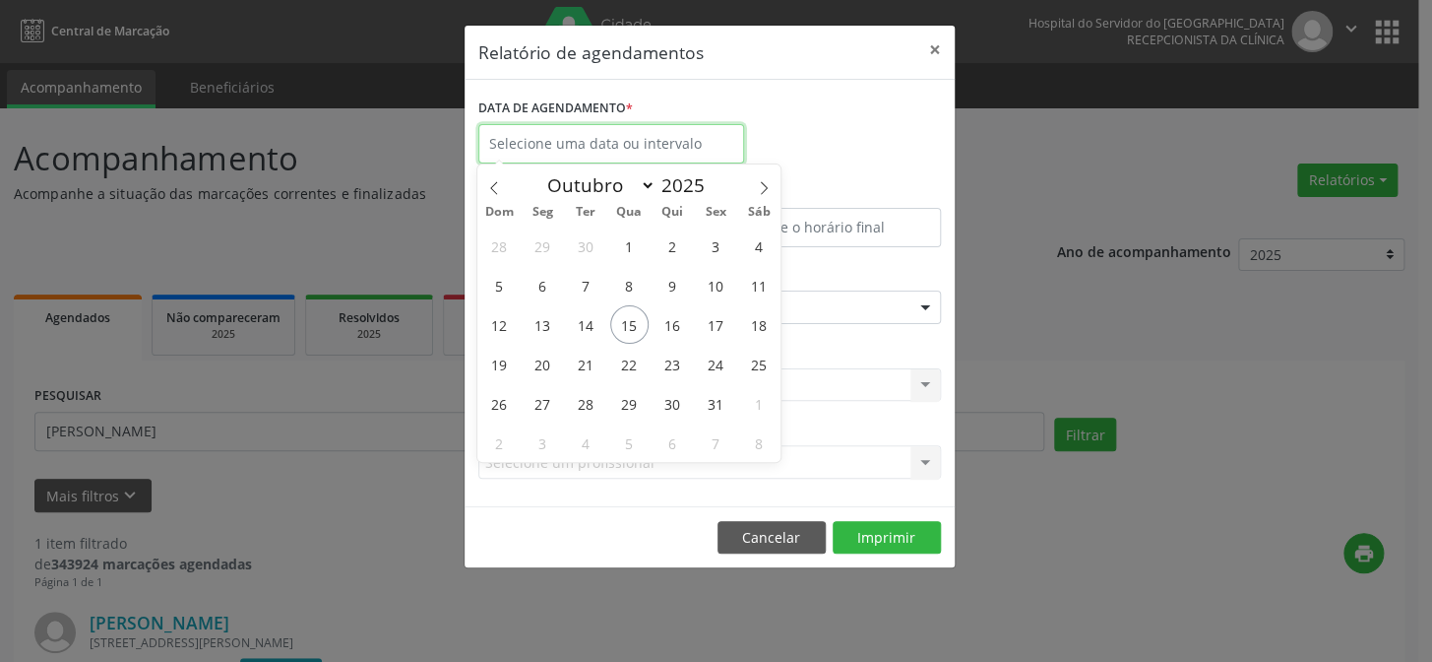
click at [606, 148] on input "text" at bounding box center [611, 143] width 266 height 39
click at [537, 369] on span "20" at bounding box center [543, 364] width 38 height 38
type input "[DATE]"
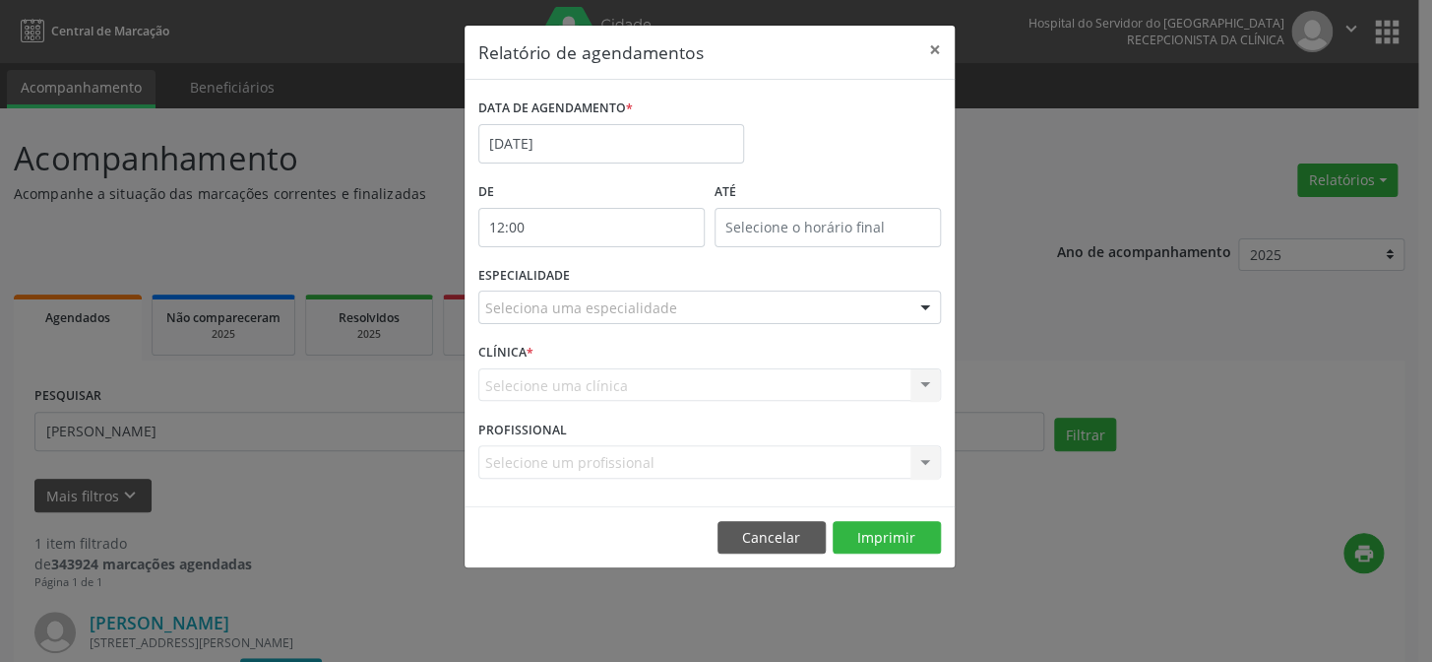
click at [589, 234] on input "12:00" at bounding box center [591, 227] width 226 height 39
click at [619, 276] on span at bounding box center [619, 279] width 14 height 20
type input "11:00"
type input "11"
drag, startPoint x: 760, startPoint y: 227, endPoint x: 823, endPoint y: 233, distance: 63.3
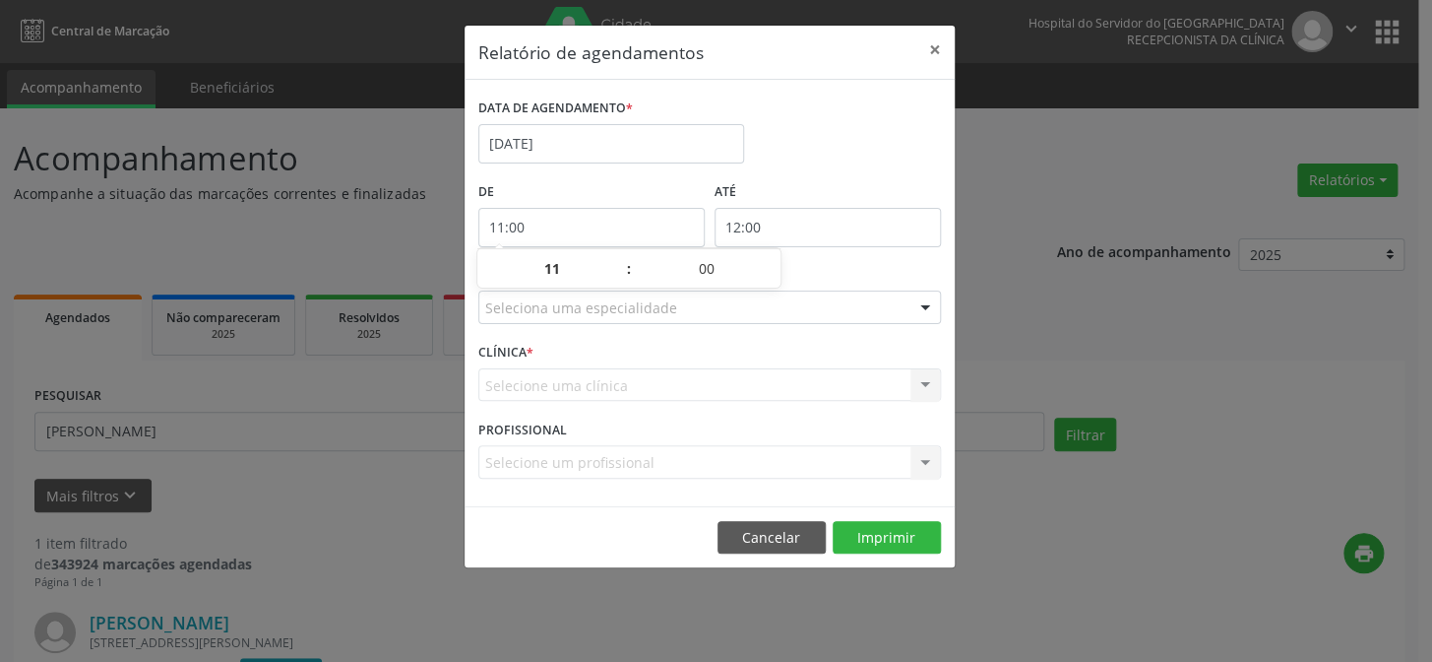
click at [760, 227] on input "12:00" at bounding box center [828, 227] width 226 height 39
click at [853, 257] on span at bounding box center [856, 259] width 14 height 20
type input "13:00"
click at [853, 257] on span at bounding box center [856, 259] width 14 height 20
click at [1014, 258] on span at bounding box center [1010, 259] width 14 height 20
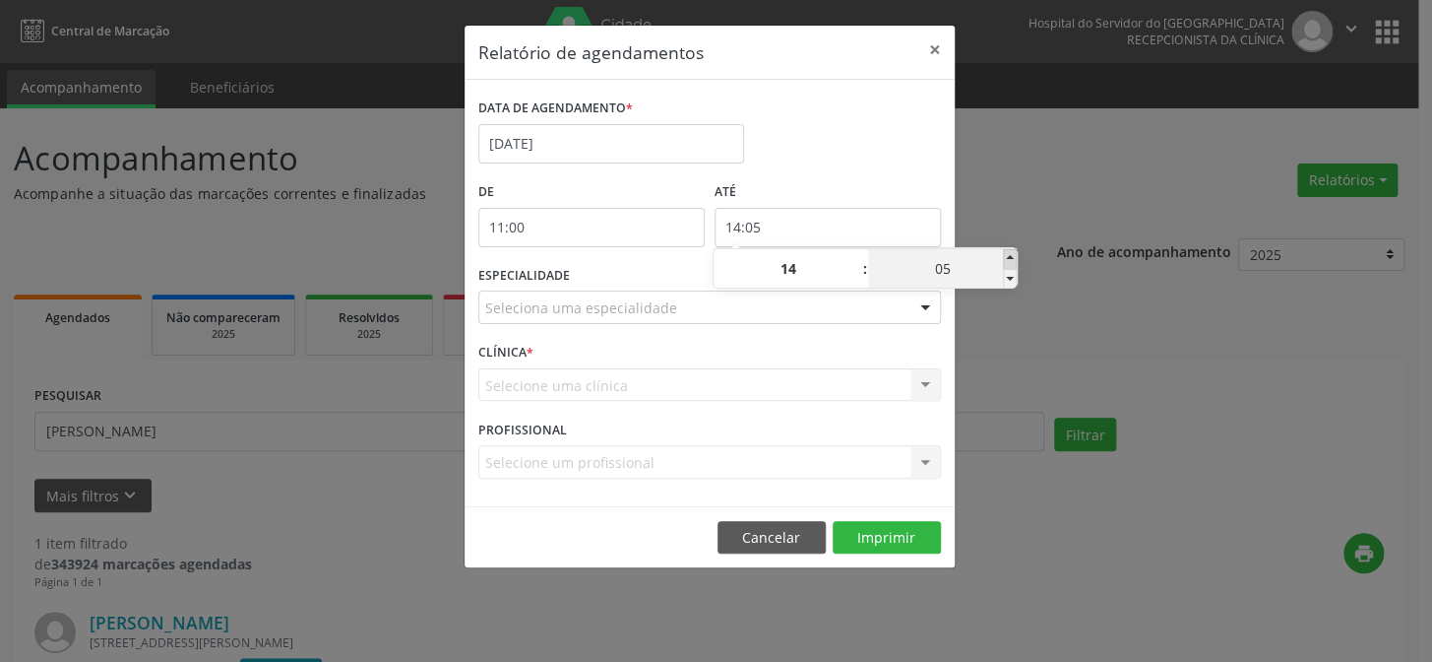
click at [1014, 258] on span at bounding box center [1010, 259] width 14 height 20
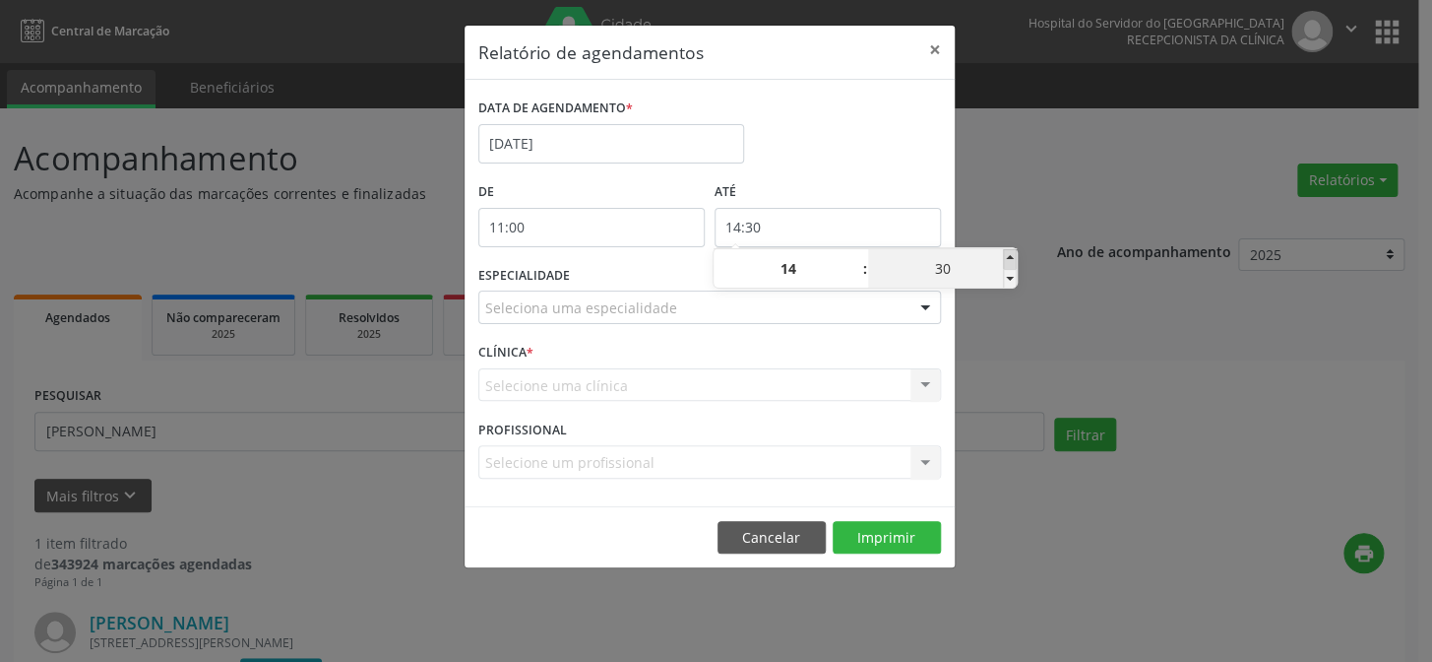
click at [1014, 258] on span at bounding box center [1010, 259] width 14 height 20
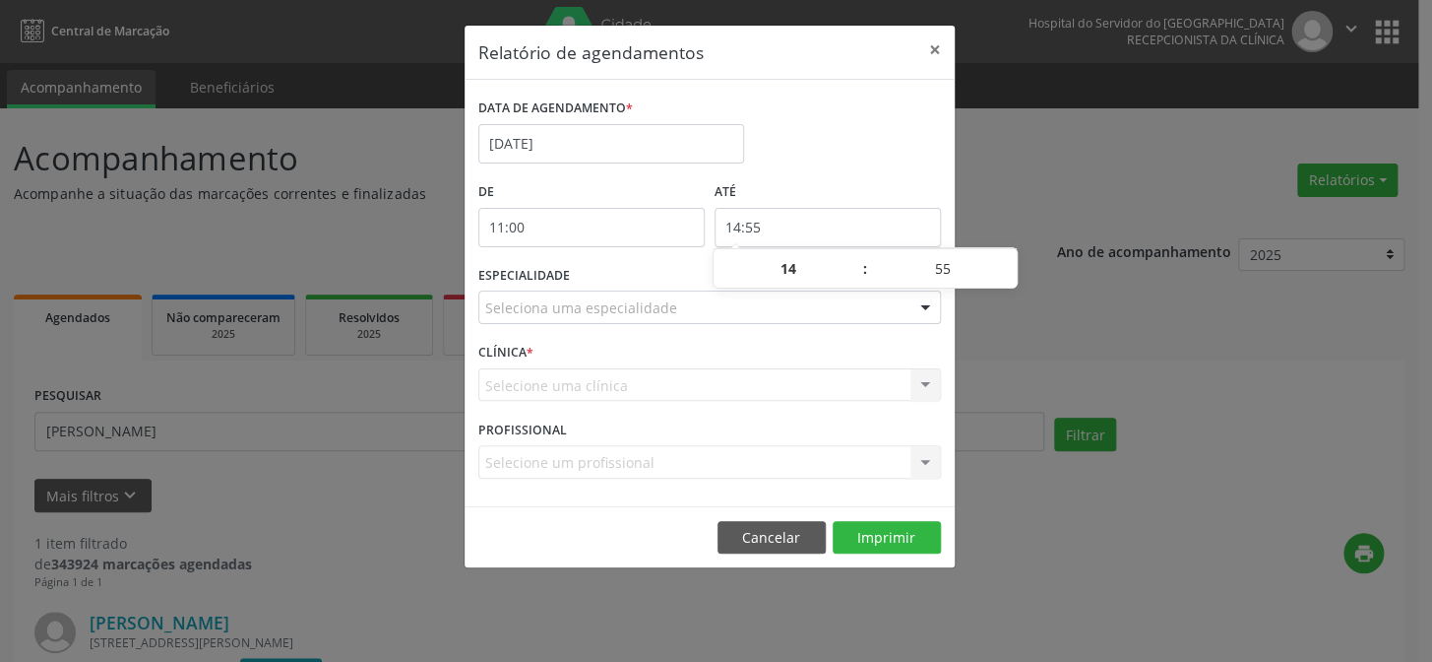
click at [1016, 217] on div "Relatório de agendamentos × DATA DE AGENDAMENTO * [DATE] De 11:00 ATÉ 14:55 ESP…" at bounding box center [716, 331] width 1432 height 662
click at [924, 308] on div at bounding box center [926, 307] width 30 height 33
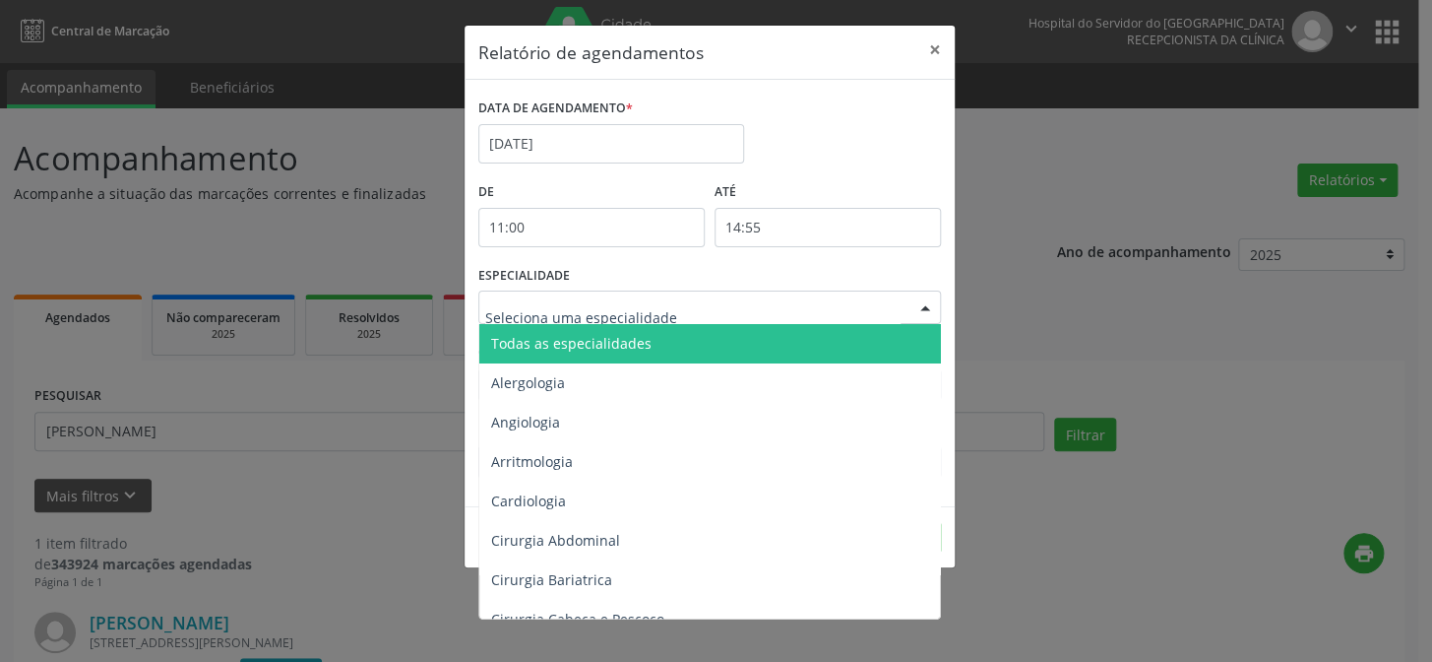
click at [895, 348] on span "Todas as especialidades" at bounding box center [711, 343] width 464 height 39
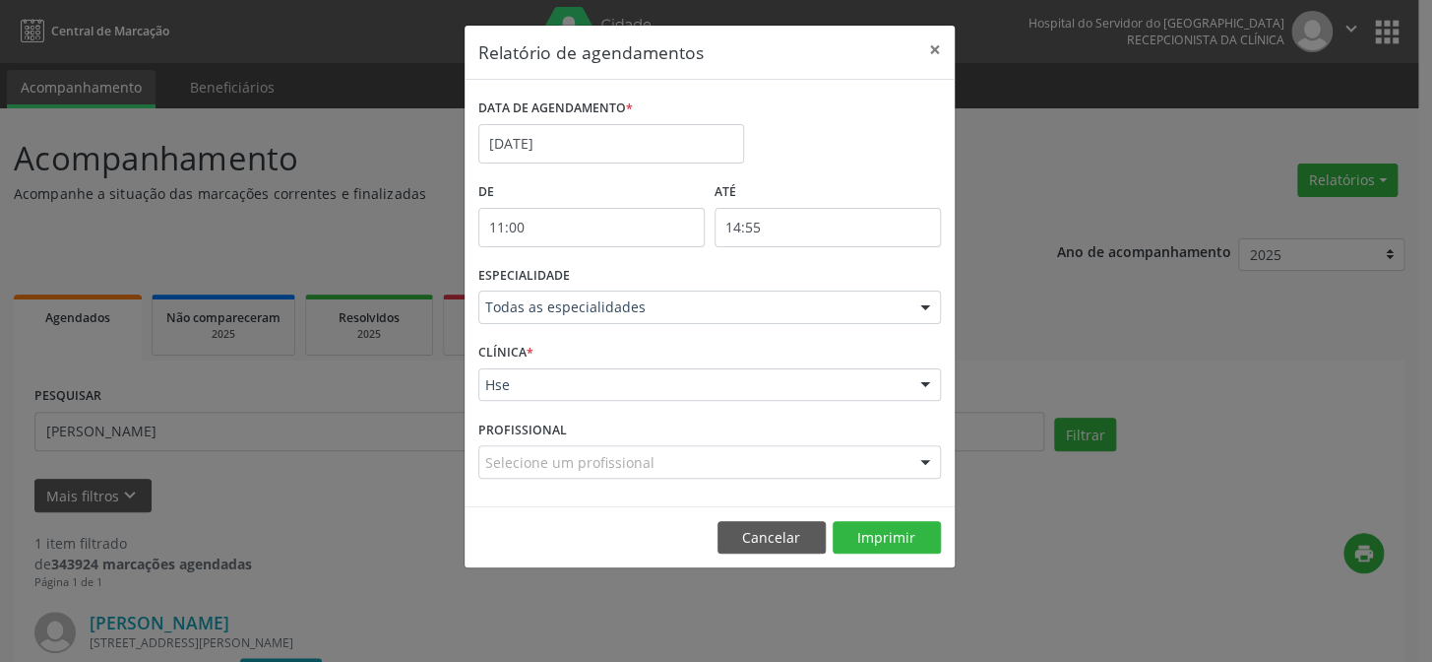
click at [915, 515] on footer "Cancelar Imprimir" at bounding box center [710, 537] width 490 height 62
click at [912, 524] on button "Imprimir" at bounding box center [887, 537] width 108 height 33
click at [934, 56] on button "×" at bounding box center [934, 50] width 39 height 48
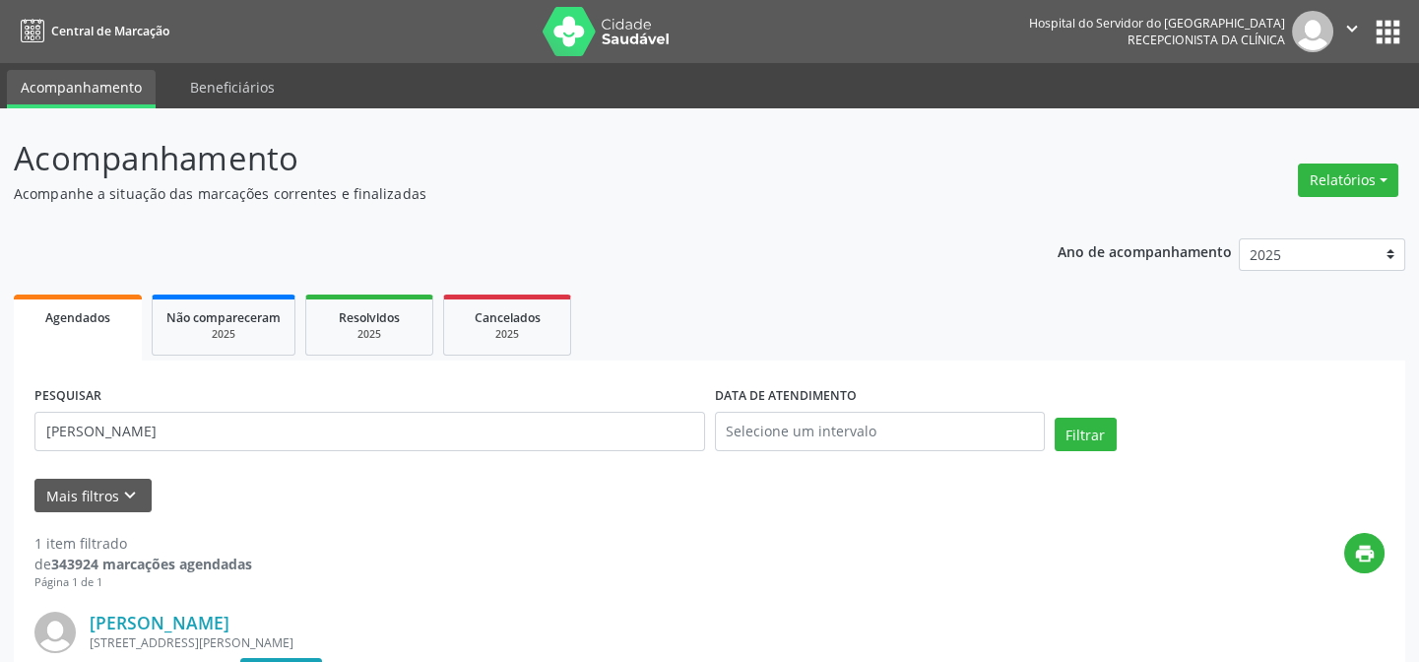
drag, startPoint x: 1349, startPoint y: 188, endPoint x: 1341, endPoint y: 202, distance: 15.9
click at [1349, 188] on button "Relatórios" at bounding box center [1347, 179] width 100 height 33
click at [1338, 211] on link "Agendamentos" at bounding box center [1292, 222] width 212 height 28
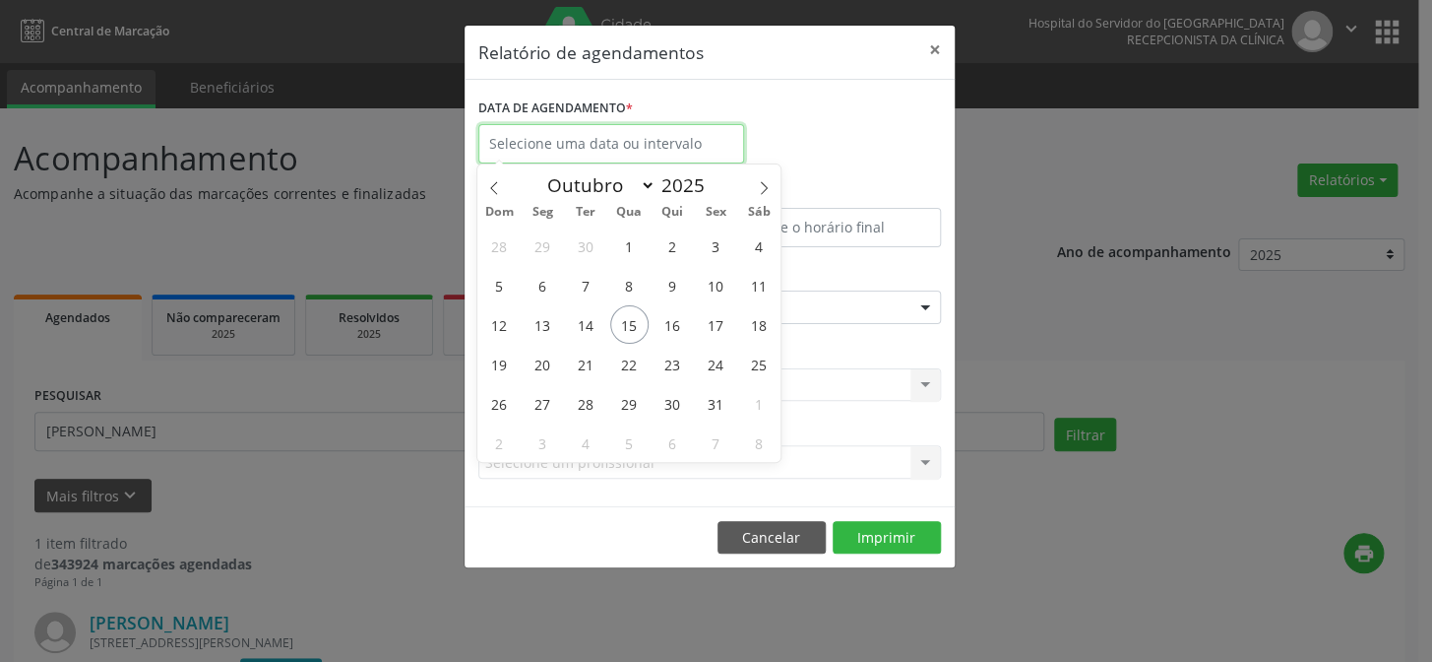
click at [641, 137] on input "text" at bounding box center [611, 143] width 266 height 39
click at [535, 366] on span "20" at bounding box center [543, 364] width 38 height 38
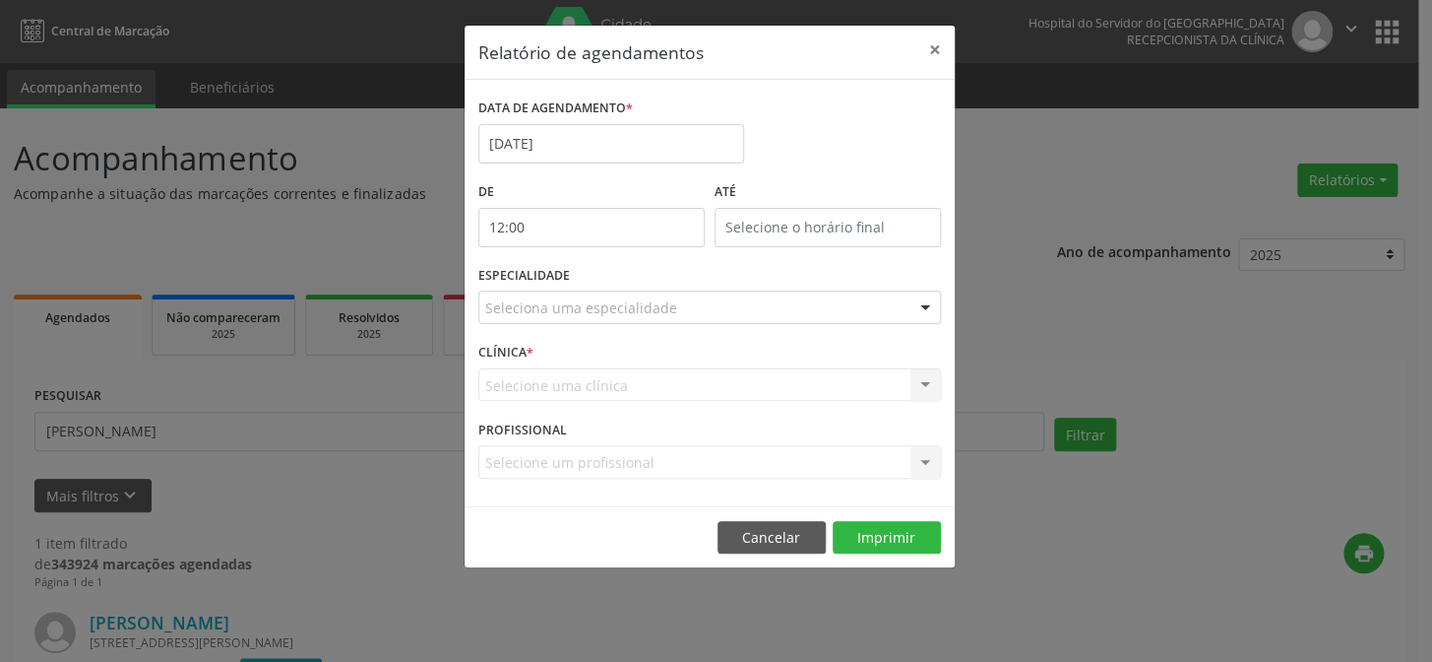
click at [590, 234] on input "12:00" at bounding box center [591, 227] width 226 height 39
click at [618, 255] on span at bounding box center [619, 259] width 14 height 20
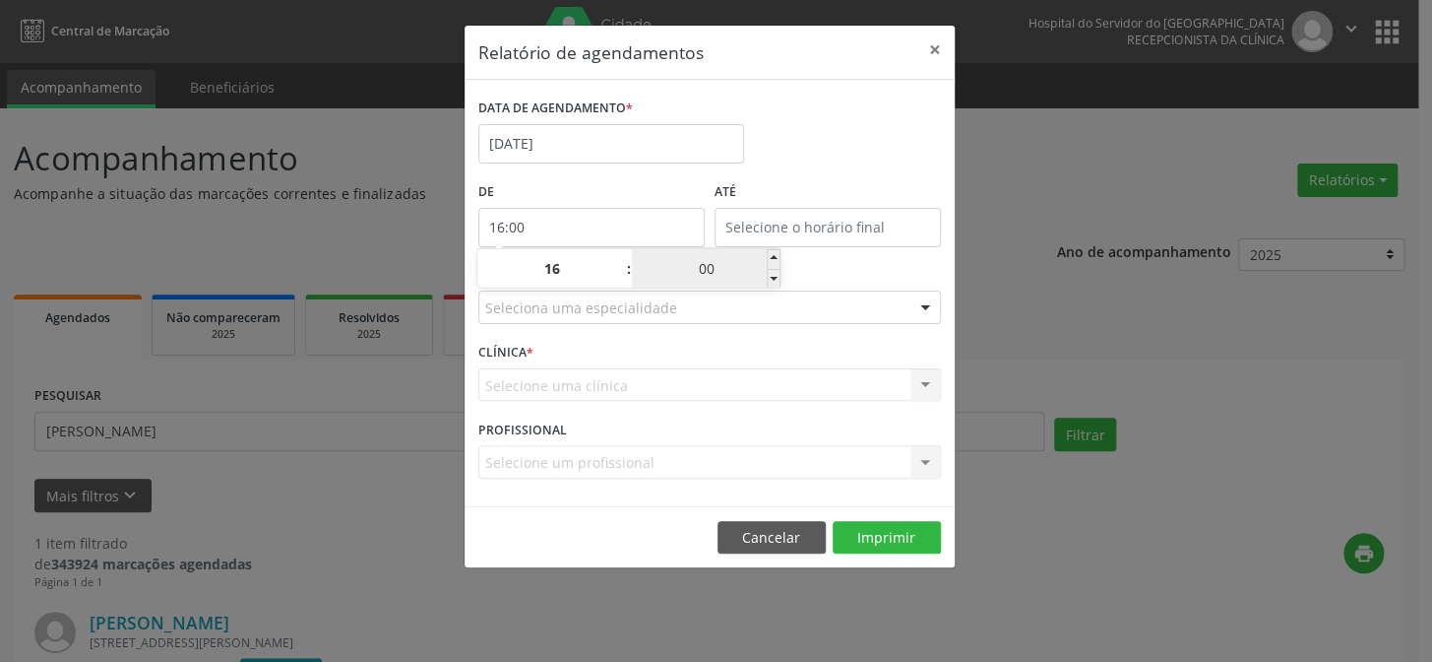
drag, startPoint x: 619, startPoint y: 279, endPoint x: 684, endPoint y: 260, distance: 67.6
click at [619, 279] on span at bounding box center [619, 279] width 14 height 20
click at [800, 230] on input "15:00" at bounding box center [828, 227] width 226 height 39
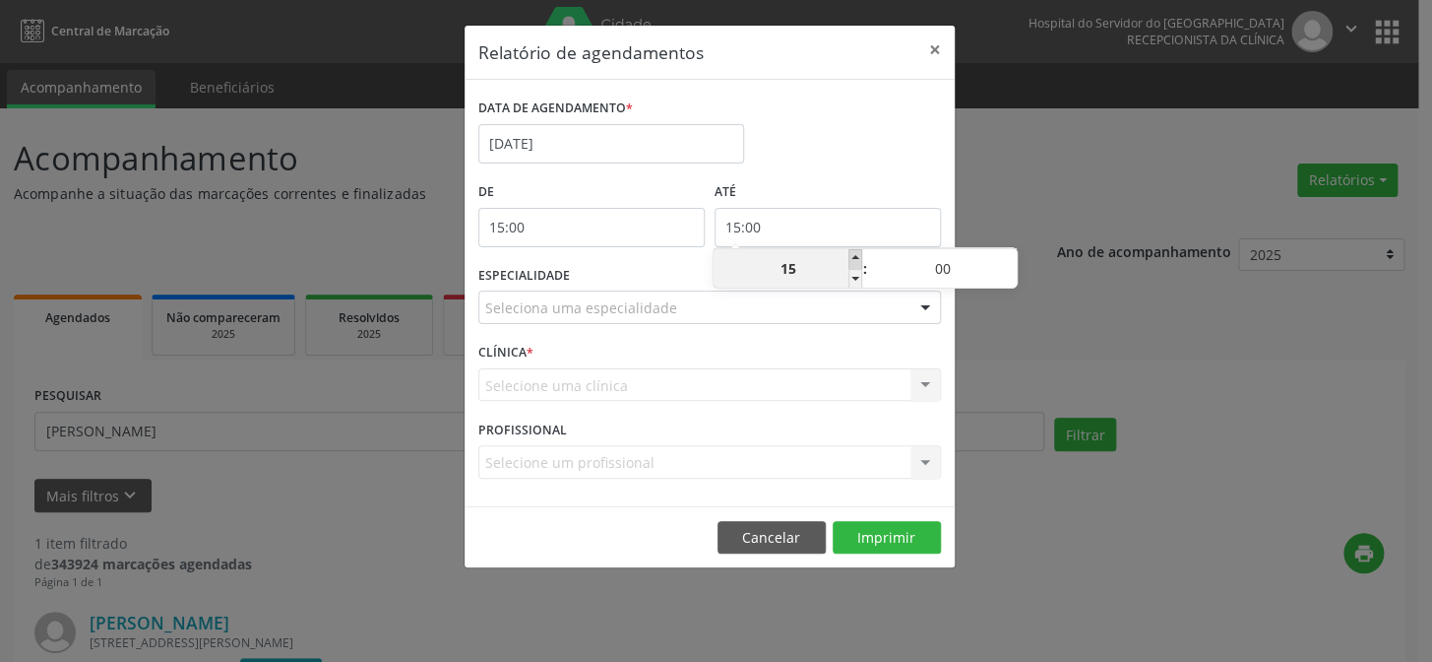
click at [850, 260] on span at bounding box center [856, 259] width 14 height 20
click at [850, 301] on div "Seleciona uma especialidade" at bounding box center [709, 306] width 463 height 33
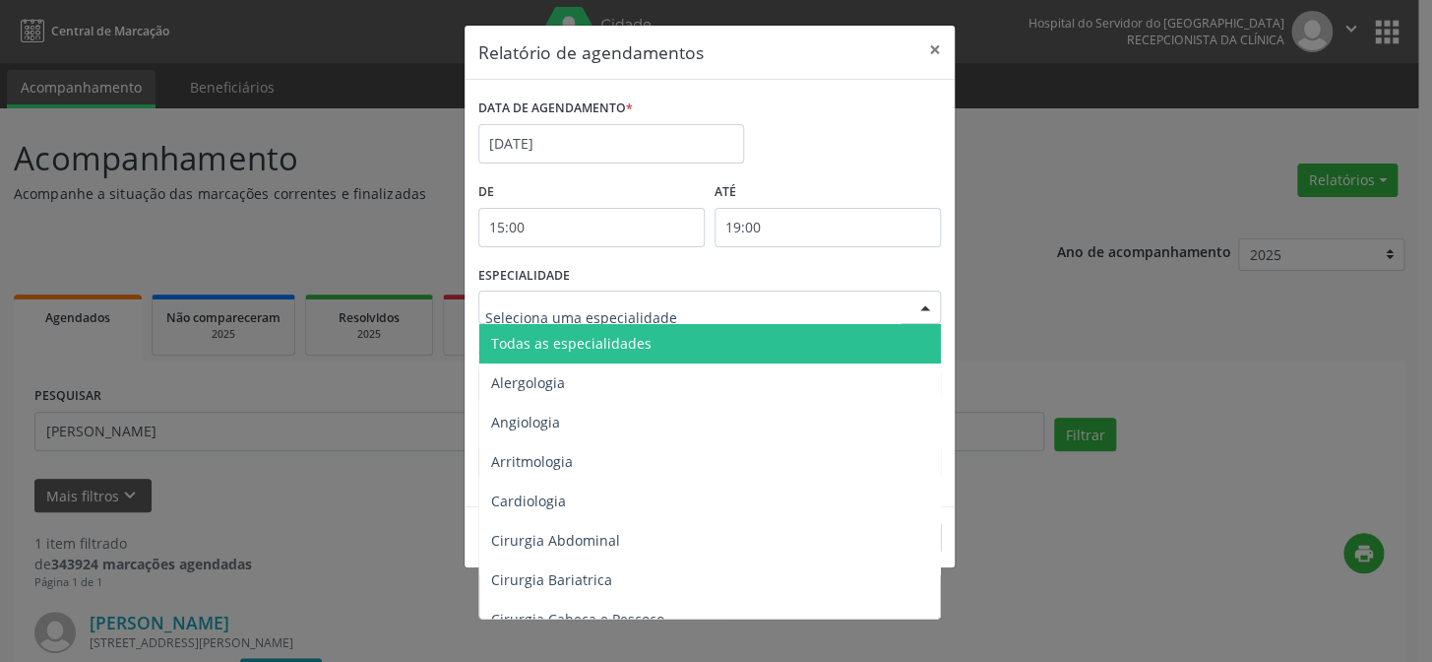
click at [846, 337] on span "Todas as especialidades" at bounding box center [711, 343] width 464 height 39
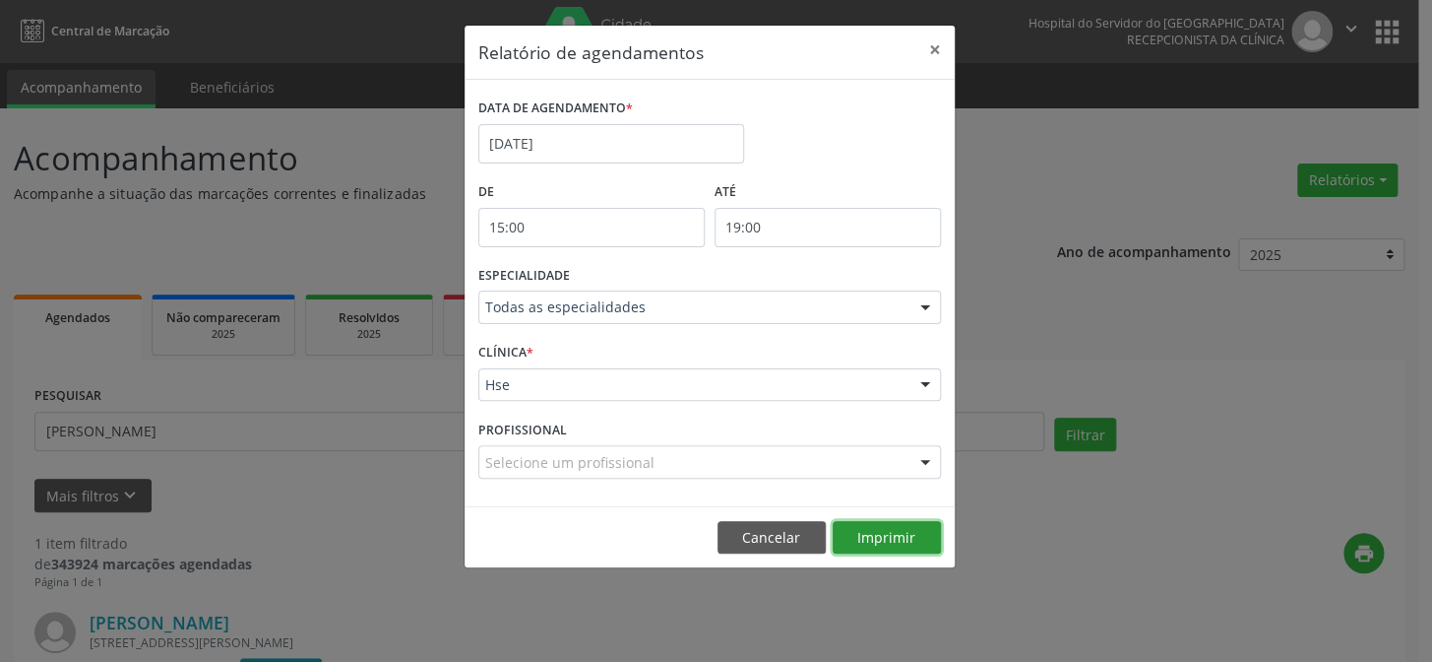
click at [876, 523] on button "Imprimir" at bounding box center [887, 537] width 108 height 33
